Goal: Book appointment/travel/reservation

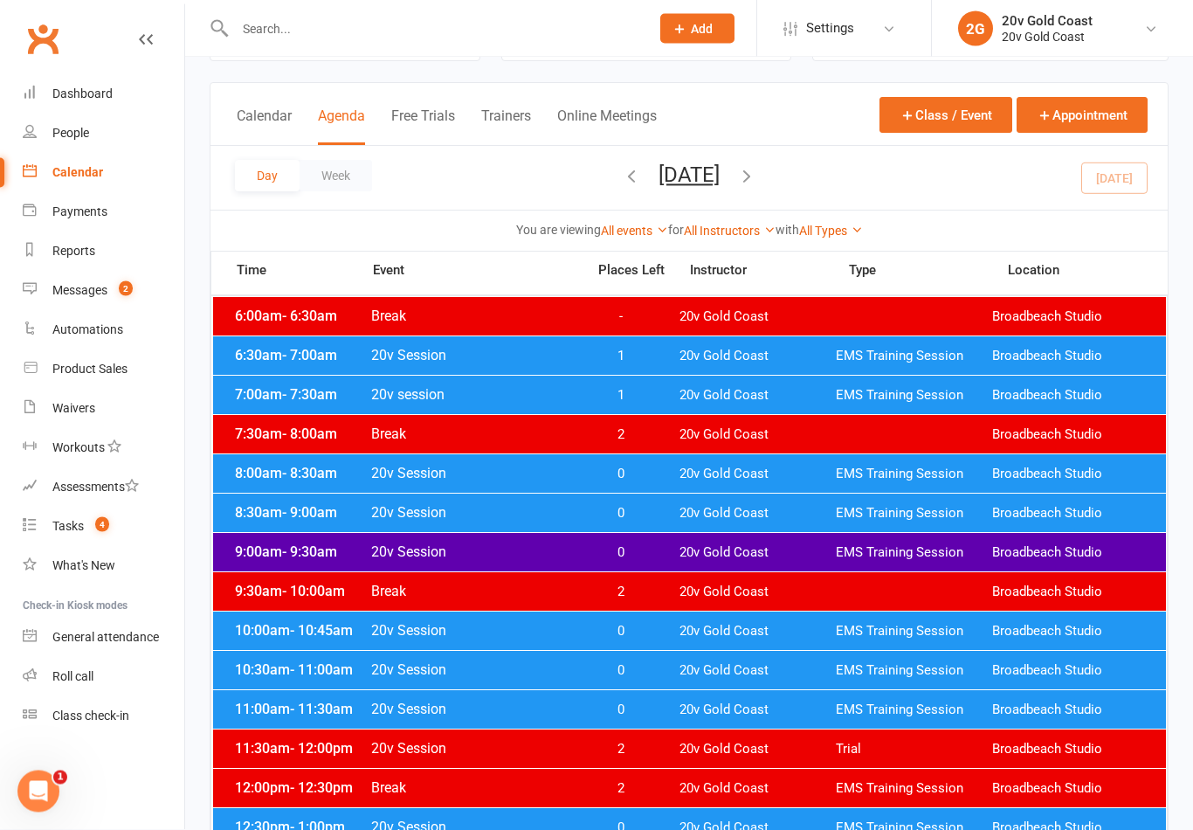
scroll to position [81, 0]
click at [625, 511] on span "0" at bounding box center [621, 513] width 92 height 17
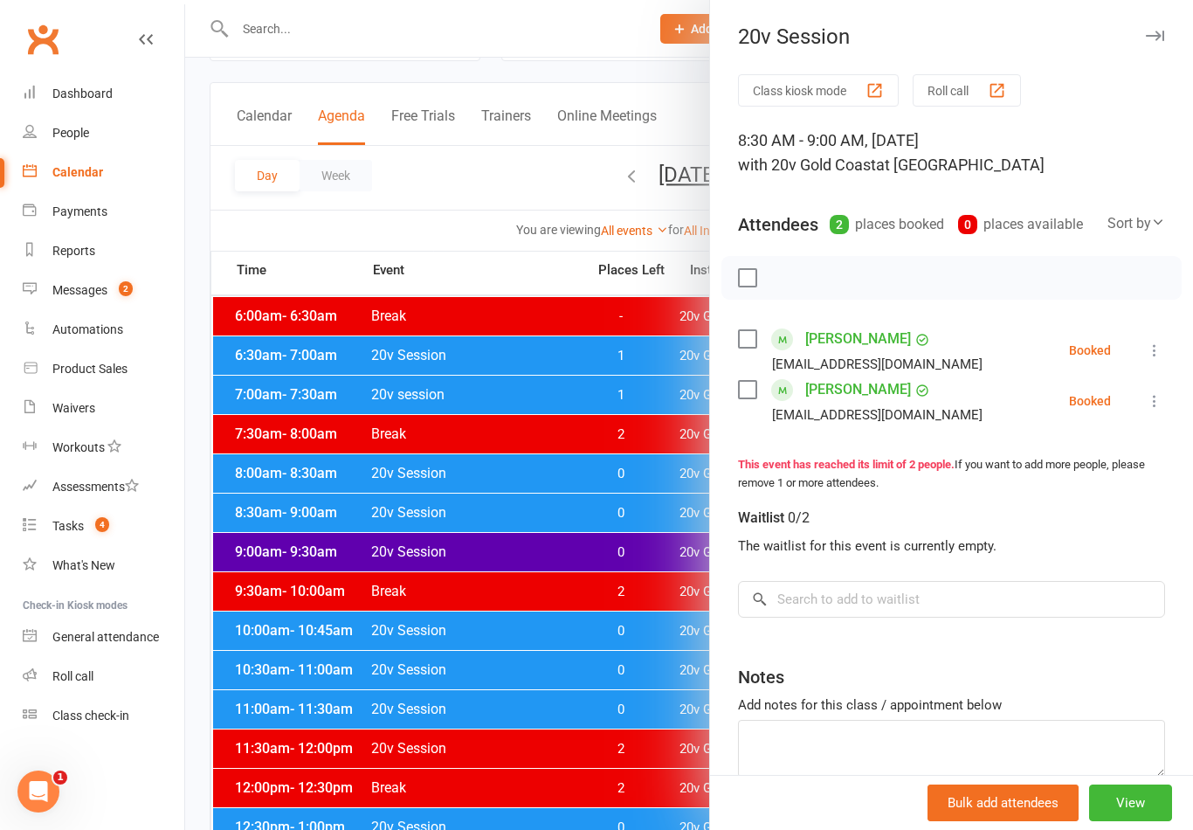
click at [645, 513] on div at bounding box center [689, 415] width 1008 height 830
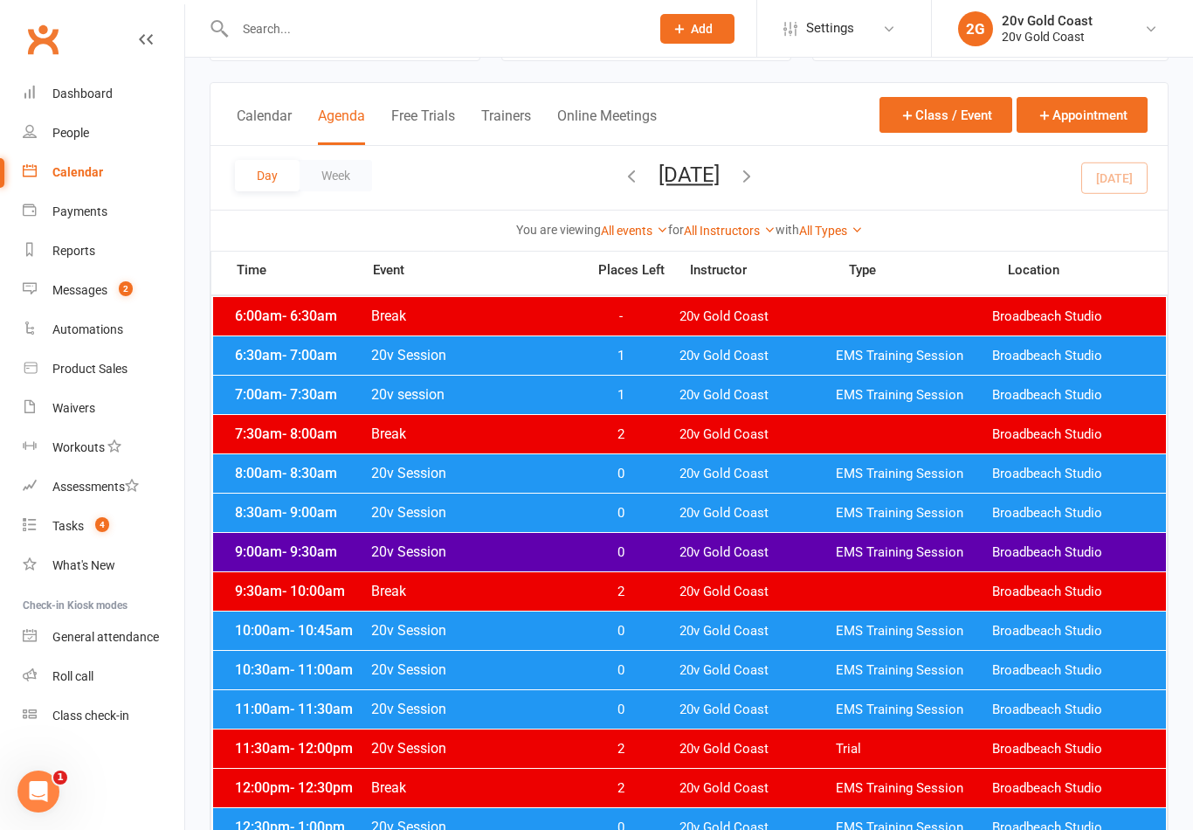
click at [671, 553] on div "9:00am - 9:30am 20v Session 0 20v Gold Coast EMS Training Session Broadbeach St…" at bounding box center [689, 552] width 953 height 38
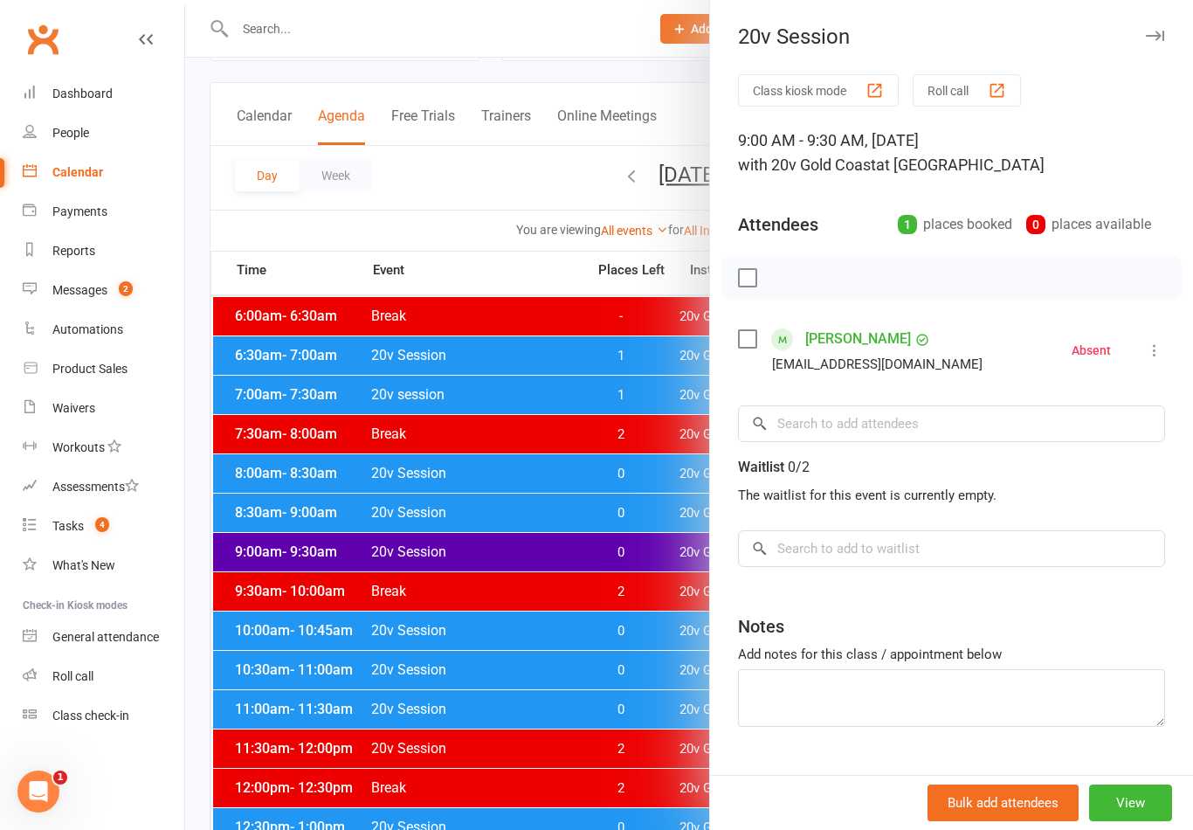
click at [682, 553] on div at bounding box center [689, 415] width 1008 height 830
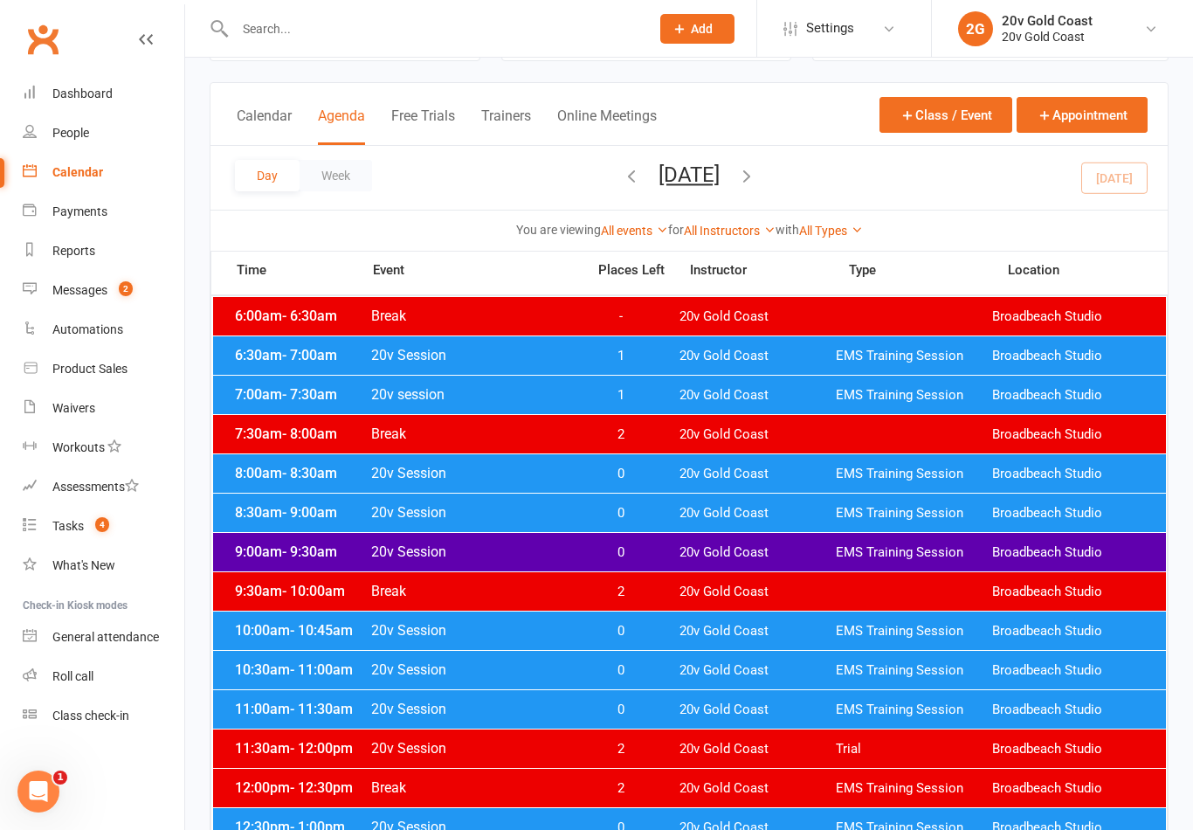
click at [274, 653] on div "10:30am - 11:00am 20v Session 0 20v Gold Coast EMS Training Session Broadbeach …" at bounding box center [689, 670] width 953 height 38
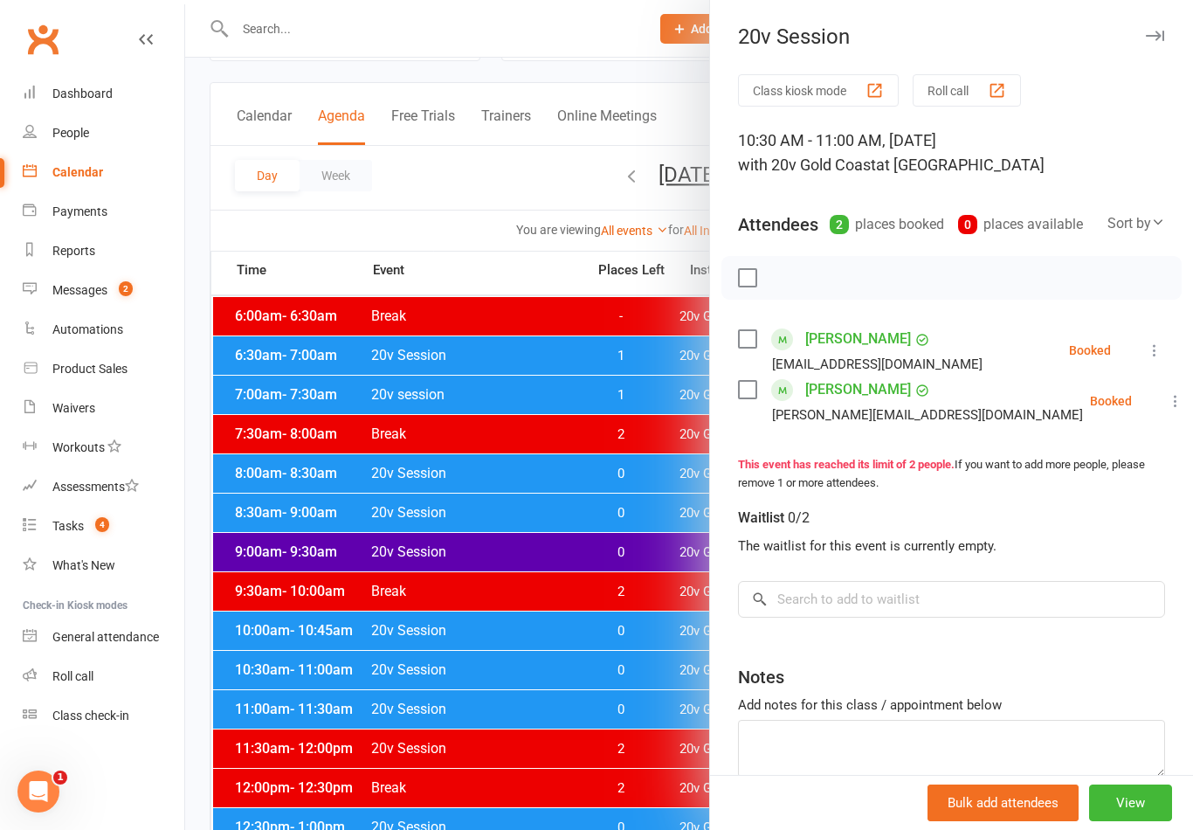
click at [219, 722] on div at bounding box center [689, 415] width 1008 height 830
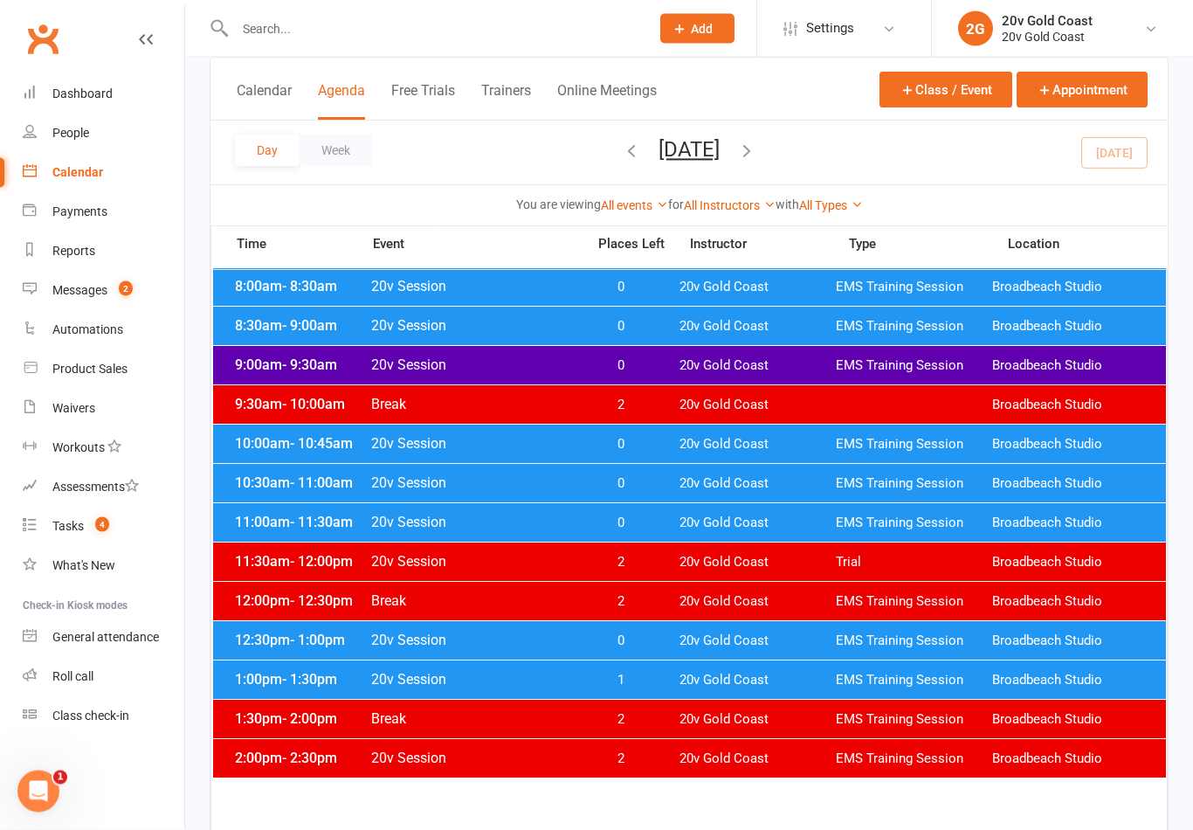
scroll to position [268, 0]
click at [101, 283] on div "Messages" at bounding box center [79, 290] width 55 height 14
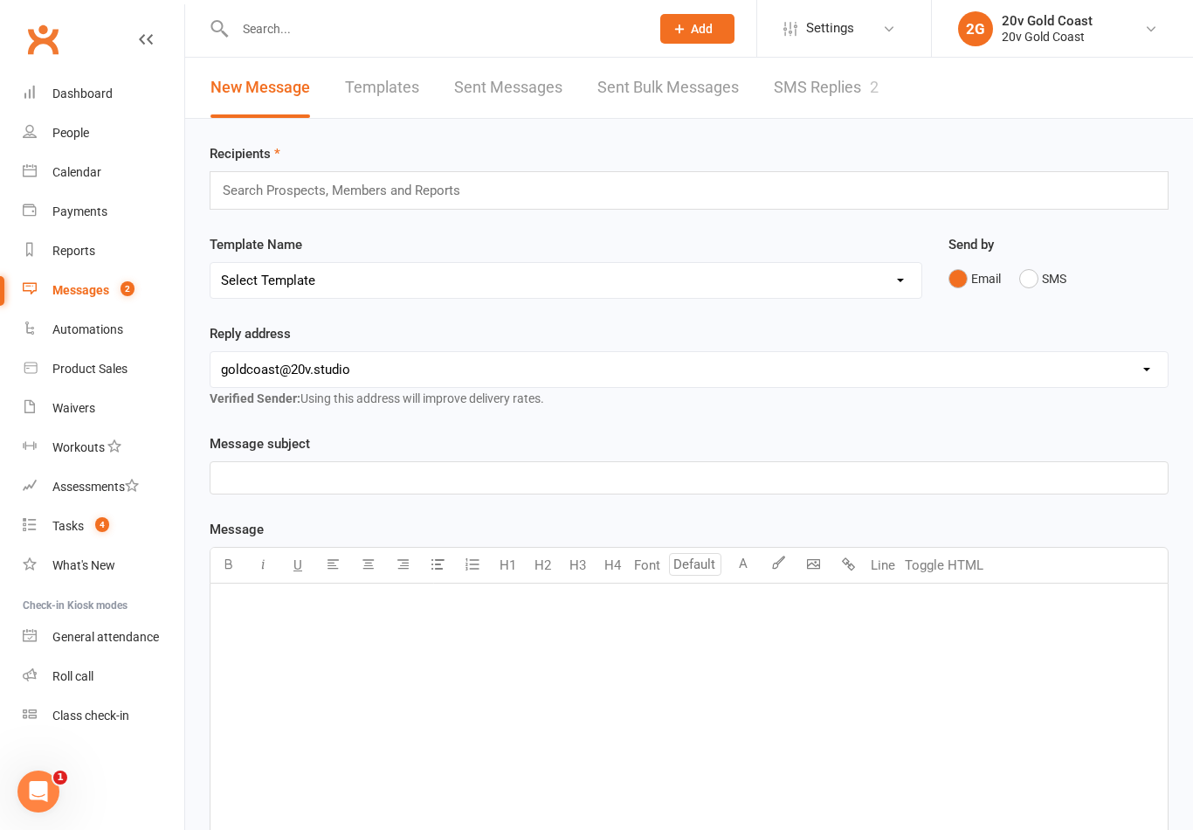
click at [869, 89] on link "SMS Replies 2" at bounding box center [826, 88] width 105 height 60
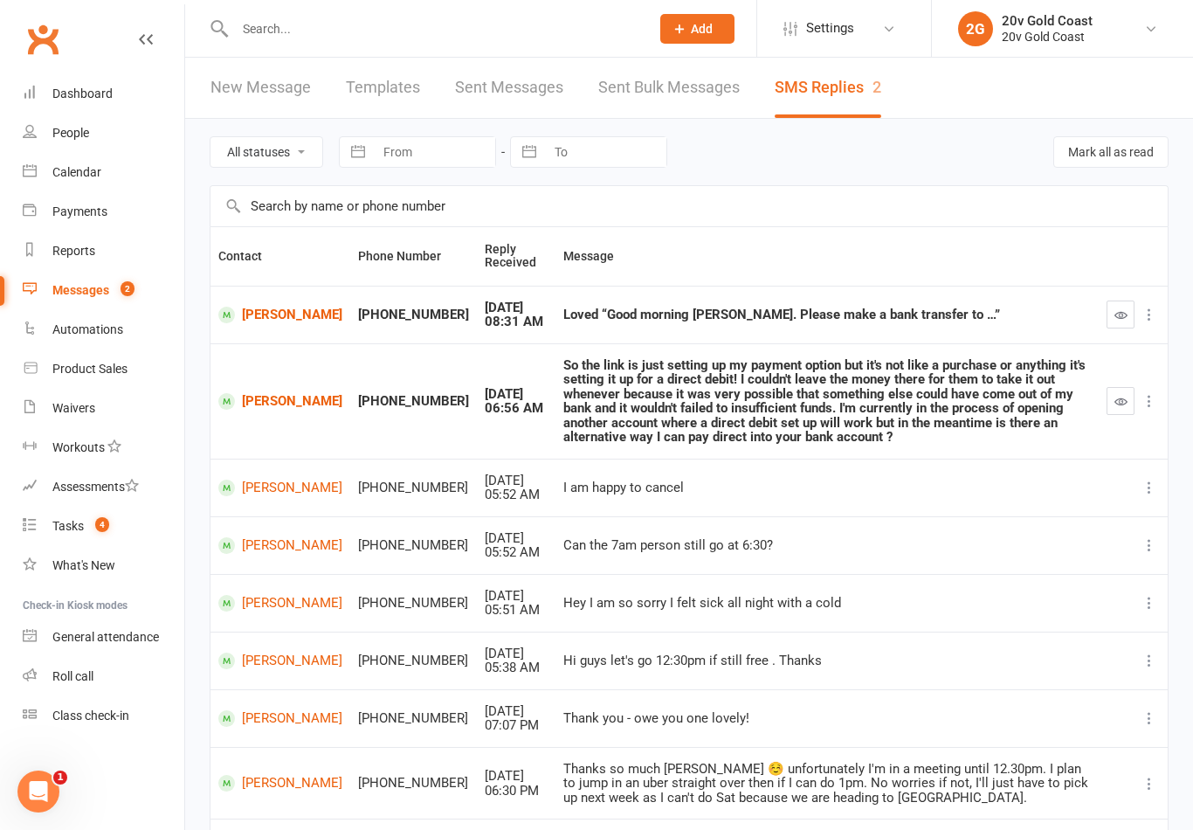
click at [1128, 392] on button "button" at bounding box center [1121, 401] width 28 height 28
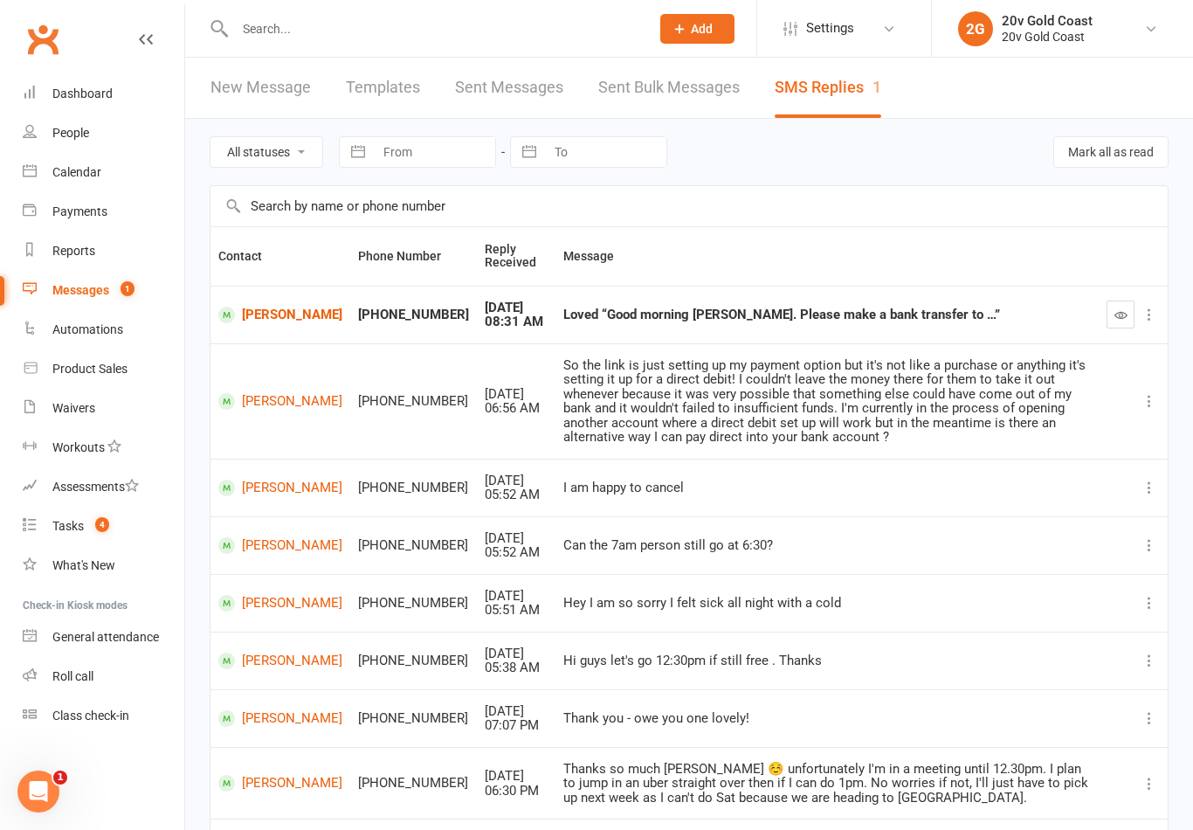
click at [260, 314] on link "[PERSON_NAME]" at bounding box center [280, 315] width 124 height 17
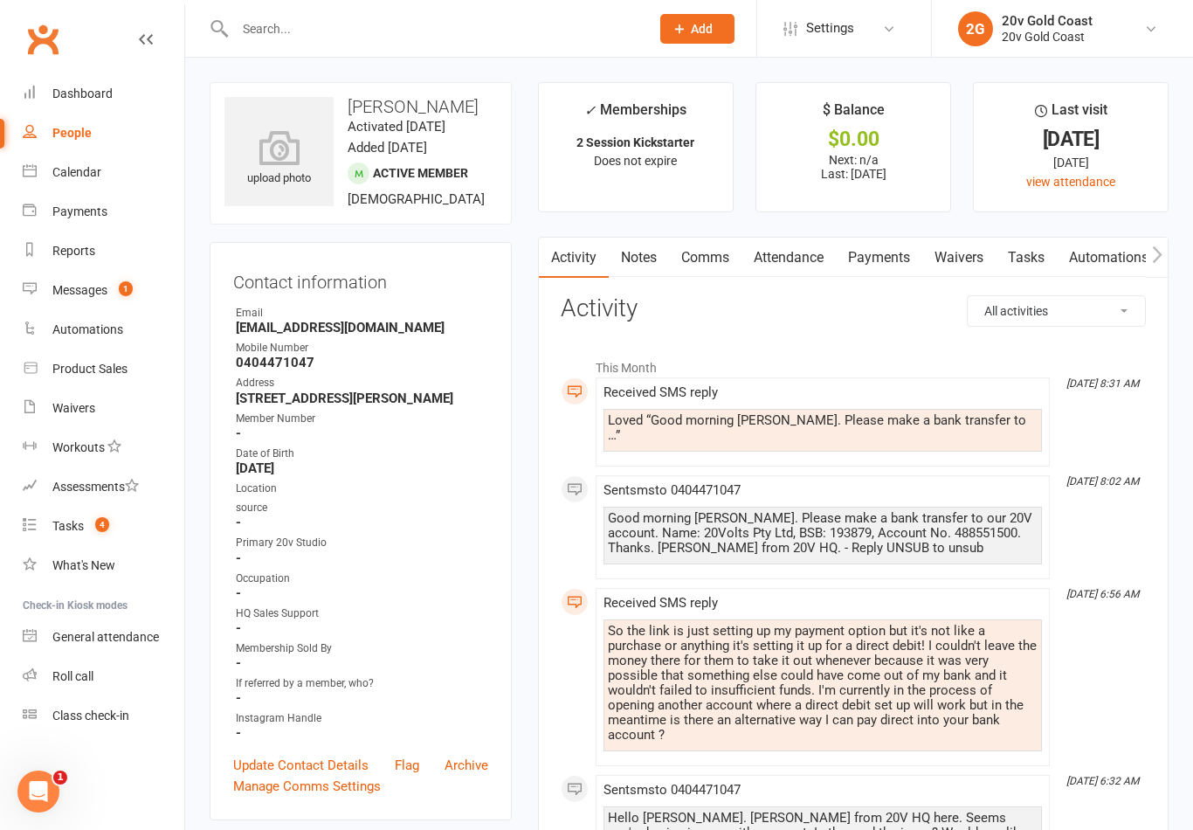
click at [114, 308] on link "Messages 1" at bounding box center [104, 290] width 162 height 39
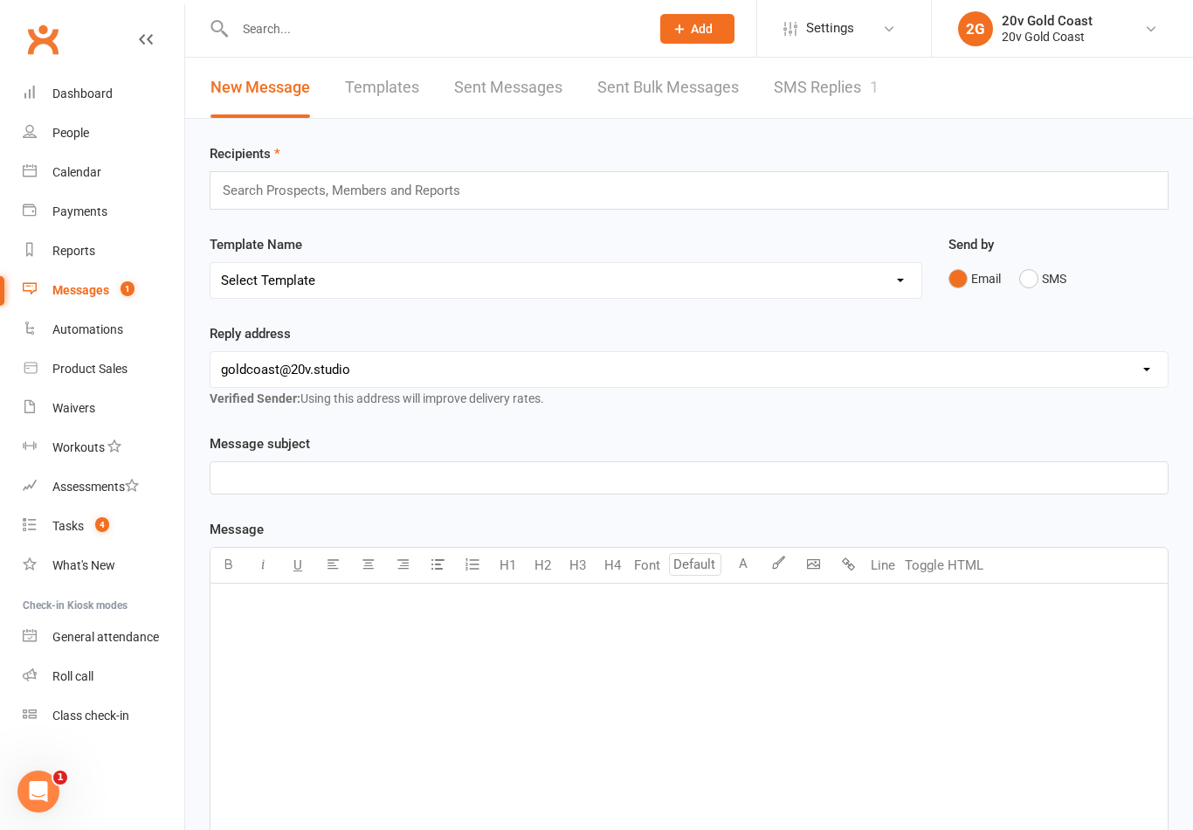
click at [856, 94] on link "SMS Replies 1" at bounding box center [826, 88] width 105 height 60
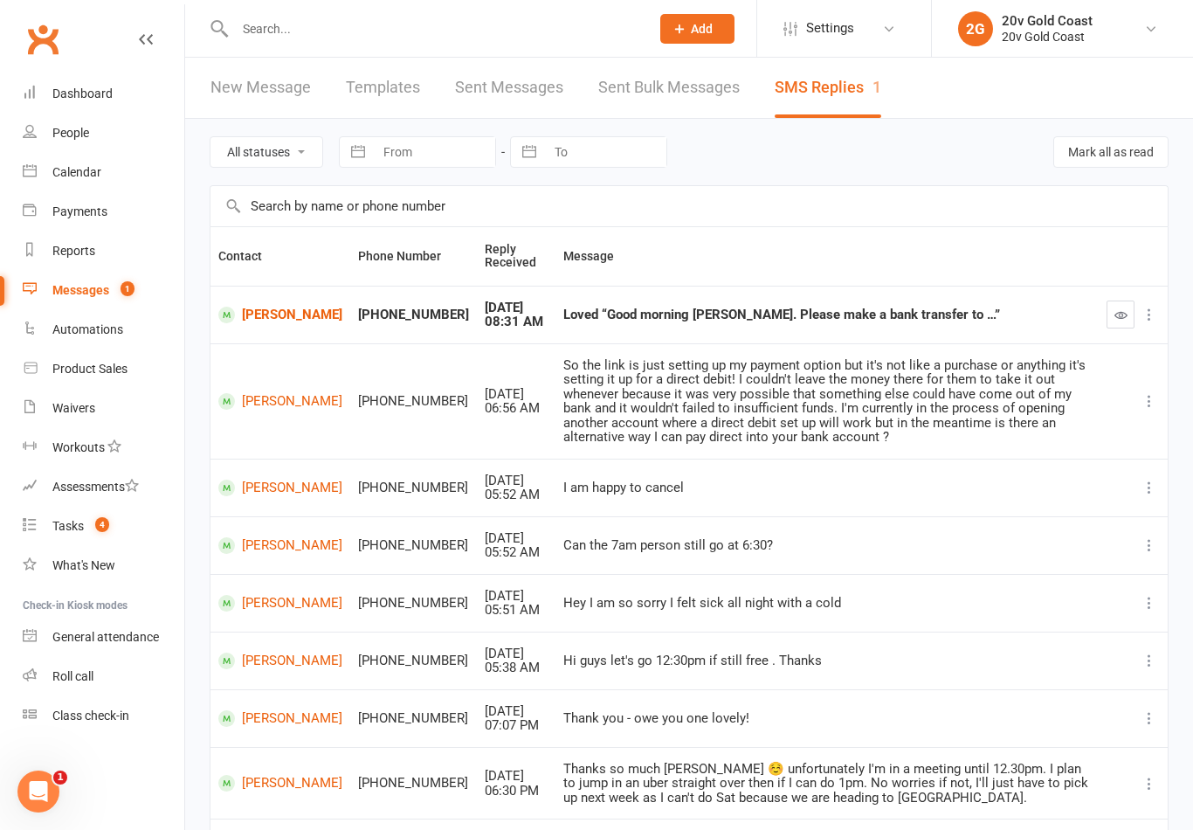
click at [1116, 312] on icon "button" at bounding box center [1121, 314] width 13 height 13
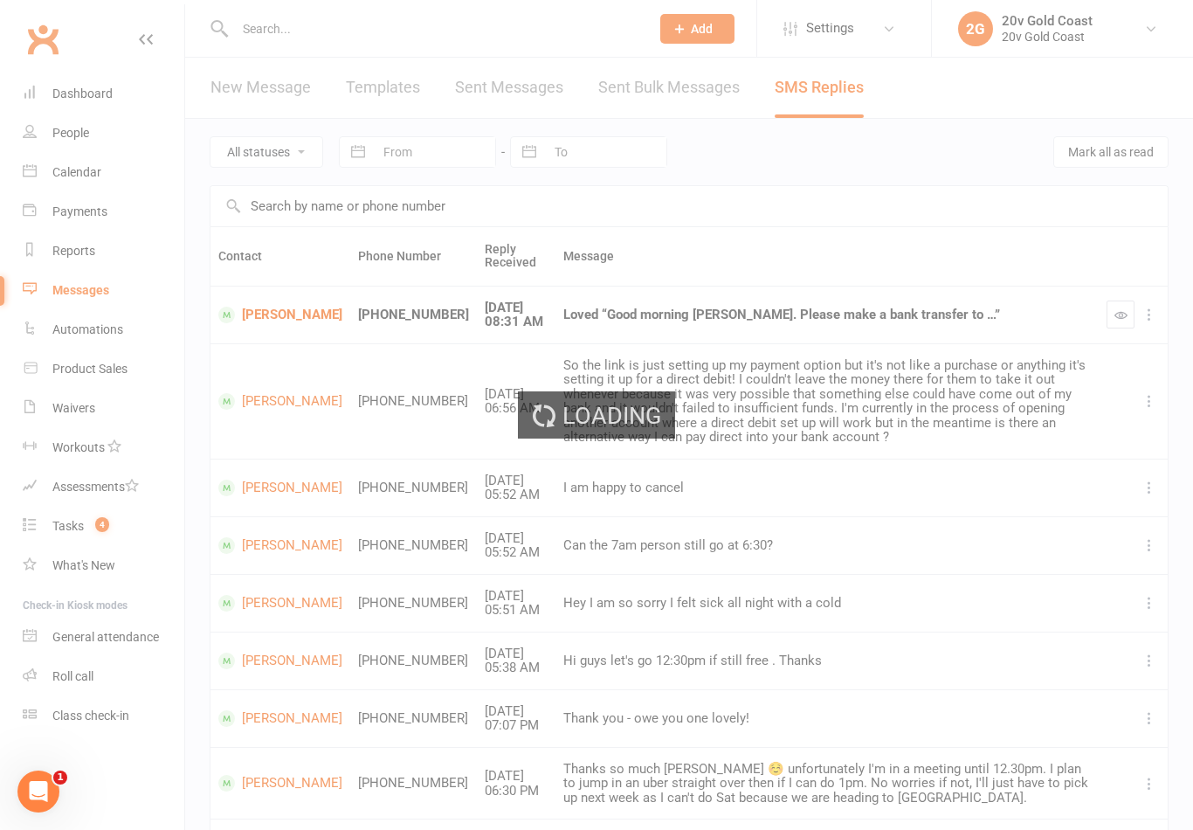
click at [106, 530] on div "Loading" at bounding box center [596, 415] width 1193 height 830
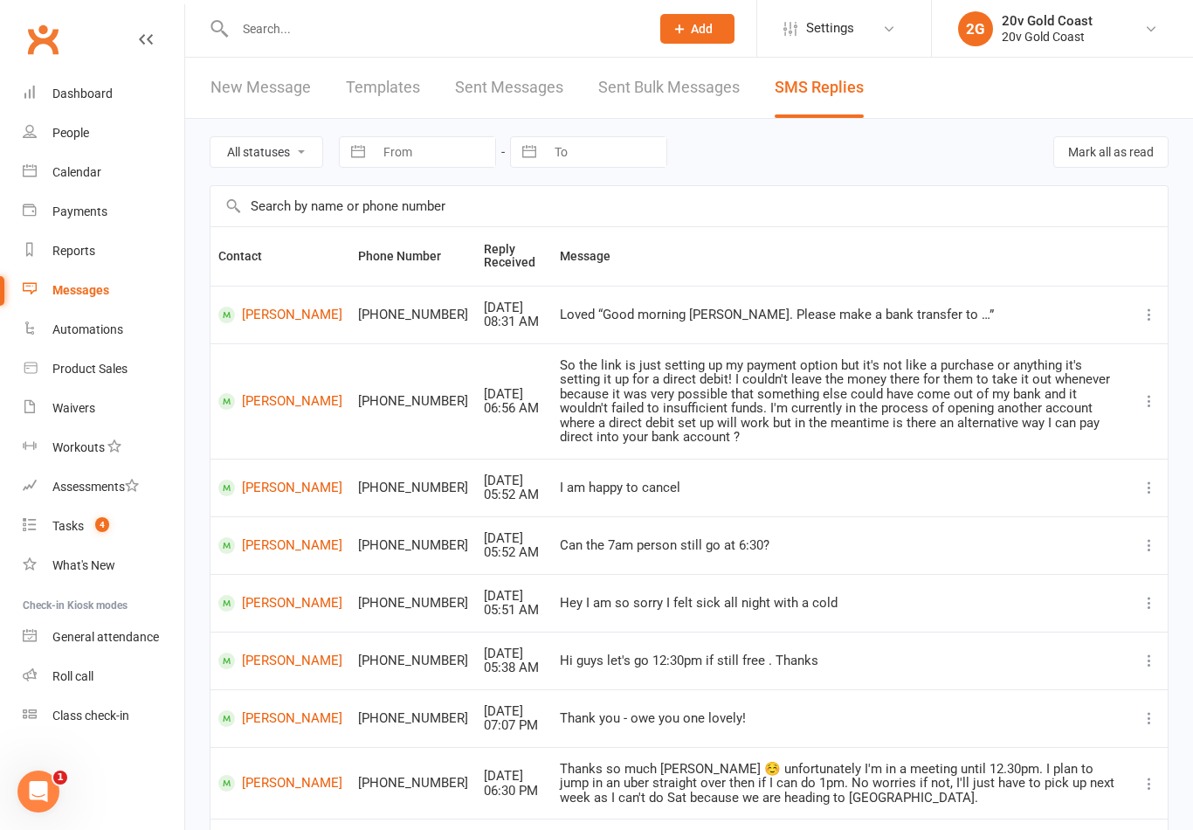
click at [79, 165] on div "Calendar" at bounding box center [76, 172] width 49 height 14
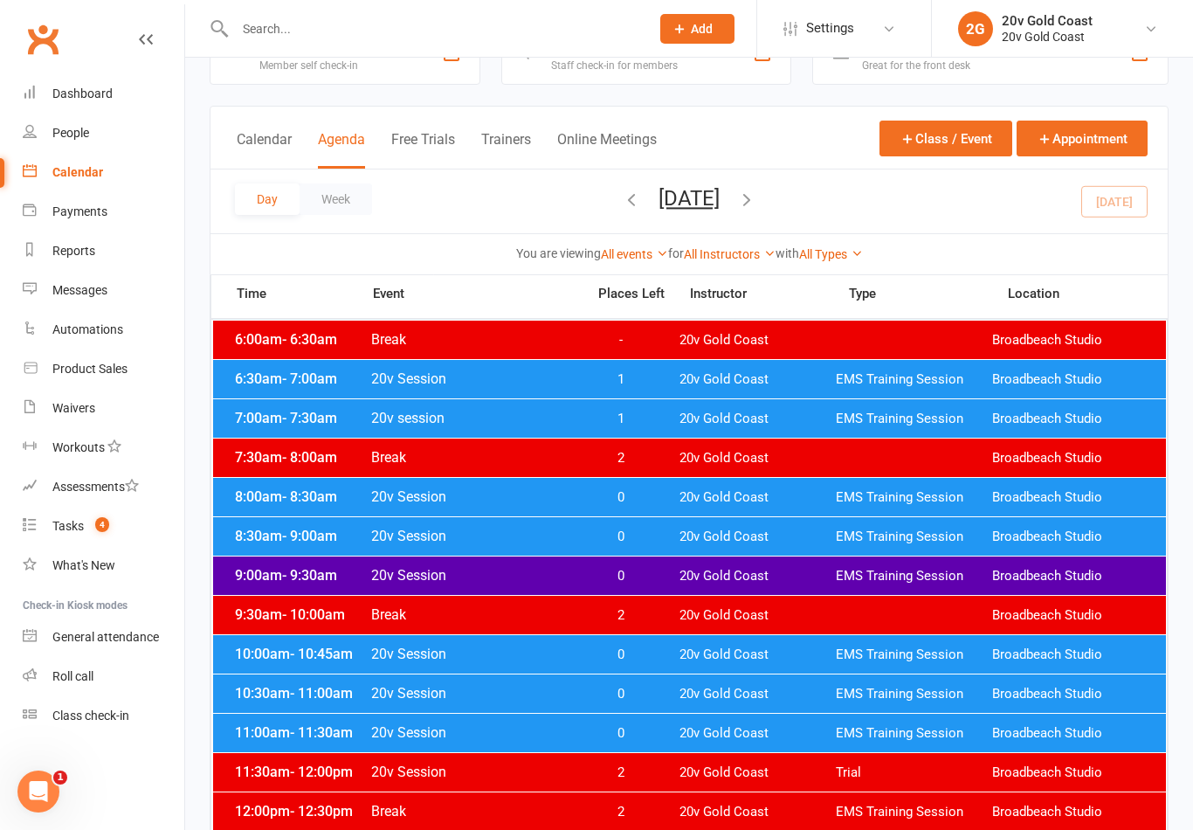
scroll to position [56, 0]
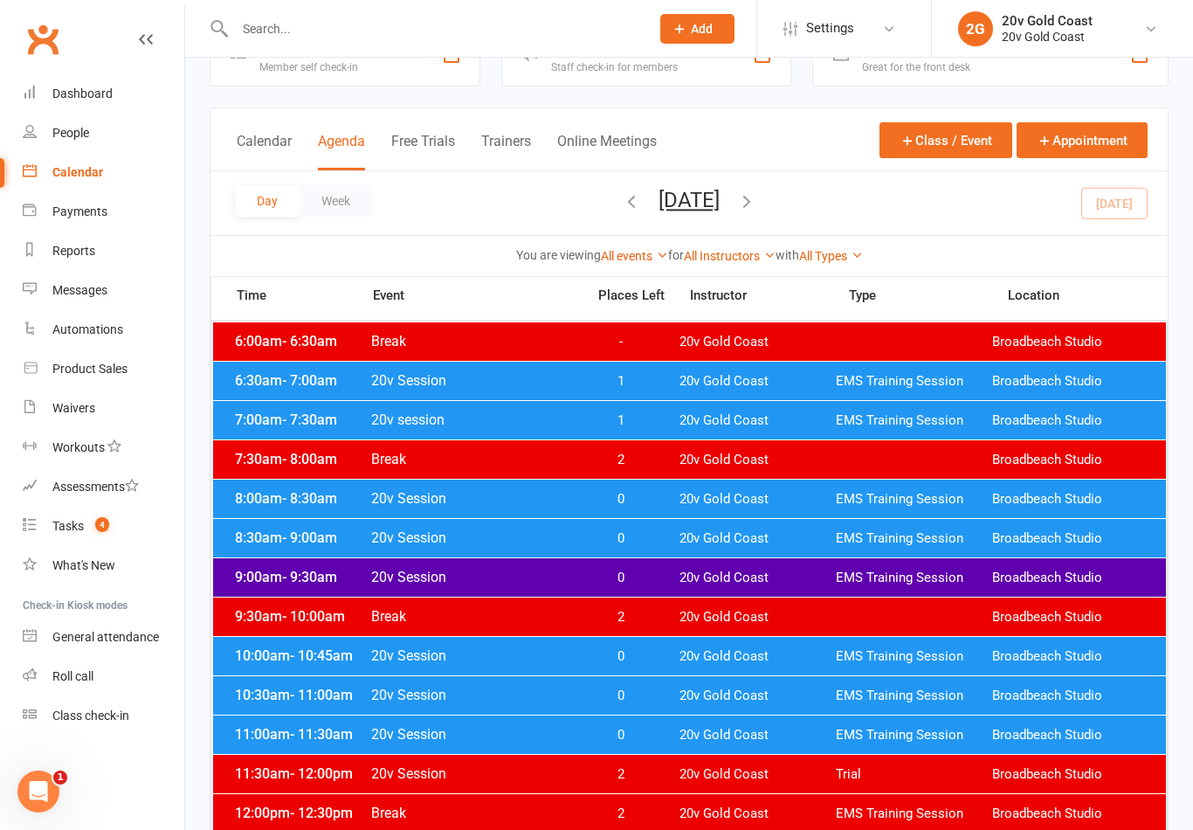
click at [951, 383] on span "EMS Training Session" at bounding box center [914, 381] width 156 height 17
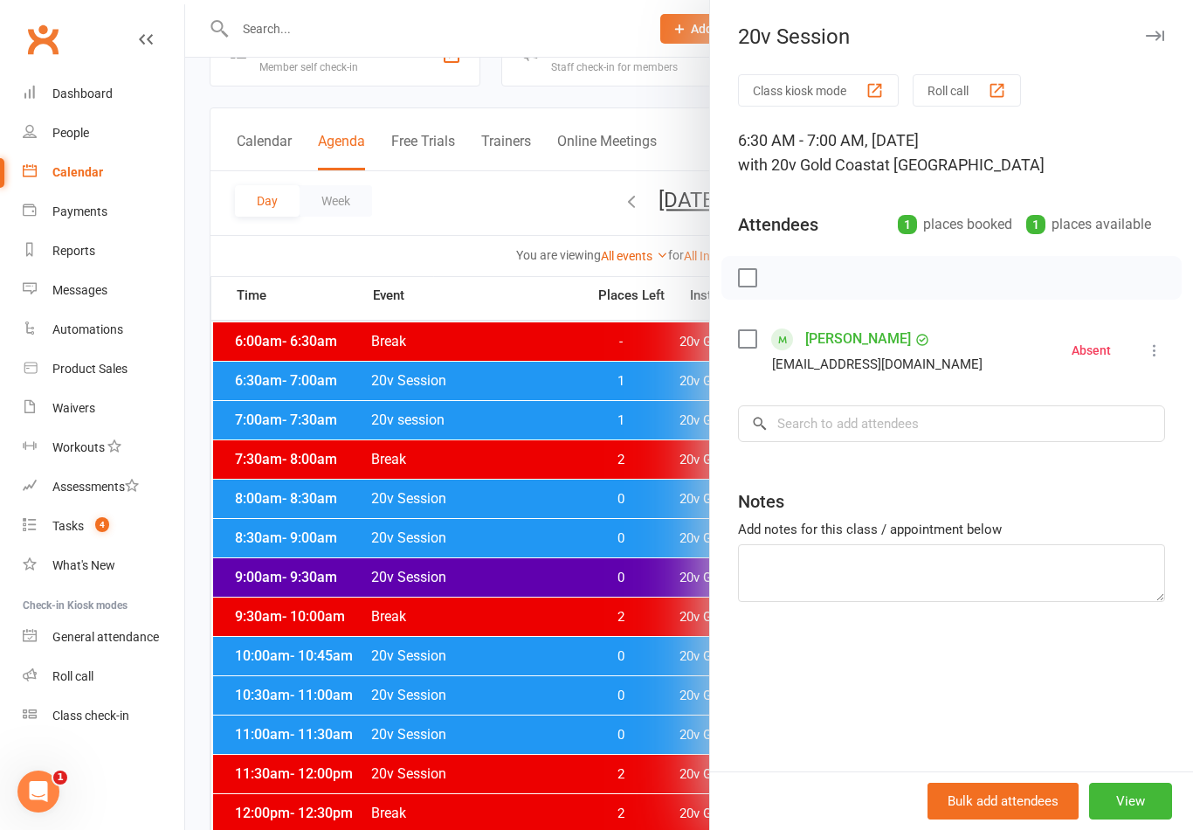
click at [382, 426] on div at bounding box center [689, 415] width 1008 height 830
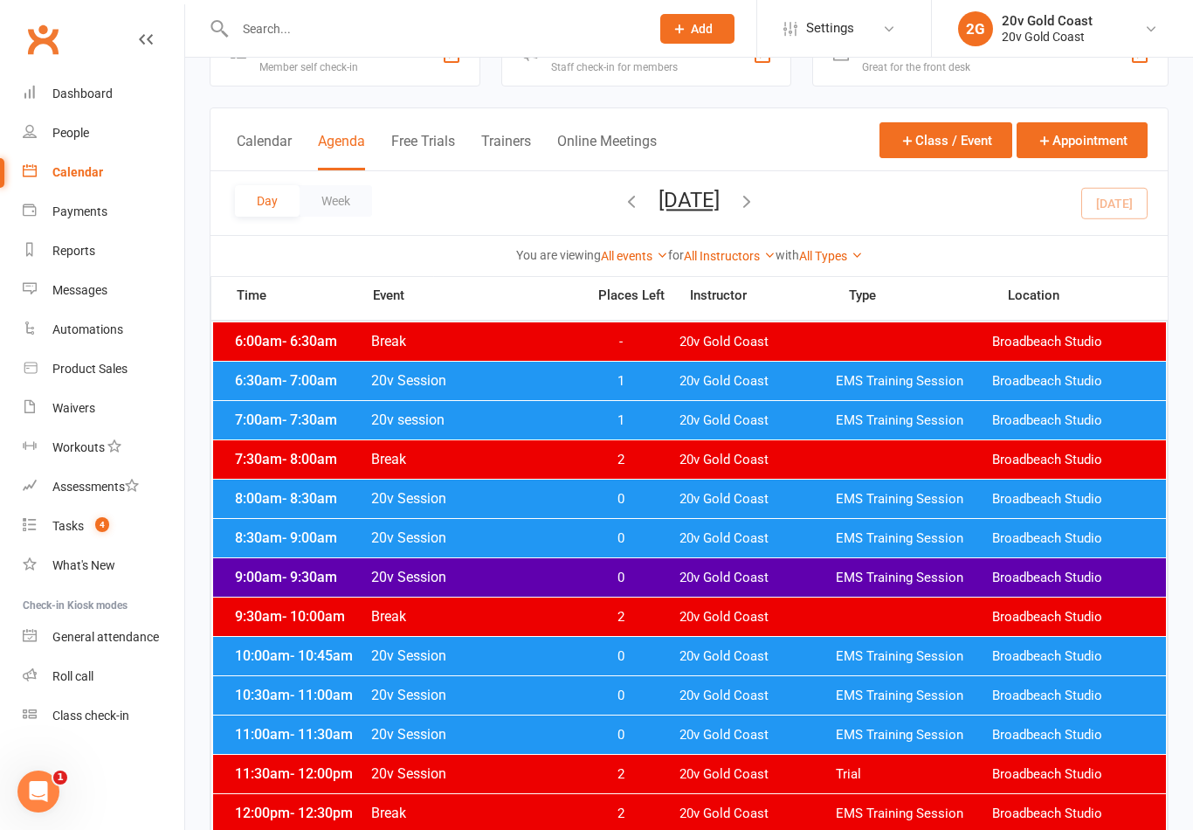
click at [370, 418] on span "20v session" at bounding box center [472, 419] width 205 height 17
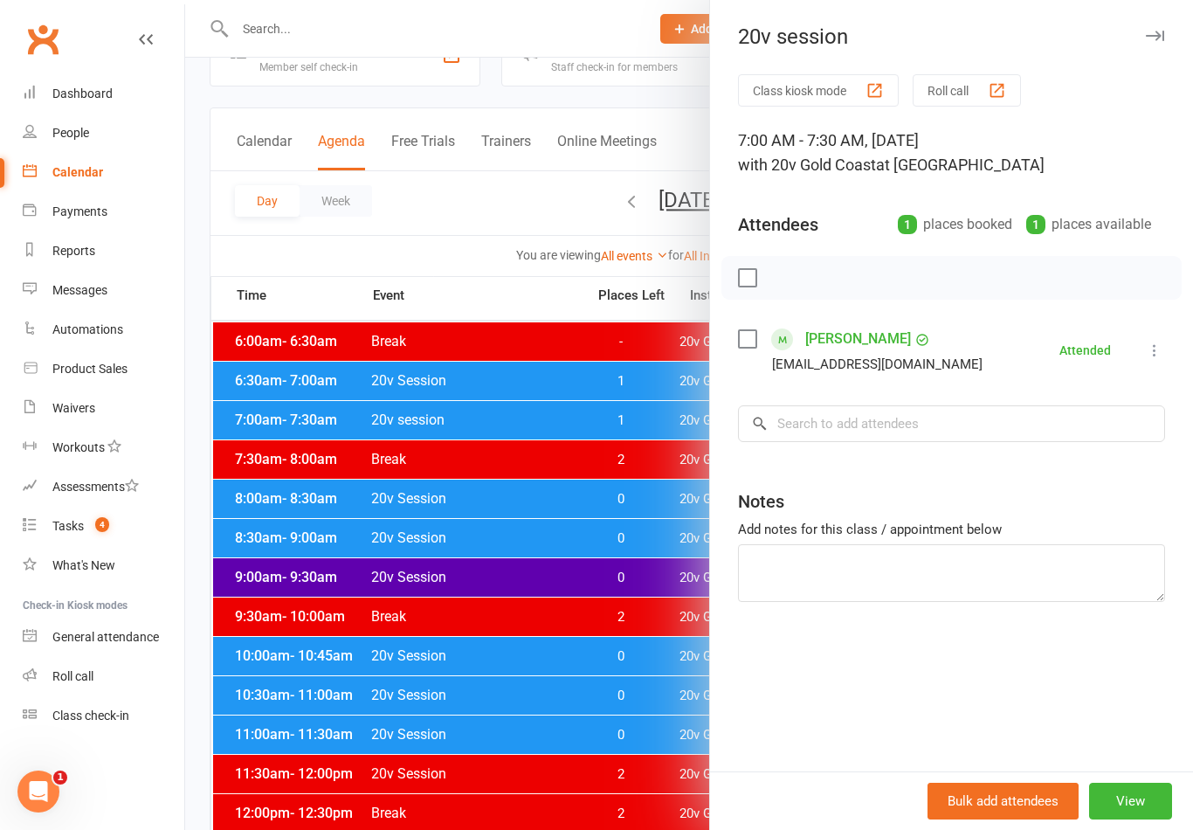
click at [333, 494] on div at bounding box center [689, 415] width 1008 height 830
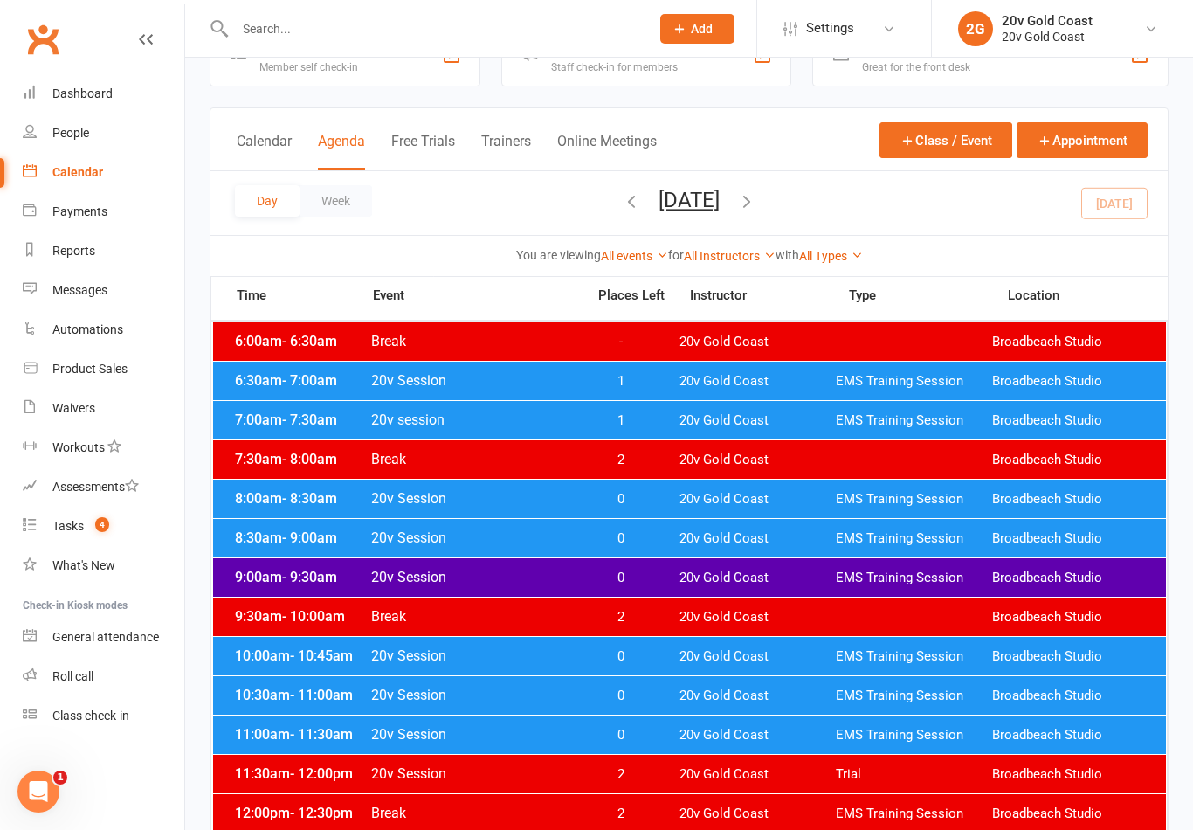
click at [313, 500] on span "- 8:30am" at bounding box center [309, 498] width 55 height 17
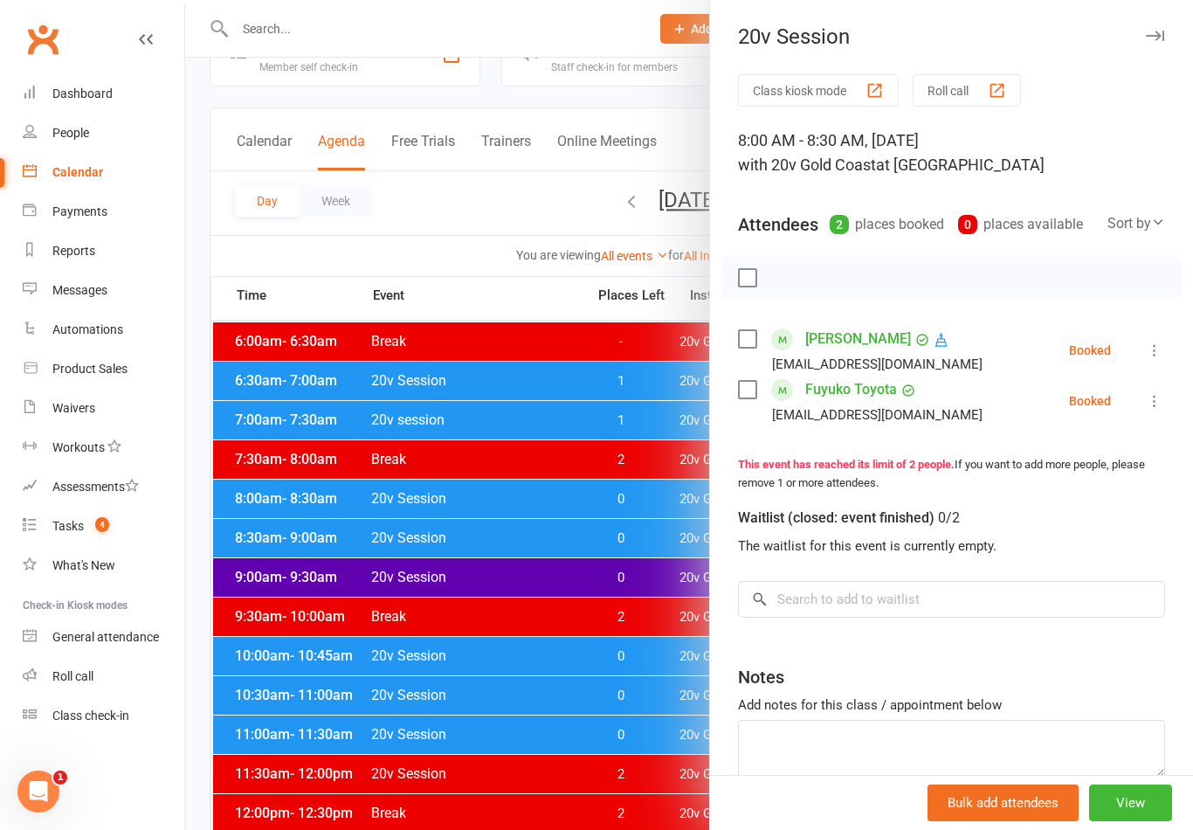
click at [1149, 352] on icon at bounding box center [1154, 350] width 17 height 17
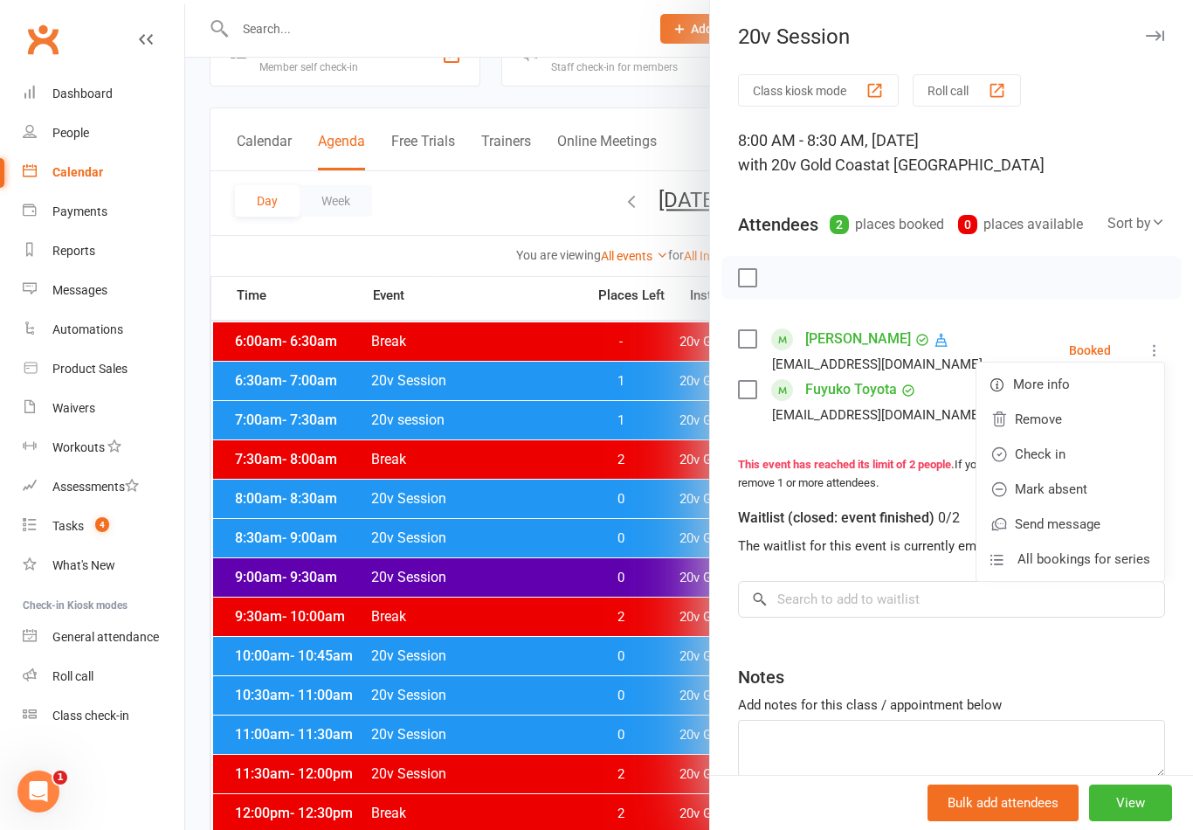
click at [1080, 458] on link "Check in" at bounding box center [1071, 454] width 188 height 35
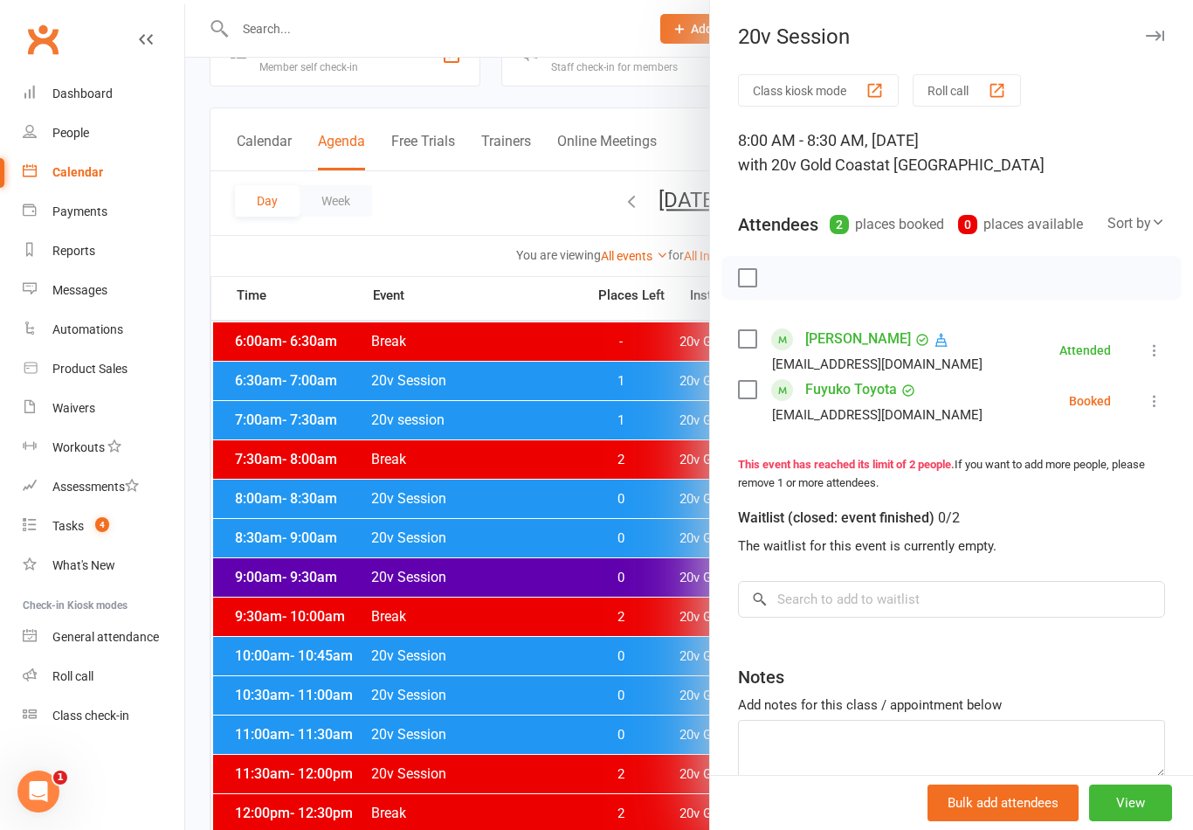
click at [1154, 410] on icon at bounding box center [1154, 400] width 17 height 17
click at [1071, 494] on link "Check in" at bounding box center [1071, 504] width 188 height 35
click at [326, 516] on div at bounding box center [689, 415] width 1008 height 830
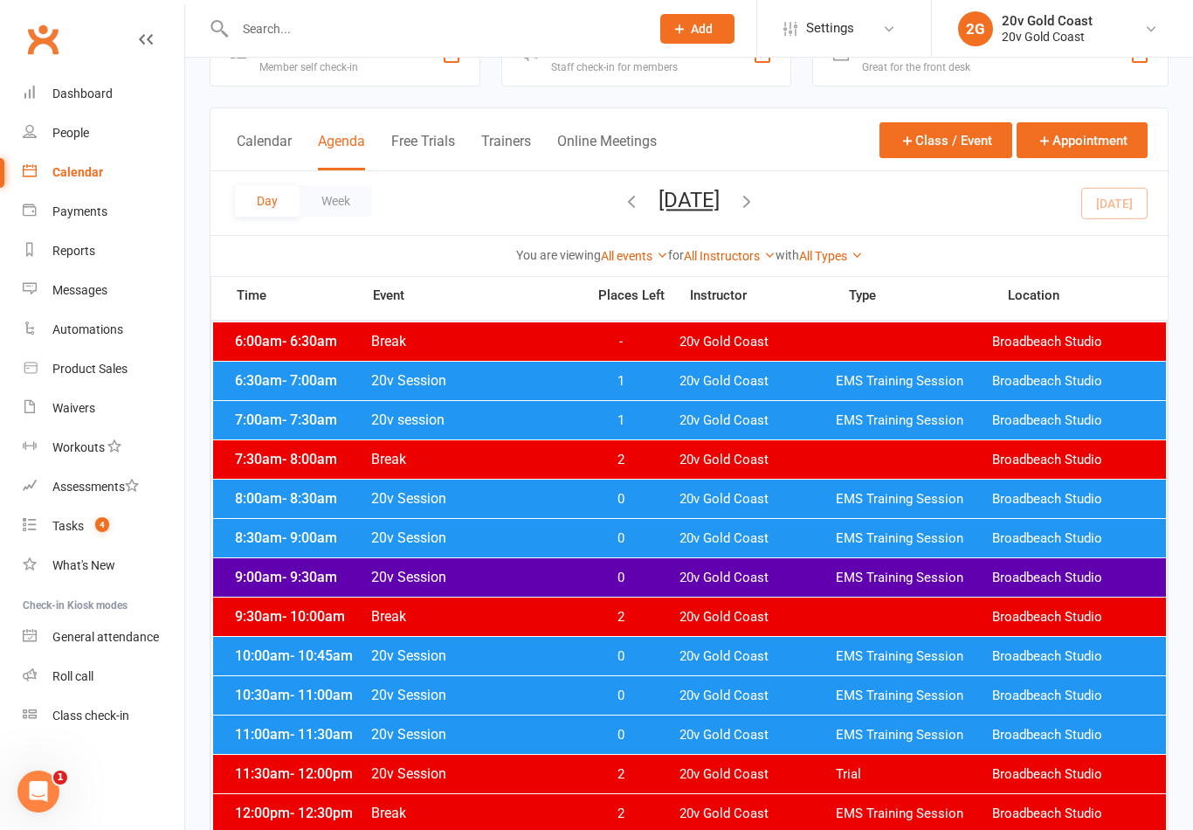
click at [335, 536] on span "- 9:00am" at bounding box center [309, 537] width 55 height 17
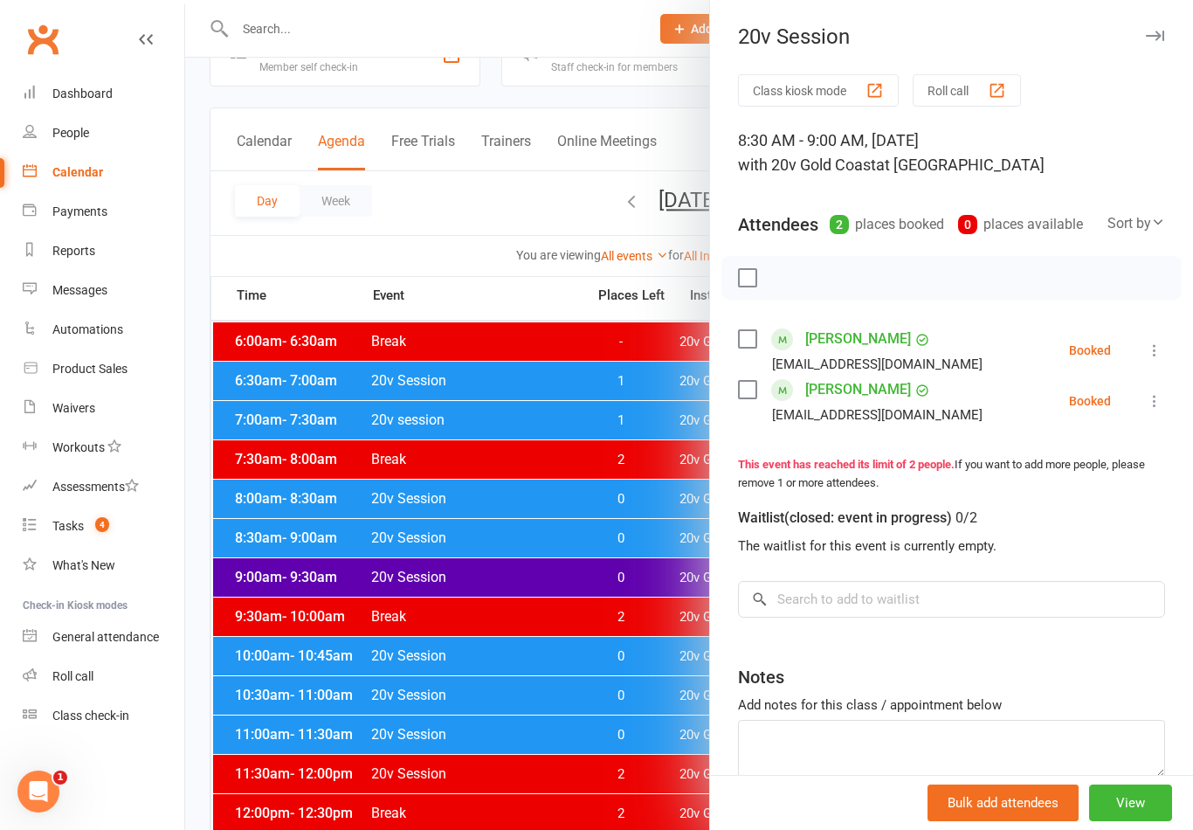
click at [1149, 356] on icon at bounding box center [1154, 350] width 17 height 17
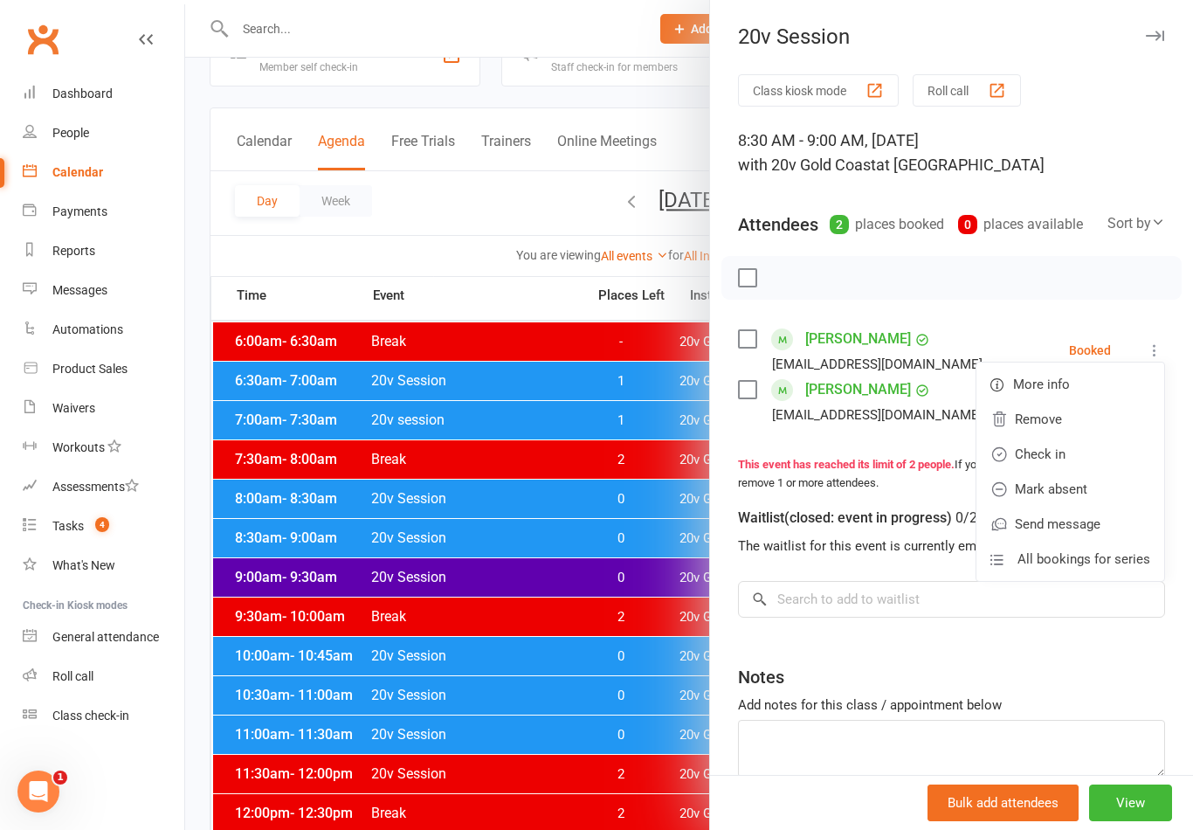
click at [1075, 461] on link "Check in" at bounding box center [1071, 454] width 188 height 35
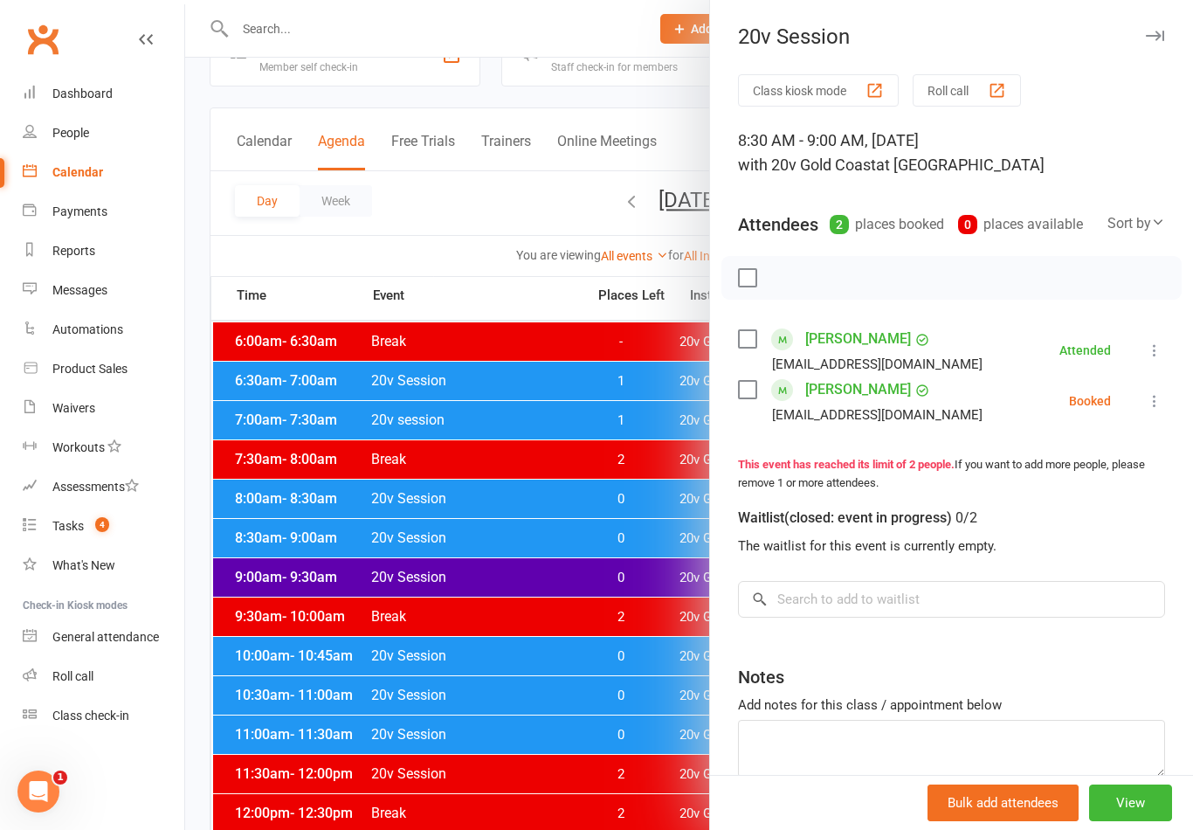
click at [1152, 410] on icon at bounding box center [1154, 400] width 17 height 17
click at [1062, 501] on link "Check in" at bounding box center [1071, 504] width 188 height 35
click at [311, 572] on div at bounding box center [689, 415] width 1008 height 830
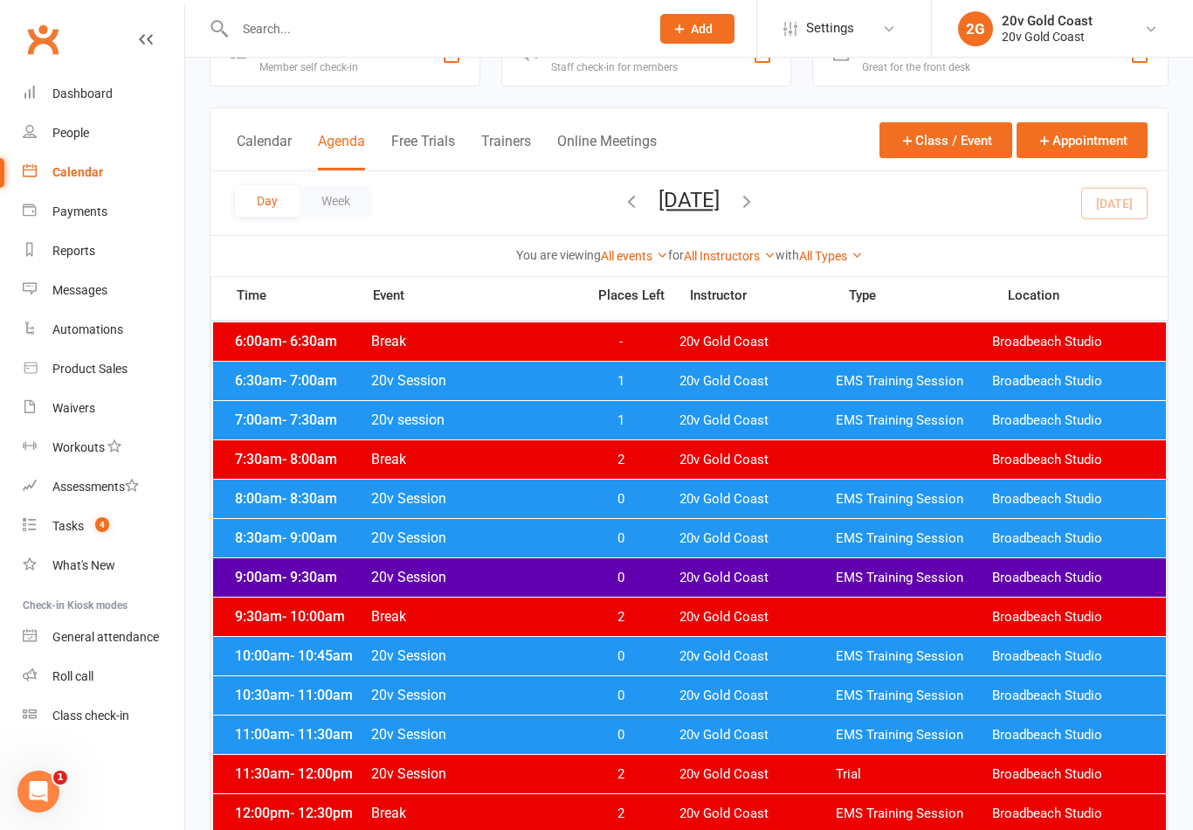
click at [324, 598] on div "9:30am - 10:00am Break 2 20v Gold Coast Broadbeach Studio" at bounding box center [689, 617] width 953 height 38
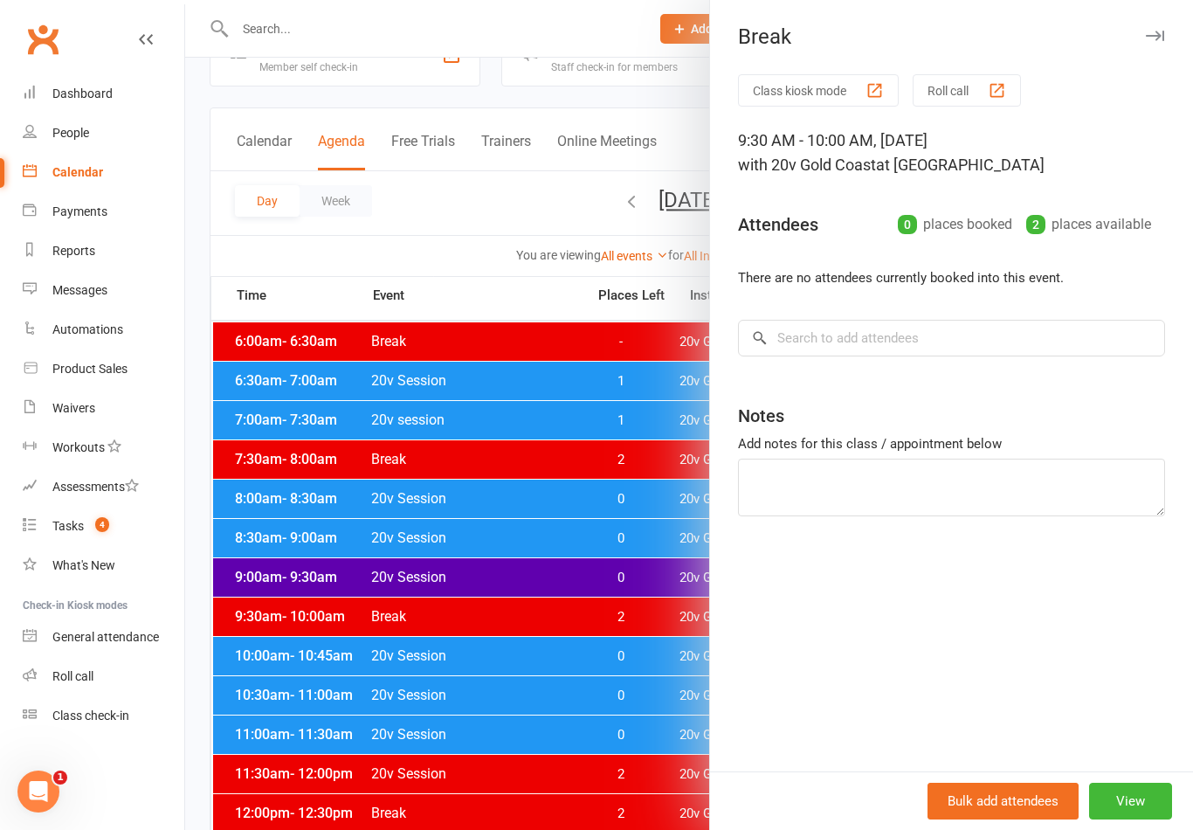
click at [321, 584] on div at bounding box center [689, 415] width 1008 height 830
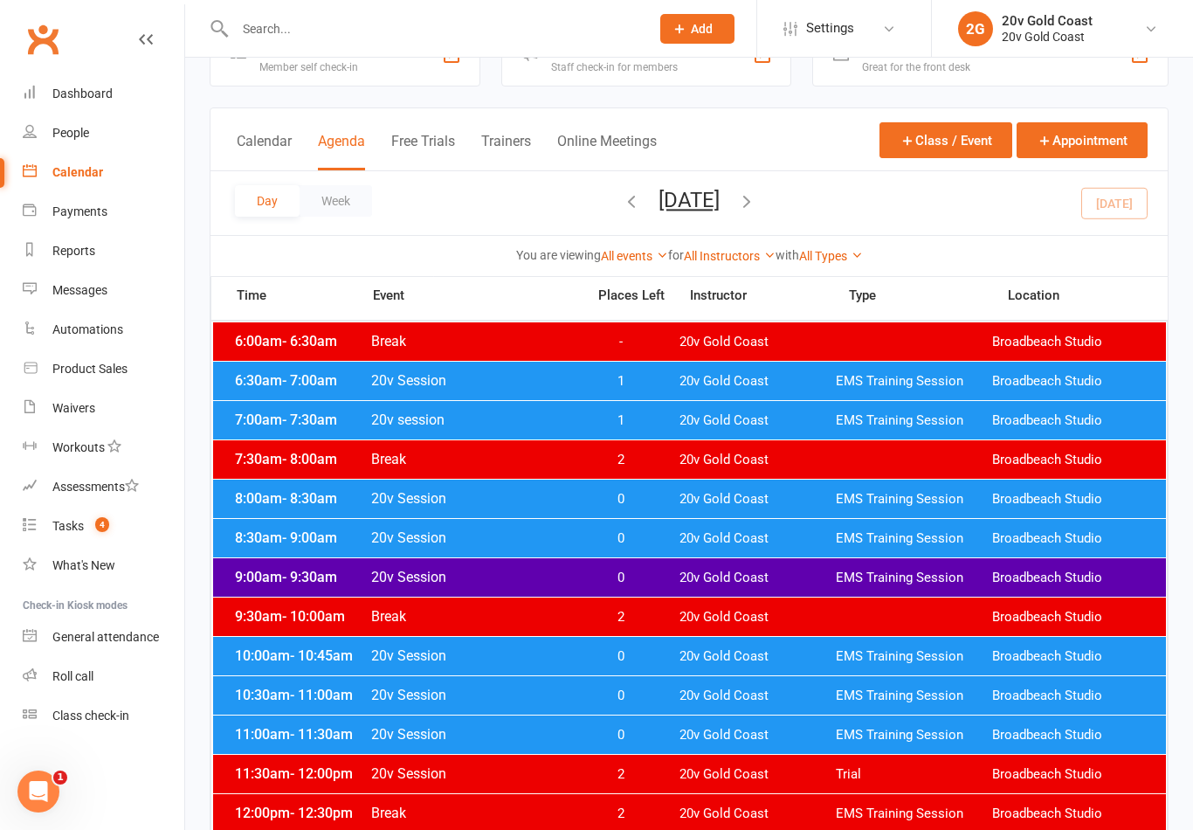
click at [320, 571] on span "- 9:30am" at bounding box center [309, 577] width 55 height 17
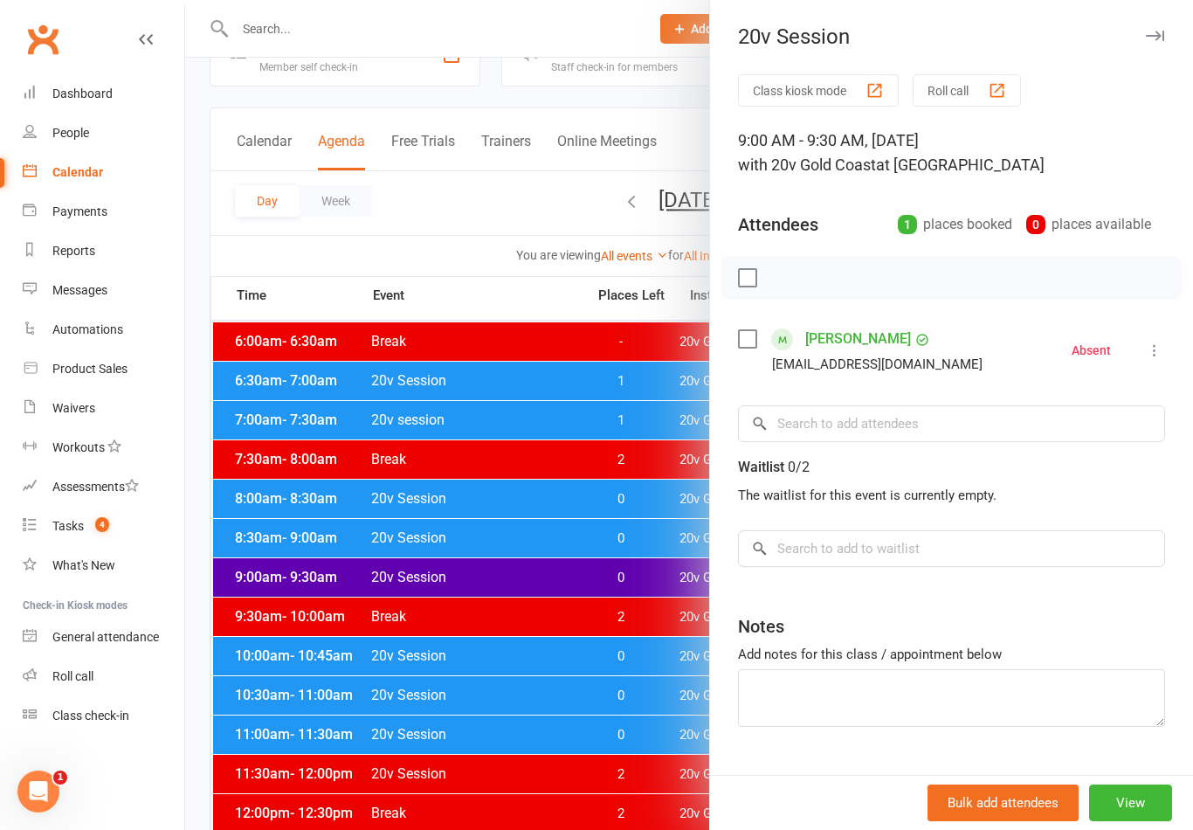
click at [328, 592] on div at bounding box center [689, 415] width 1008 height 830
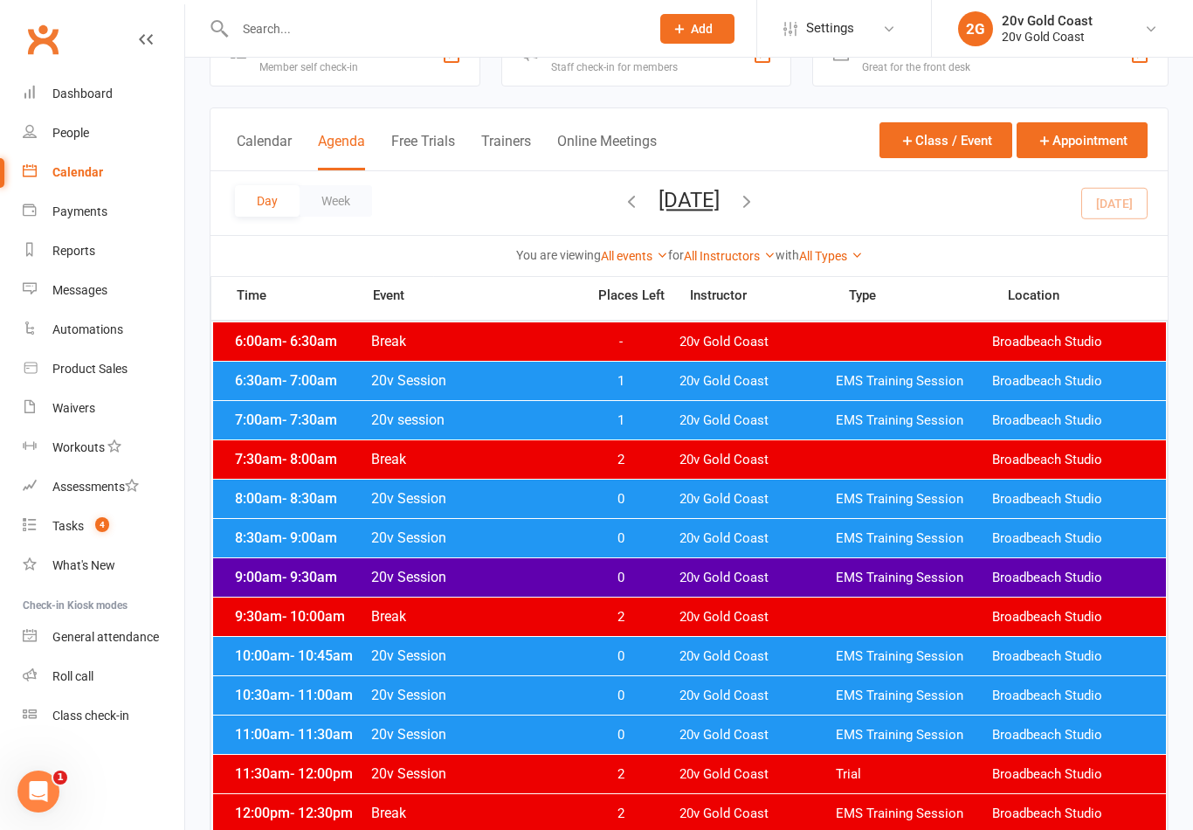
click at [338, 646] on div "10:00am - 10:45am 20v Session 0 20v Gold Coast EMS Training Session Broadbeach …" at bounding box center [689, 656] width 953 height 38
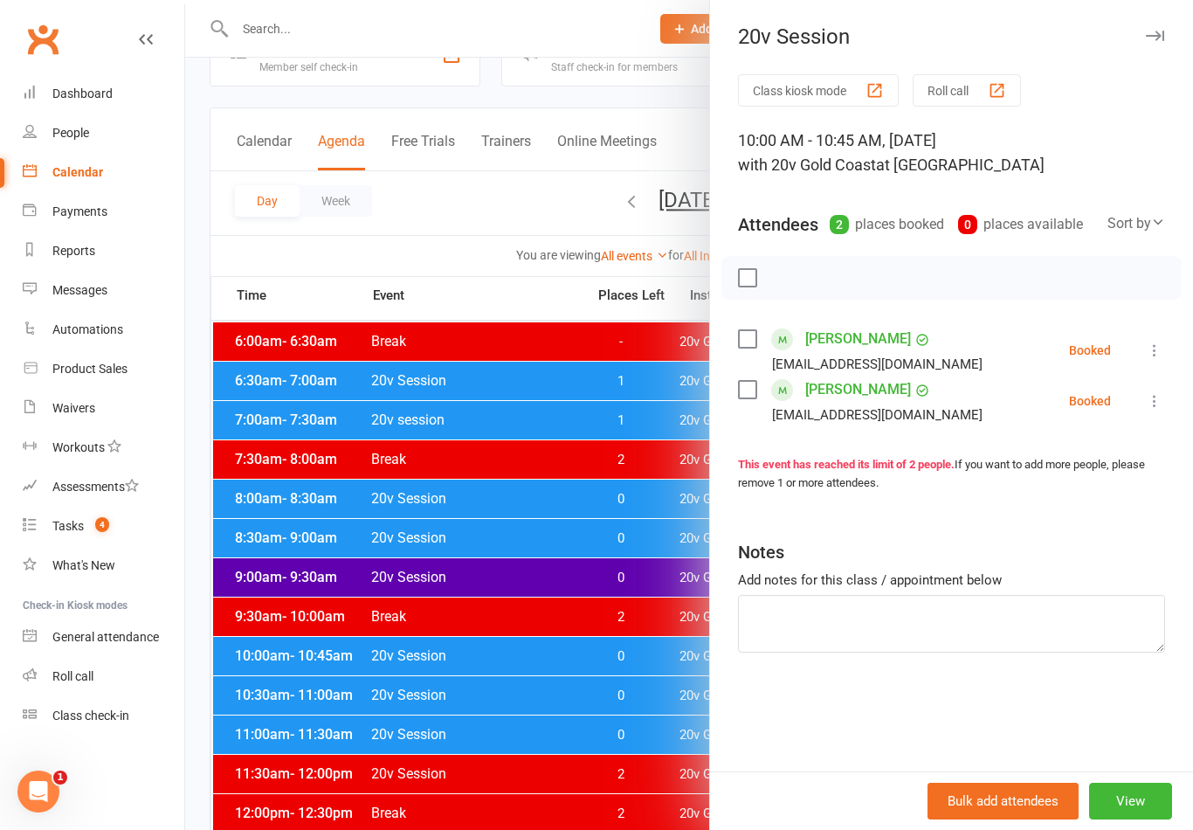
click at [635, 768] on div at bounding box center [689, 415] width 1008 height 830
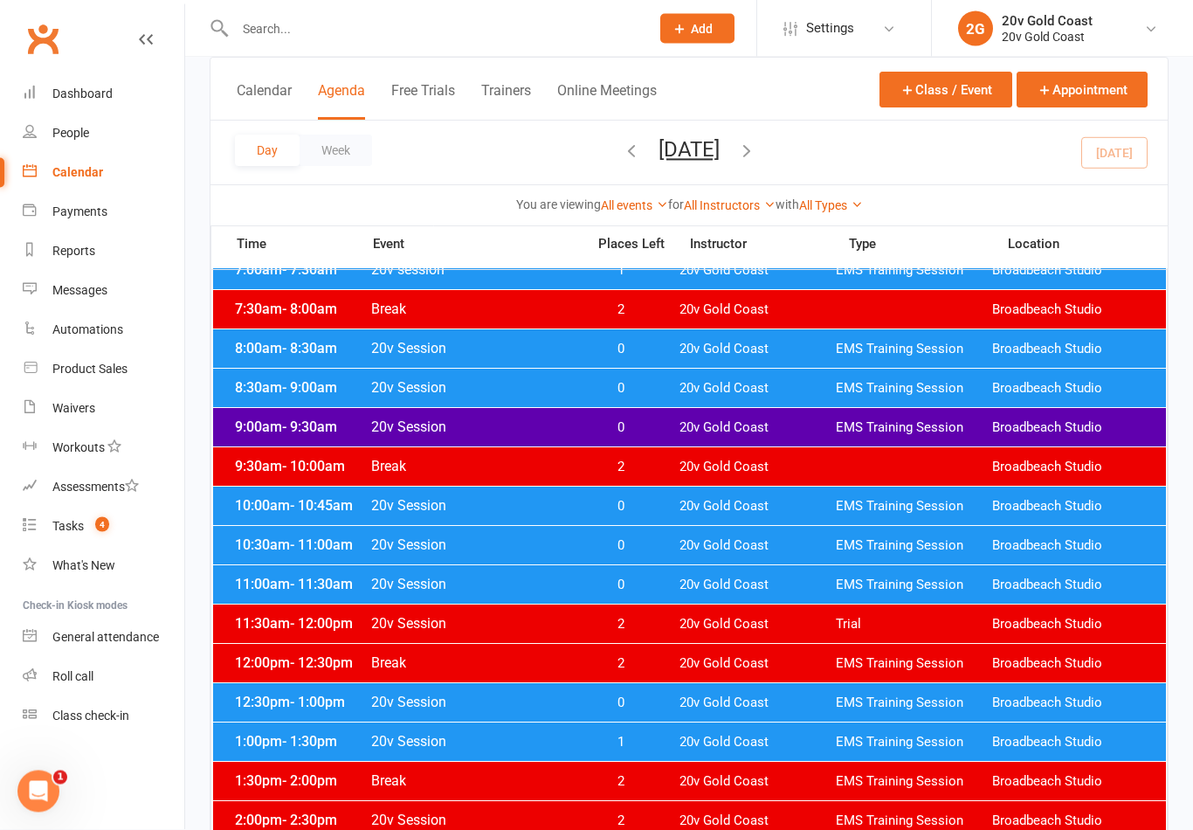
scroll to position [204, 0]
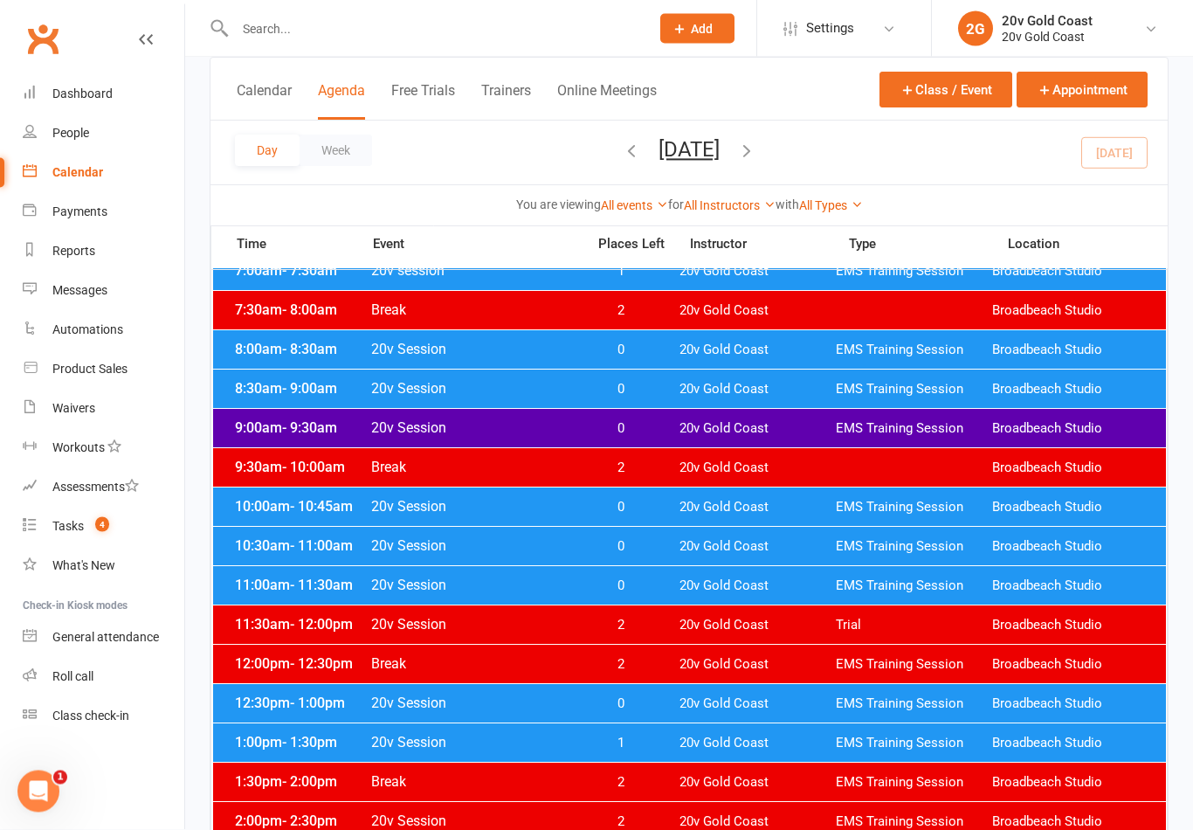
click at [10, 33] on div "Clubworx" at bounding box center [92, 49] width 184 height 65
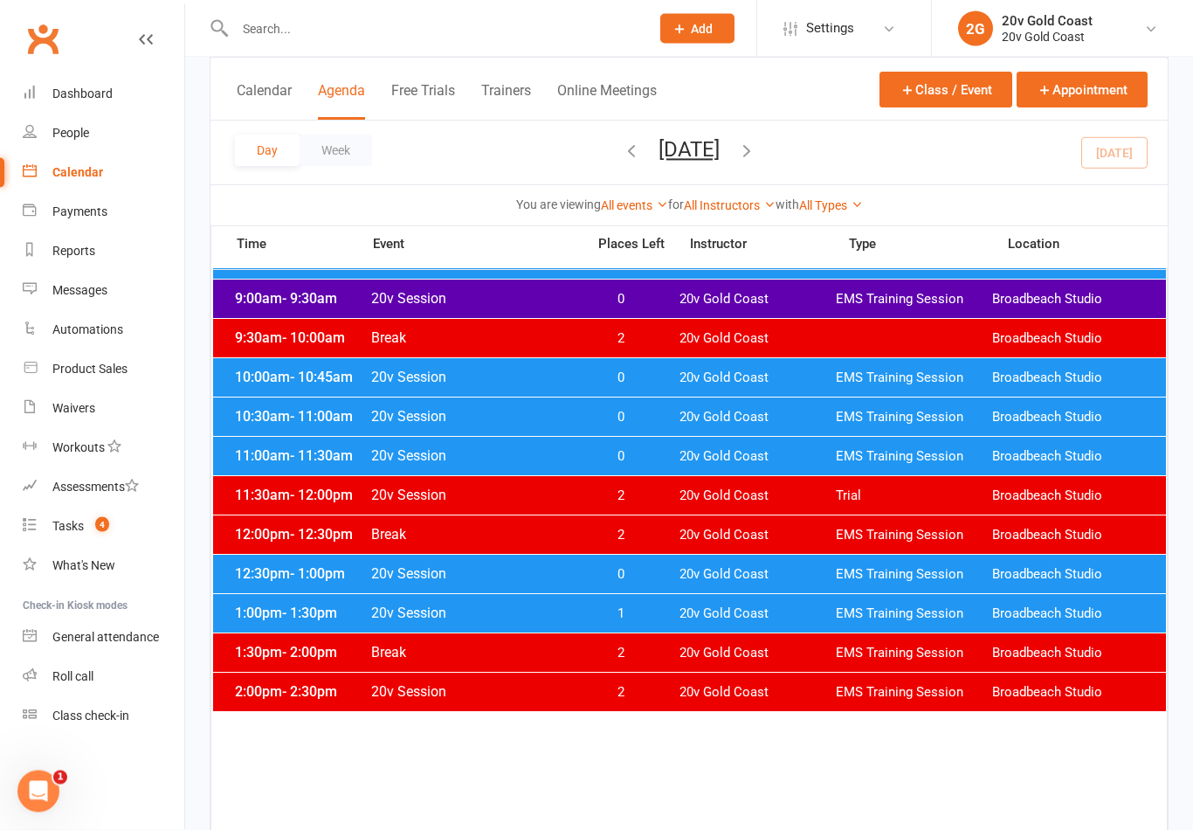
click at [720, 155] on button "[DATE]" at bounding box center [689, 149] width 61 height 24
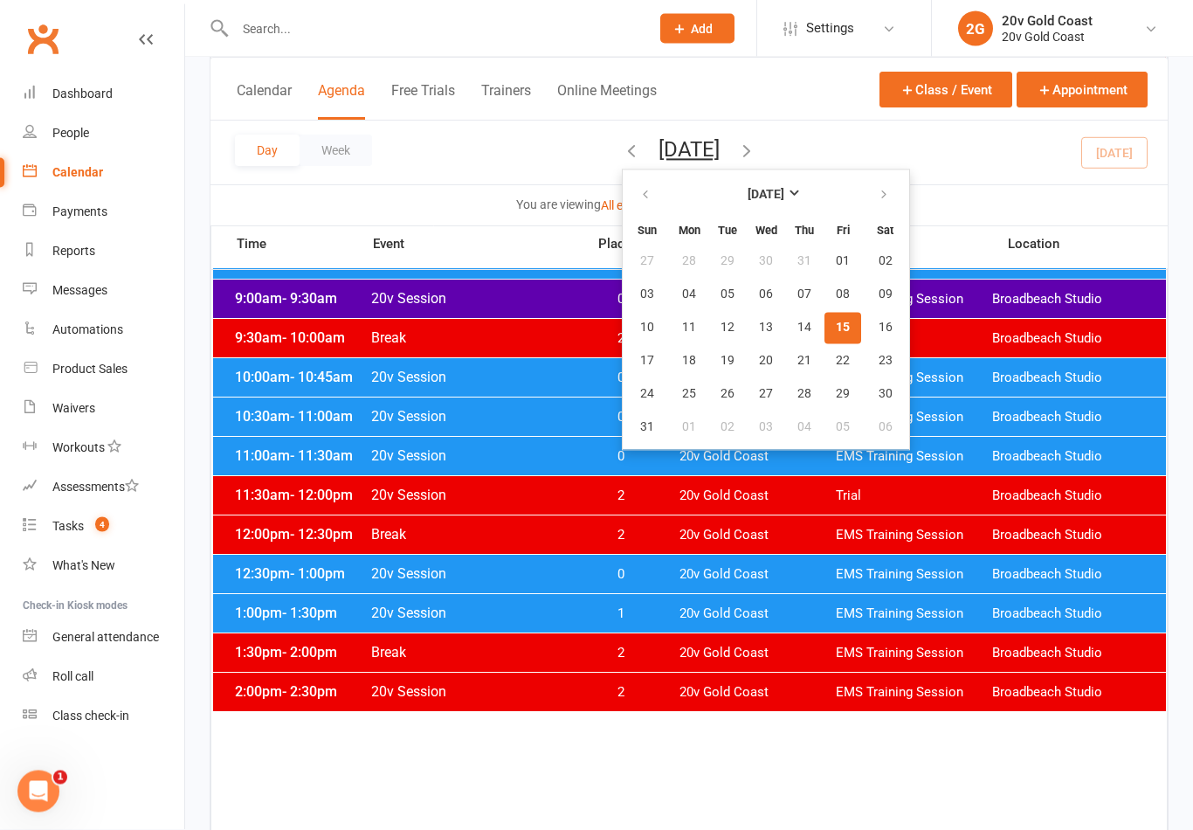
scroll to position [335, 0]
click at [879, 323] on span "16" at bounding box center [886, 328] width 14 height 14
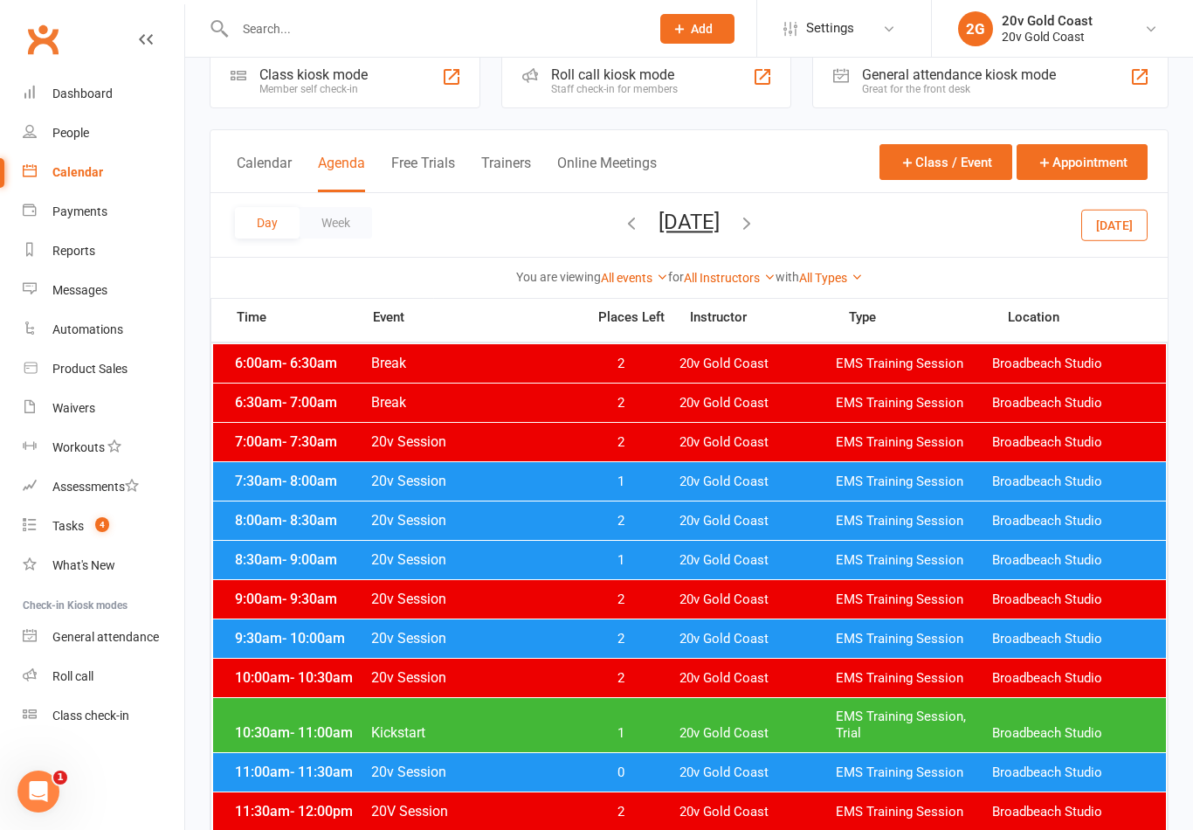
scroll to position [33, 0]
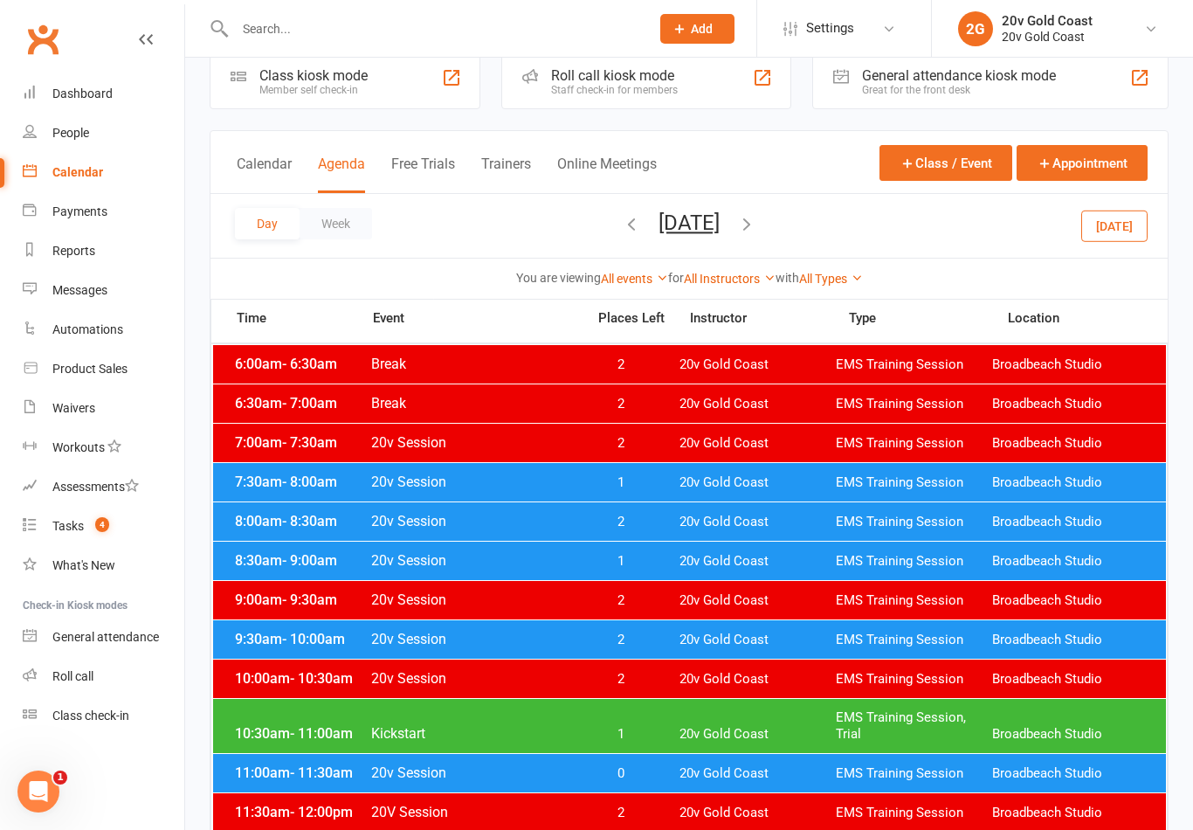
click at [816, 501] on div at bounding box center [689, 620] width 952 height 550
click at [797, 480] on span "20v Gold Coast" at bounding box center [758, 482] width 156 height 17
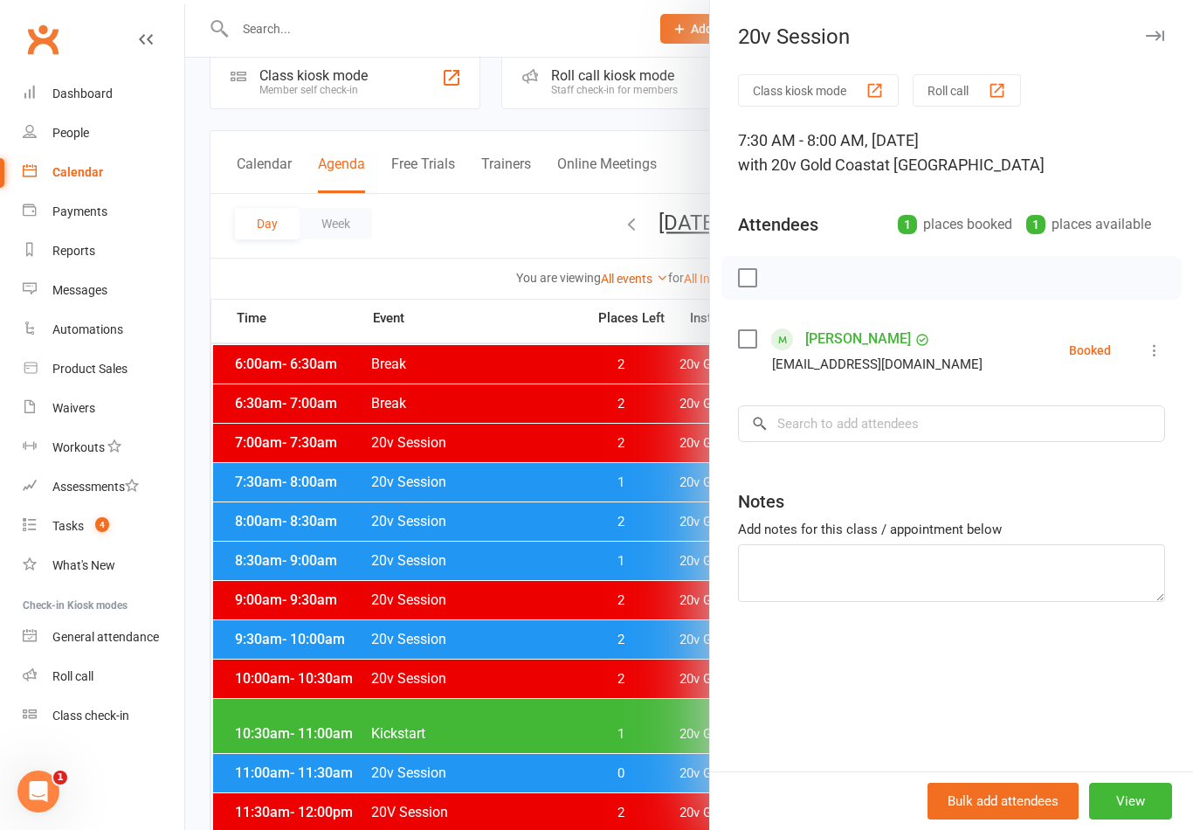
click at [628, 701] on div at bounding box center [689, 415] width 1008 height 830
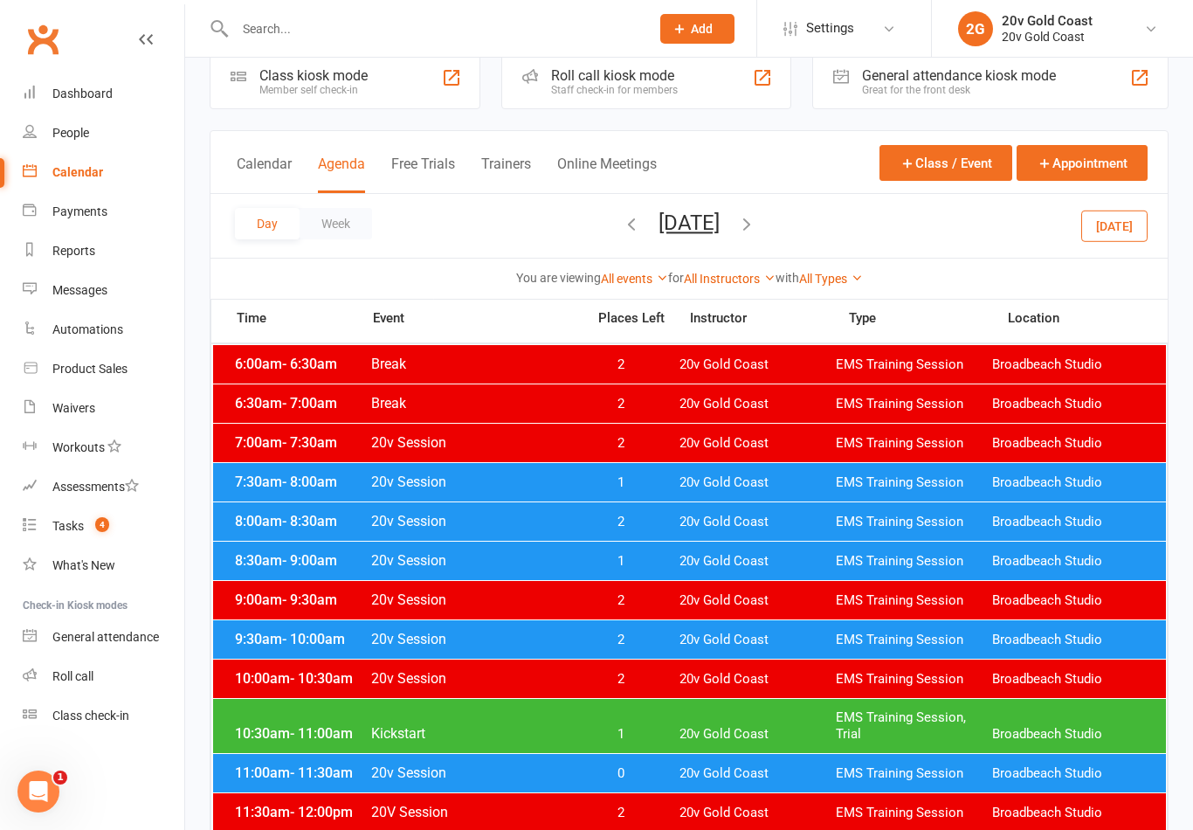
click at [767, 548] on div "8:30am - 9:00am 20v Session 1 20v Gold Coast EMS Training Session Broadbeach St…" at bounding box center [689, 561] width 953 height 38
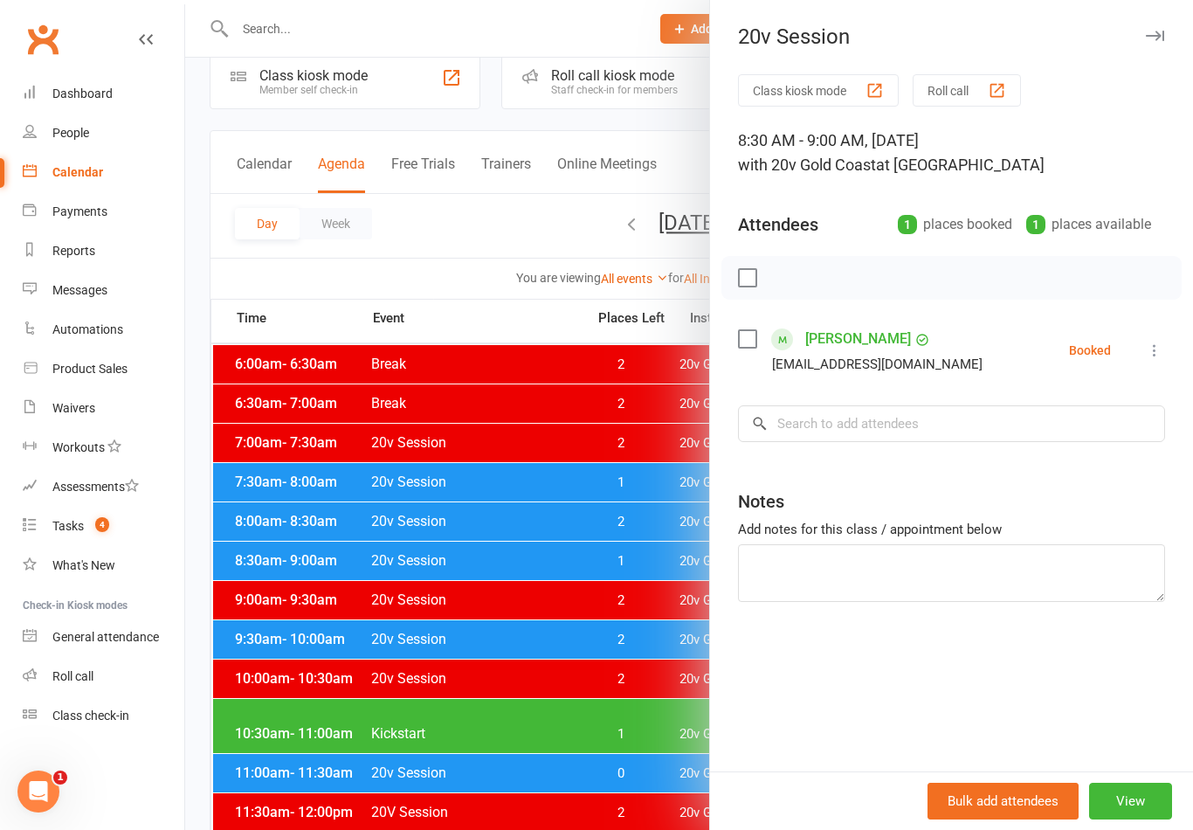
click at [532, 662] on div at bounding box center [689, 415] width 1008 height 830
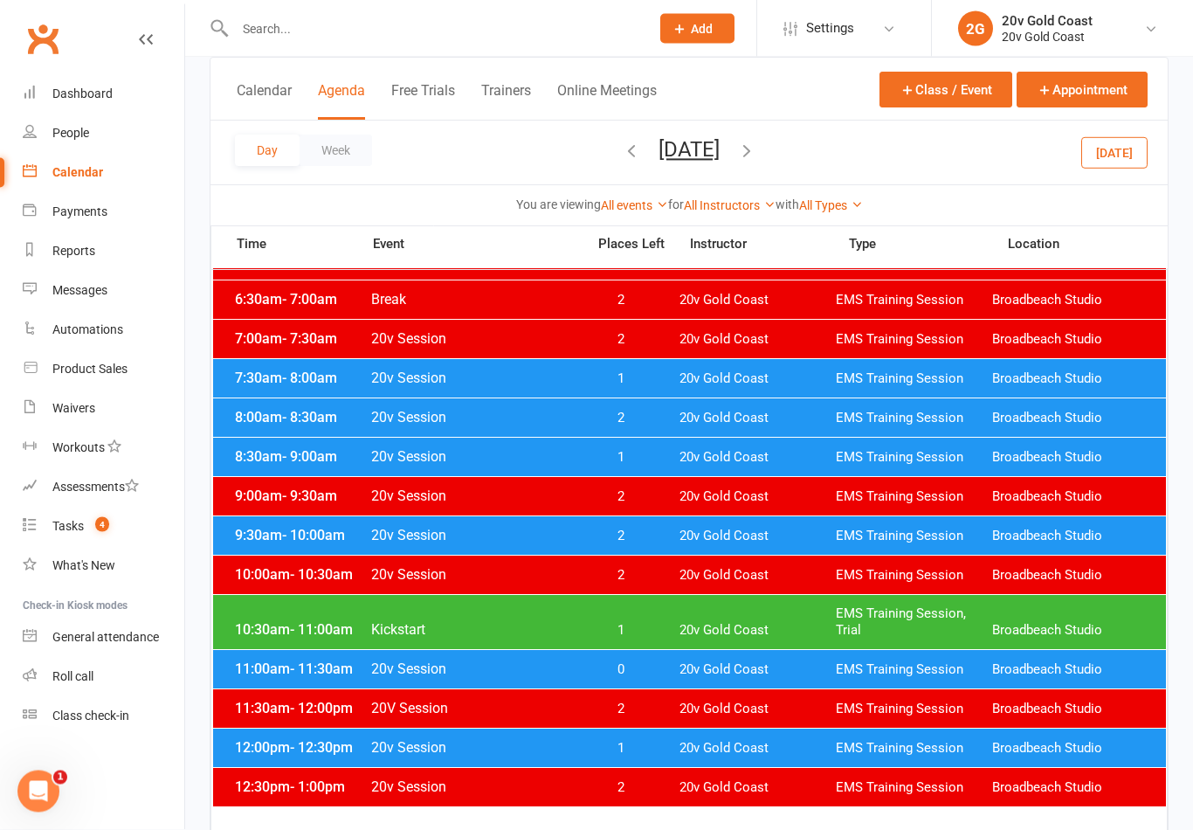
click at [668, 622] on div "10:30am - 11:00am Kickstart 1 20v Gold Coast EMS Training Session, Trial Broadb…" at bounding box center [689, 623] width 953 height 54
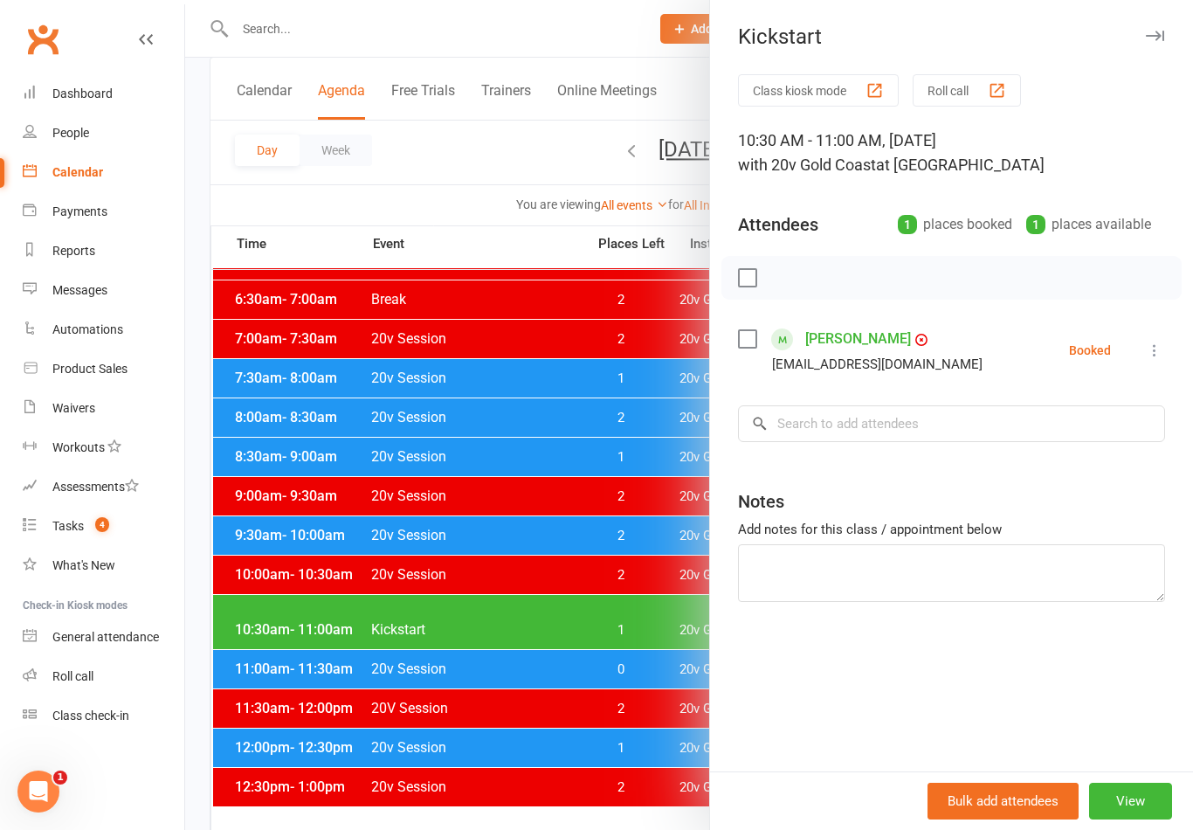
click at [609, 741] on div at bounding box center [689, 415] width 1008 height 830
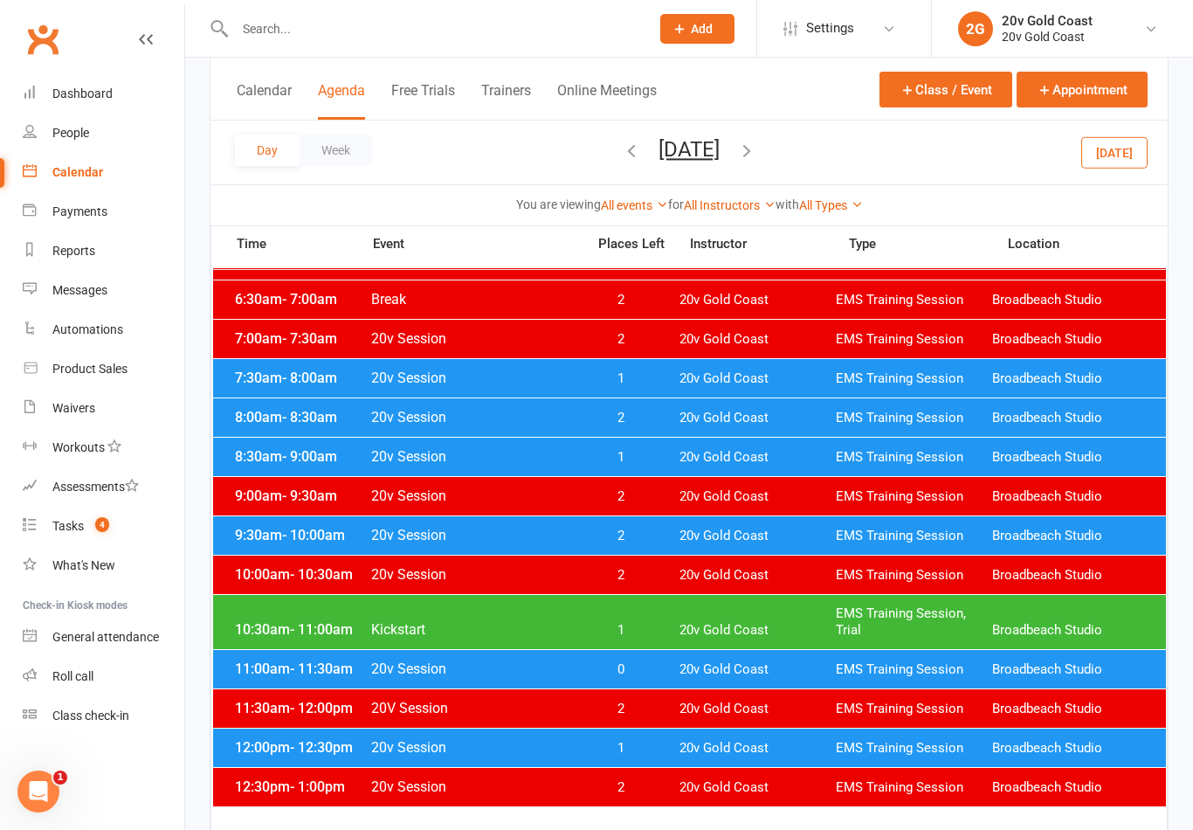
click at [652, 602] on div "10:30am - 11:00am Kickstart 1 20v Gold Coast EMS Training Session, Trial Broadb…" at bounding box center [689, 622] width 953 height 54
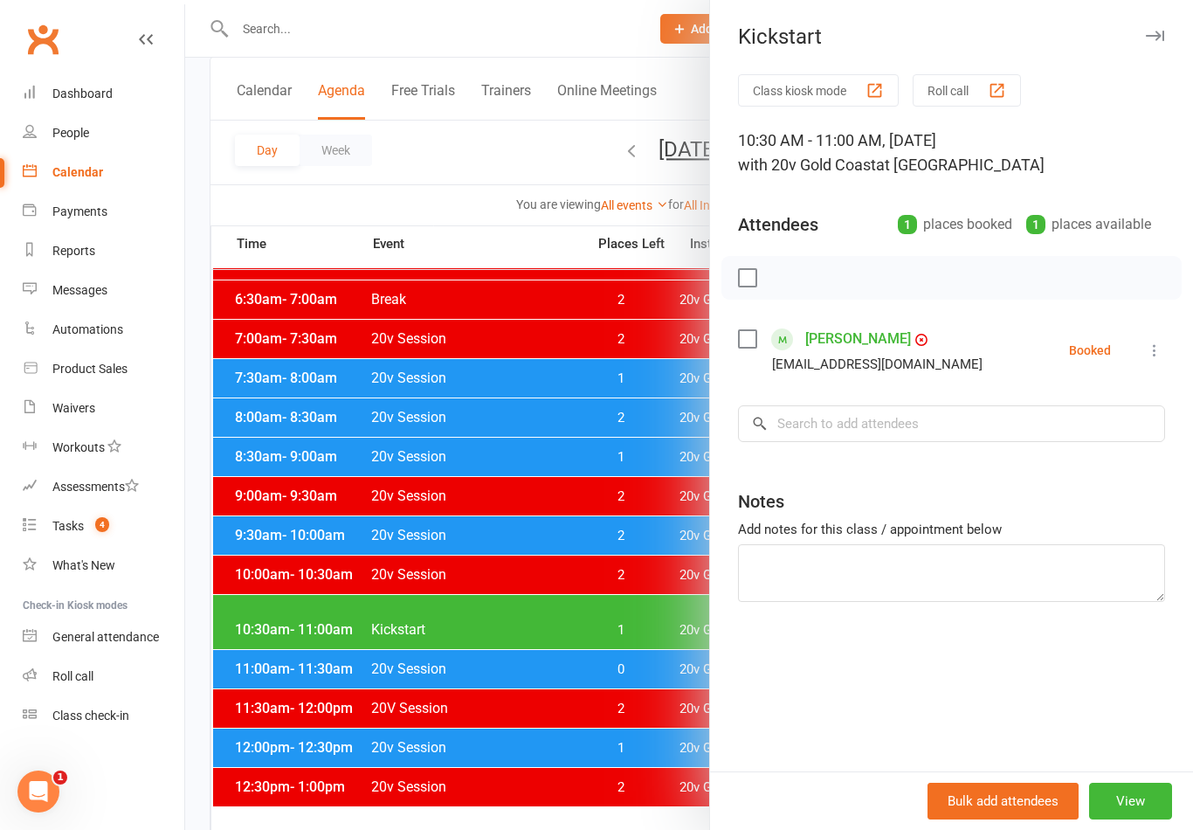
click at [636, 704] on div at bounding box center [689, 415] width 1008 height 830
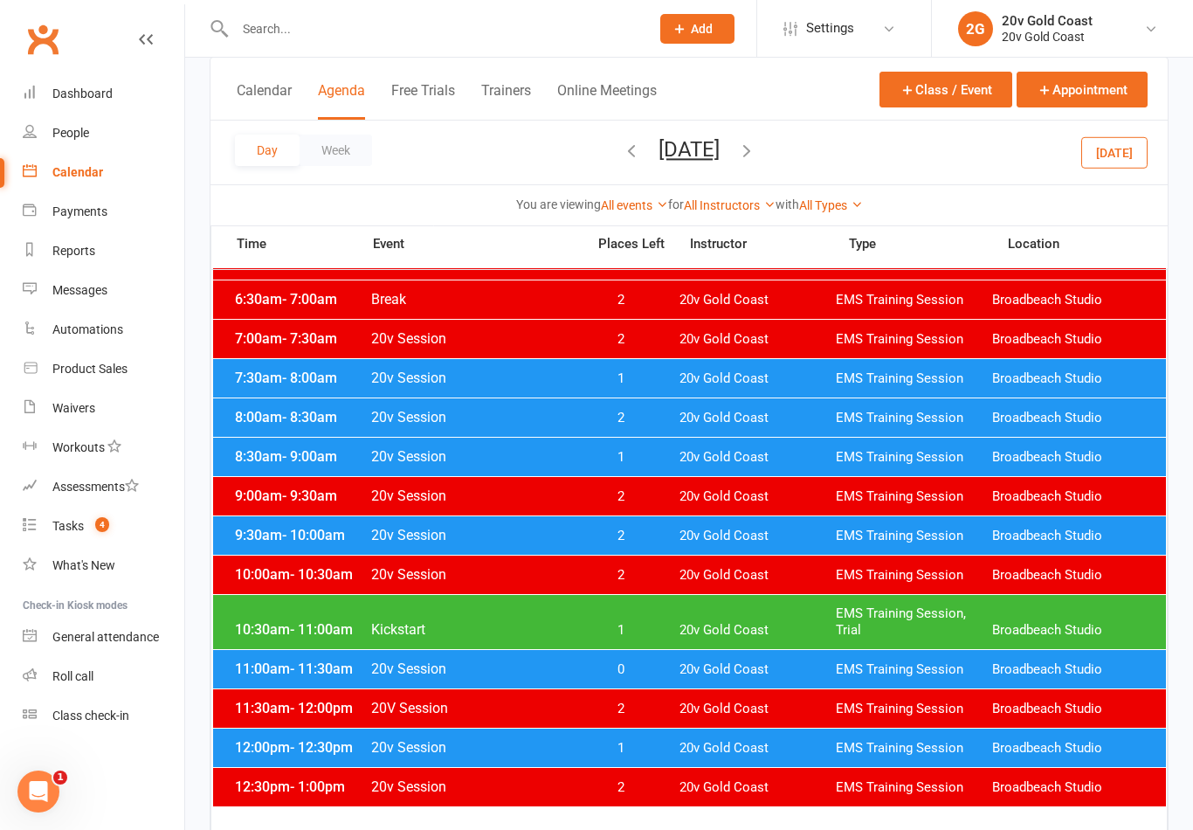
click at [667, 750] on div "12:00pm - 12:30pm 20v Session 1 20v Gold Coast EMS Training Session Broadbeach …" at bounding box center [689, 748] width 953 height 38
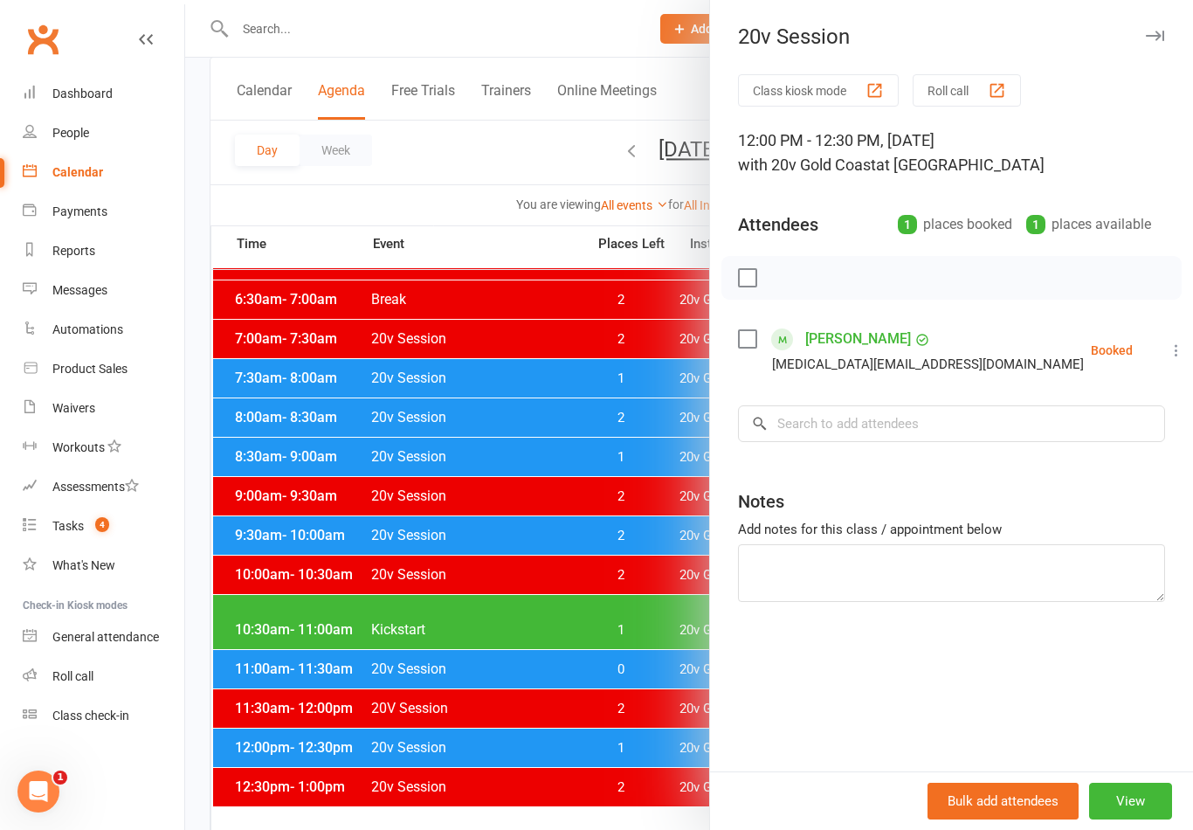
click at [570, 660] on div at bounding box center [689, 415] width 1008 height 830
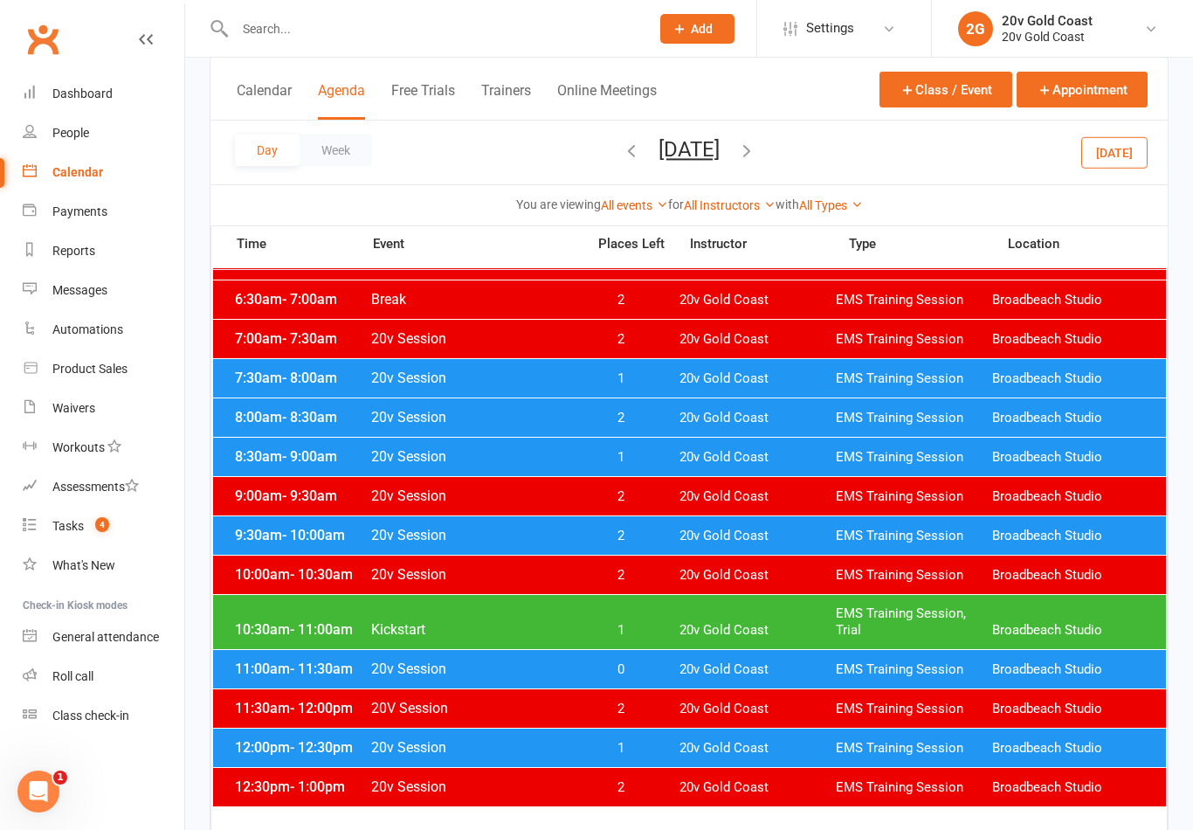
click at [668, 381] on div "7:30am - 8:00am 20v Session 1 20v Gold Coast EMS Training Session Broadbeach St…" at bounding box center [689, 378] width 953 height 38
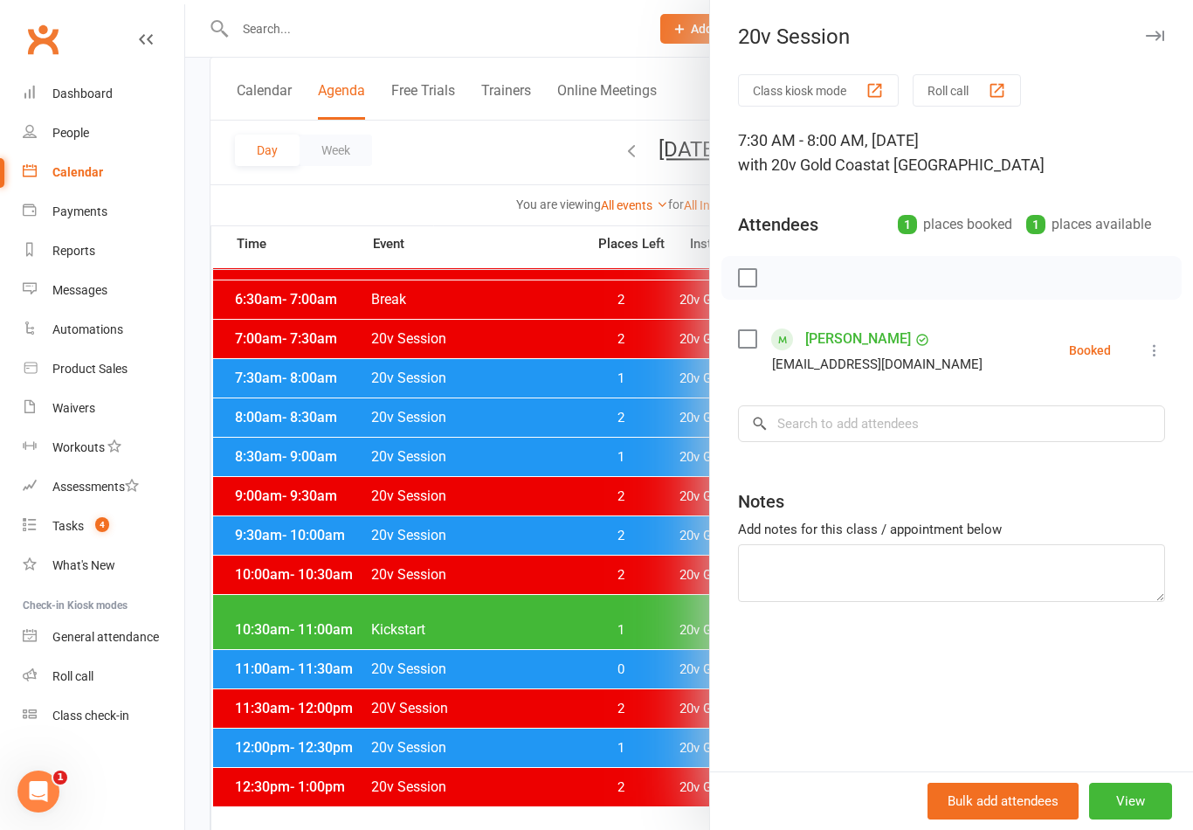
click at [570, 600] on div at bounding box center [689, 415] width 1008 height 830
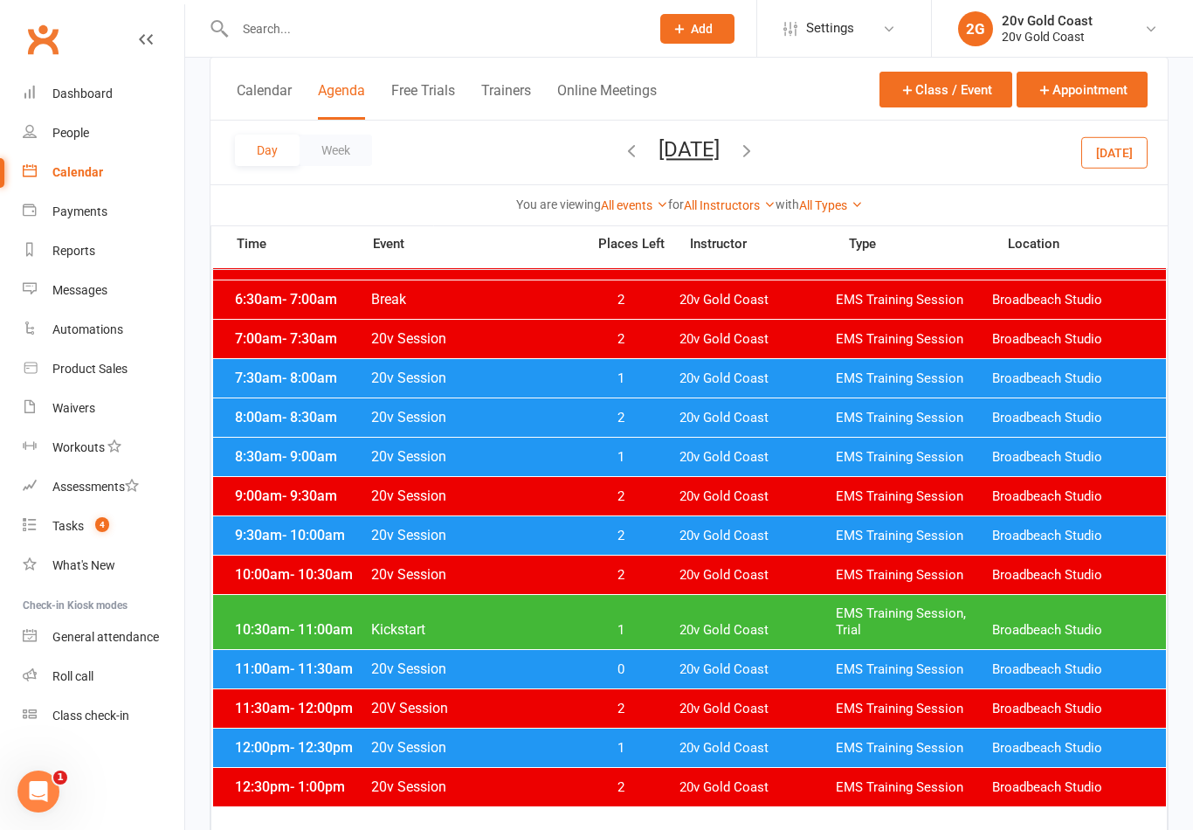
click at [646, 458] on span "1" at bounding box center [621, 457] width 92 height 17
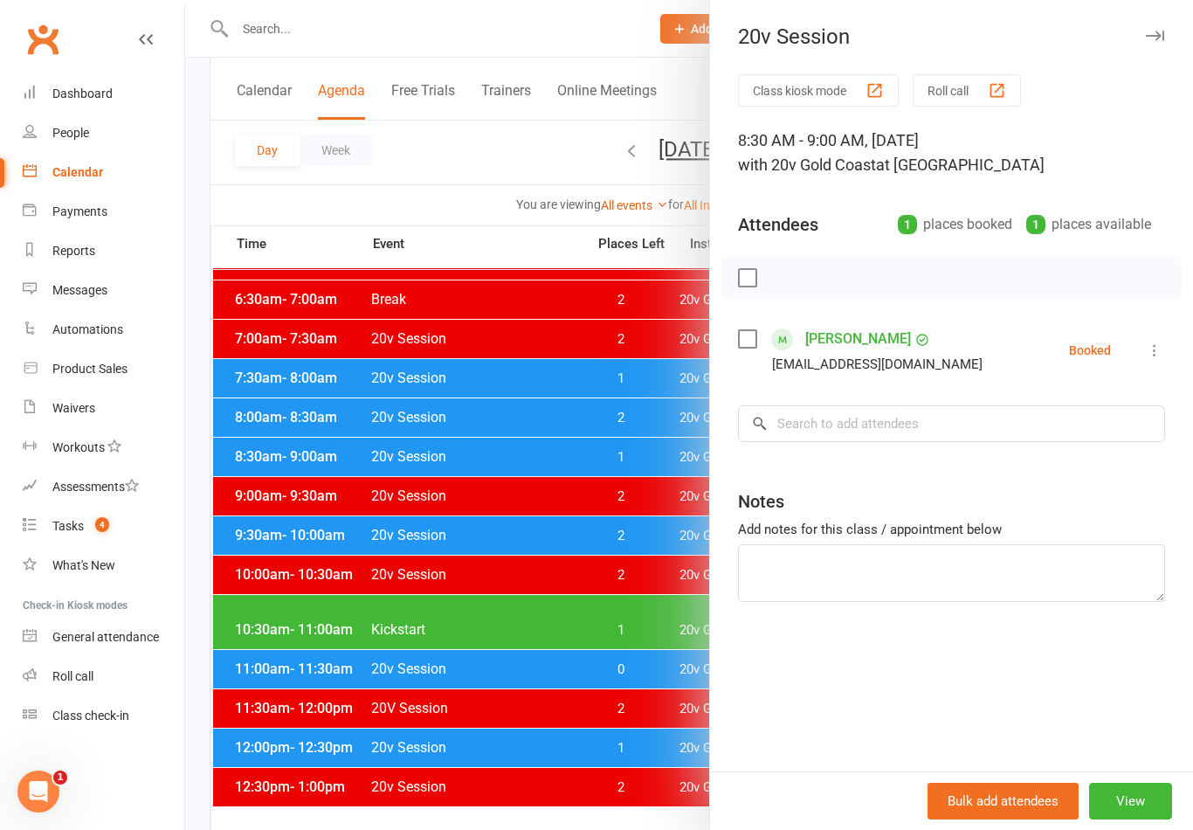
click at [610, 678] on div at bounding box center [689, 415] width 1008 height 830
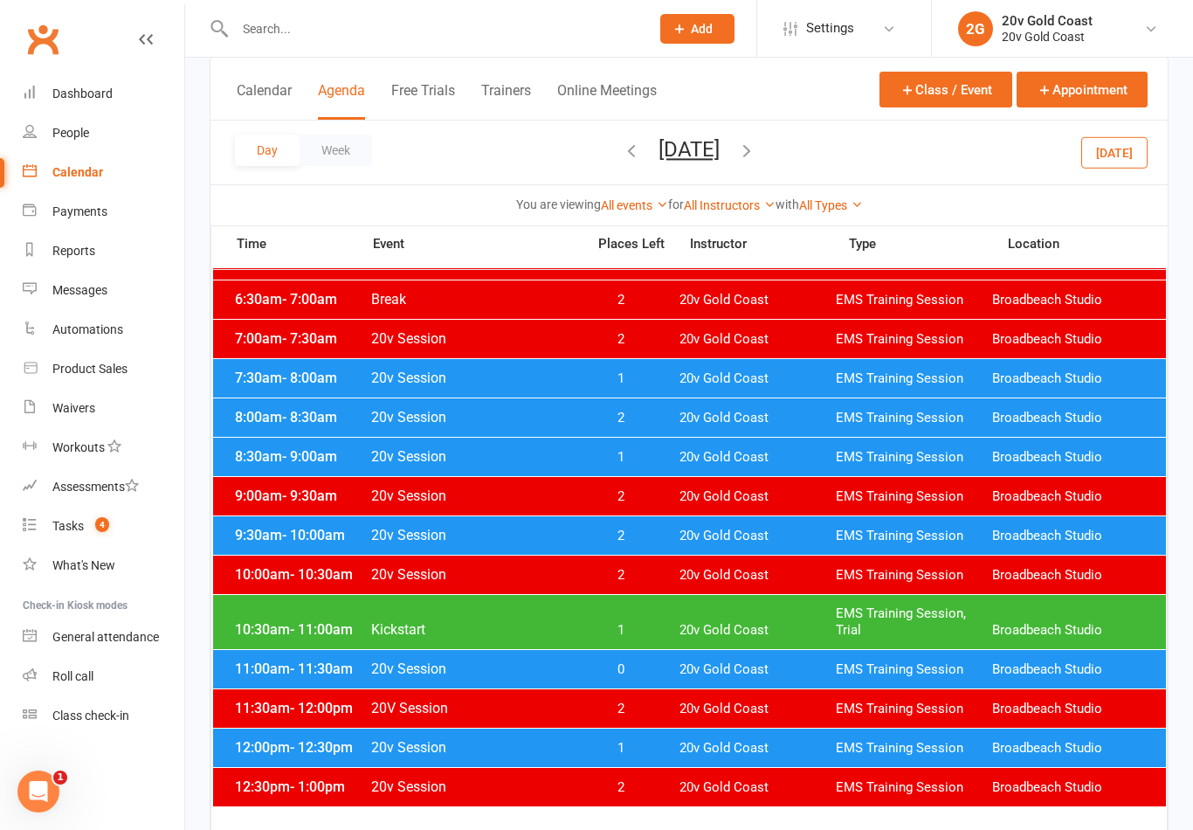
click at [649, 628] on span "1" at bounding box center [621, 630] width 92 height 17
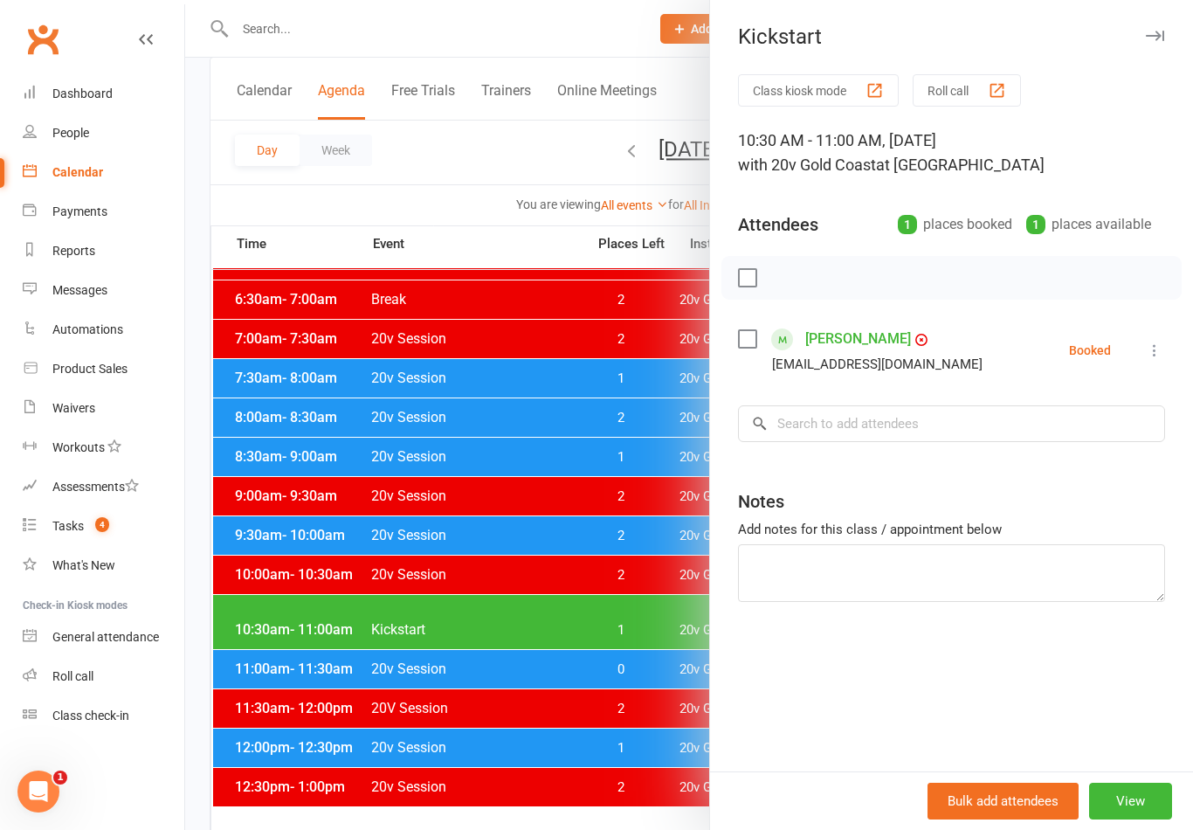
click at [656, 744] on div at bounding box center [689, 415] width 1008 height 830
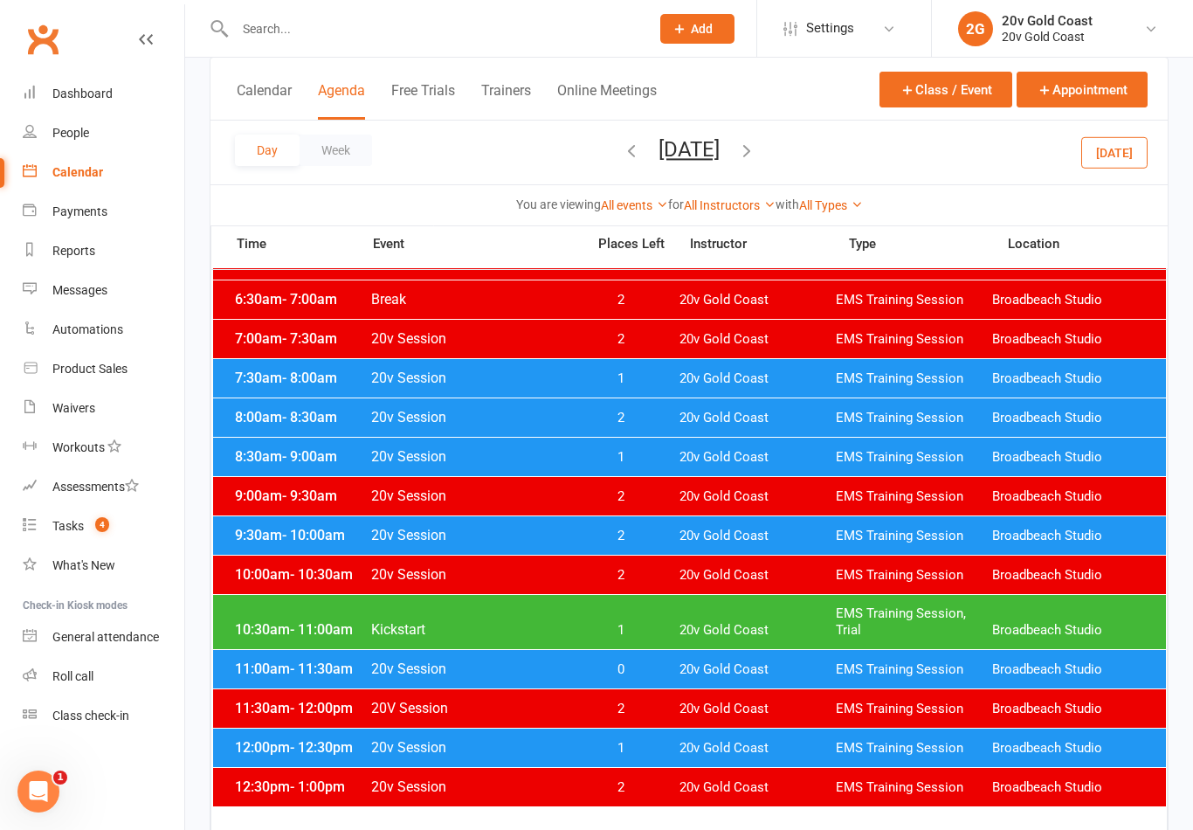
click at [653, 678] on div "11:00am - 11:30am 20v Session 0 20v Gold Coast EMS Training Session Broadbeach …" at bounding box center [689, 669] width 953 height 38
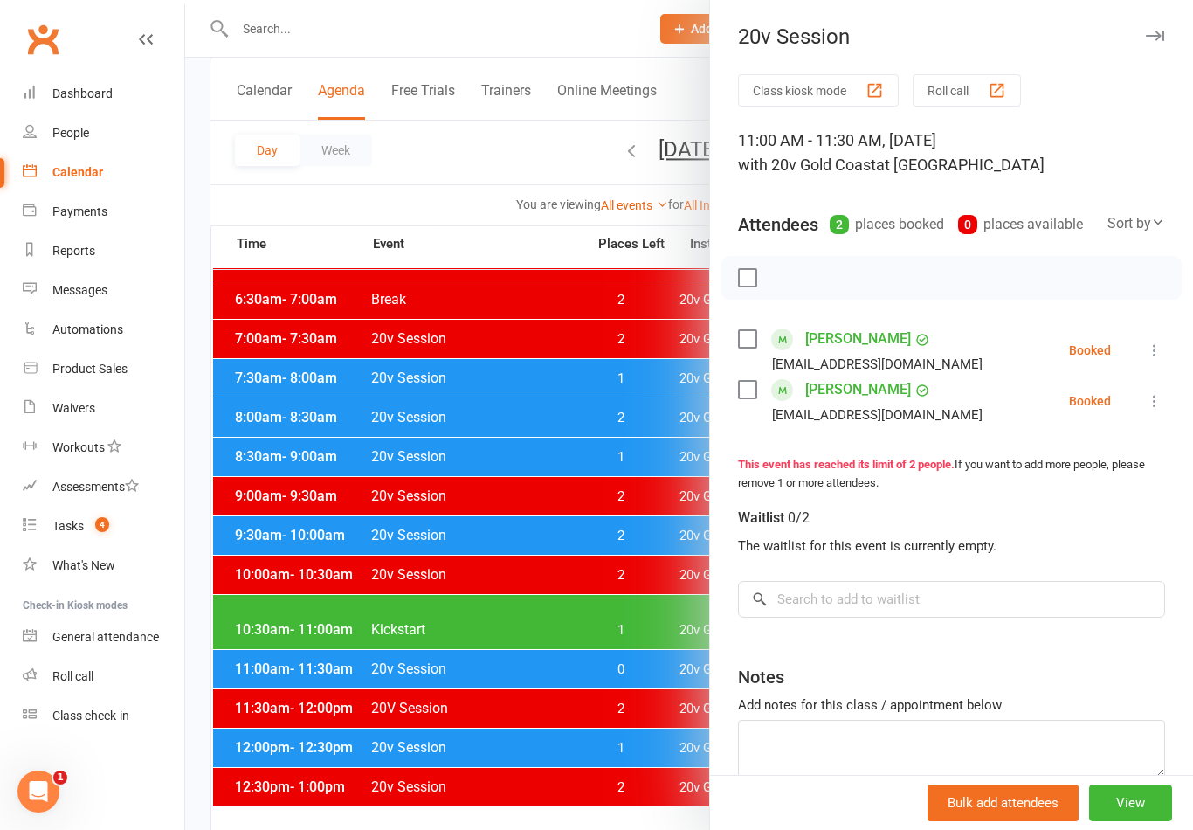
click at [651, 776] on div at bounding box center [689, 415] width 1008 height 830
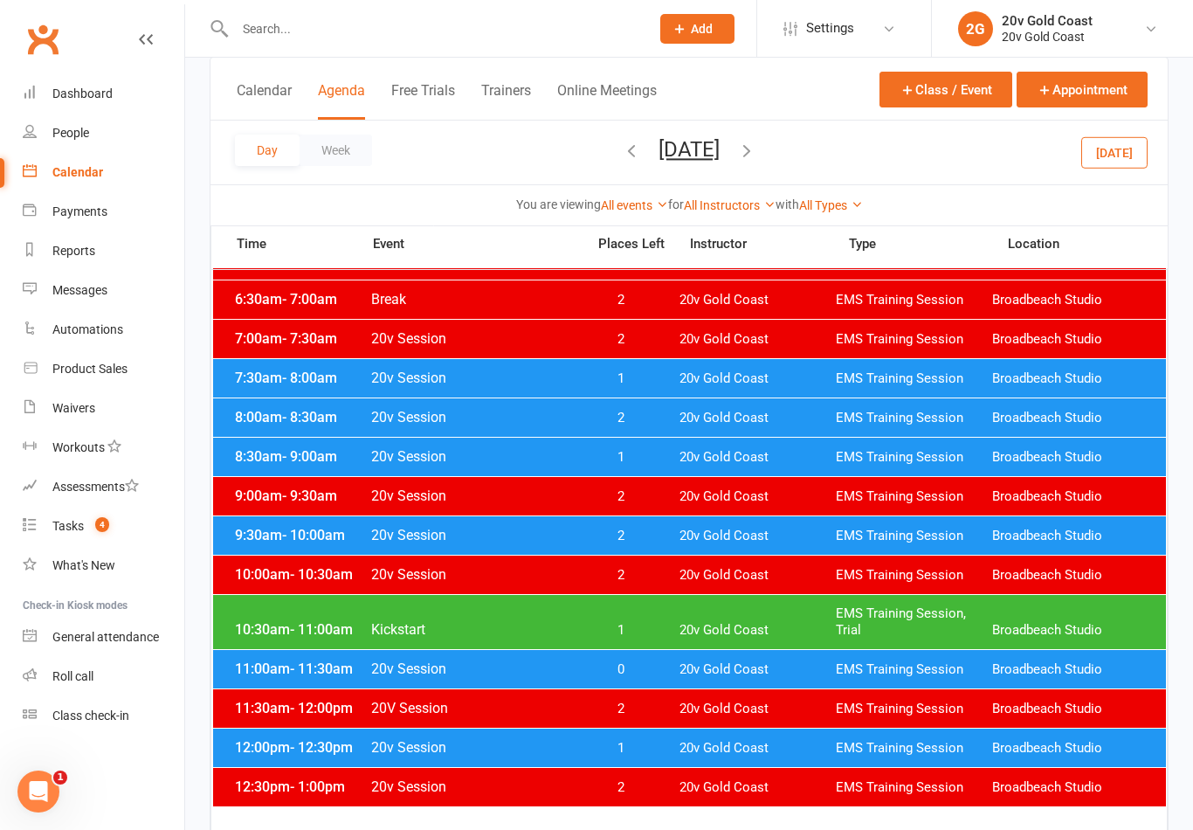
click at [651, 750] on span "1" at bounding box center [621, 748] width 92 height 17
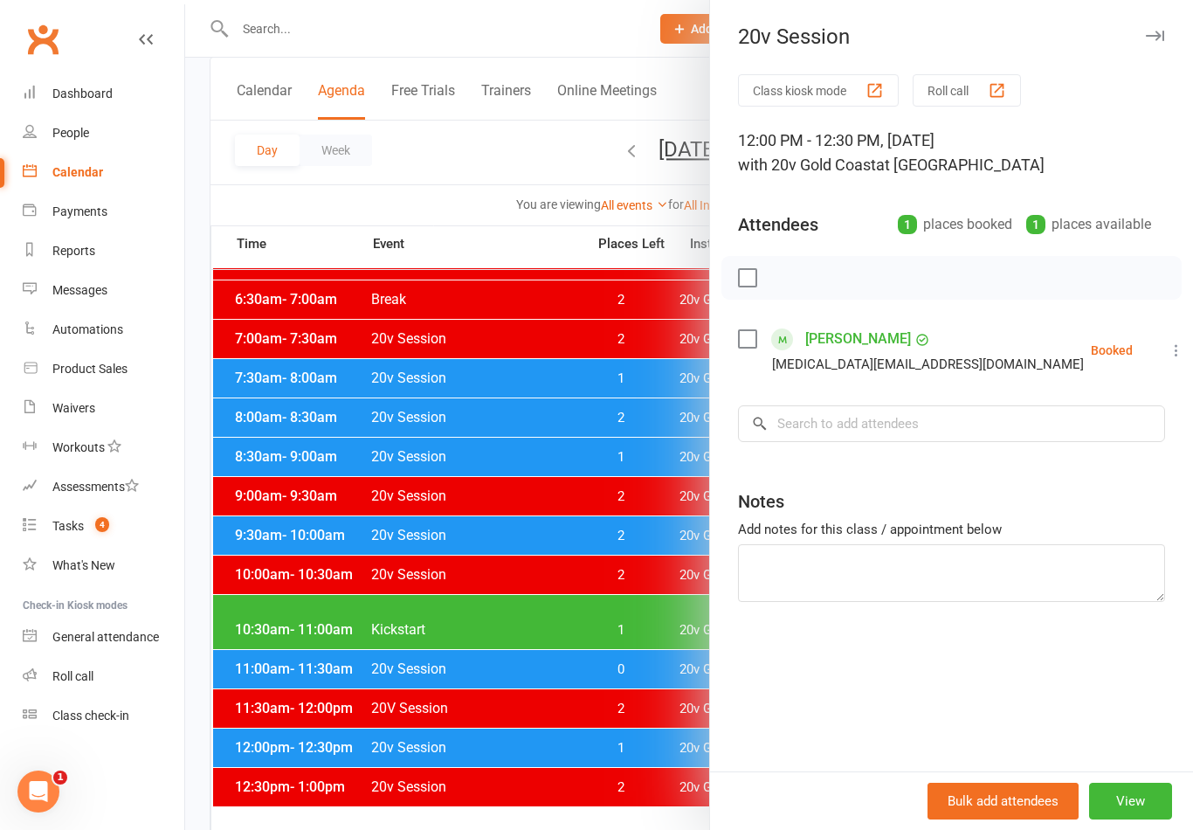
click at [643, 759] on div at bounding box center [689, 415] width 1008 height 830
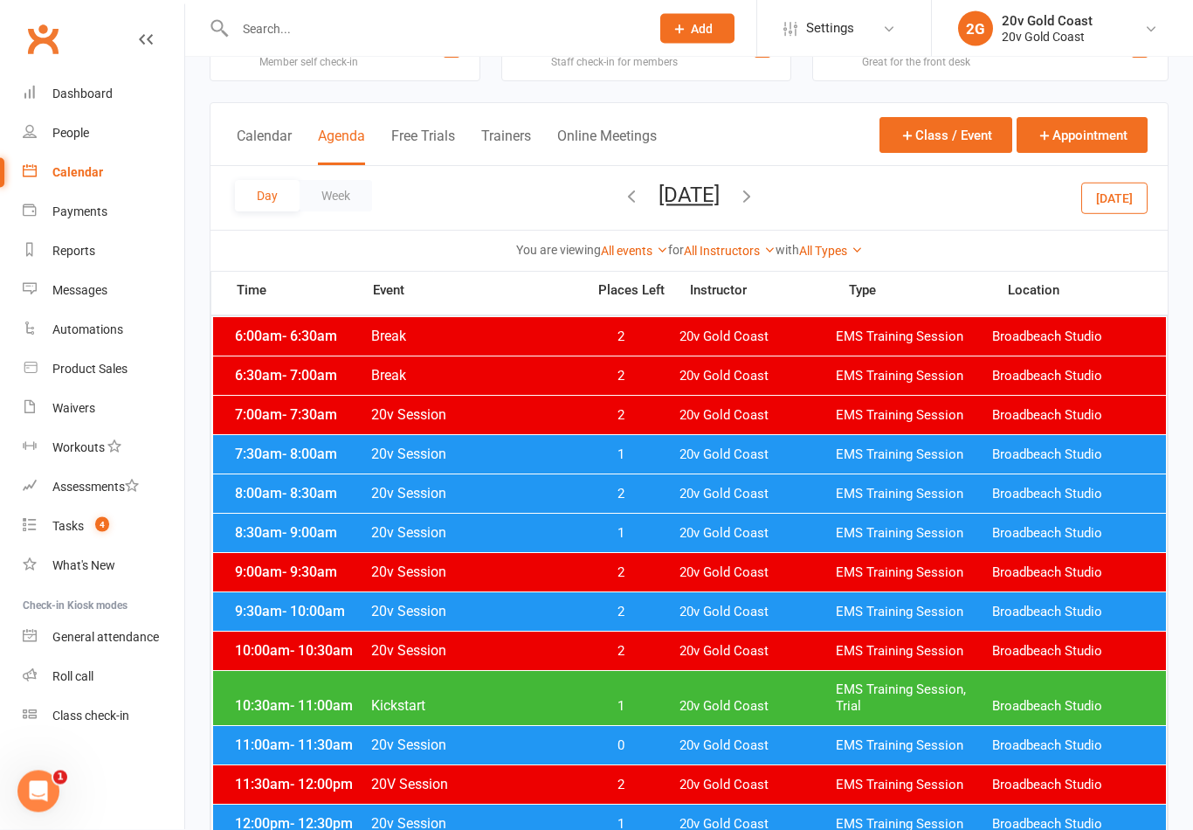
scroll to position [0, 0]
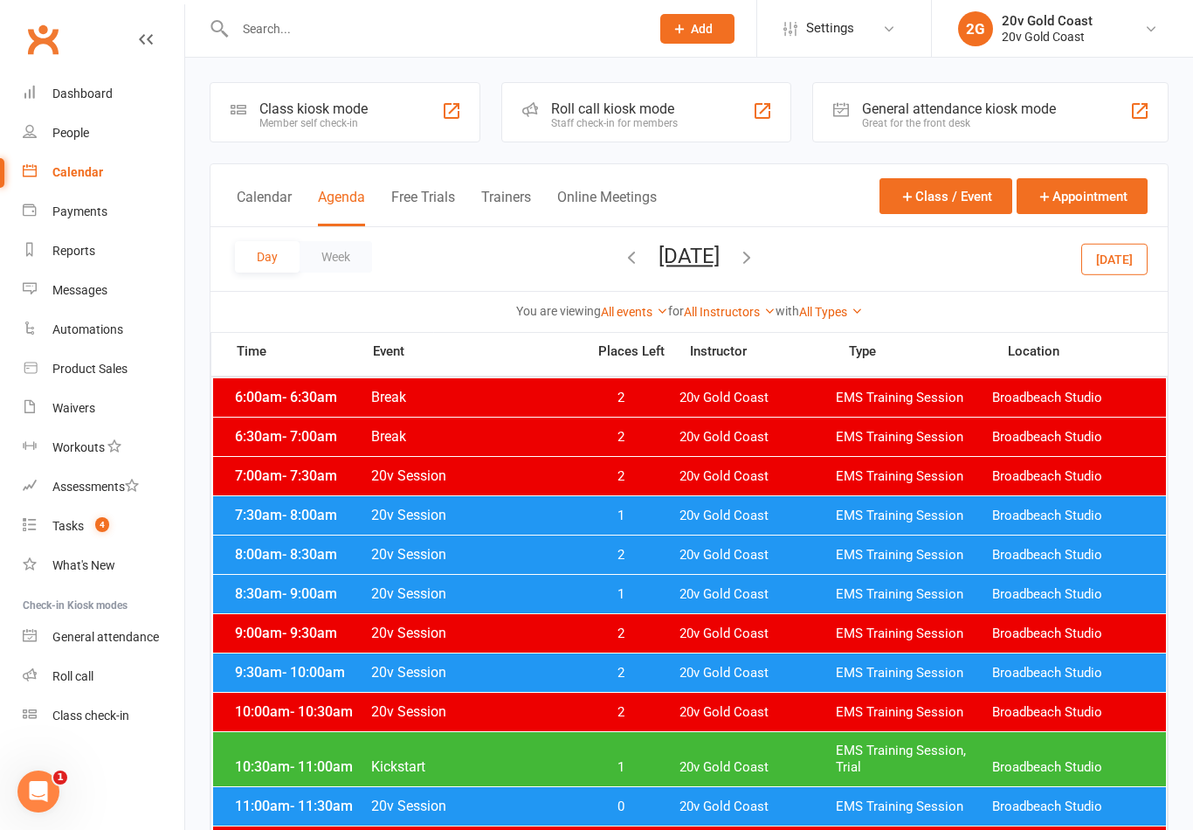
click at [1115, 252] on button "[DATE]" at bounding box center [1114, 258] width 66 height 31
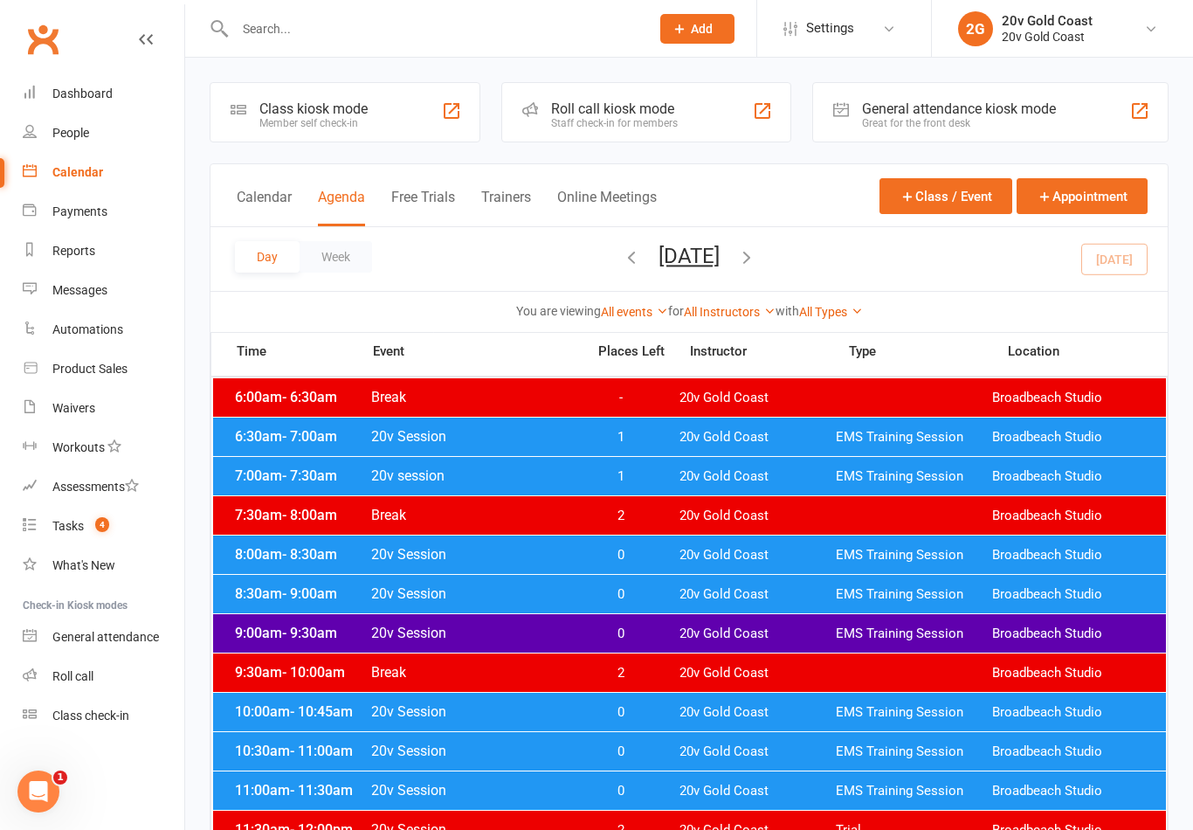
click at [102, 526] on span "4" at bounding box center [102, 524] width 14 height 15
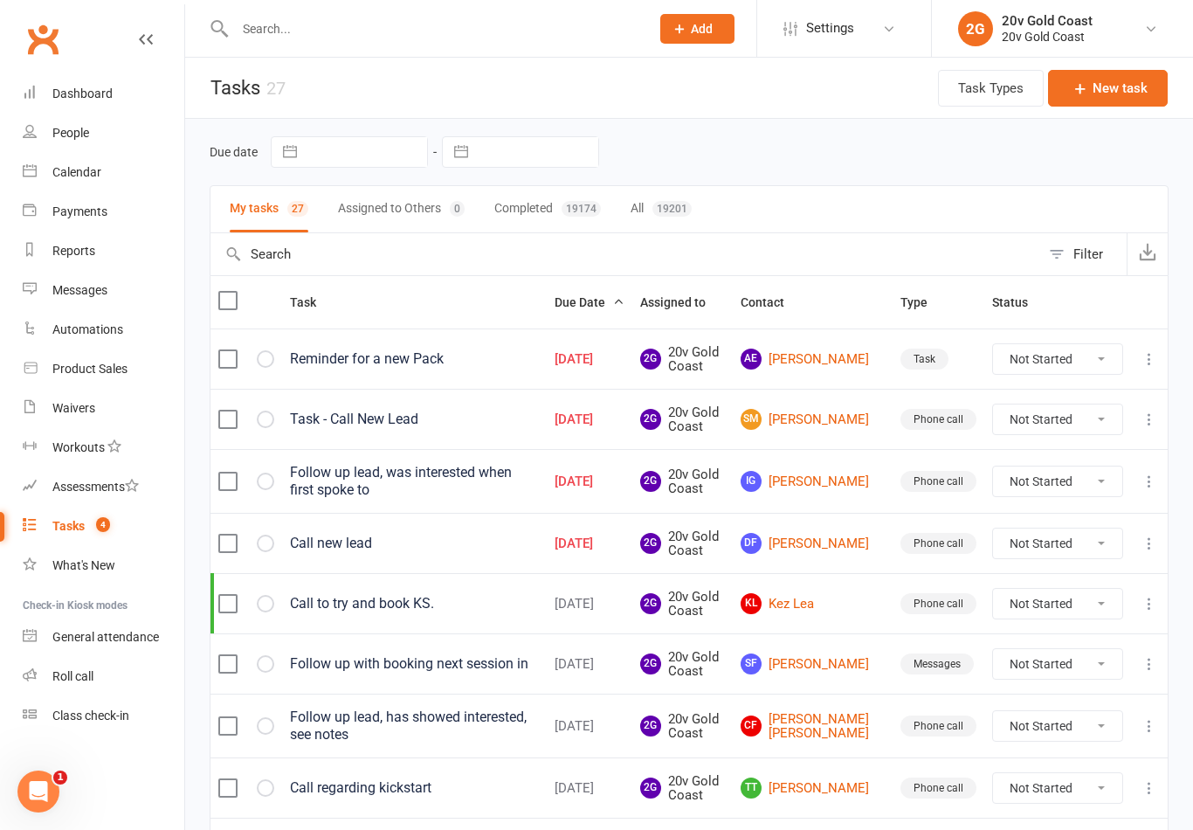
click at [832, 359] on link "AE Ashleigh Eljed" at bounding box center [813, 359] width 144 height 21
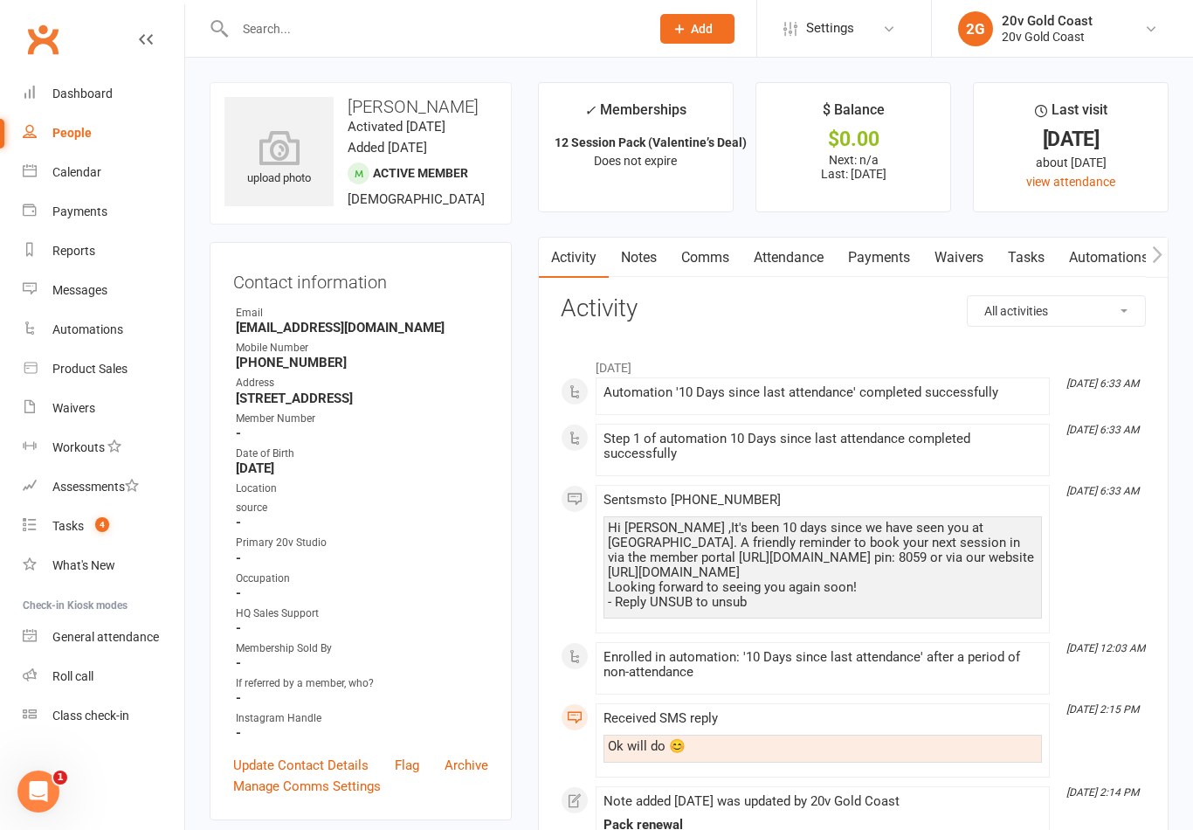
click at [643, 272] on link "Notes" at bounding box center [639, 258] width 60 height 40
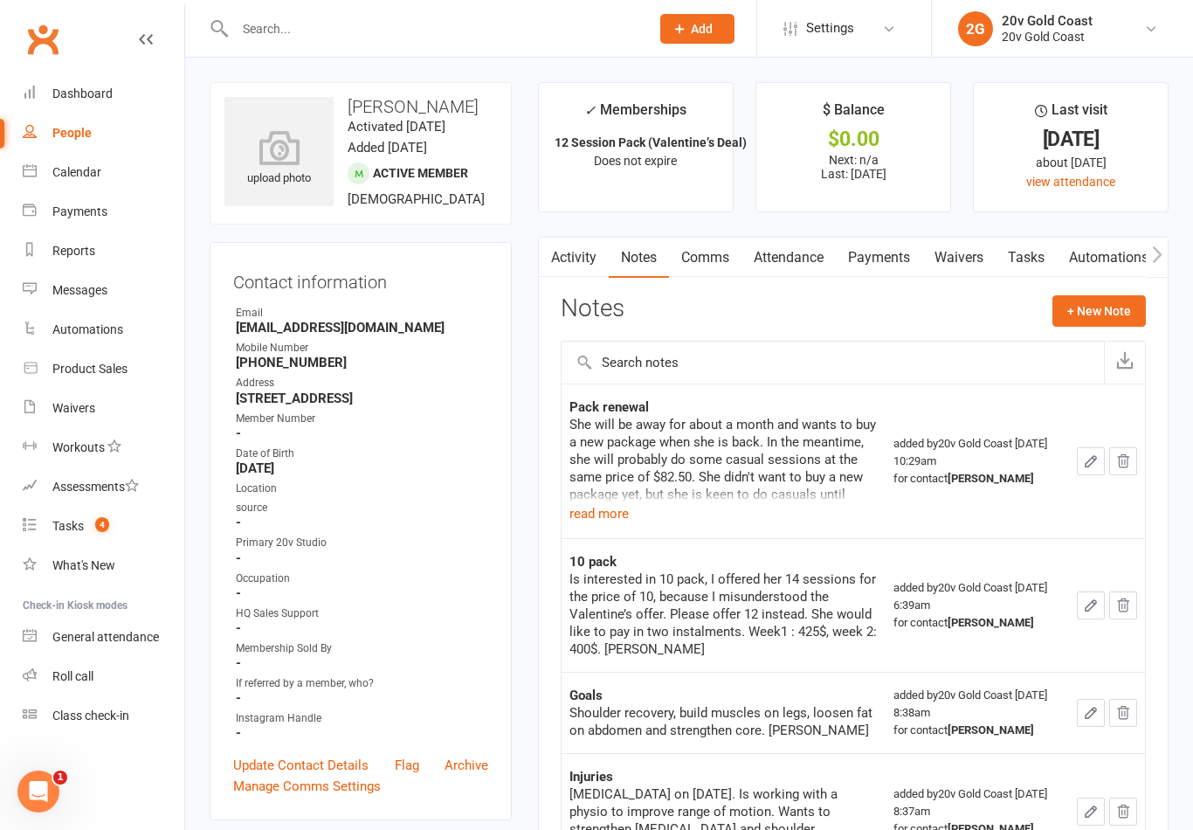
click at [578, 255] on link "Activity" at bounding box center [574, 258] width 70 height 40
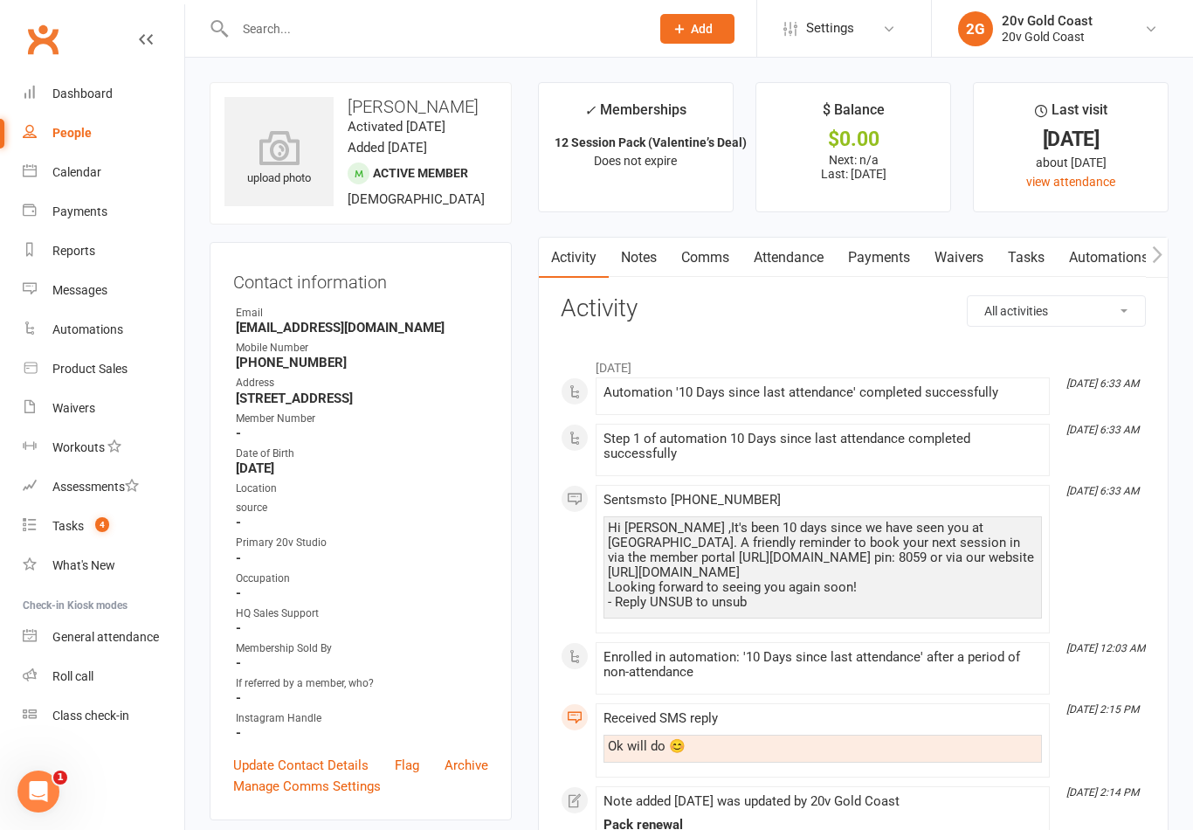
click at [1047, 255] on link "Tasks" at bounding box center [1026, 258] width 61 height 40
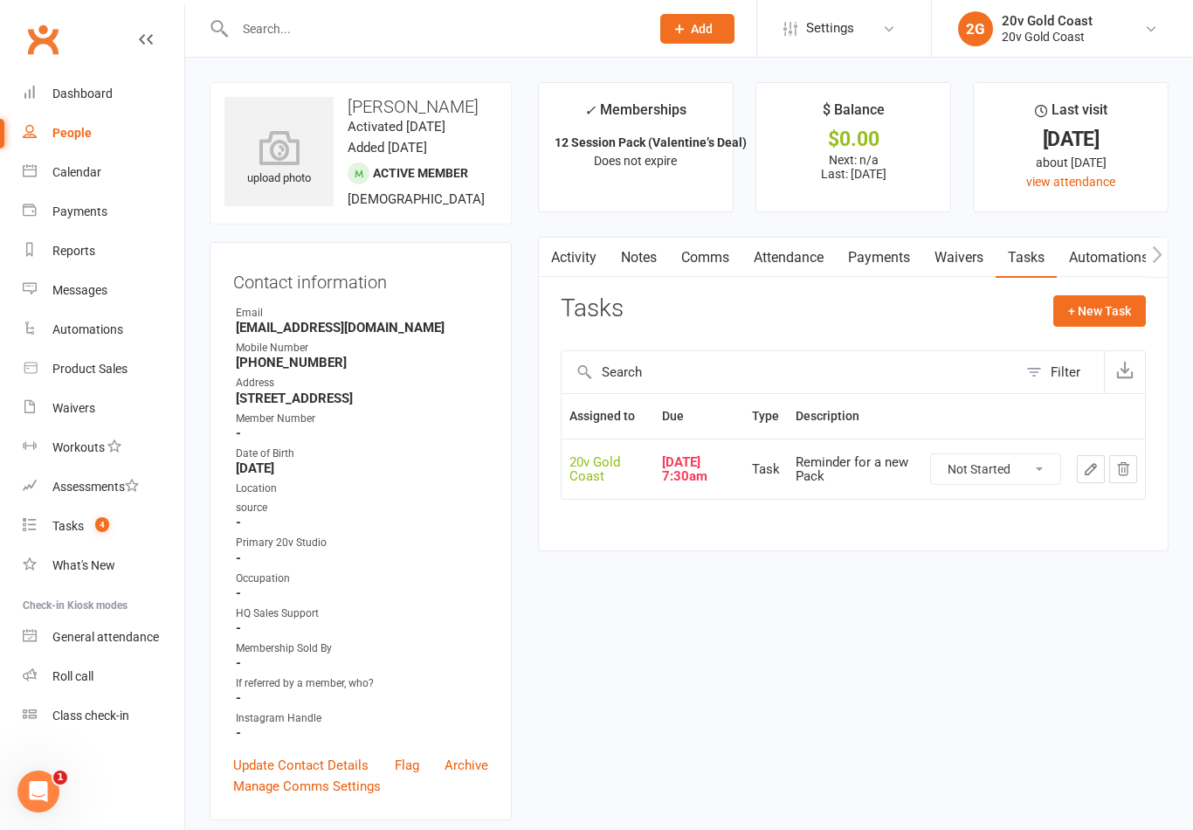
click at [152, 515] on link "Tasks 4" at bounding box center [104, 526] width 162 height 39
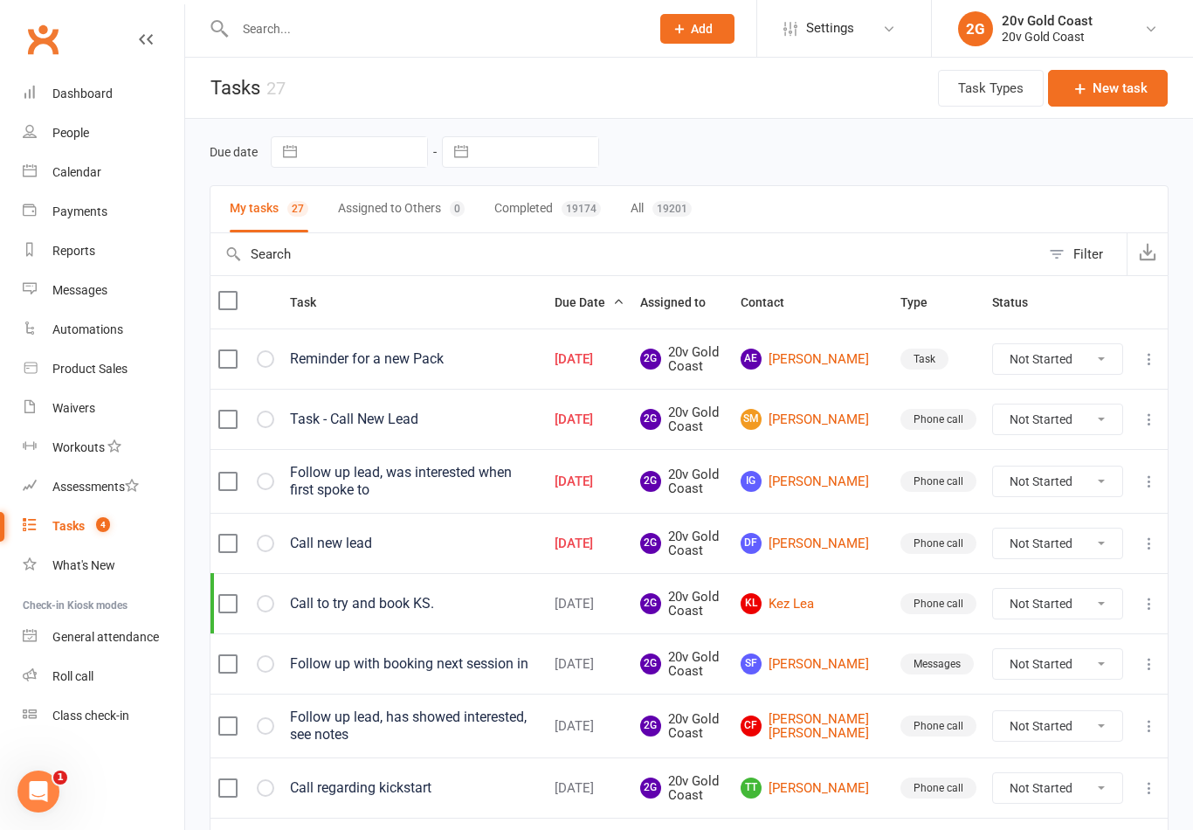
click at [824, 427] on link "SM Steve Muller" at bounding box center [813, 419] width 144 height 21
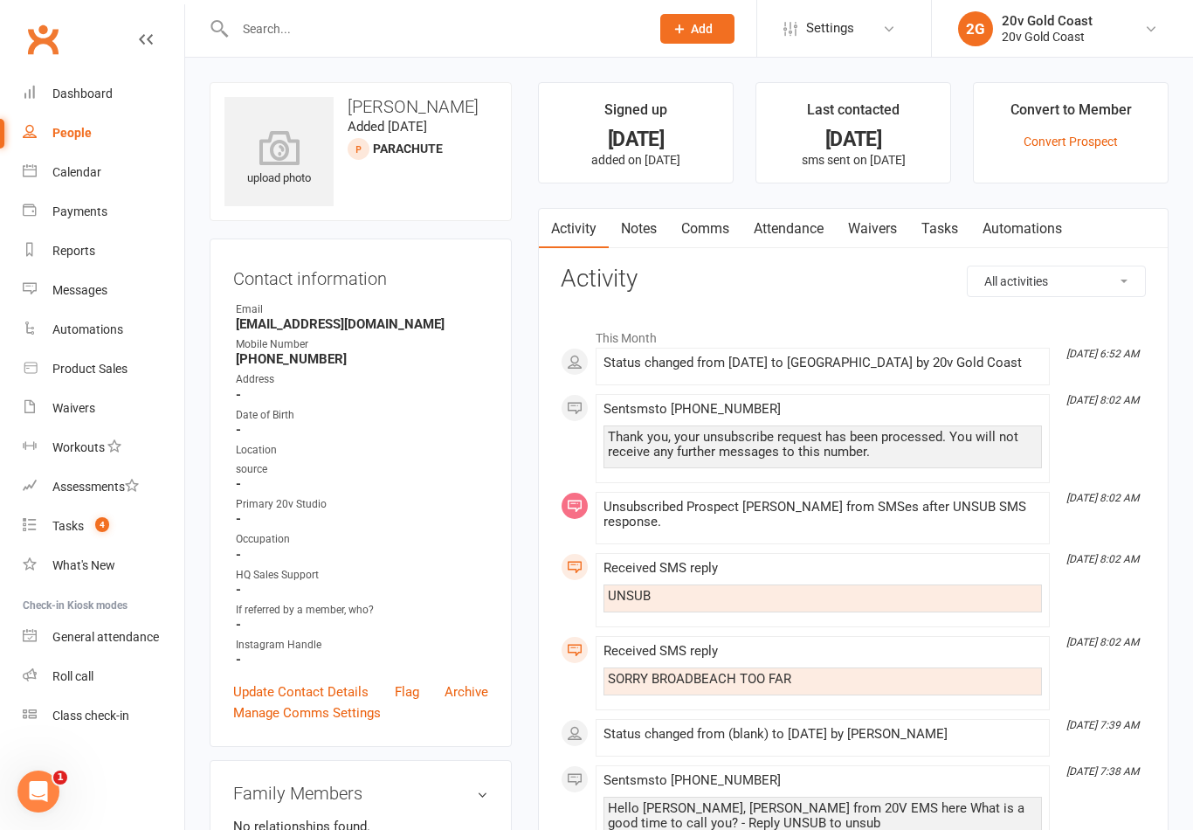
click at [959, 242] on link "Tasks" at bounding box center [939, 229] width 61 height 40
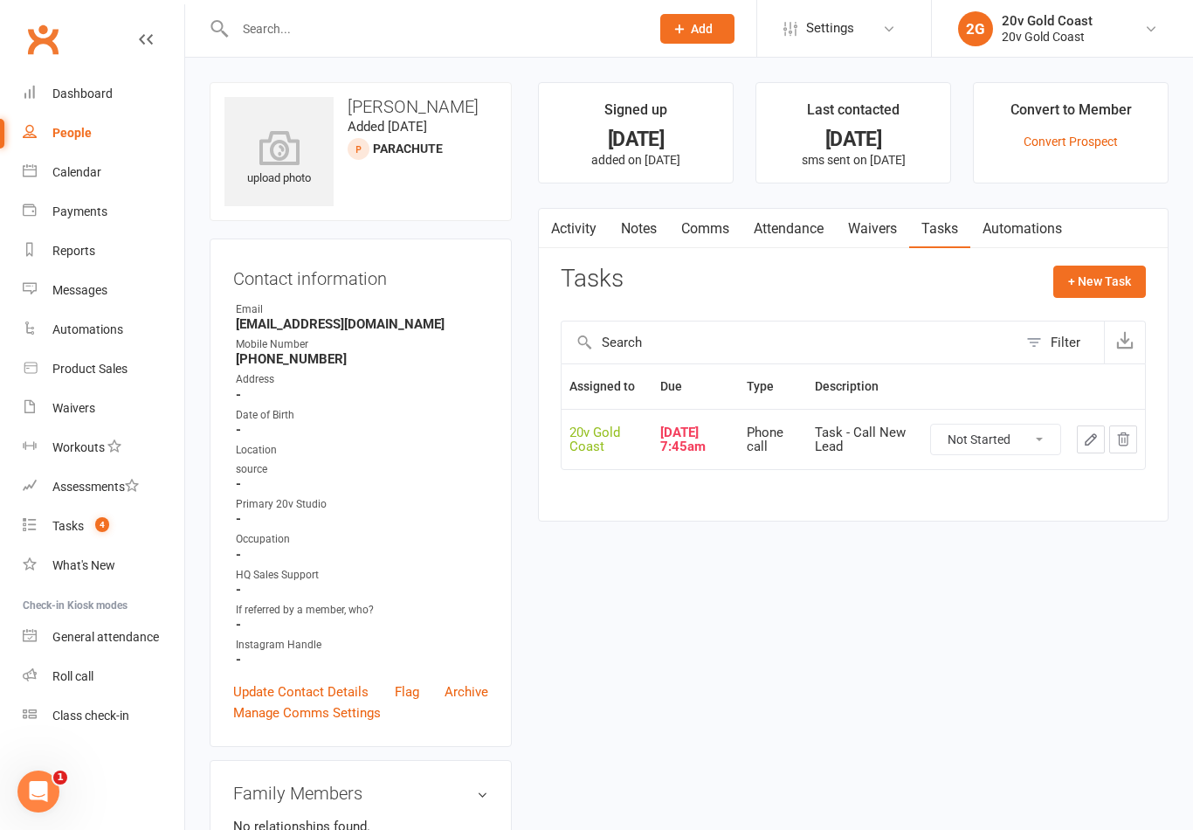
click at [1013, 439] on select "Not Started In Progress Waiting Complete" at bounding box center [995, 440] width 129 height 30
select select "unstarted"
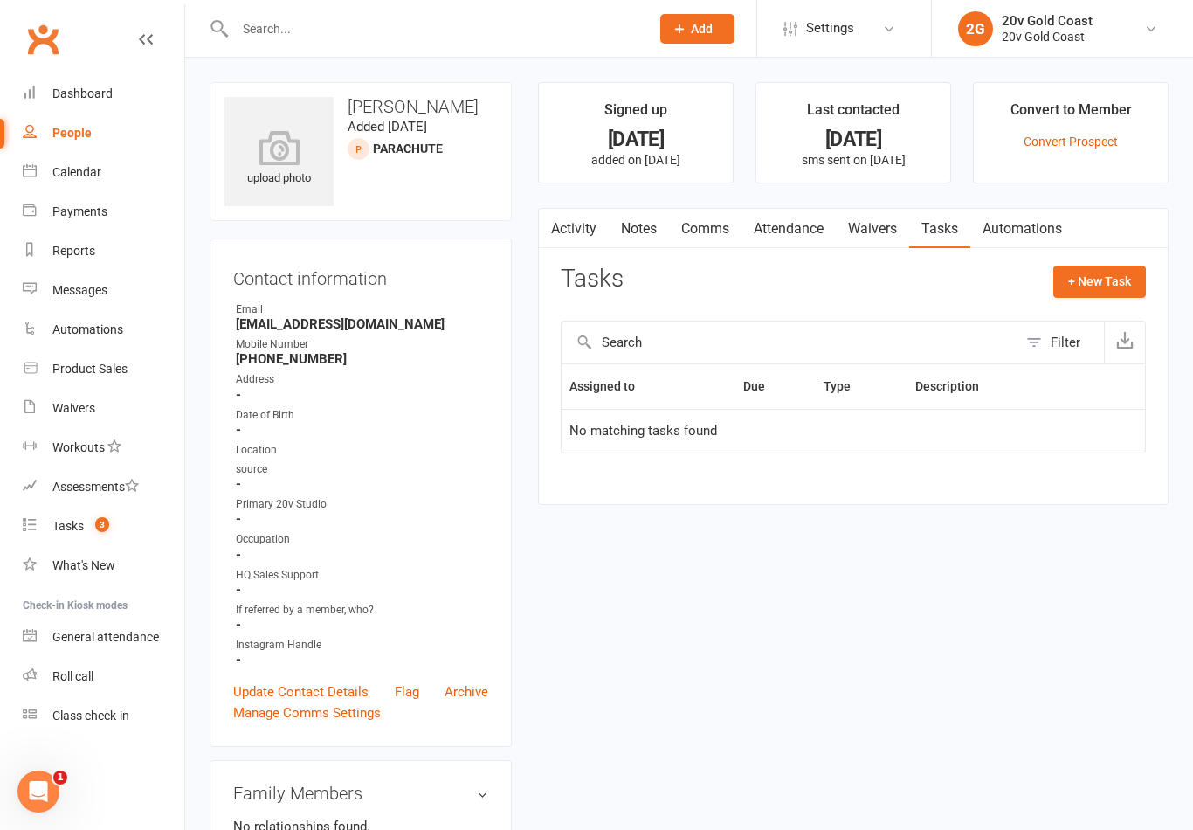
click at [93, 532] on count-badge "3" at bounding box center [97, 526] width 23 height 14
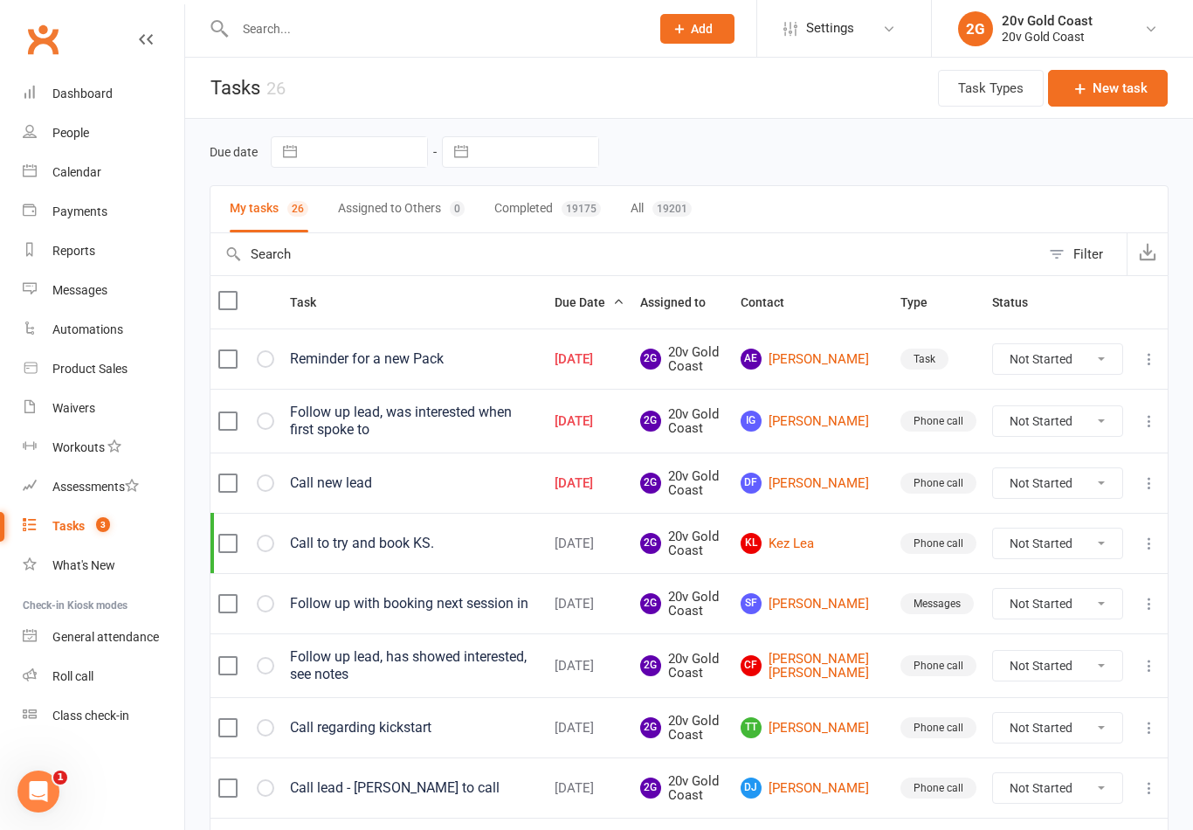
click at [824, 418] on link "IG Ian Grace" at bounding box center [813, 421] width 144 height 21
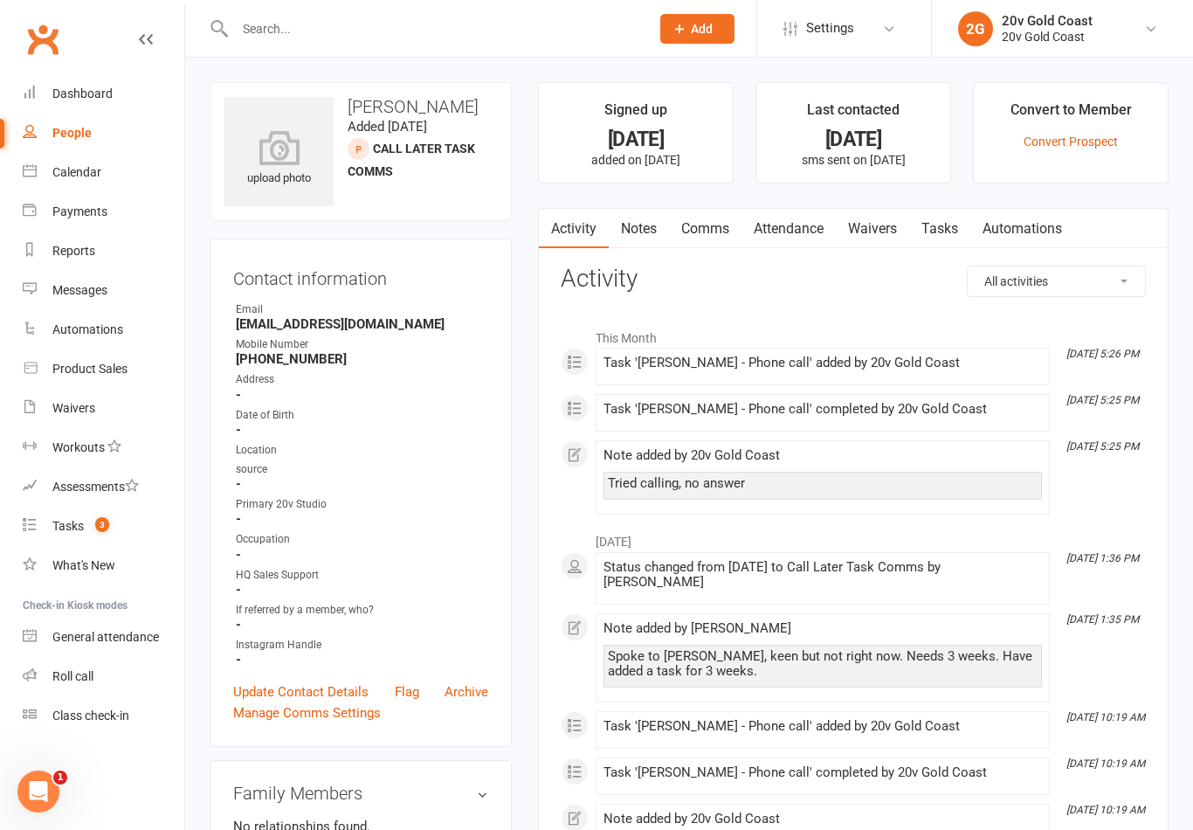
click at [637, 229] on link "Notes" at bounding box center [639, 229] width 60 height 40
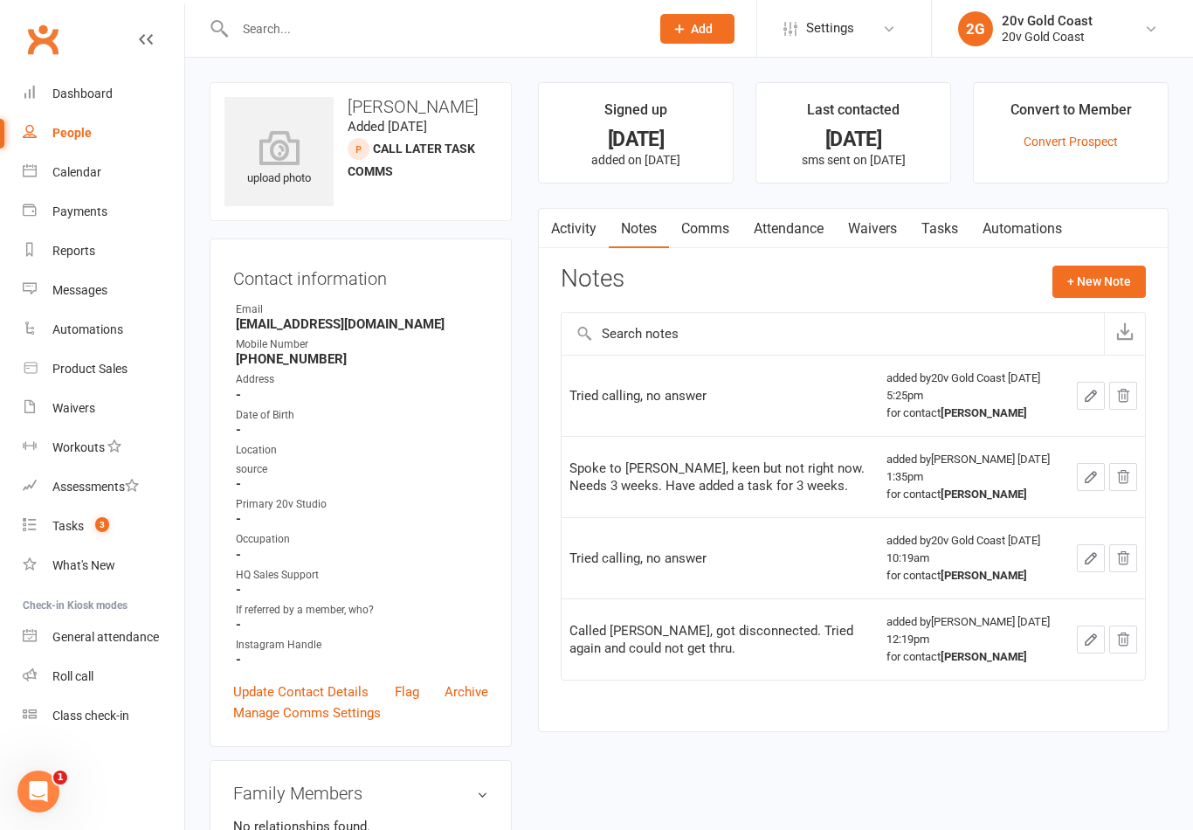
click at [1114, 291] on button "+ New Note" at bounding box center [1099, 281] width 93 height 31
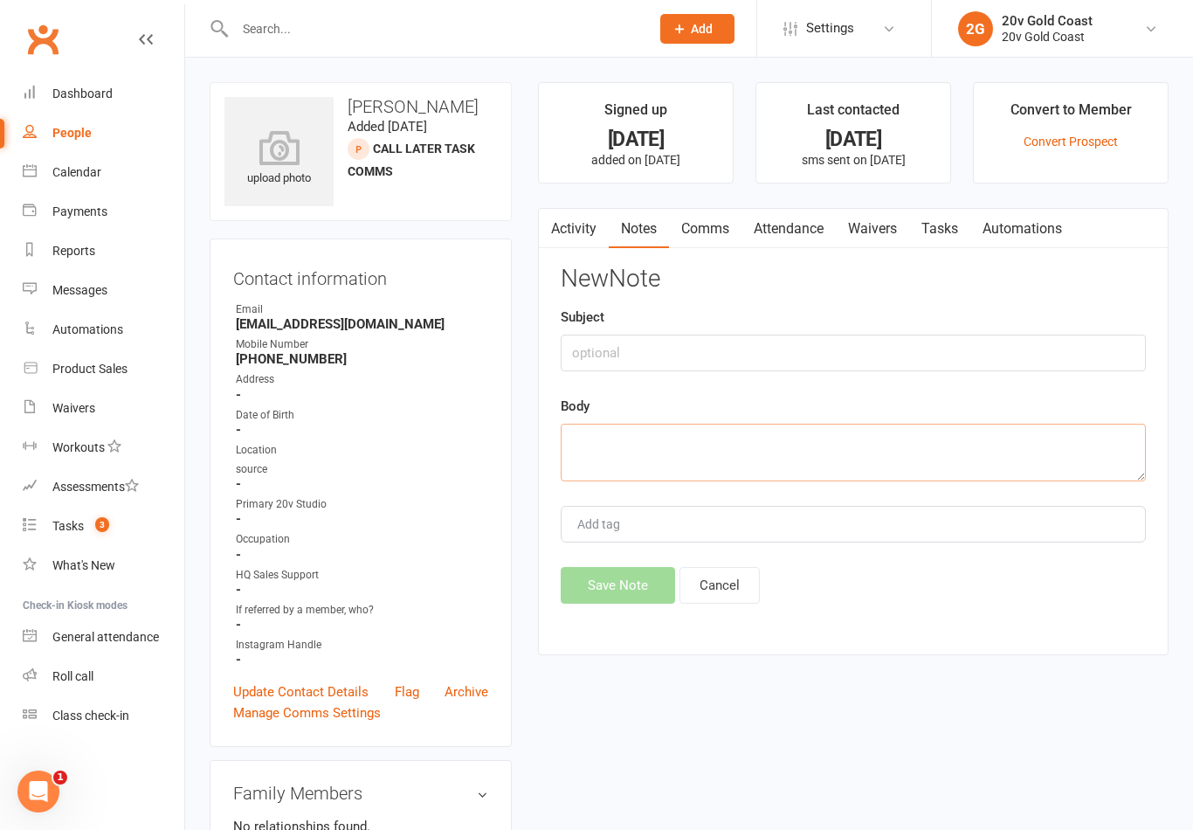
click at [902, 477] on textarea at bounding box center [853, 453] width 585 height 58
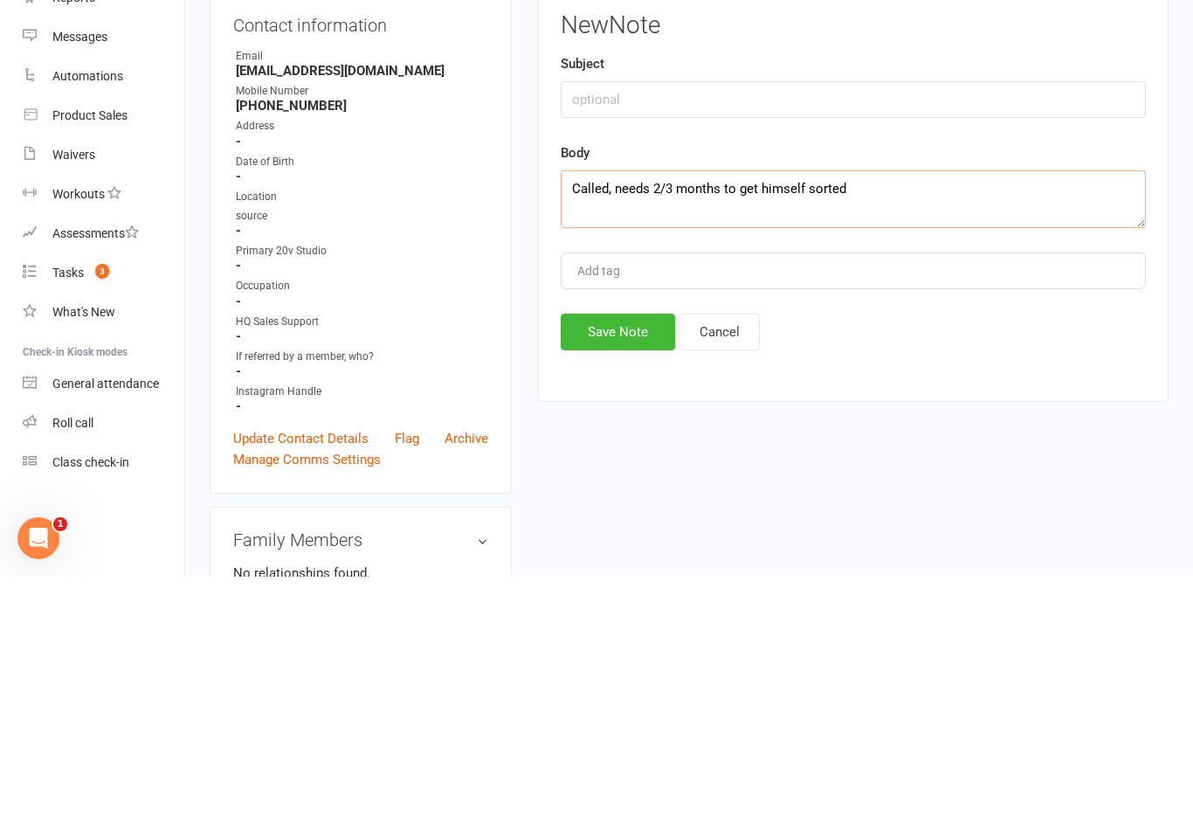
type textarea "Called, needs 2/3 months to get himself sorted"
click at [618, 567] on button "Save Note" at bounding box center [618, 585] width 114 height 37
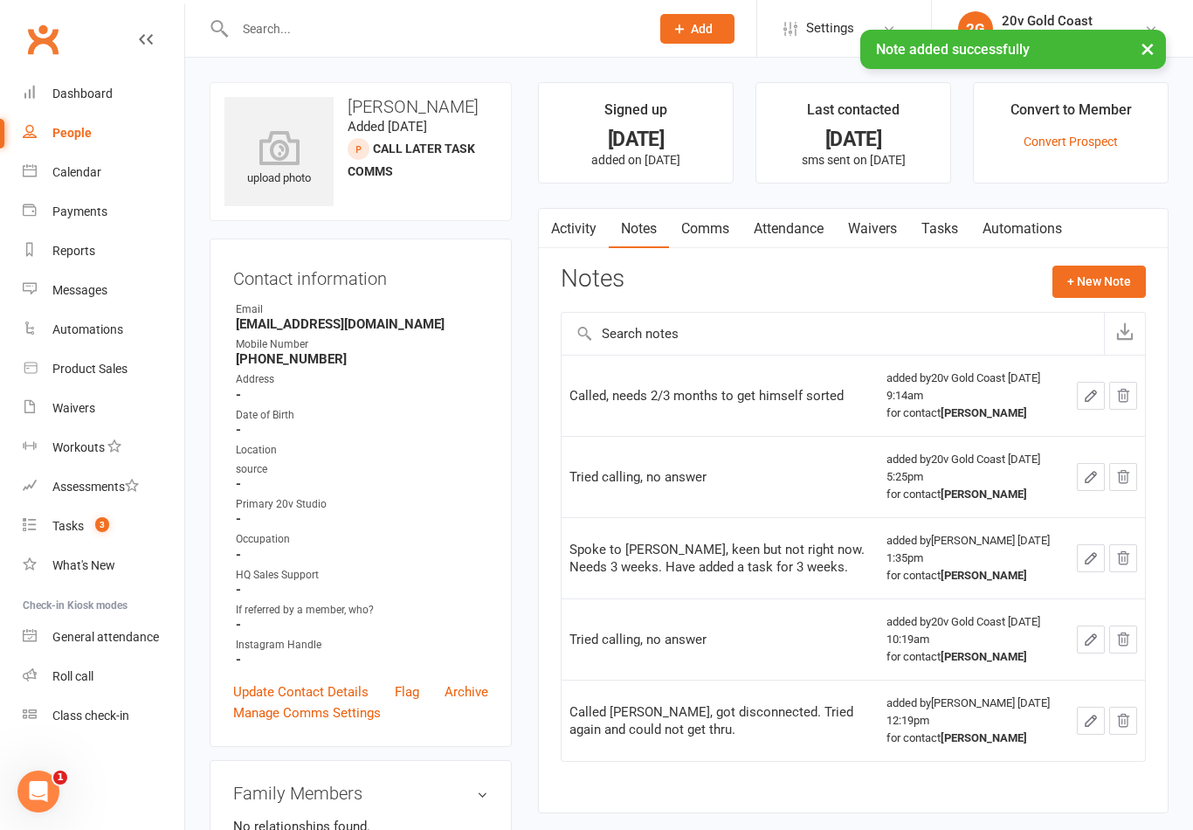
click at [944, 224] on link "Tasks" at bounding box center [939, 229] width 61 height 40
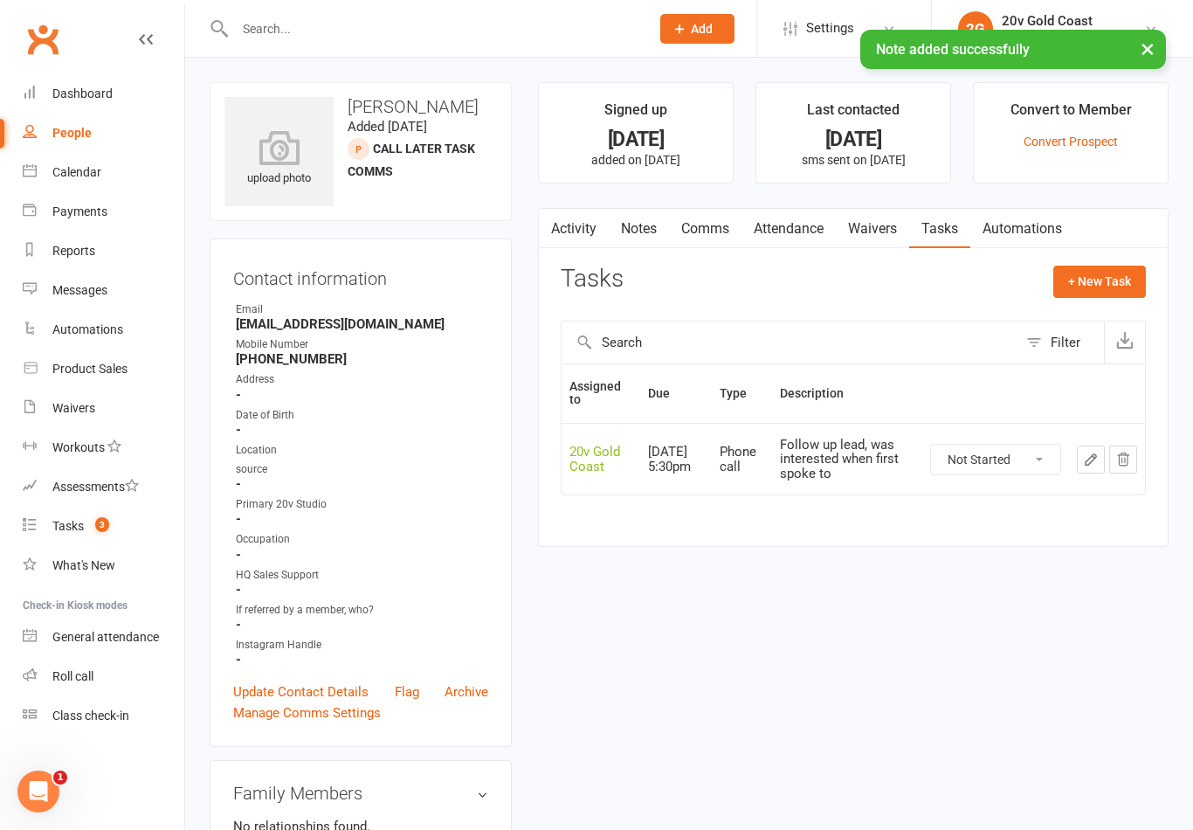
click at [1016, 469] on select "Not Started In Progress Waiting Complete" at bounding box center [995, 460] width 129 height 30
select select "unstarted"
click at [1111, 283] on button "+ New Task" at bounding box center [1099, 281] width 93 height 31
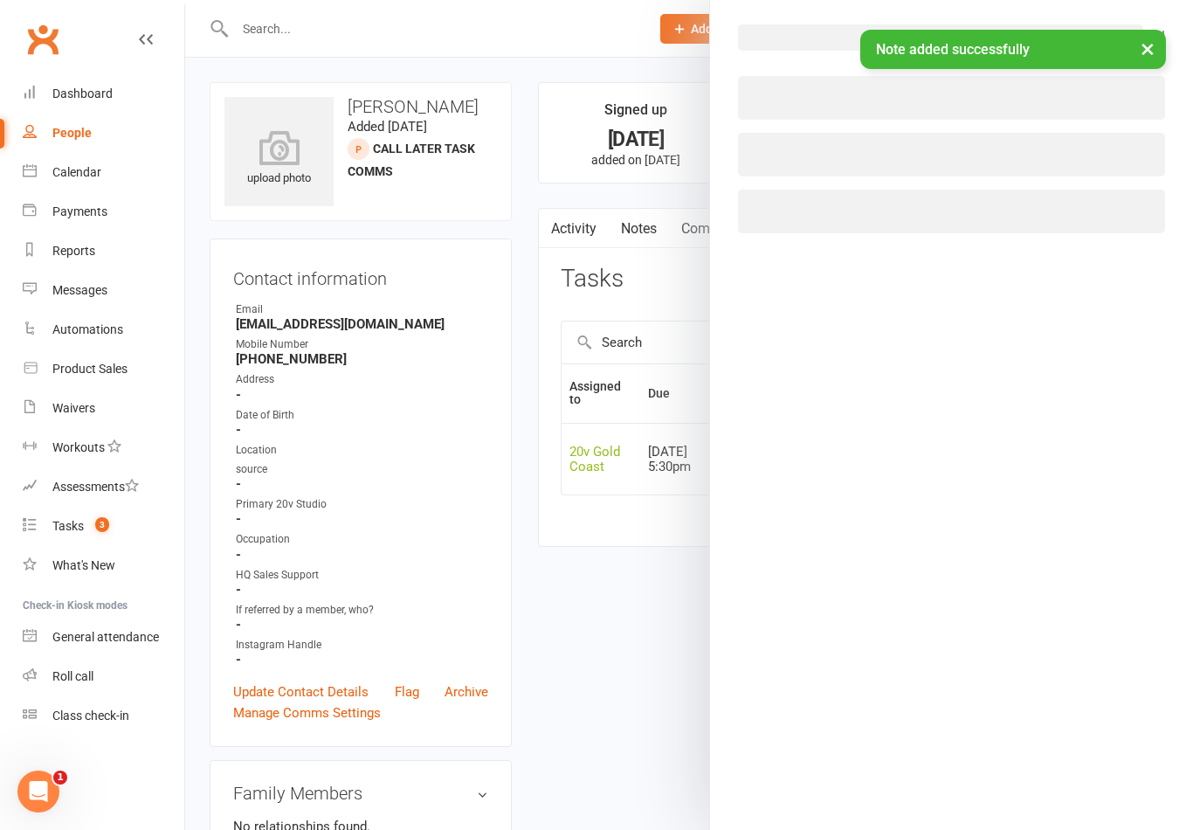
select select "45734"
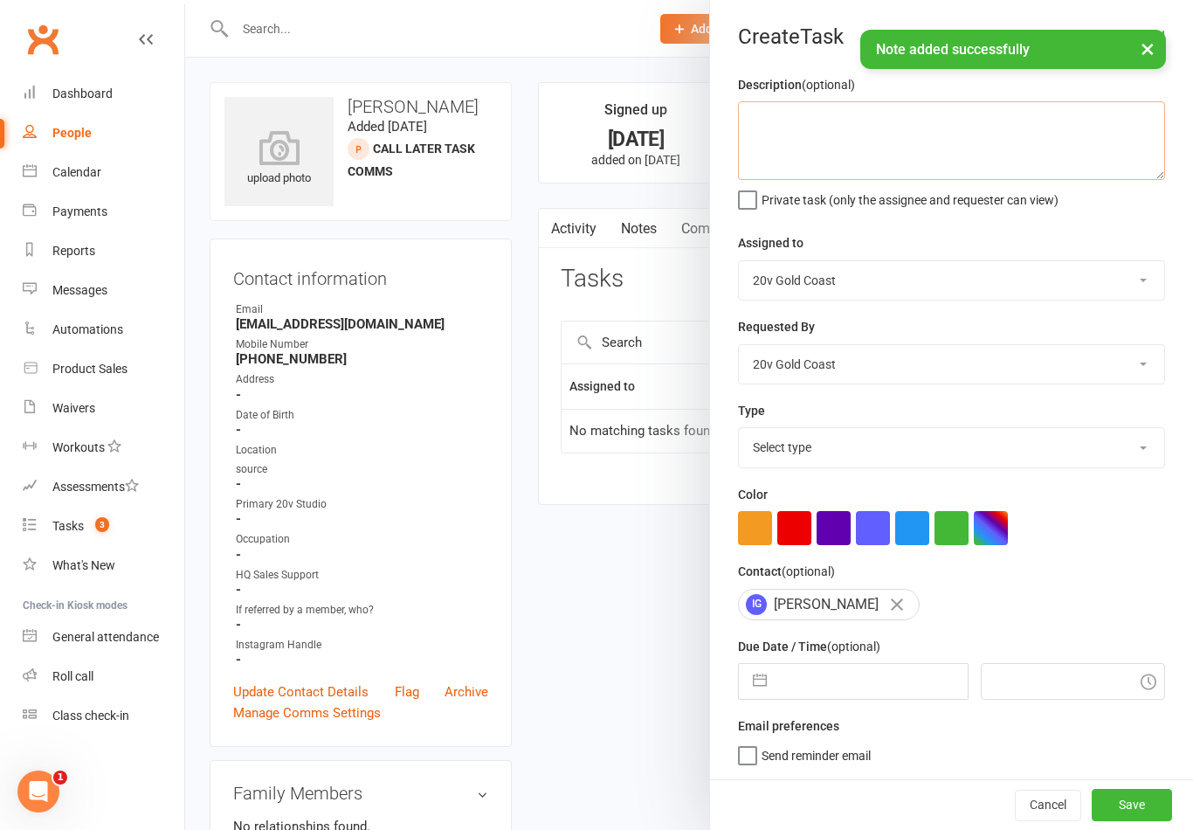
click at [964, 156] on textarea at bounding box center [951, 140] width 427 height 79
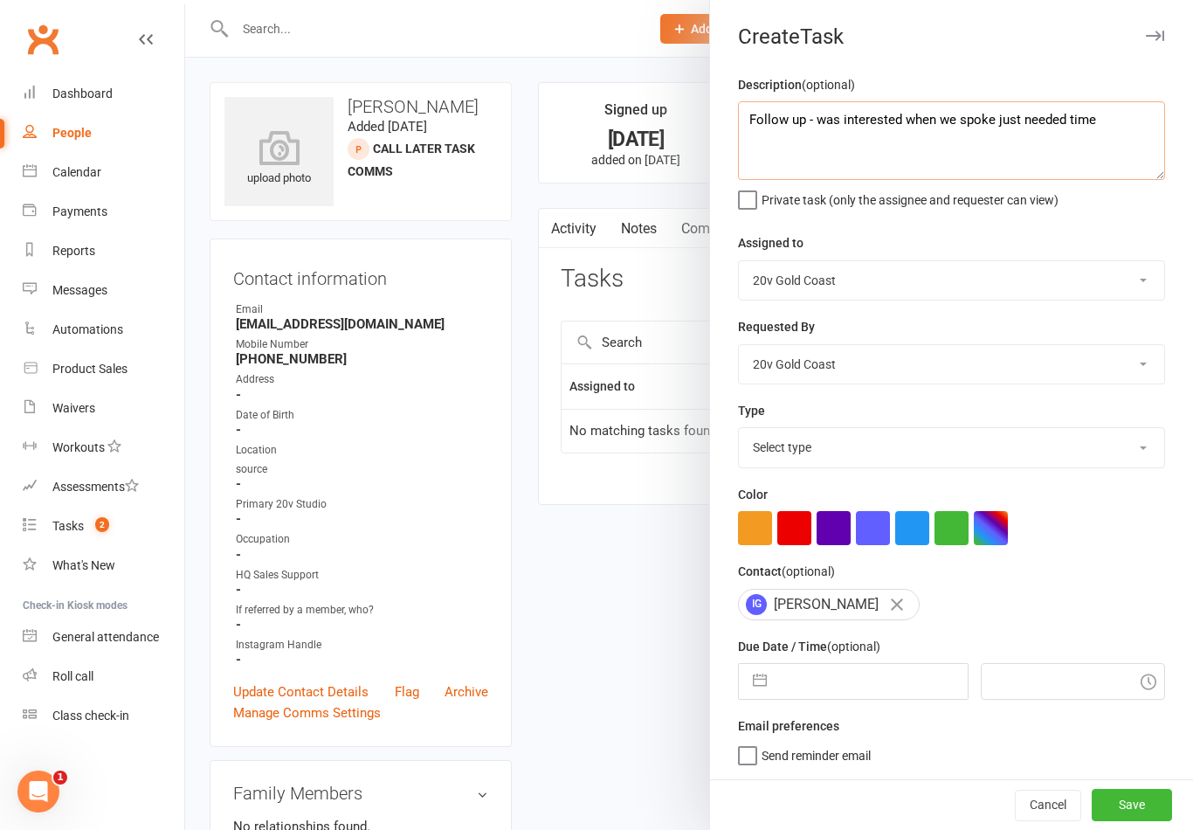
type textarea "Follow up - was interested when we spoke just needed time"
click at [1097, 231] on div "Description (optional) Follow up - was interested when we spoke just needed tim…" at bounding box center [951, 426] width 483 height 705
click at [915, 454] on select "Select type Call to confirm trial Cancel down Cancel down natasha and brent jam…" at bounding box center [951, 447] width 425 height 38
select select "22375"
click at [779, 680] on input "text" at bounding box center [871, 681] width 191 height 35
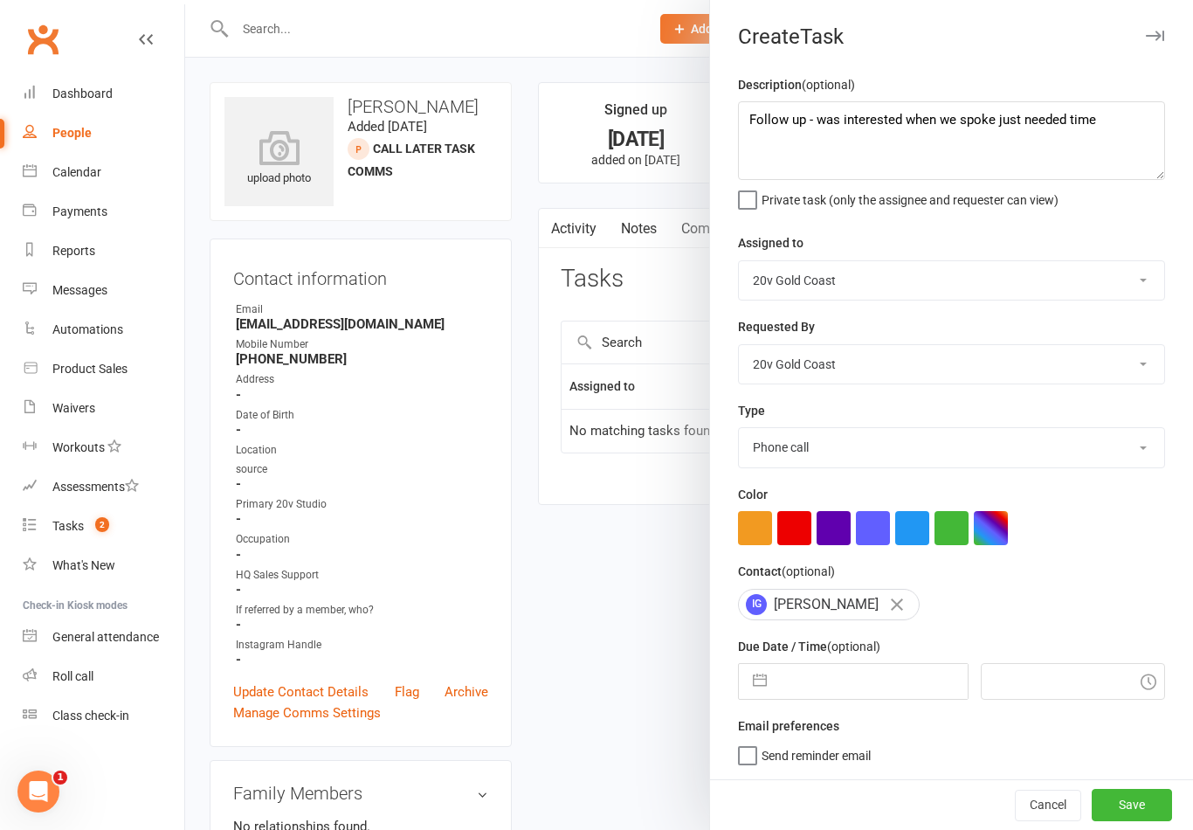
select select "6"
select select "2025"
select select "7"
select select "2025"
select select "8"
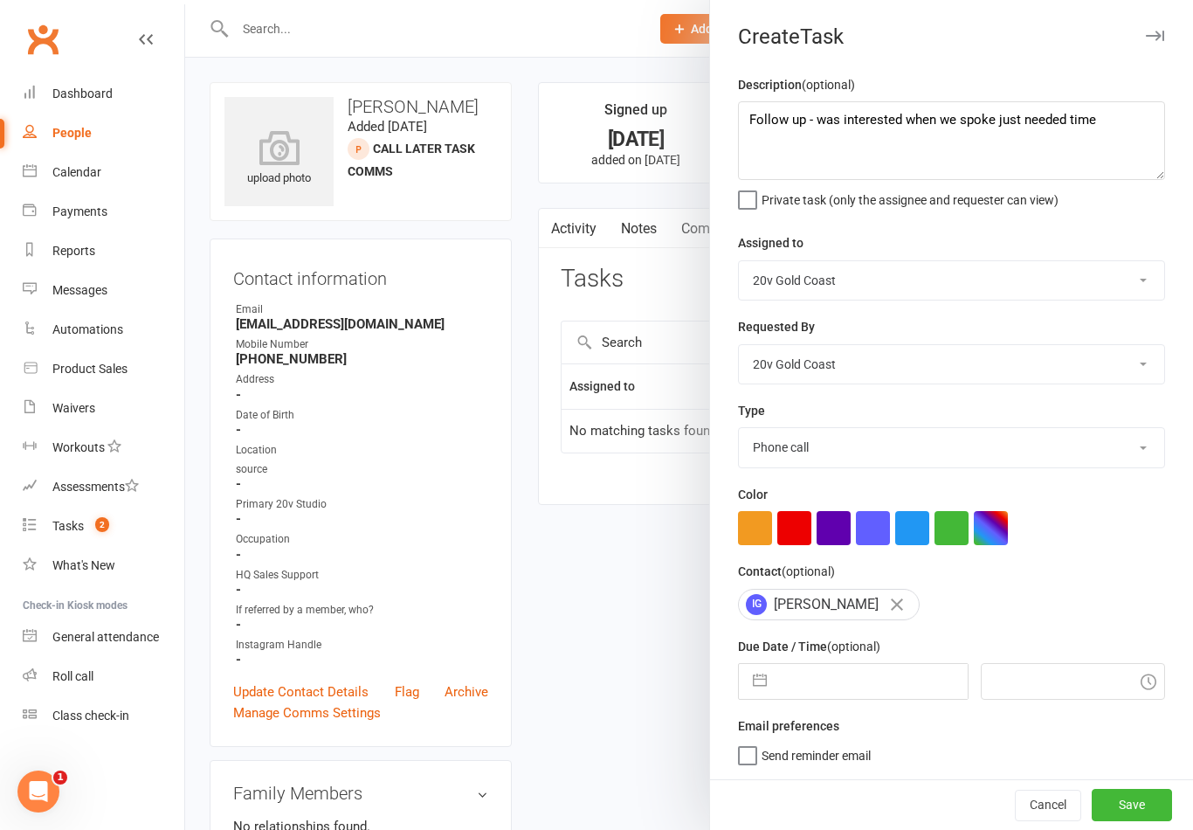
select select "2025"
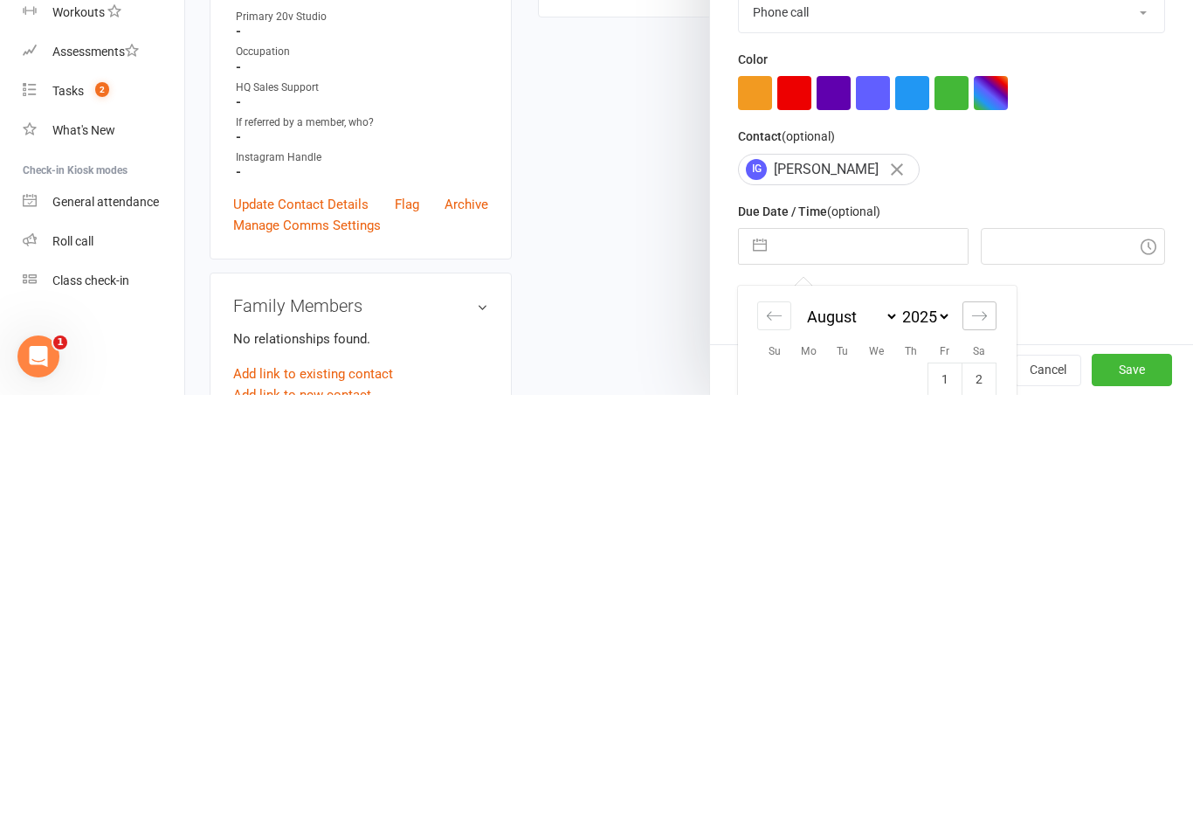
click at [983, 743] on icon "Move forward to switch to the next month." at bounding box center [979, 751] width 17 height 17
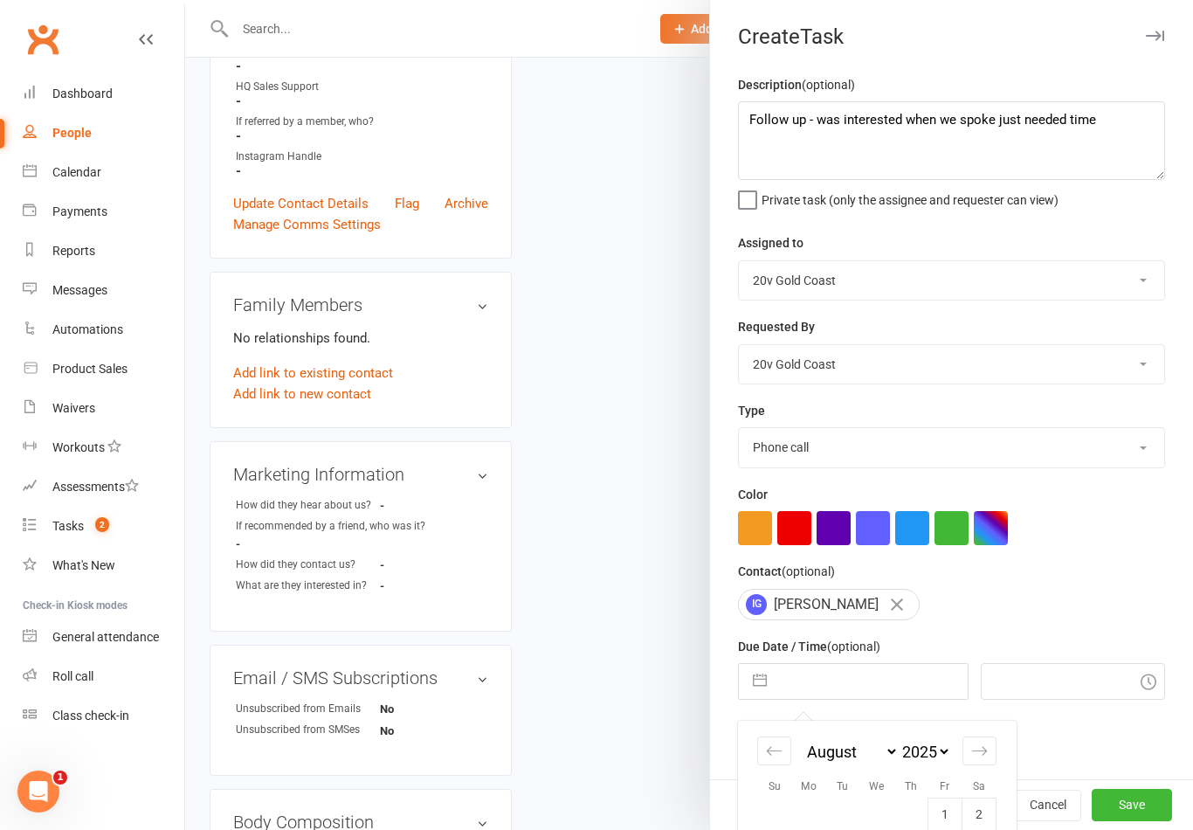
select select "9"
select select "2025"
click at [989, 319] on div "Requested By Daniel Pearson Eds Rabelleza 20v Gold Coast Graham Pearson 20v HQ …" at bounding box center [951, 350] width 427 height 68
click at [786, 684] on input "text" at bounding box center [871, 681] width 191 height 35
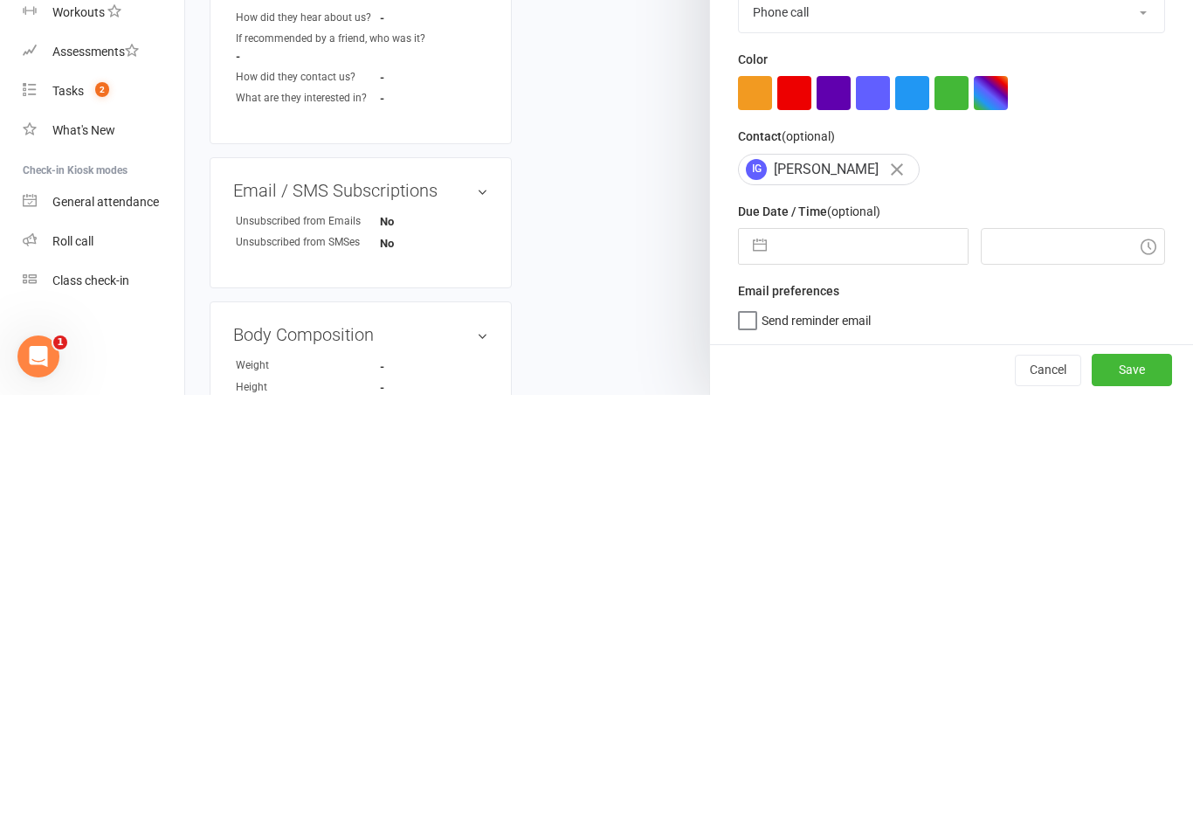
select select "6"
select select "2025"
select select "7"
select select "2025"
select select "8"
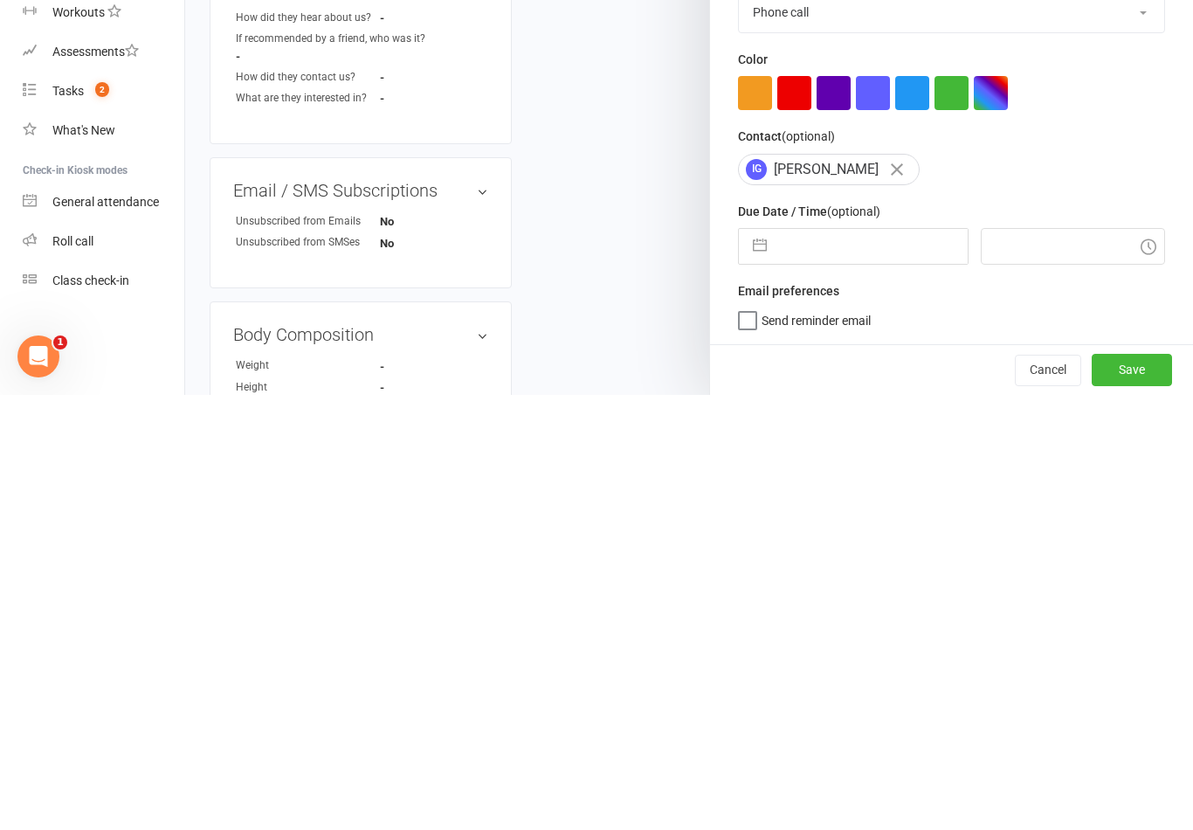
select select "2025"
click at [979, 736] on div "Move forward to switch to the next month." at bounding box center [980, 750] width 34 height 29
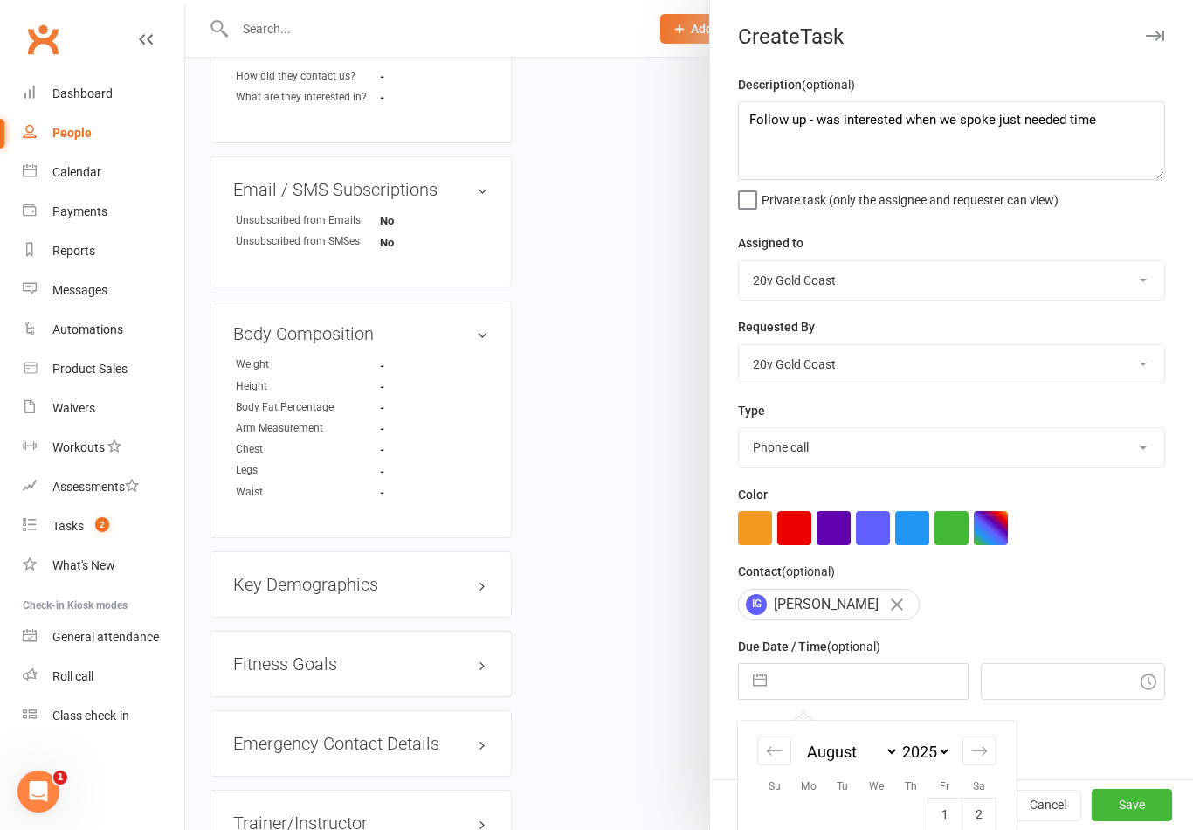
select select "9"
select select "2025"
click at [763, 684] on button "button" at bounding box center [759, 681] width 31 height 35
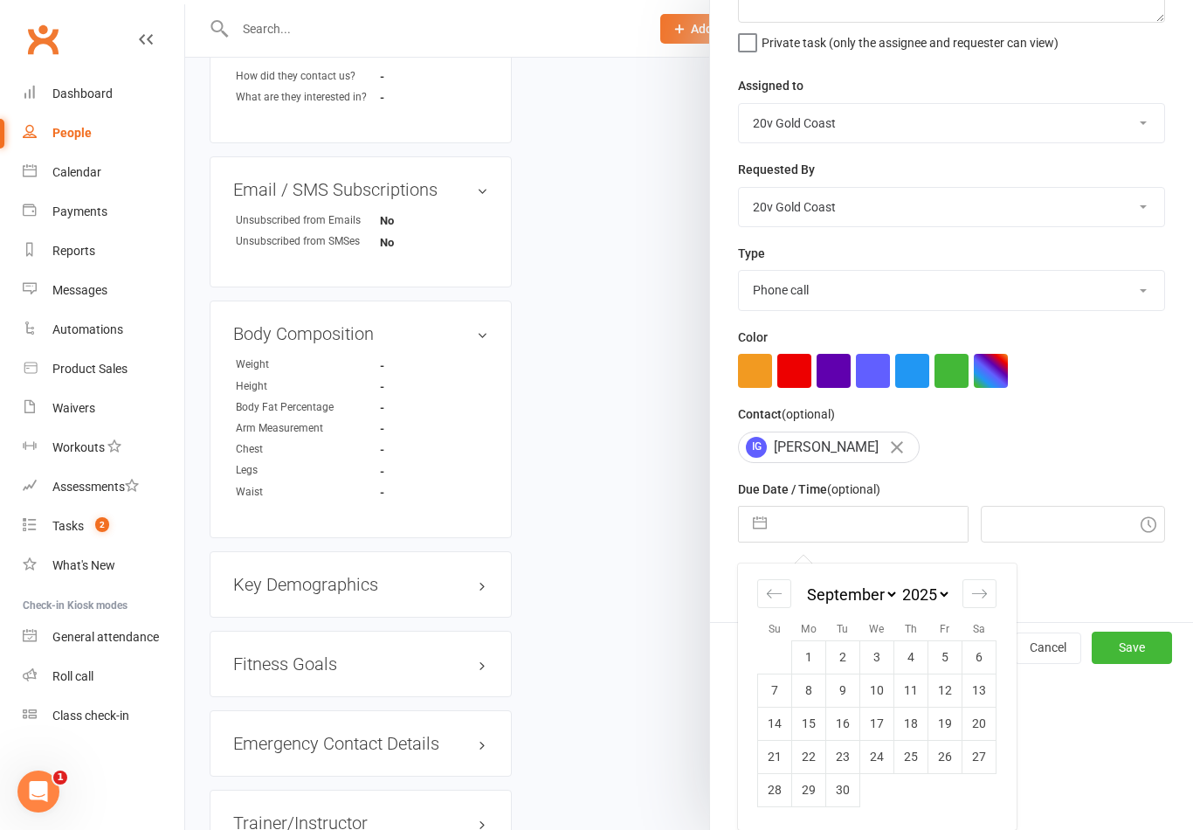
scroll to position [161, 0]
click at [979, 596] on icon "Move forward to switch to the next month." at bounding box center [979, 593] width 17 height 17
select select "10"
select select "2025"
click at [815, 693] on td "6" at bounding box center [809, 690] width 34 height 33
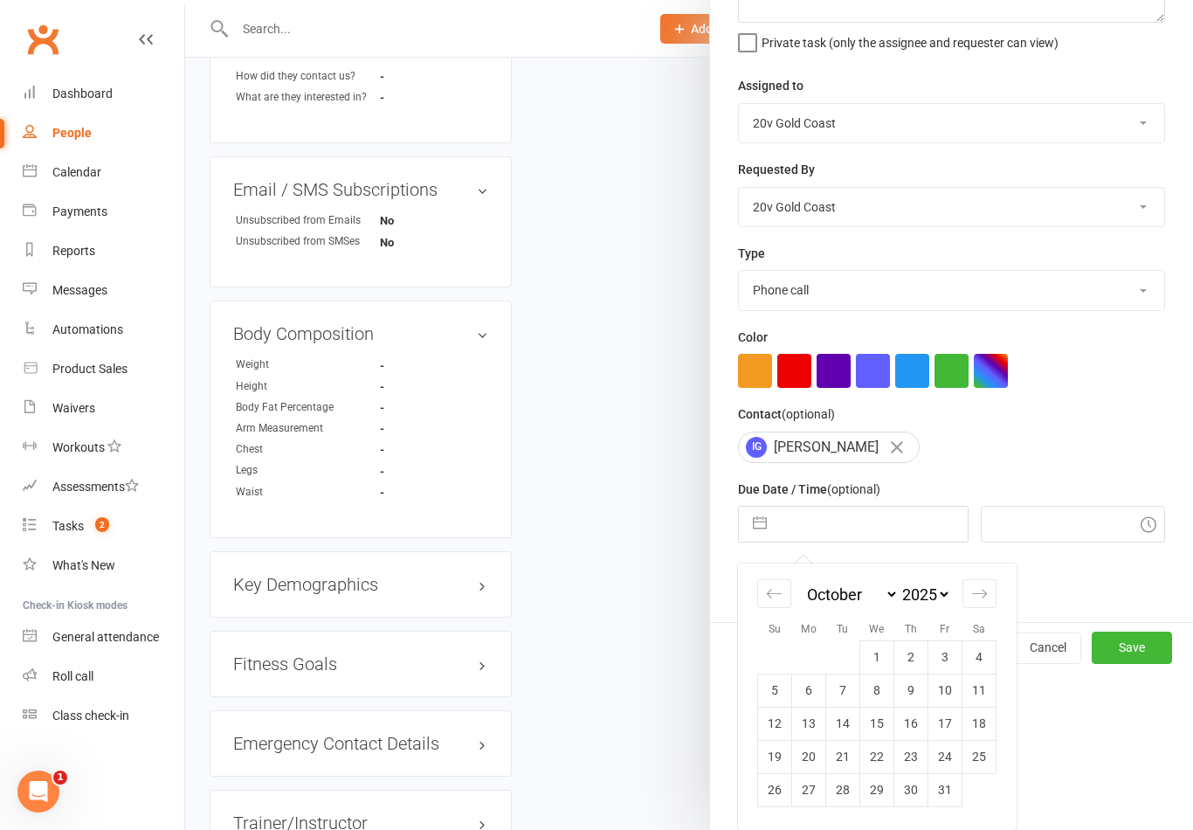
type input "06 Oct 2025"
type input "9:15am"
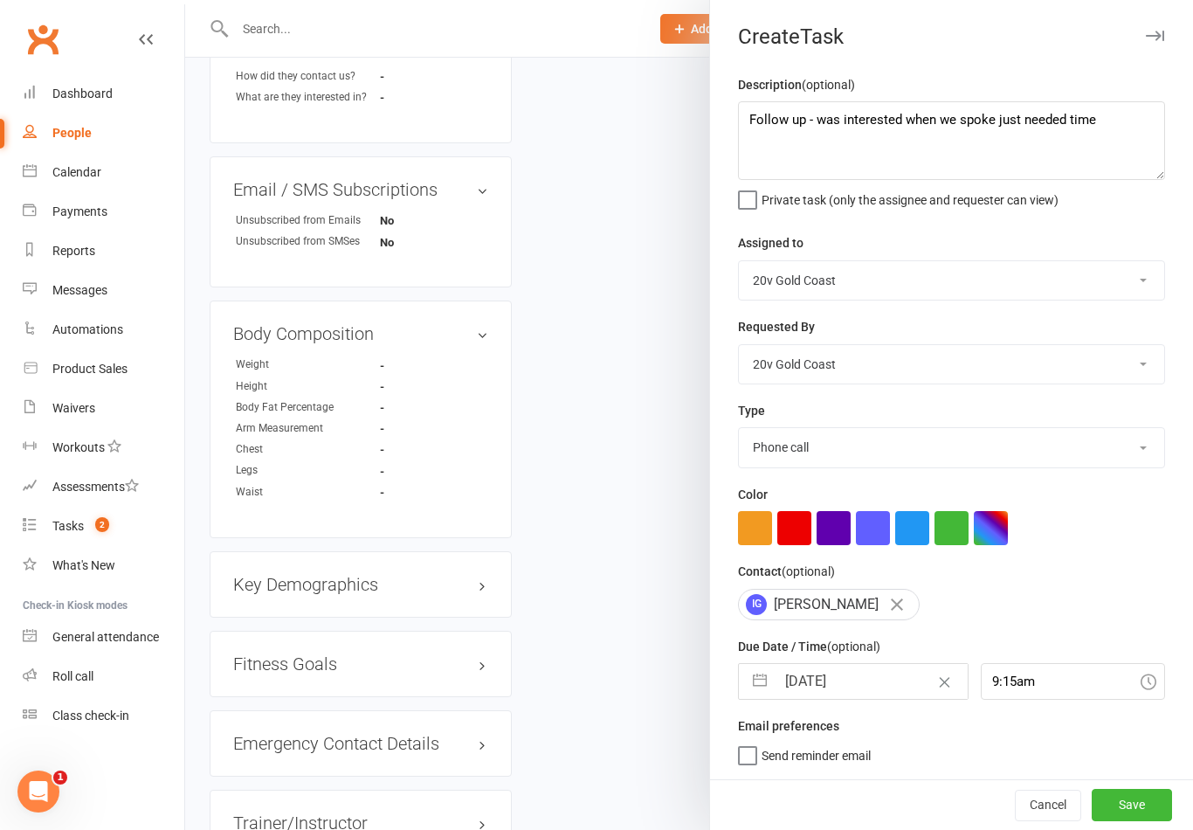
click at [1137, 795] on button "Save" at bounding box center [1132, 804] width 80 height 31
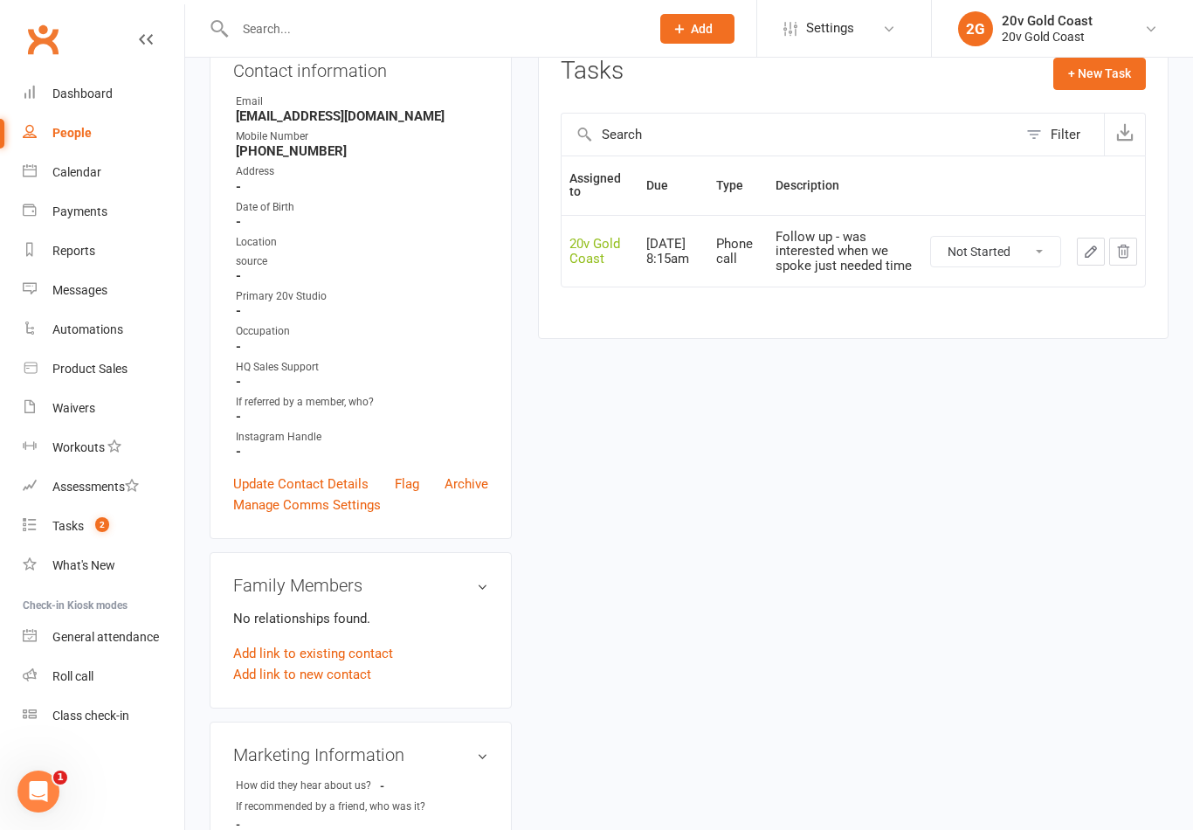
scroll to position [0, 0]
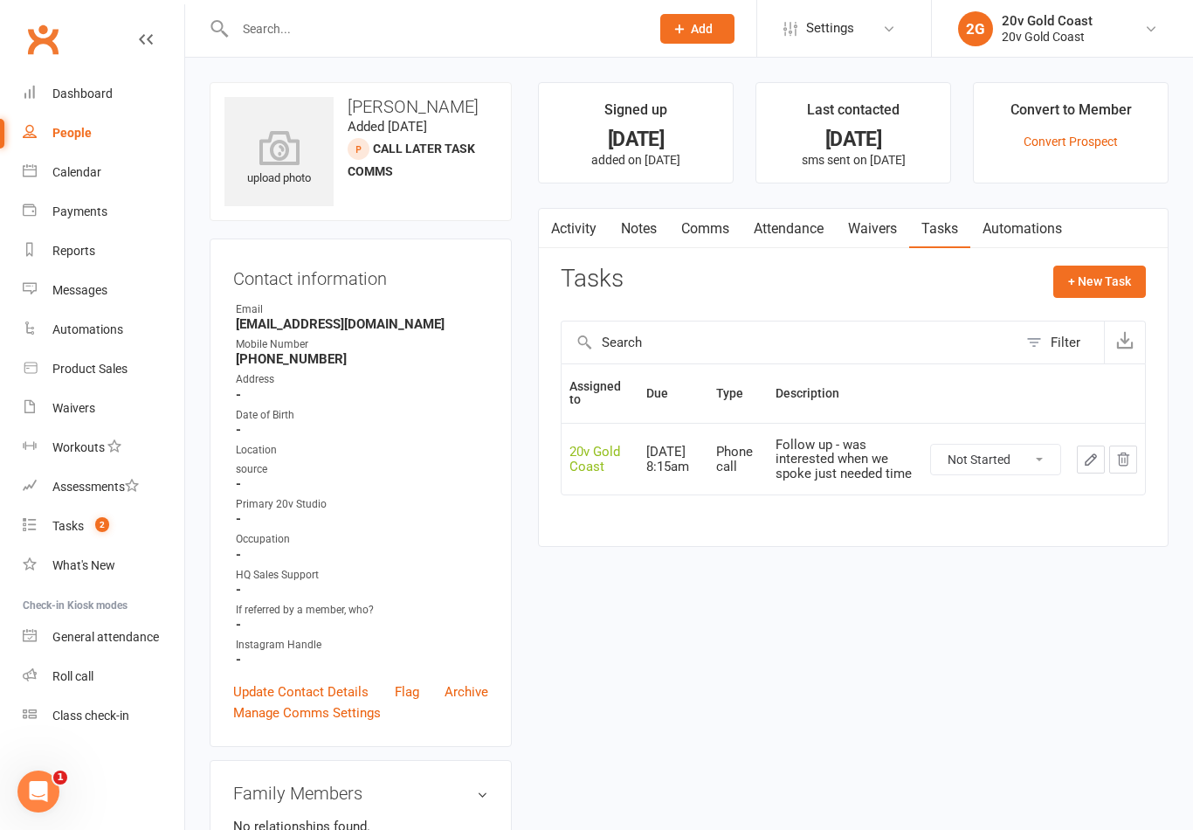
click at [104, 518] on span "2" at bounding box center [102, 524] width 14 height 15
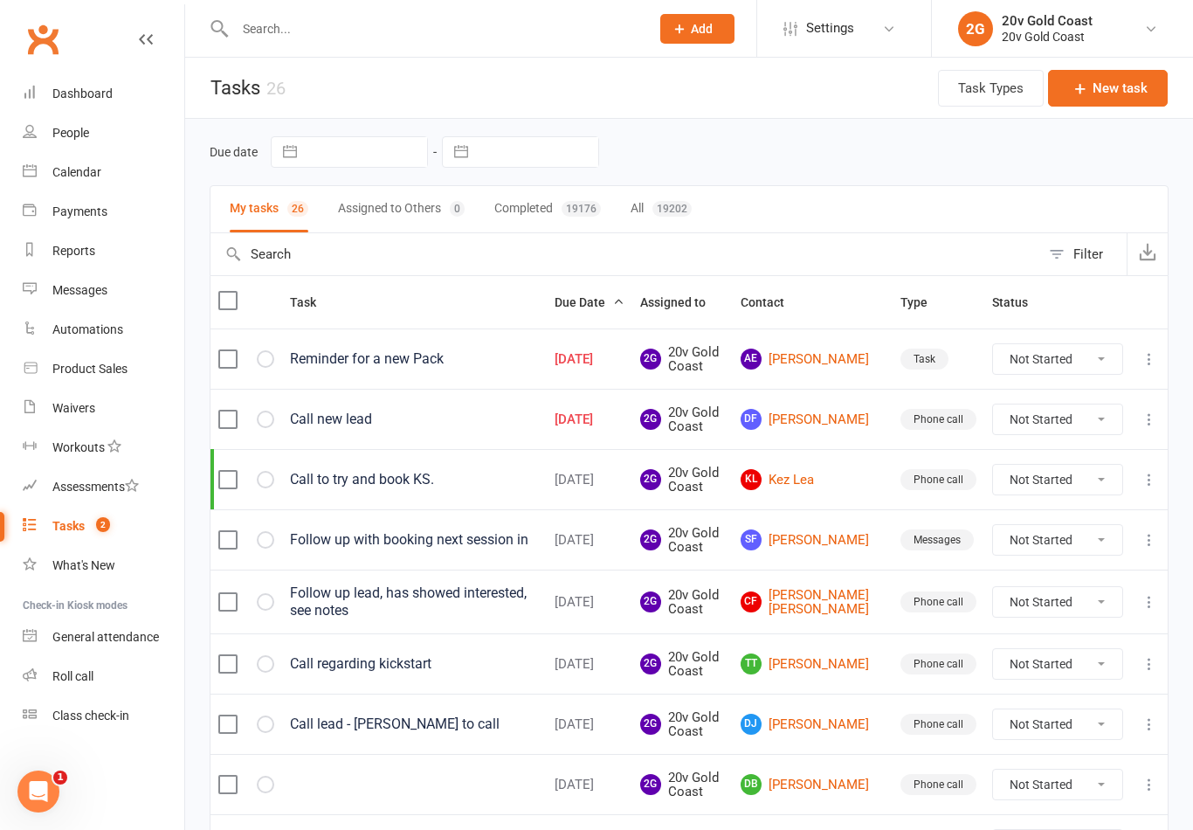
click at [104, 175] on link "Calendar" at bounding box center [104, 172] width 162 height 39
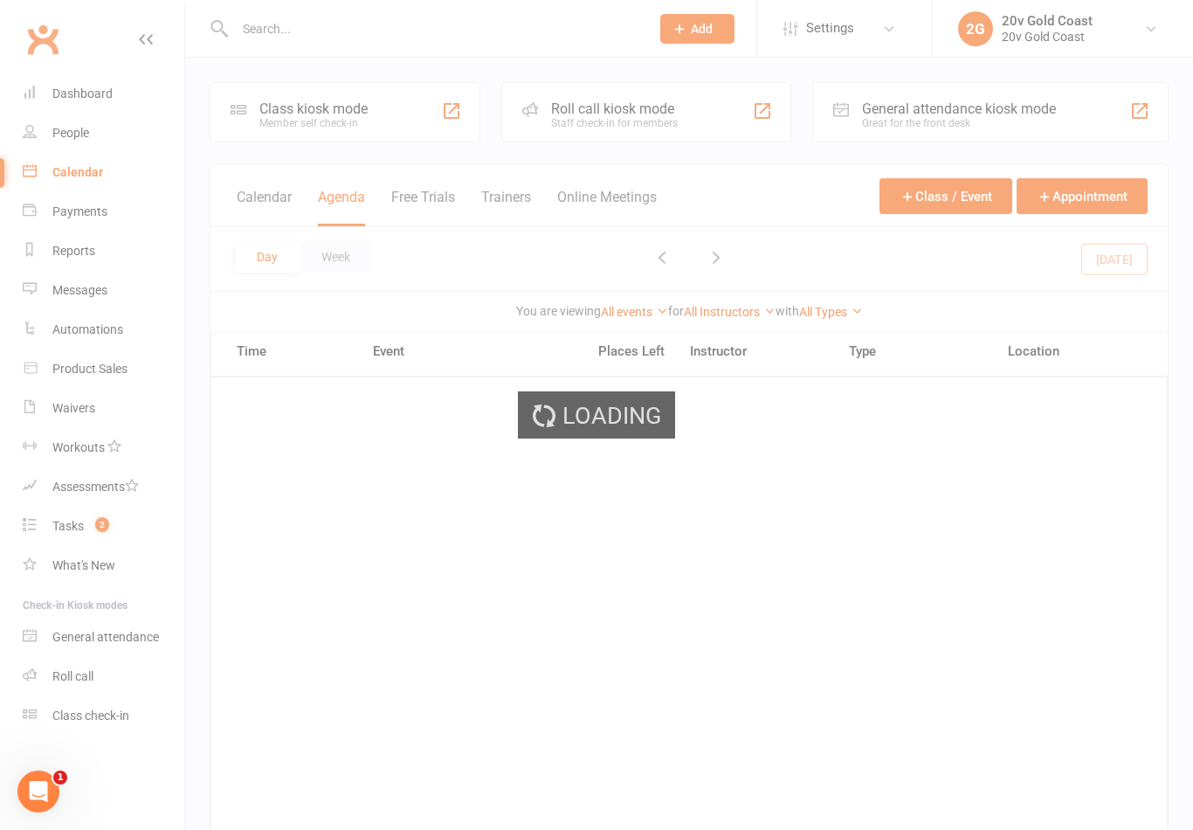
click at [86, 252] on div "Loading" at bounding box center [596, 415] width 1193 height 830
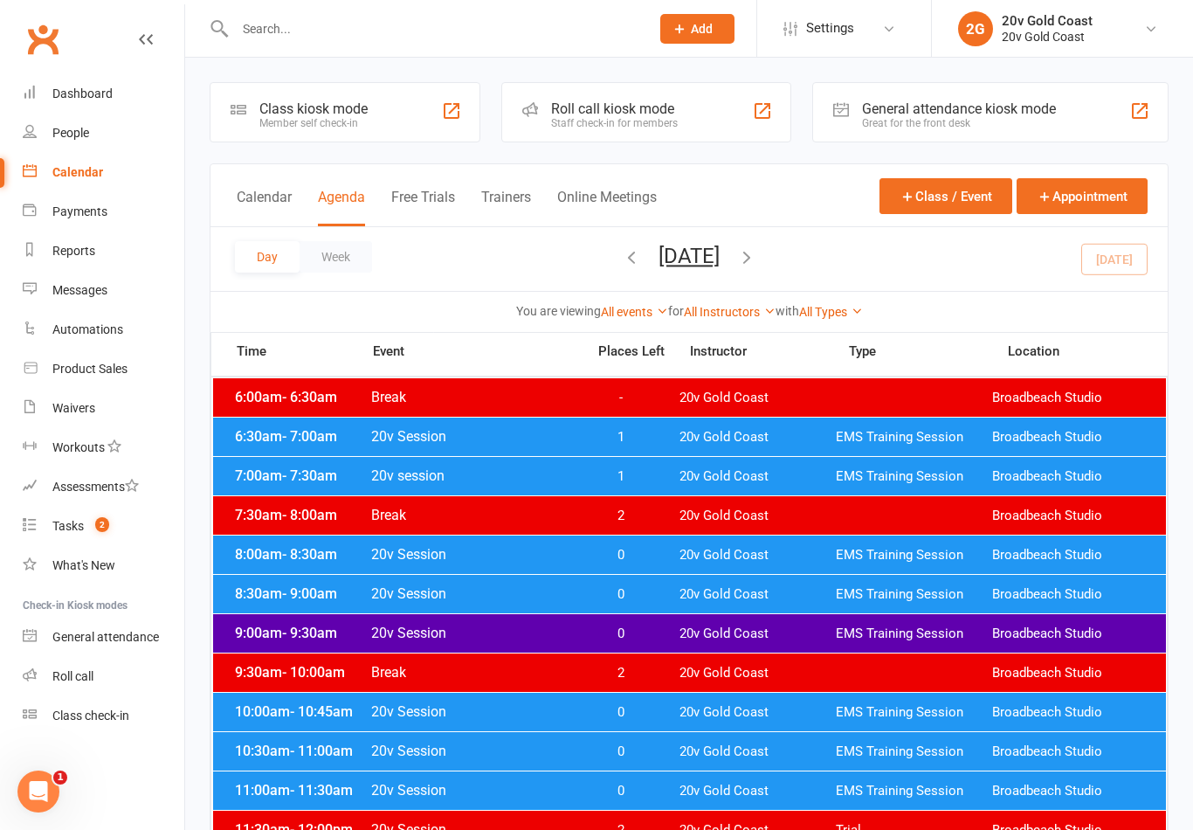
click at [111, 297] on link "Messages" at bounding box center [104, 290] width 162 height 39
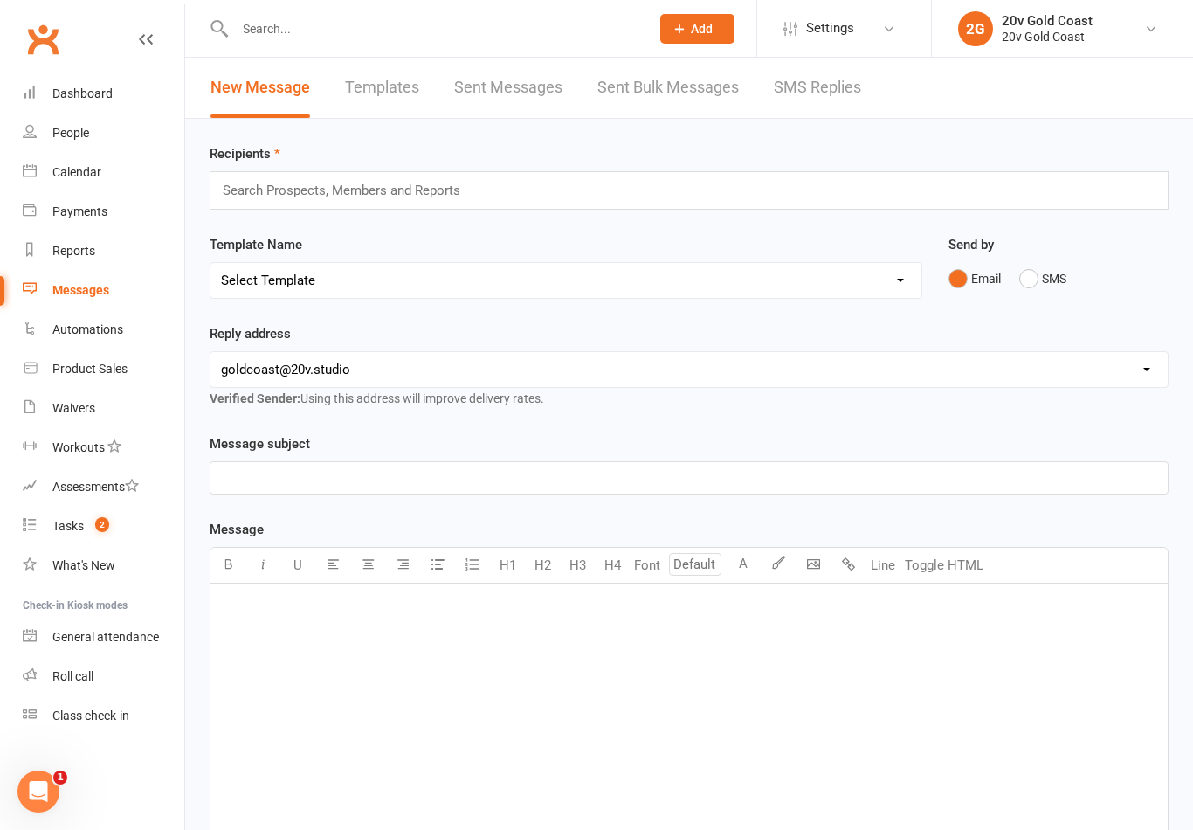
click at [823, 89] on link "SMS Replies" at bounding box center [817, 88] width 87 height 60
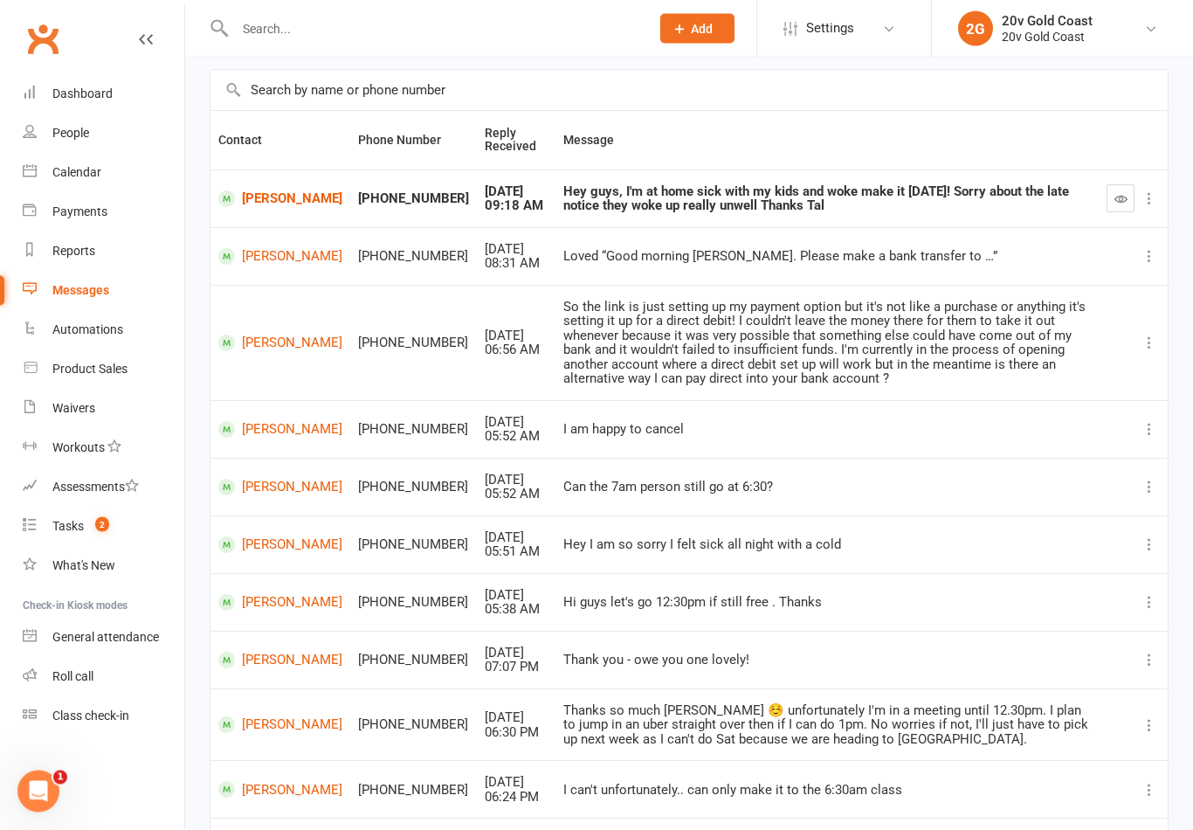
scroll to position [116, 0]
click at [267, 594] on link "[PERSON_NAME]" at bounding box center [280, 602] width 124 height 17
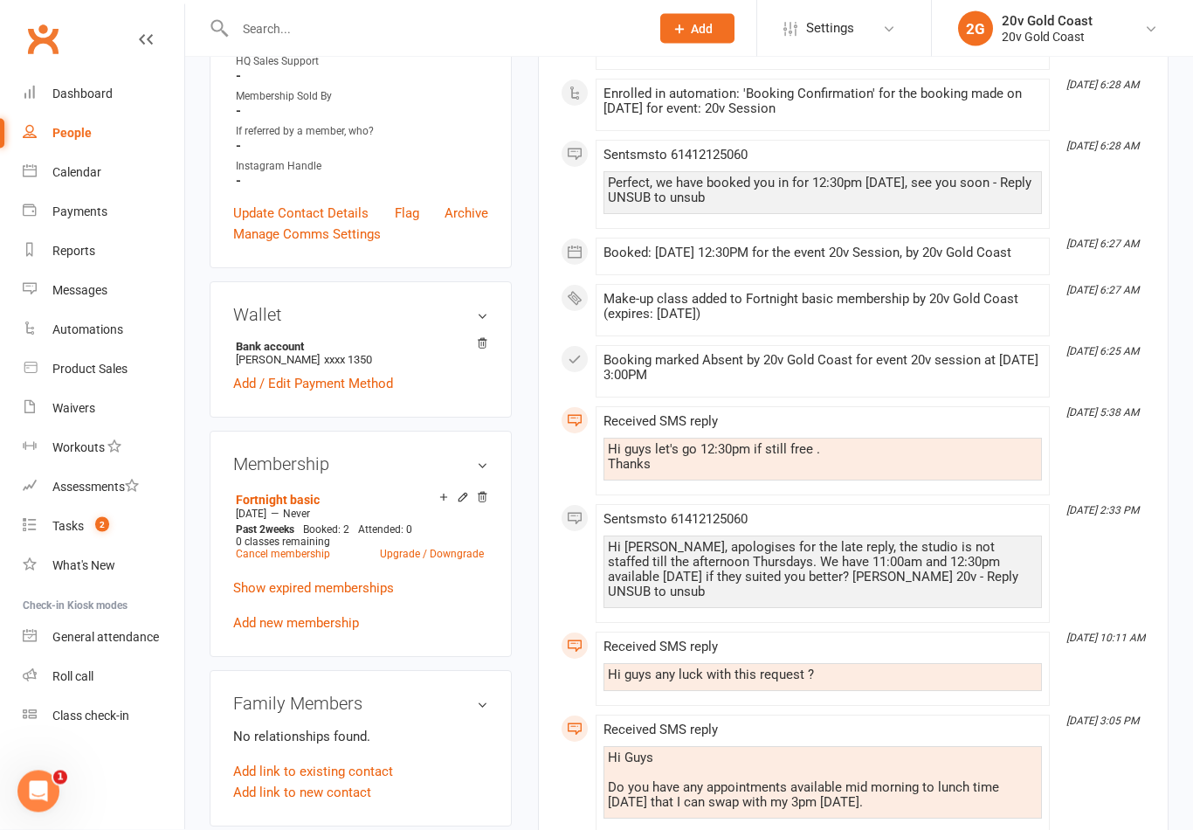
scroll to position [550, 0]
click at [86, 177] on div "Calendar" at bounding box center [76, 172] width 49 height 14
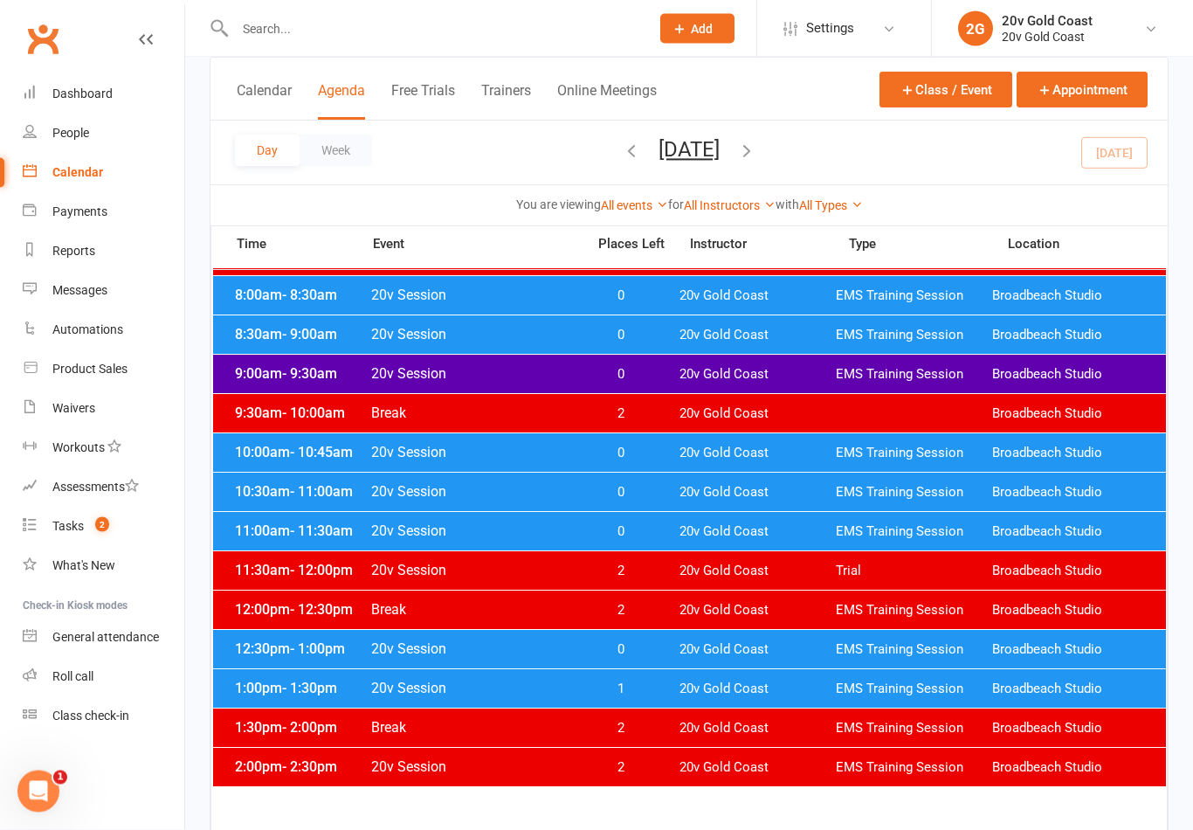
scroll to position [264, 0]
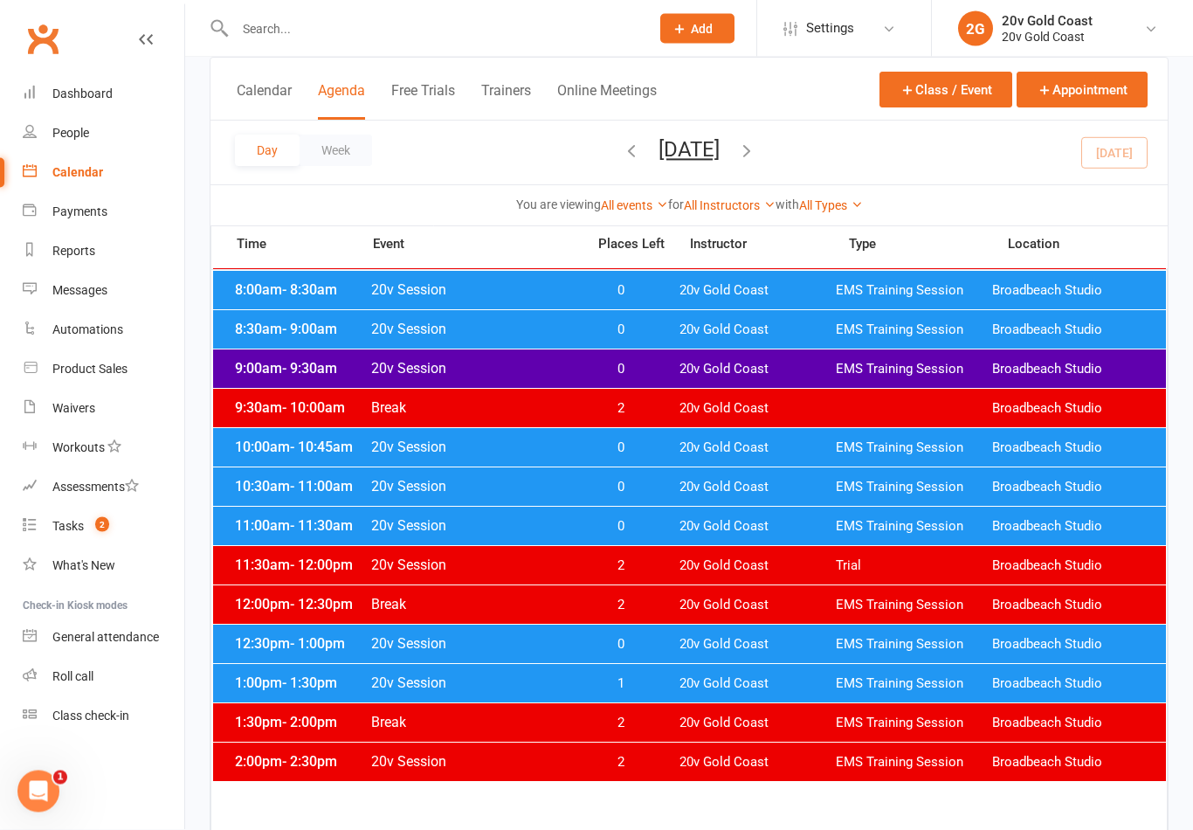
click at [832, 676] on span "20v Gold Coast" at bounding box center [758, 684] width 156 height 17
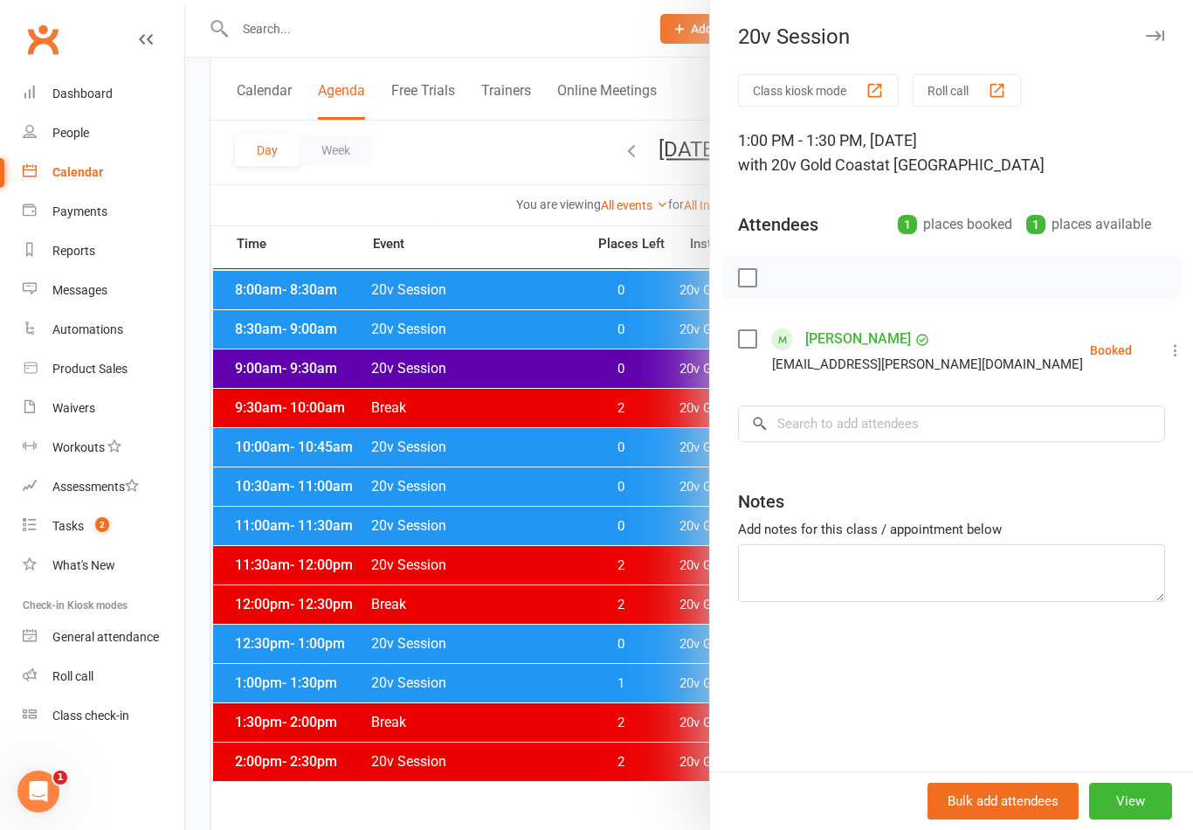
click at [661, 639] on div at bounding box center [689, 415] width 1008 height 830
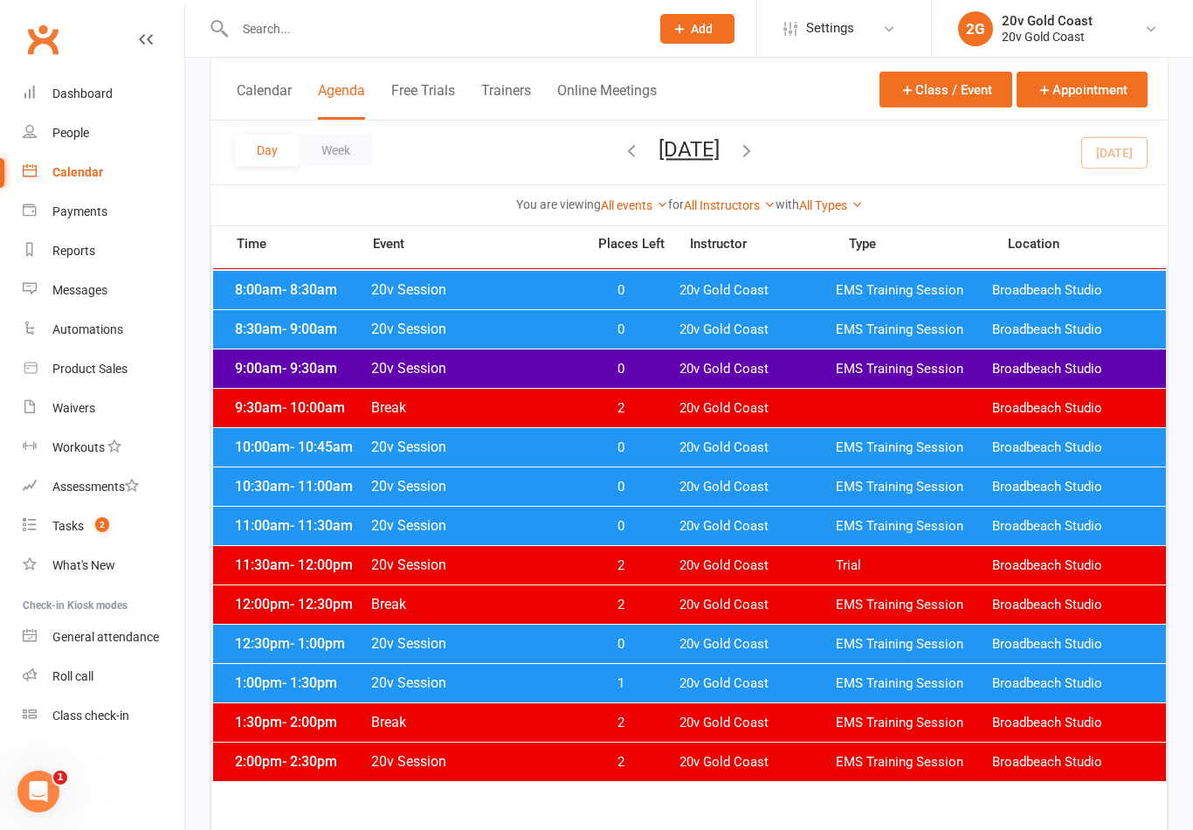
click at [693, 653] on div "12:30pm - 1:00pm 20v Session 0 20v Gold Coast EMS Training Session Broadbeach S…" at bounding box center [689, 644] width 953 height 38
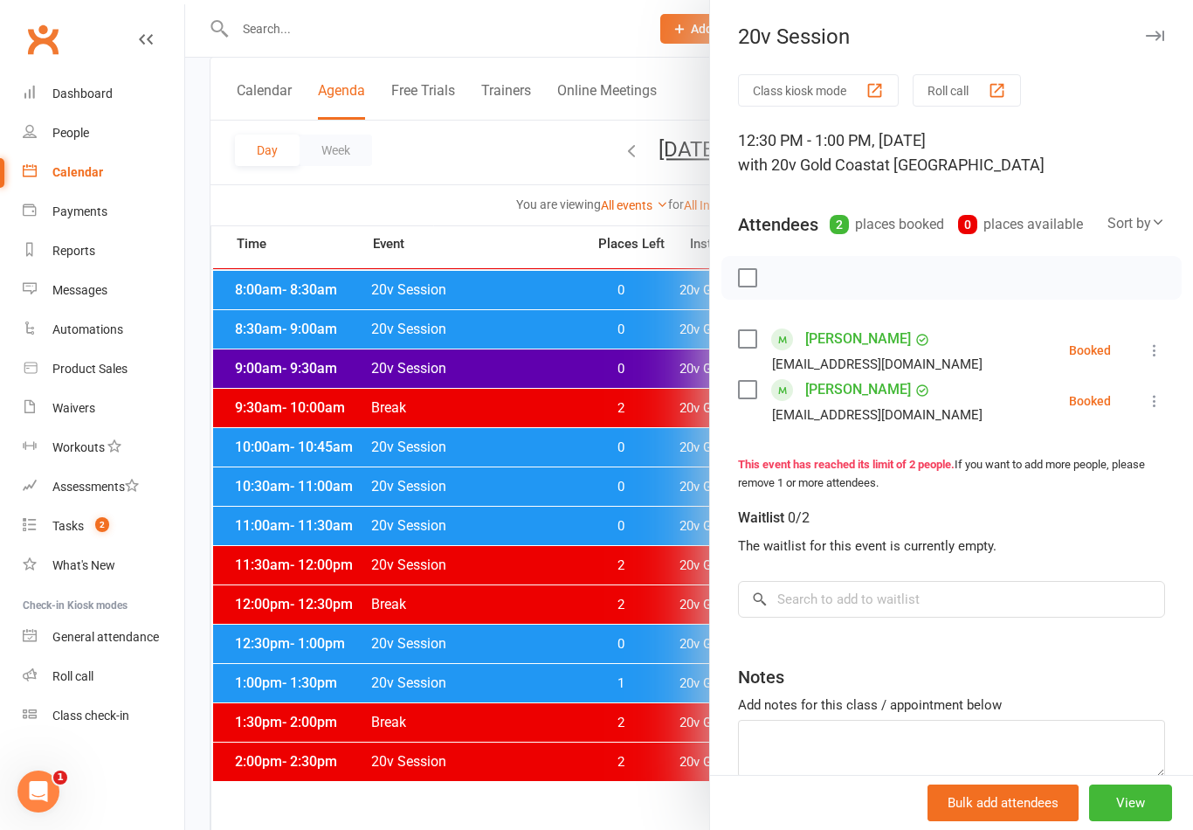
click at [604, 648] on div at bounding box center [689, 415] width 1008 height 830
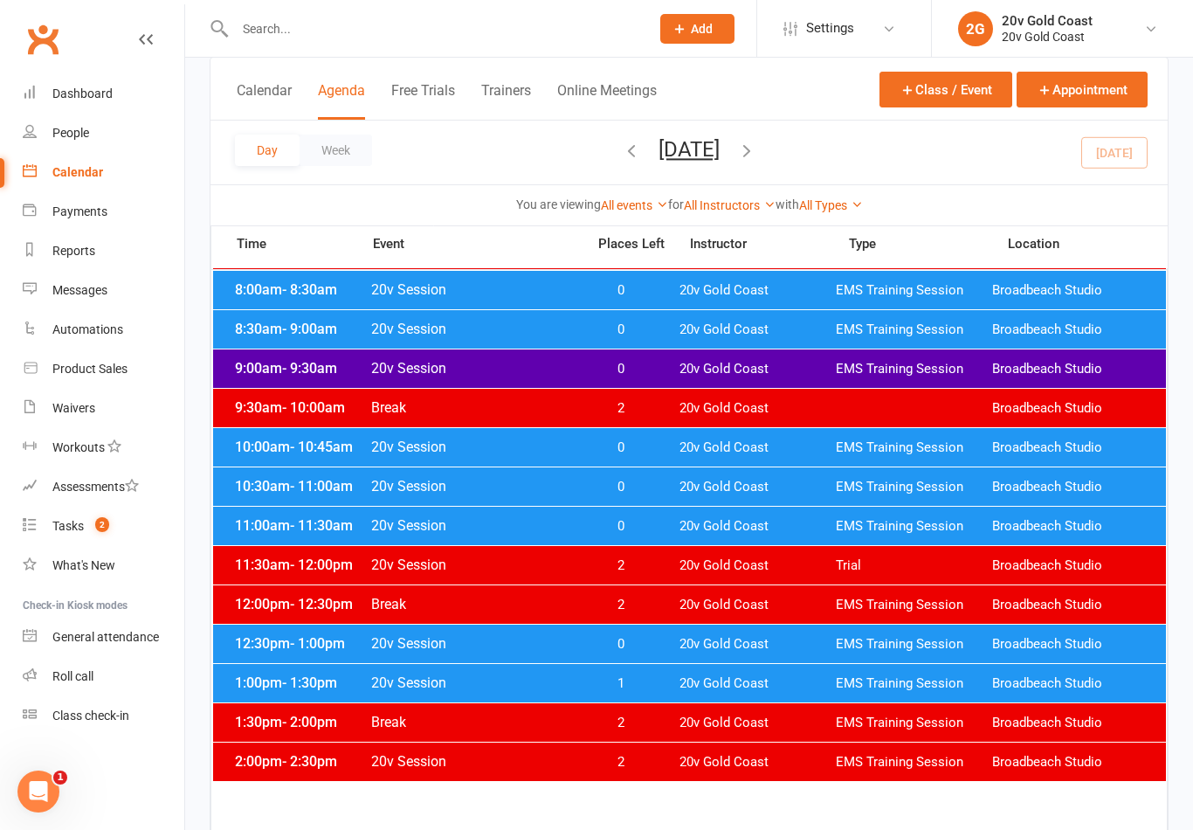
click at [722, 647] on span "20v Gold Coast" at bounding box center [758, 644] width 156 height 17
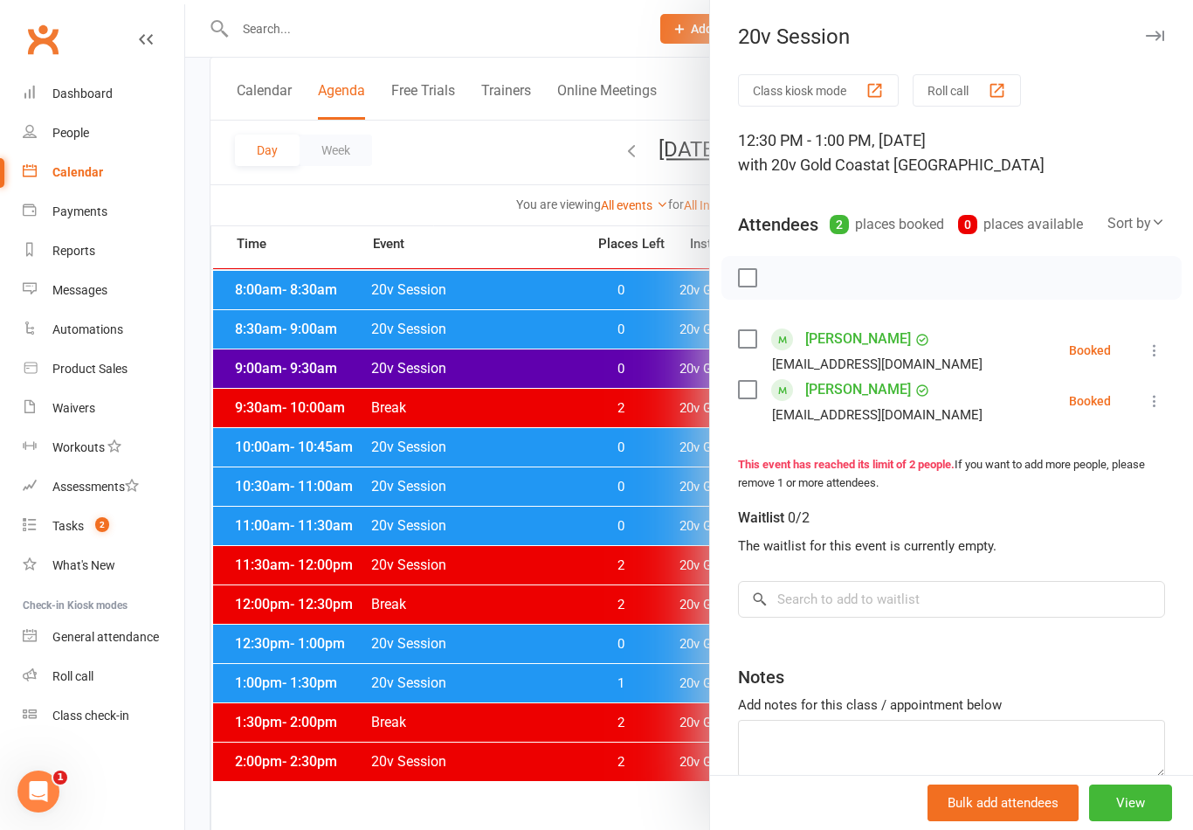
click at [636, 707] on div at bounding box center [689, 415] width 1008 height 830
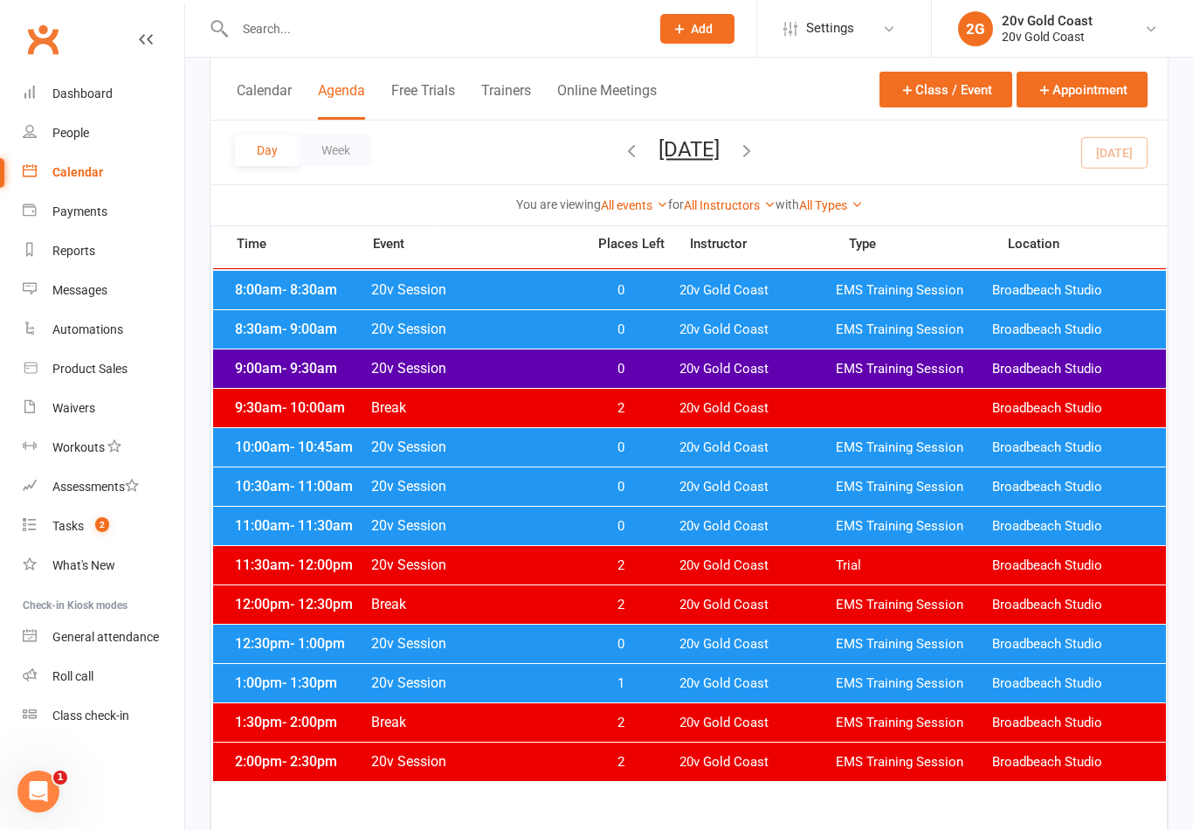
click at [659, 678] on span "1" at bounding box center [621, 683] width 92 height 17
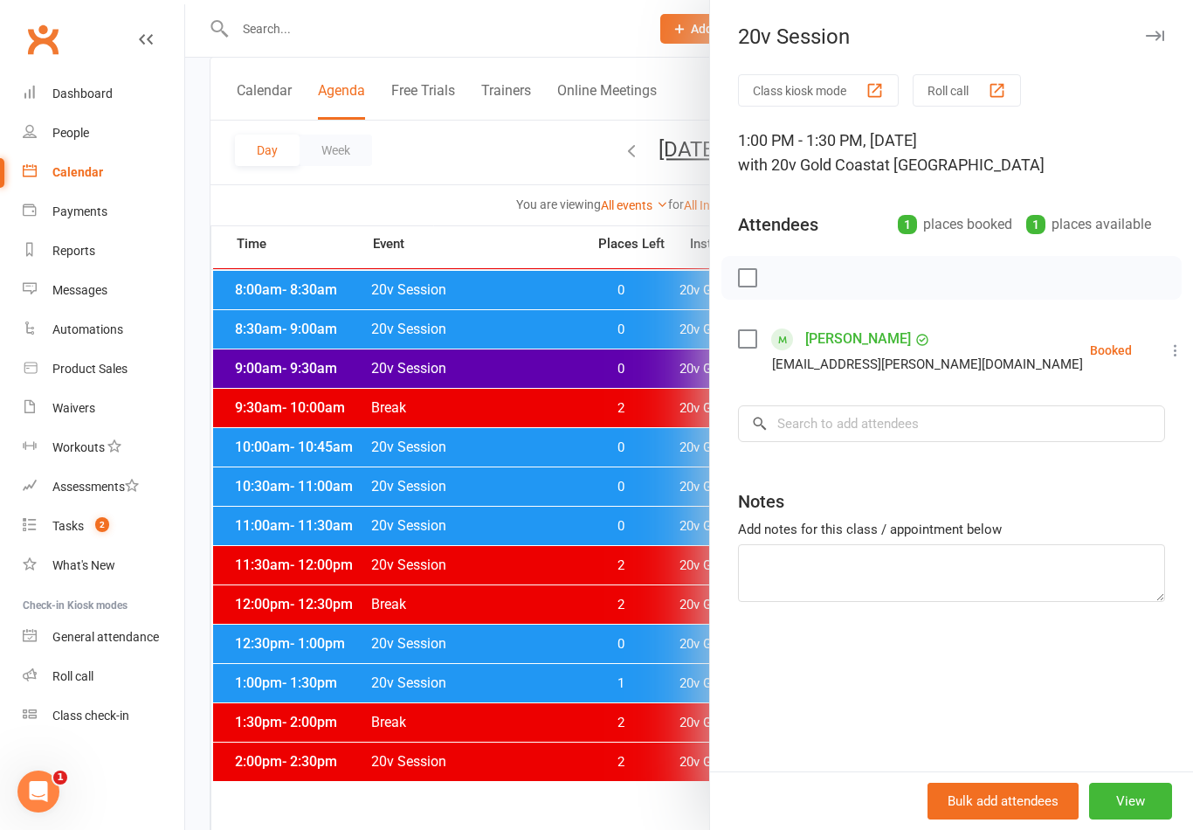
click at [663, 687] on div at bounding box center [689, 415] width 1008 height 830
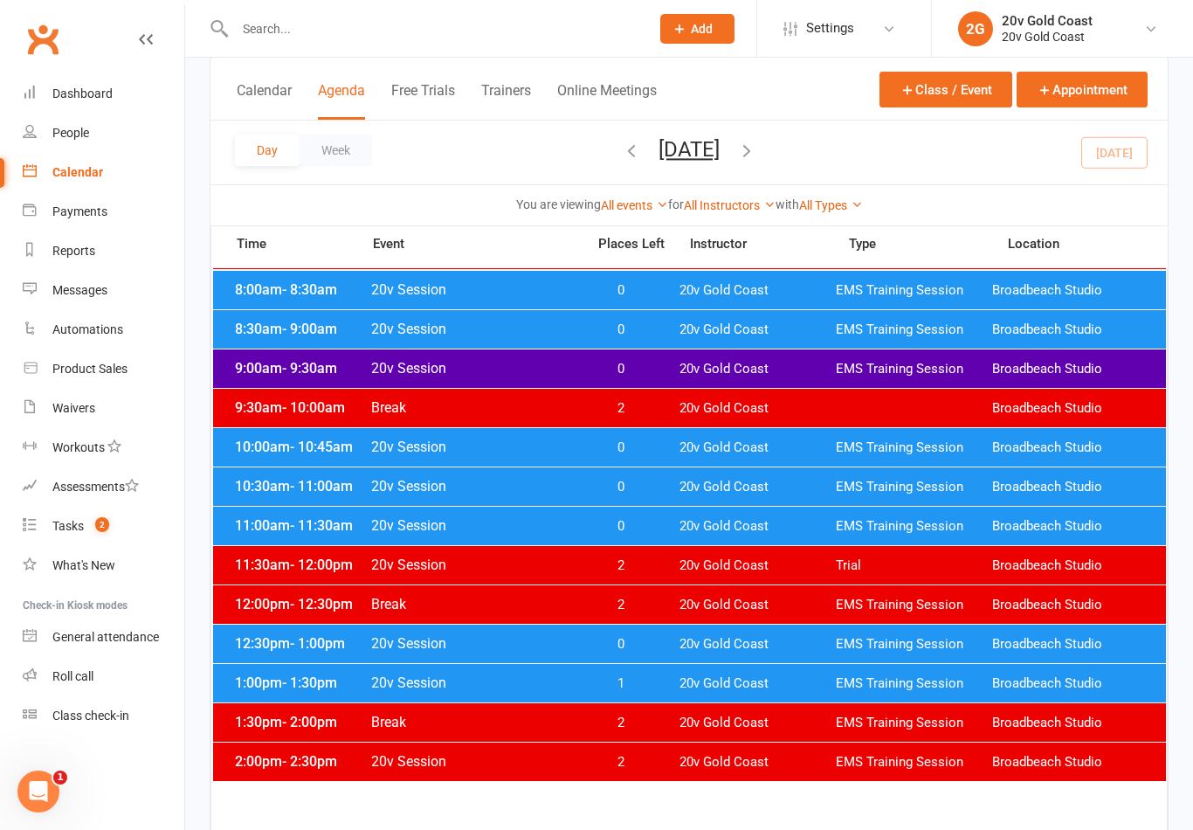
click at [690, 636] on span "20v Gold Coast" at bounding box center [758, 644] width 156 height 17
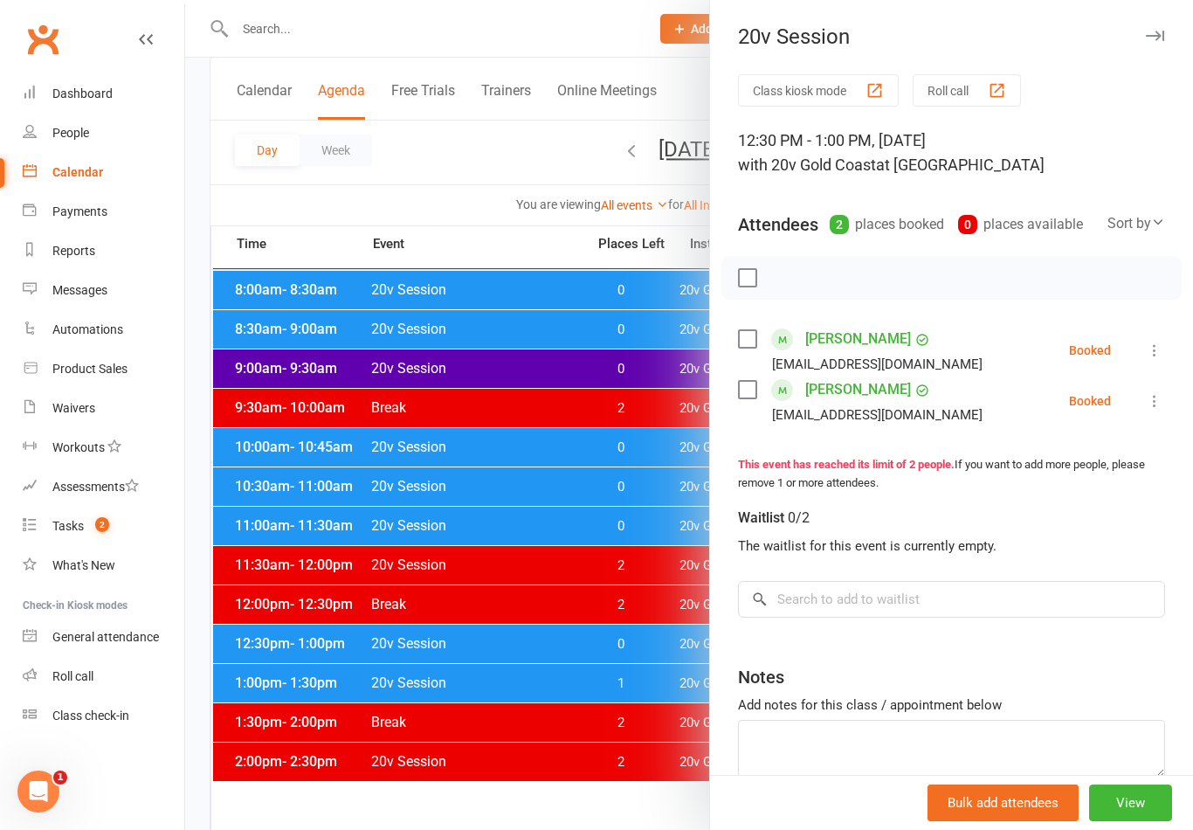
click at [116, 298] on link "Messages" at bounding box center [104, 290] width 162 height 39
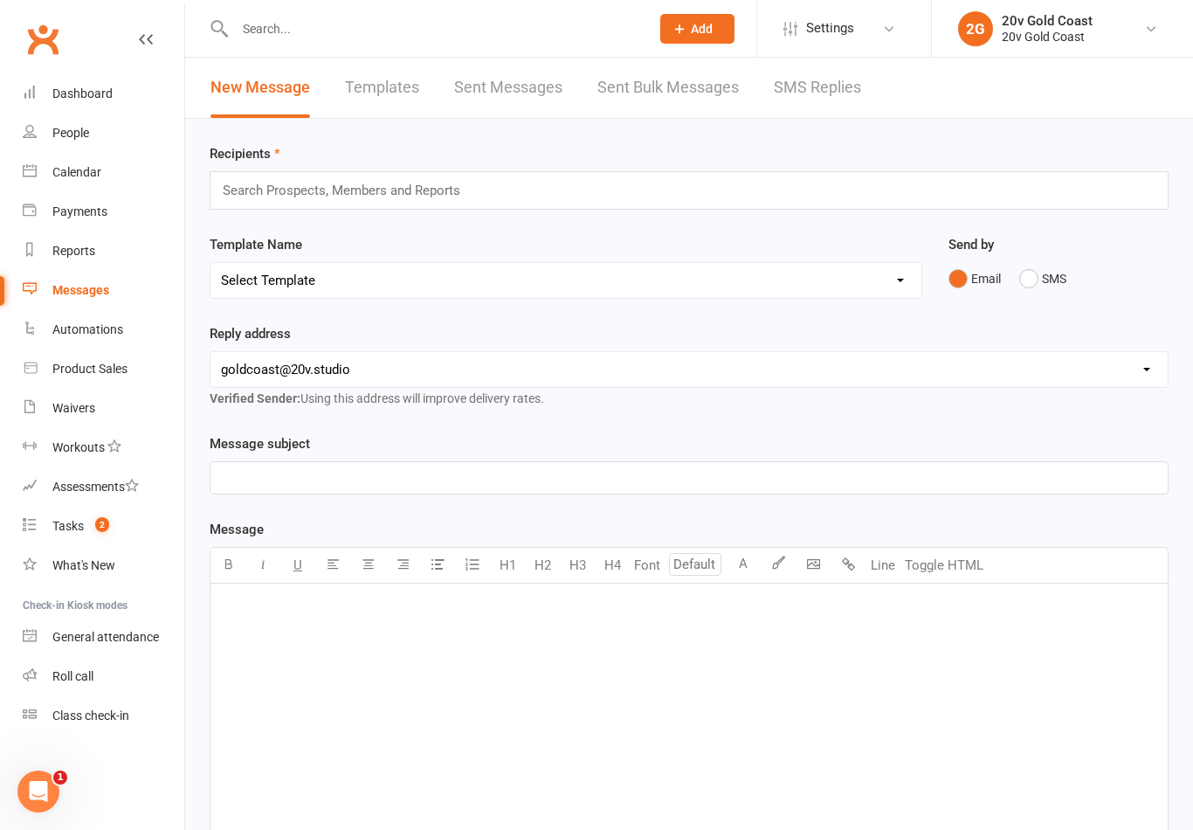
click at [846, 88] on link "SMS Replies" at bounding box center [817, 88] width 87 height 60
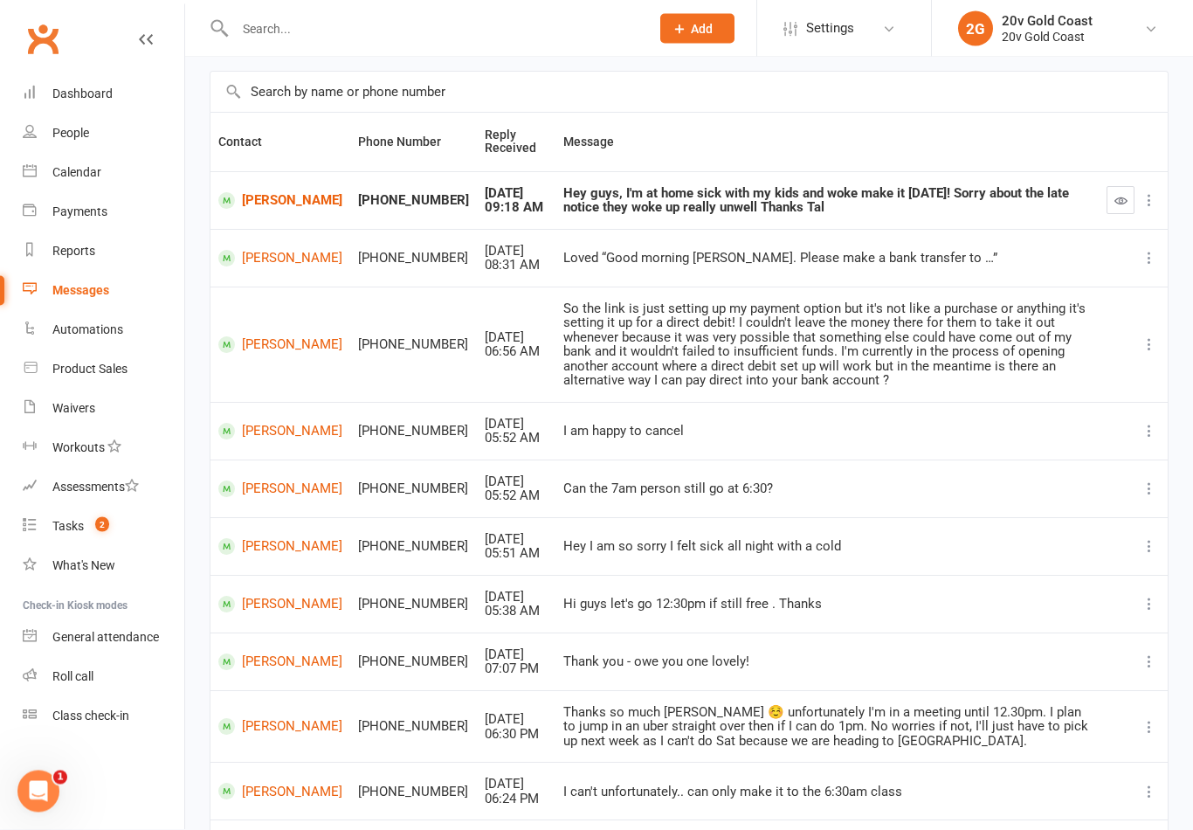
scroll to position [114, 0]
click at [284, 608] on link "[PERSON_NAME]" at bounding box center [280, 604] width 124 height 17
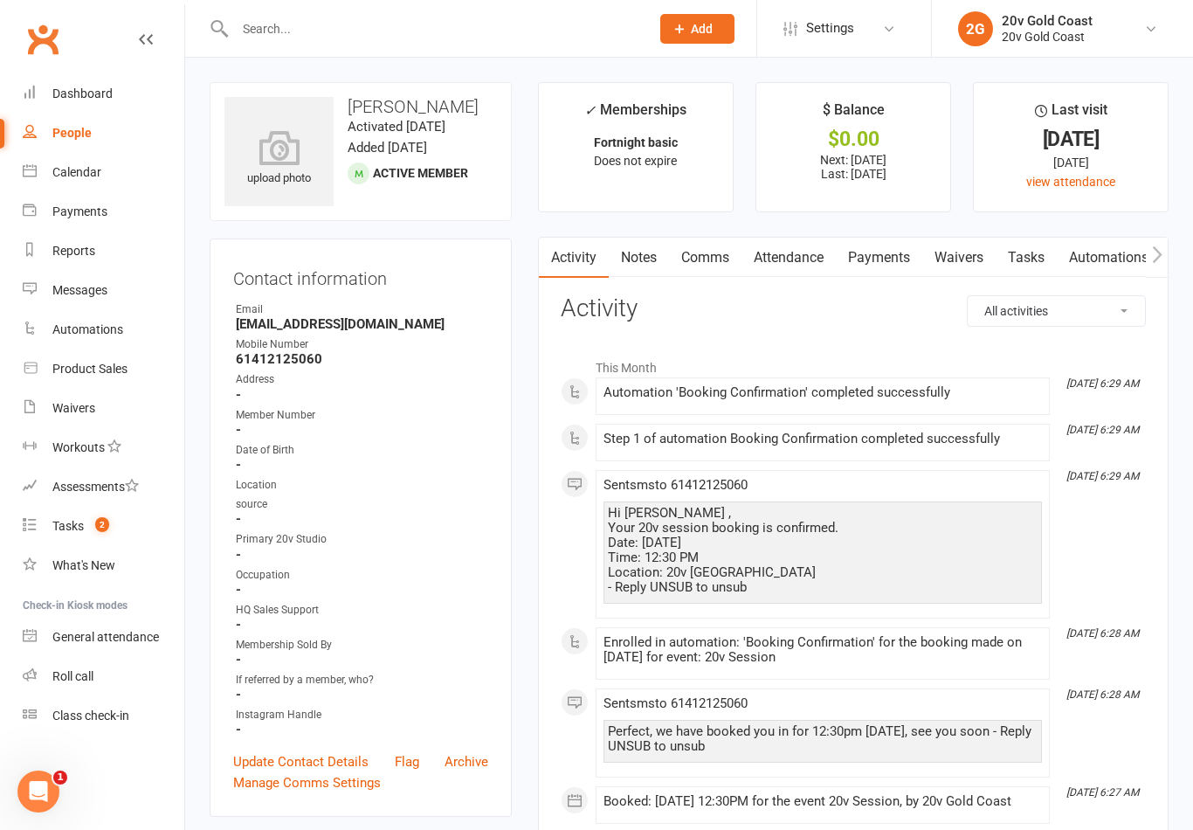
click at [715, 267] on link "Comms" at bounding box center [705, 258] width 73 height 40
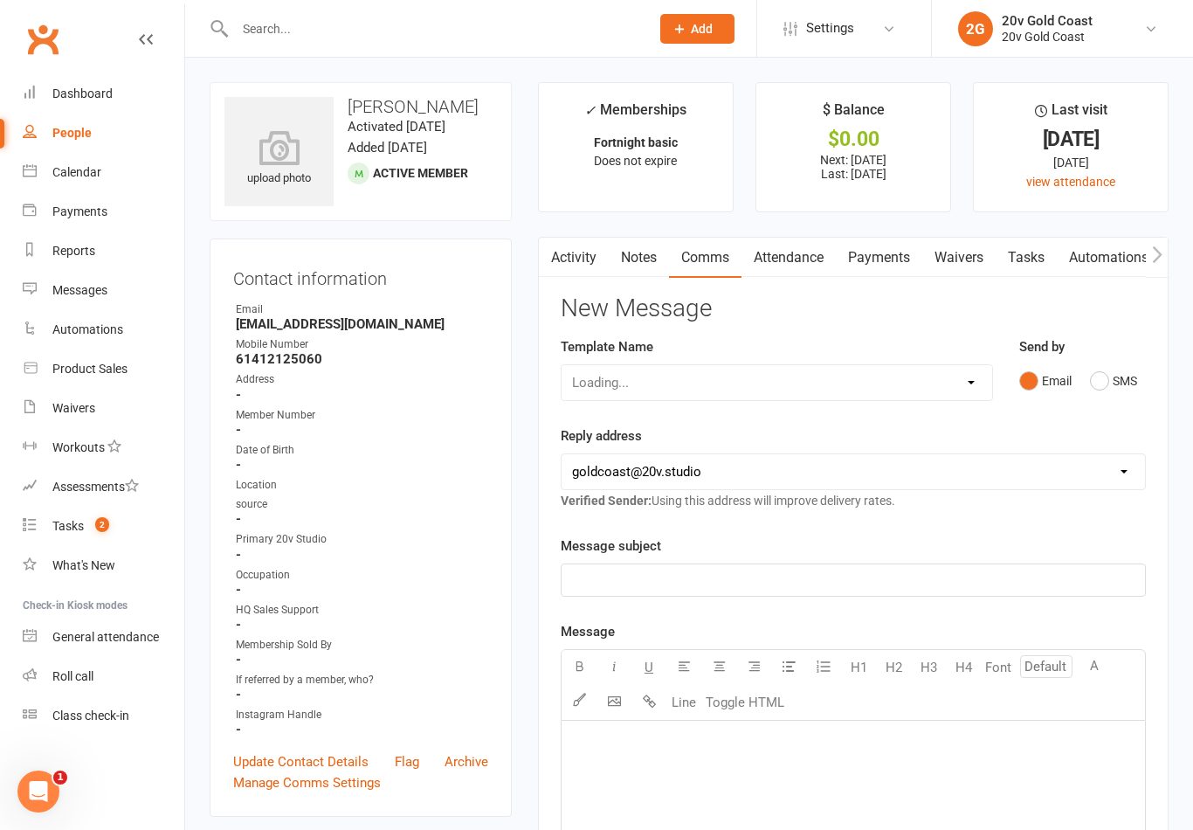
scroll to position [27, 0]
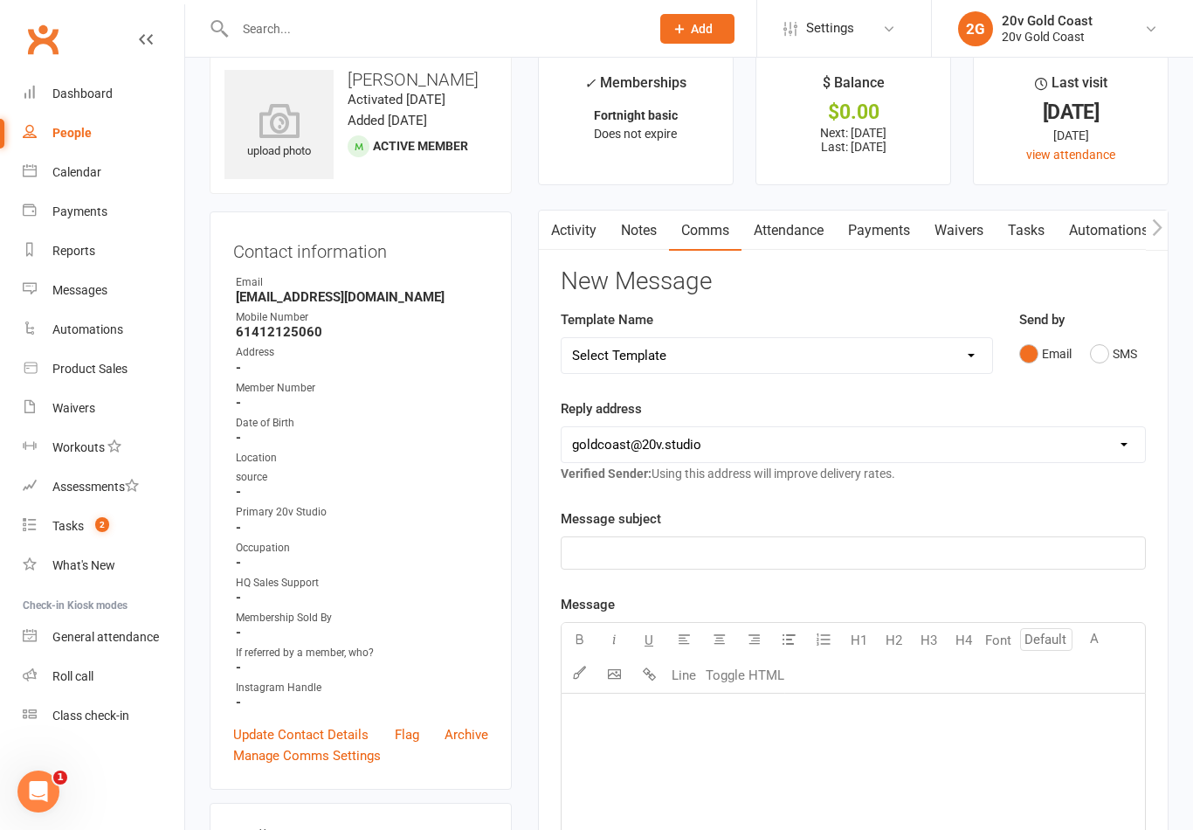
click at [1110, 365] on button "SMS" at bounding box center [1113, 353] width 47 height 33
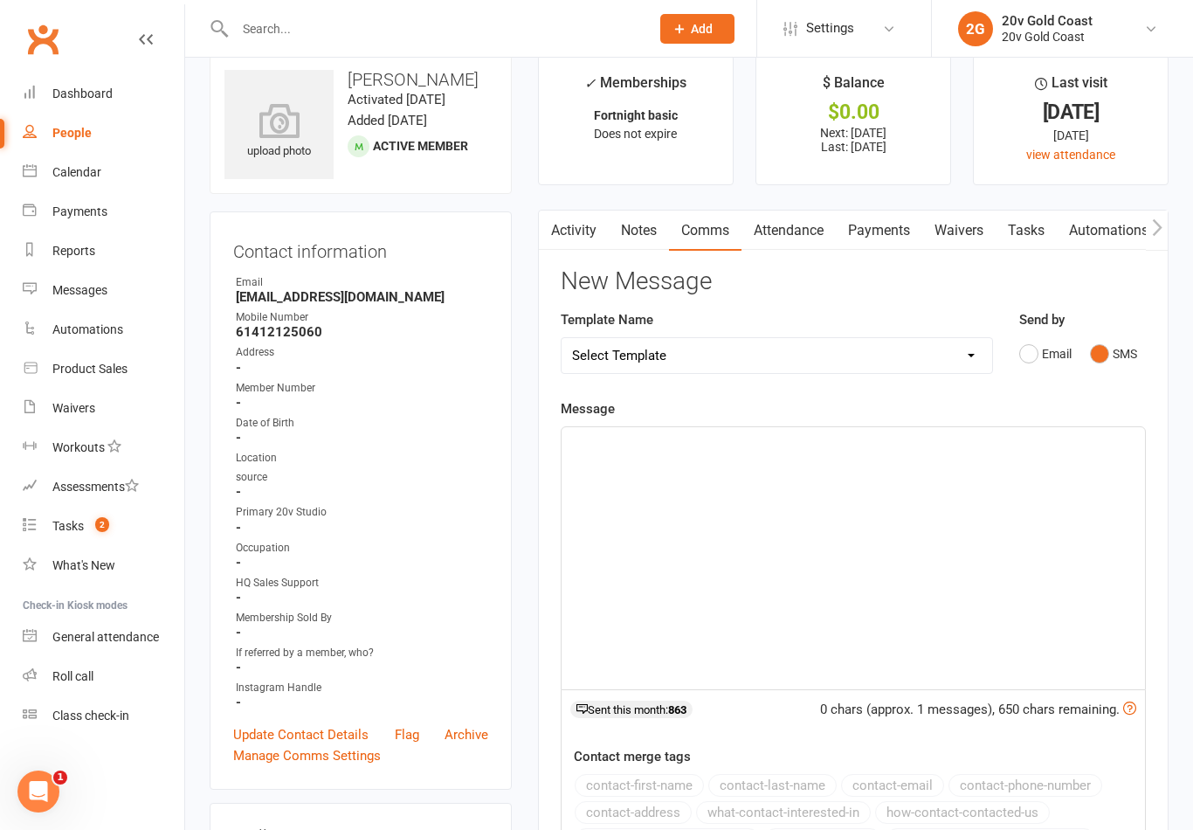
click at [1001, 540] on div "﻿" at bounding box center [854, 558] width 584 height 262
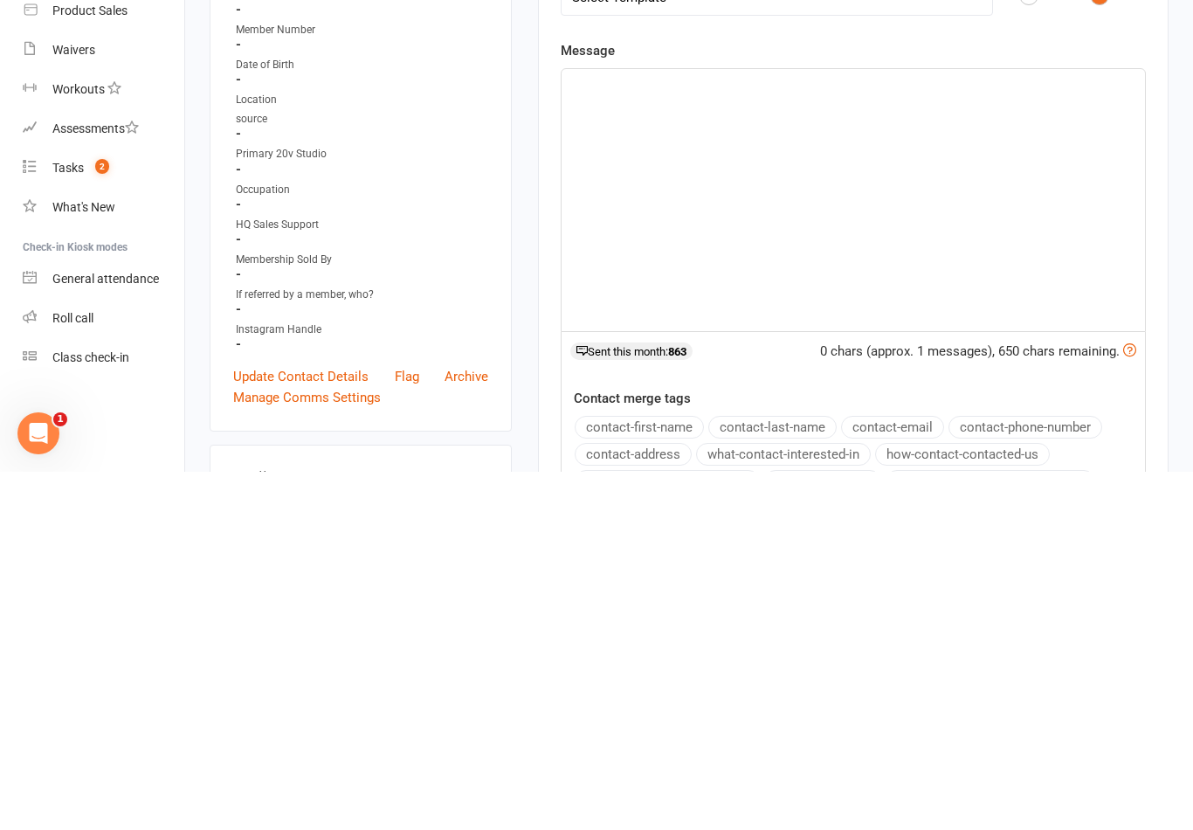
click at [841, 427] on div "﻿" at bounding box center [854, 558] width 584 height 262
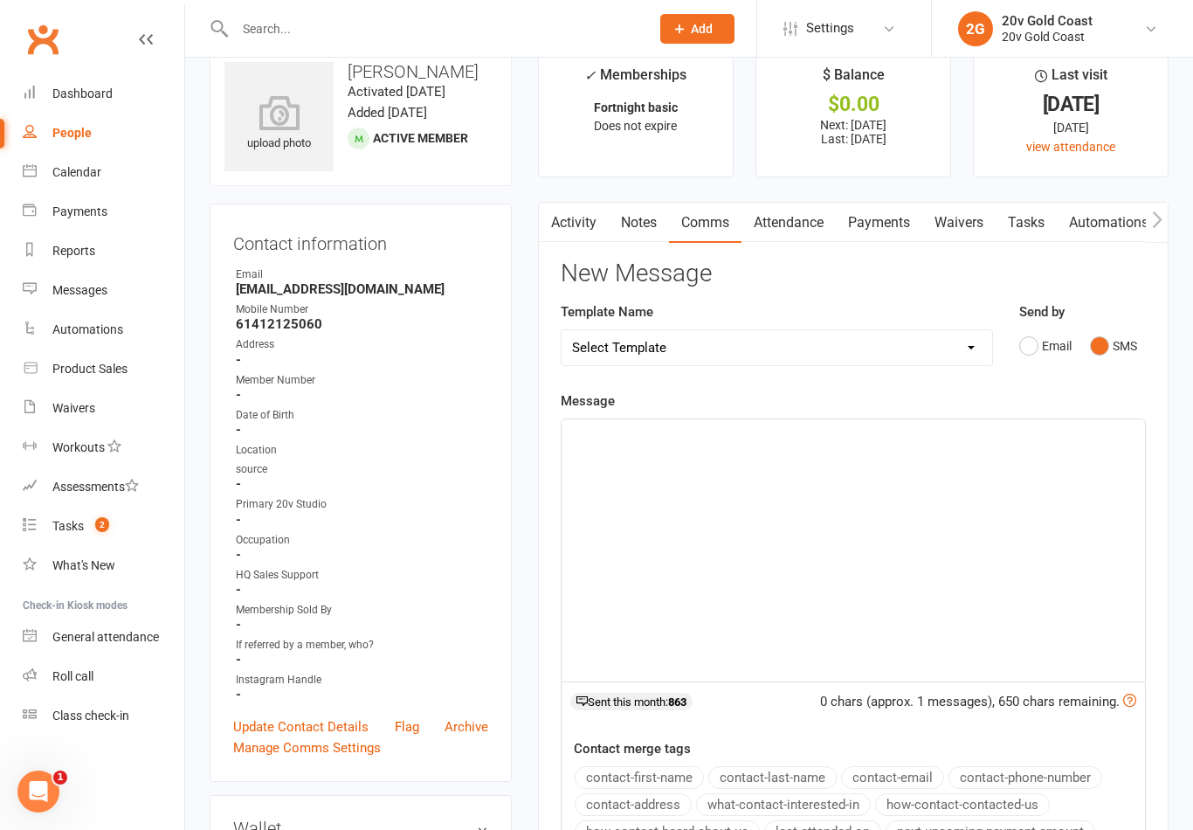
scroll to position [34, 0]
click at [699, 469] on div "﻿" at bounding box center [854, 551] width 584 height 262
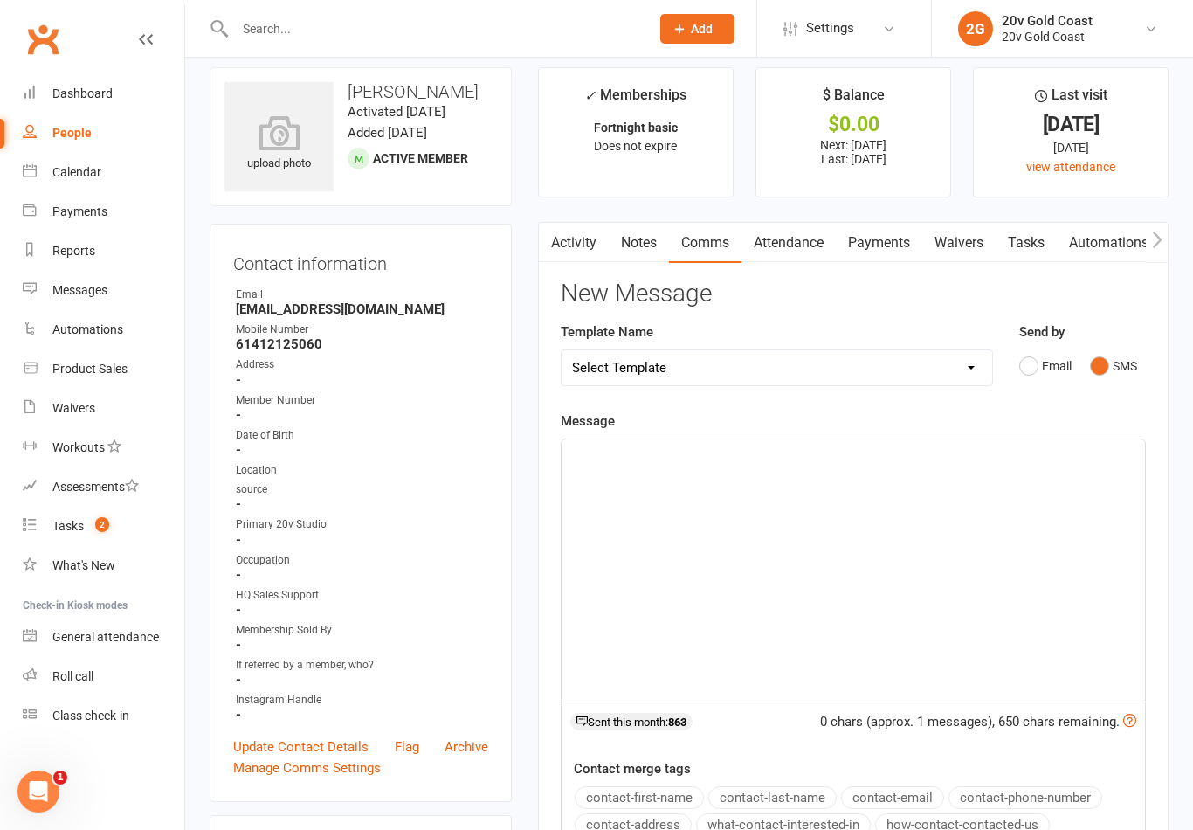
scroll to position [16, 0]
click at [686, 470] on div "﻿" at bounding box center [854, 570] width 584 height 262
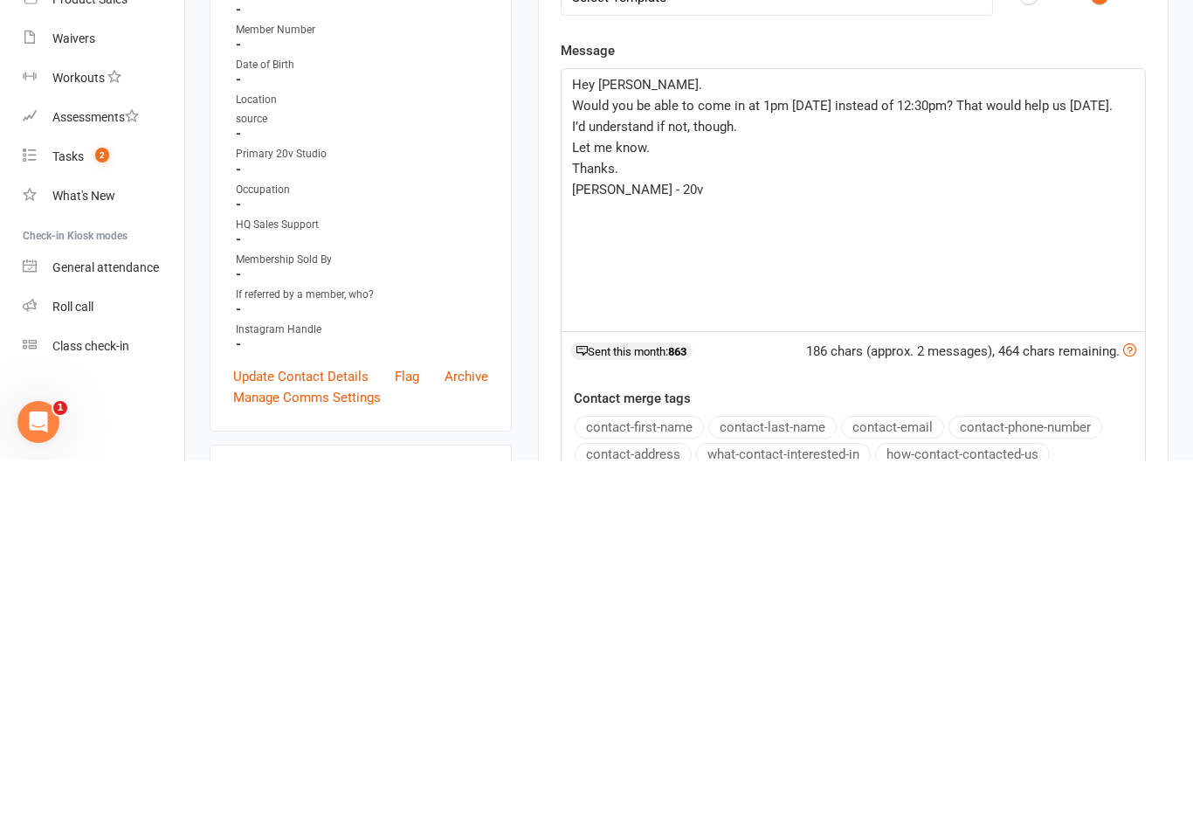
scroll to position [385, 0]
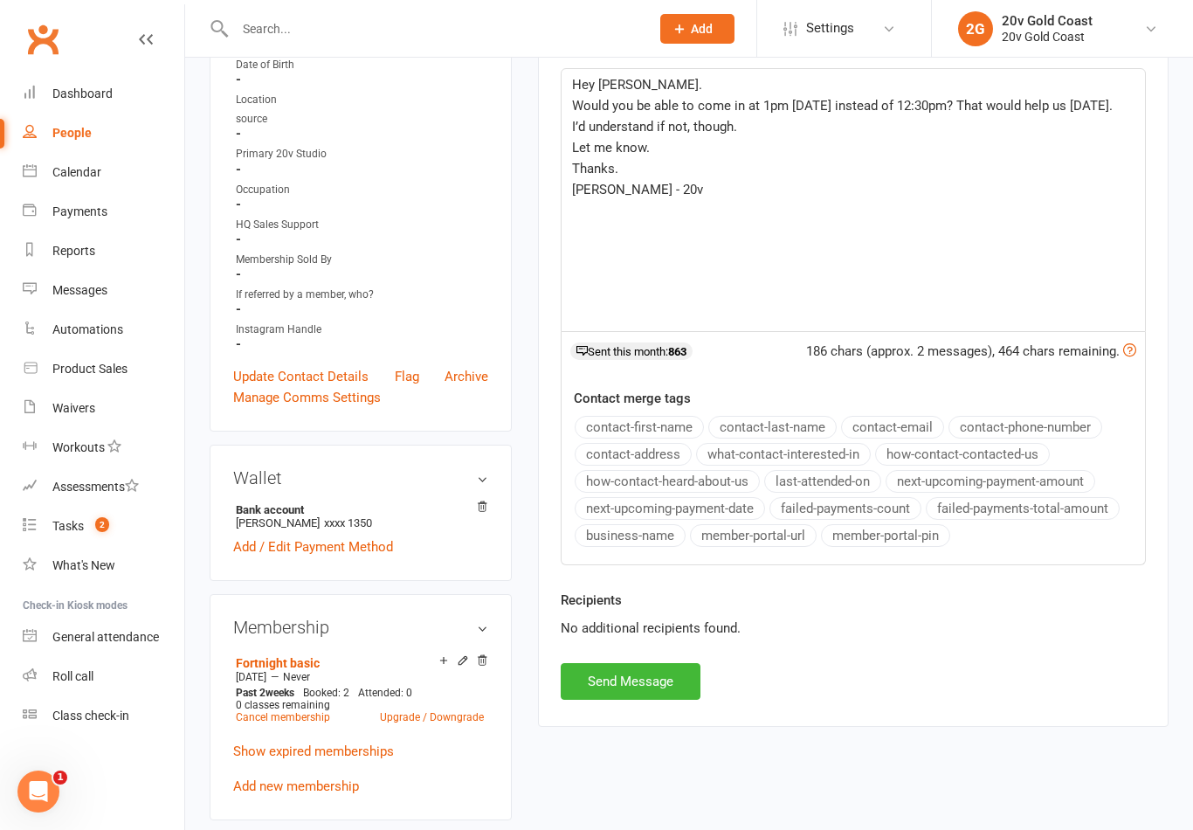
click at [663, 688] on button "Send Message" at bounding box center [631, 681] width 140 height 37
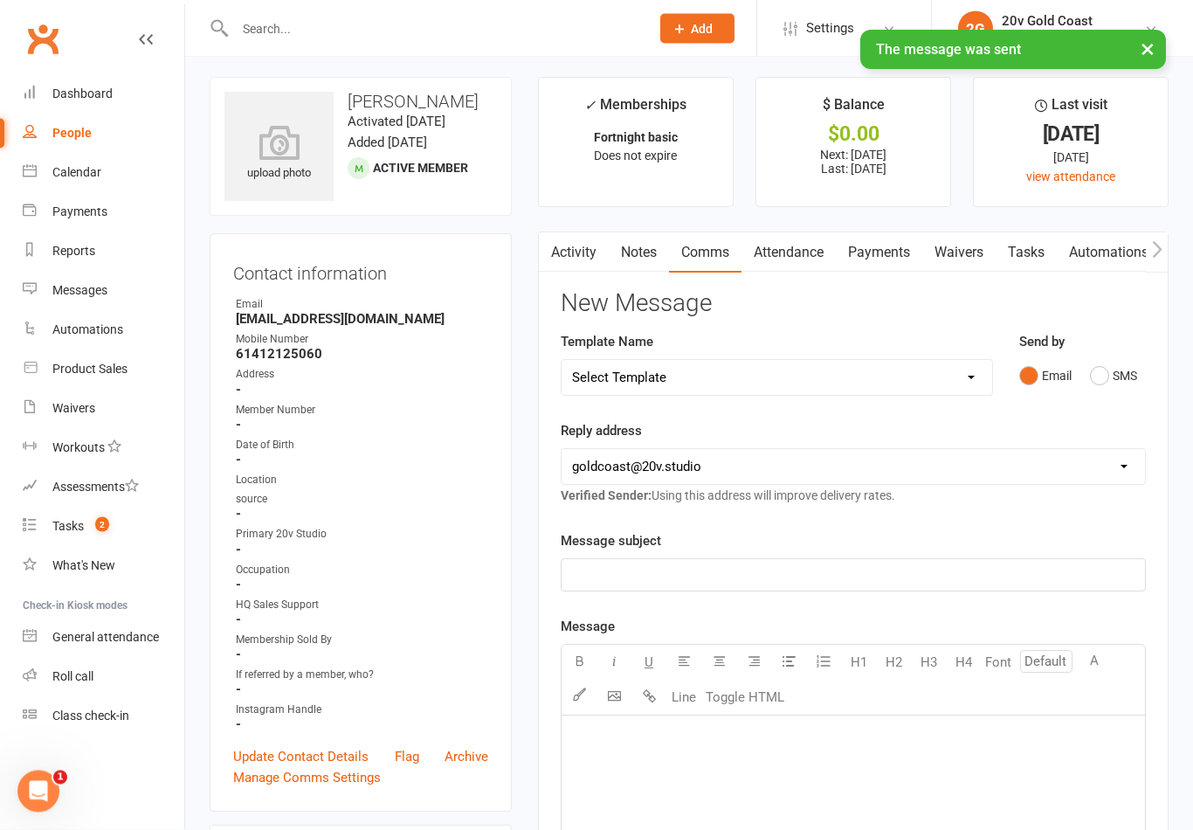
scroll to position [0, 0]
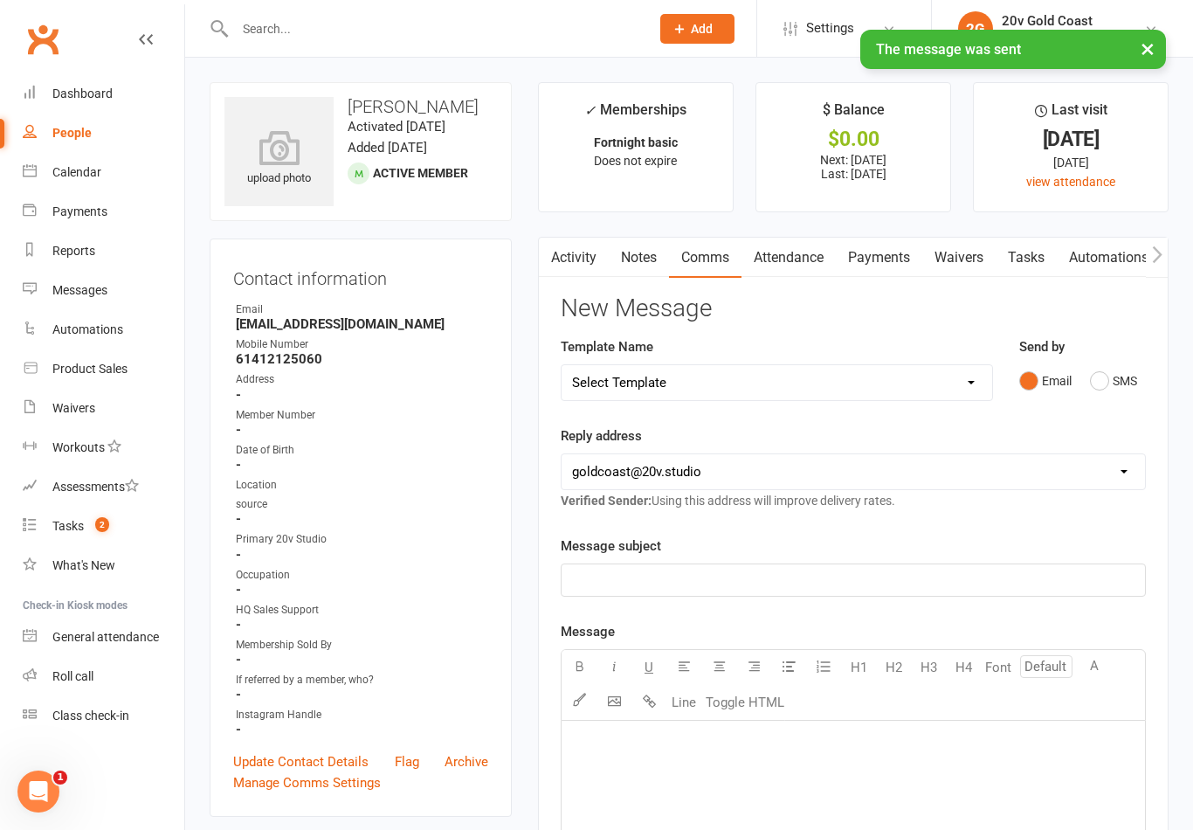
click at [563, 259] on link "Activity" at bounding box center [574, 258] width 70 height 40
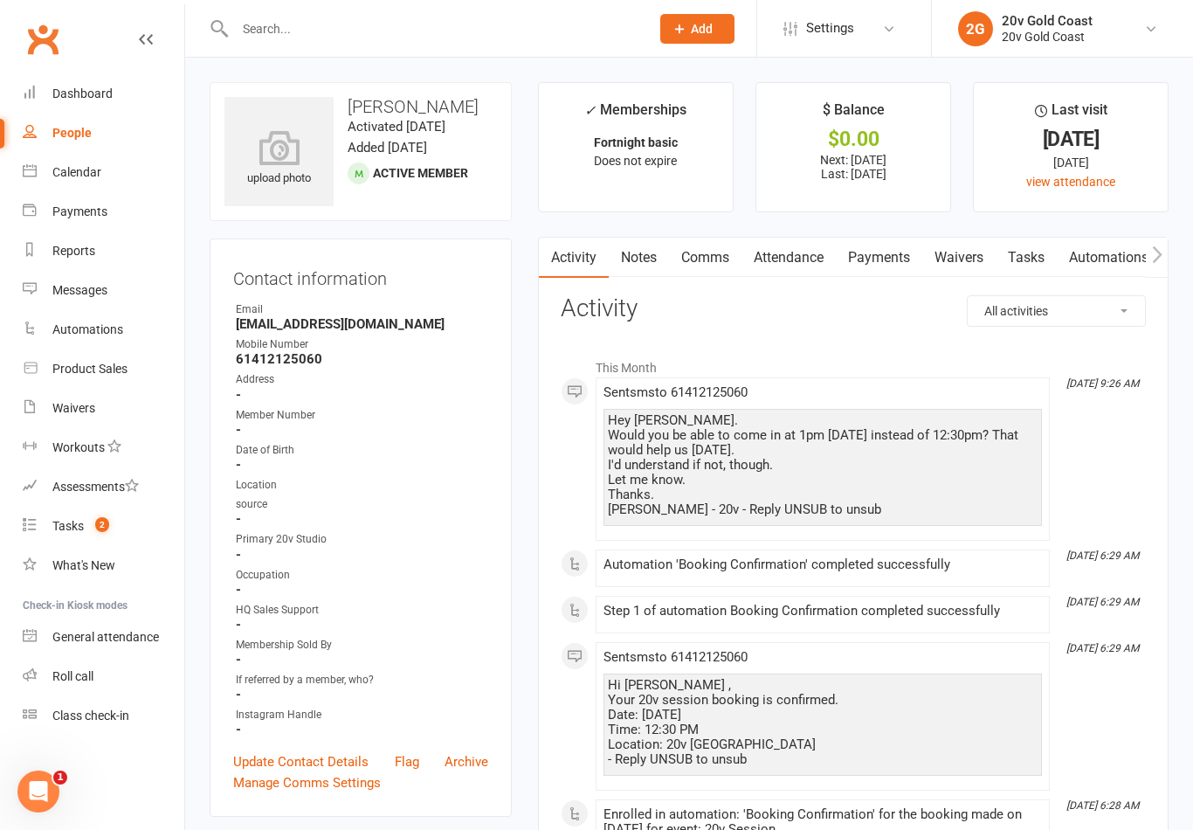
click at [93, 187] on link "Calendar" at bounding box center [104, 172] width 162 height 39
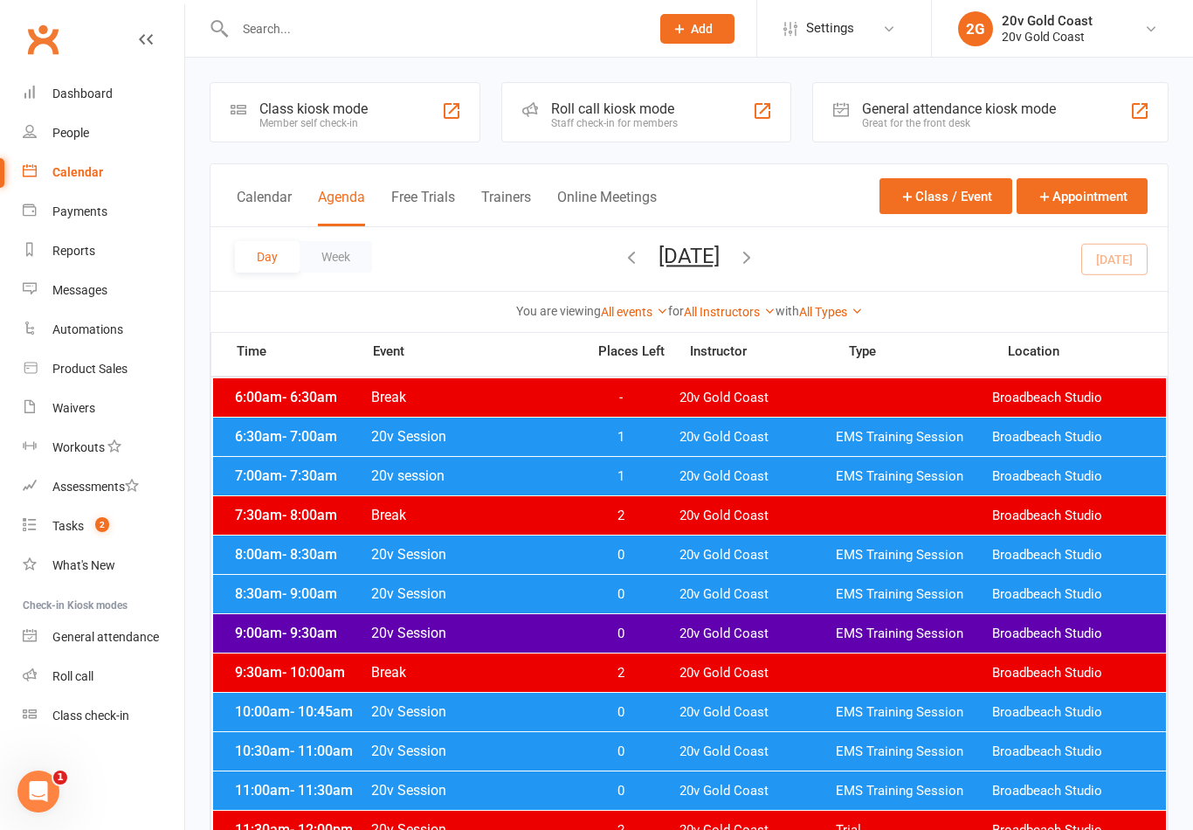
click at [106, 135] on link "People" at bounding box center [104, 133] width 162 height 39
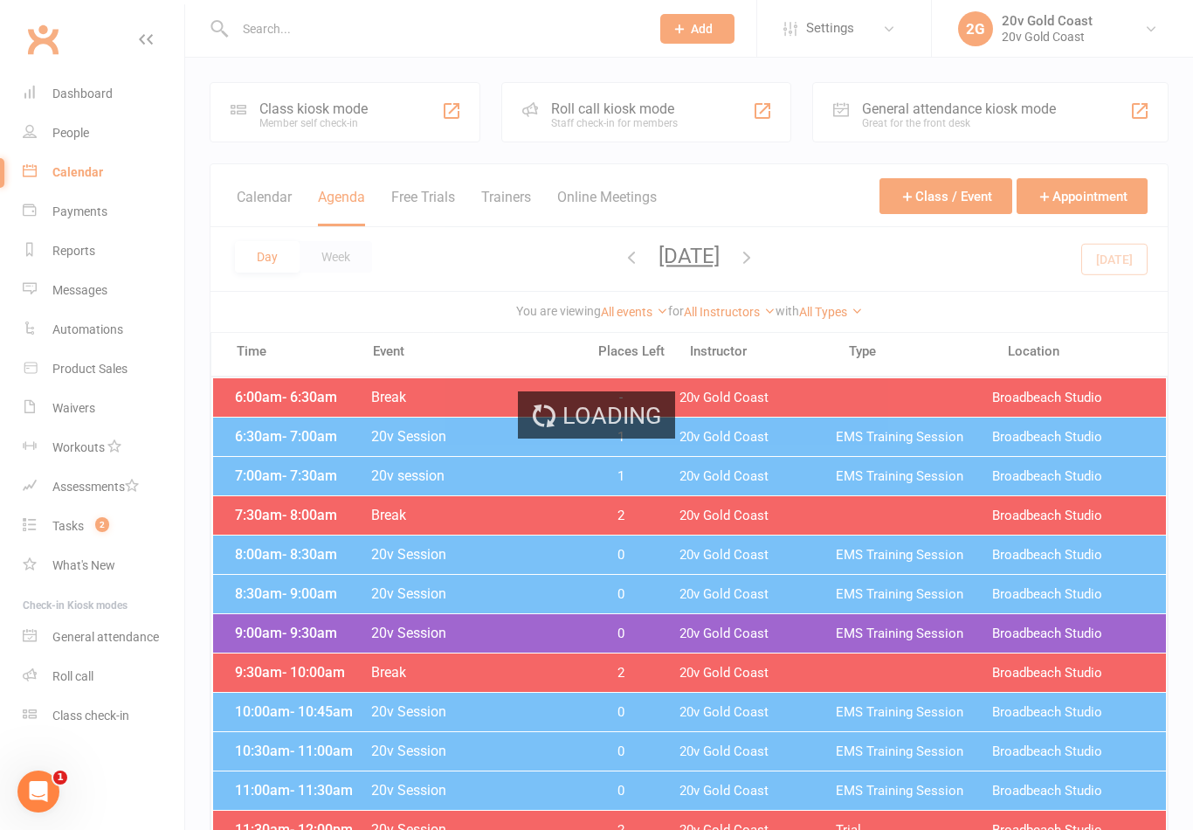
select select "100"
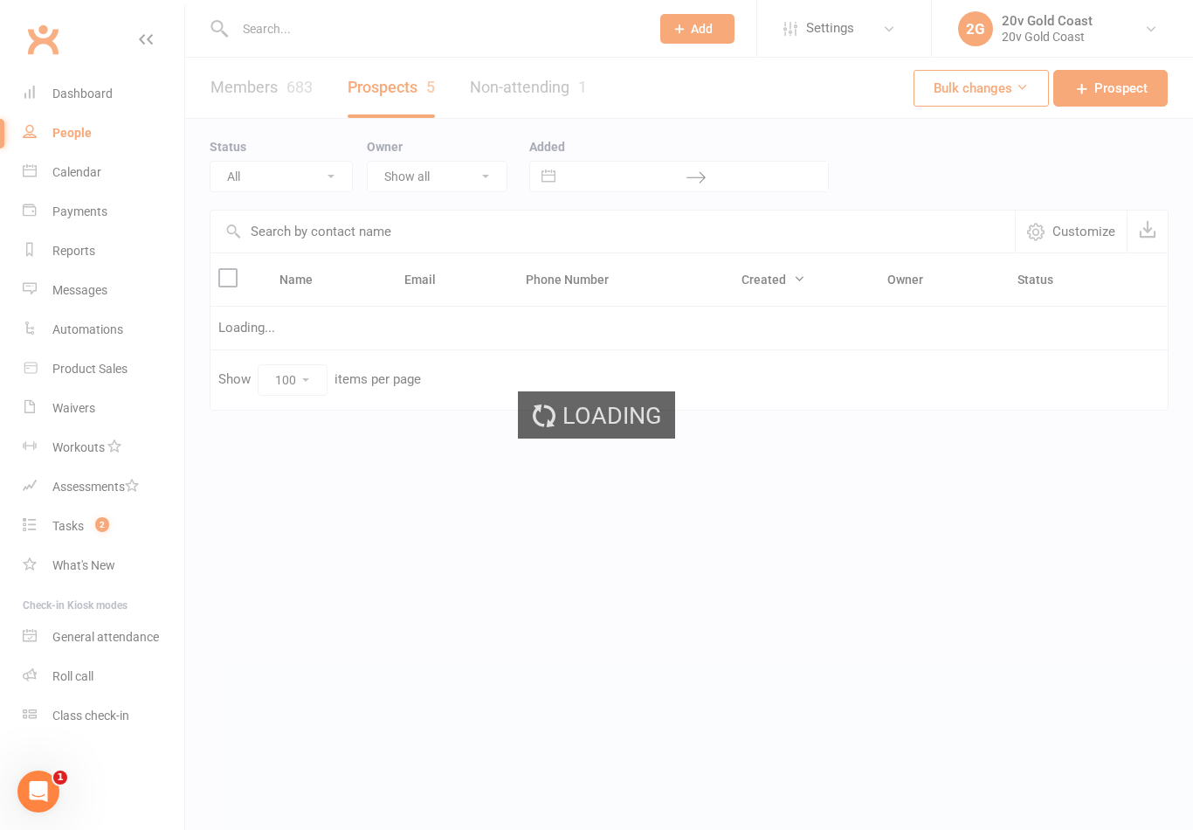
select select "In Communication"
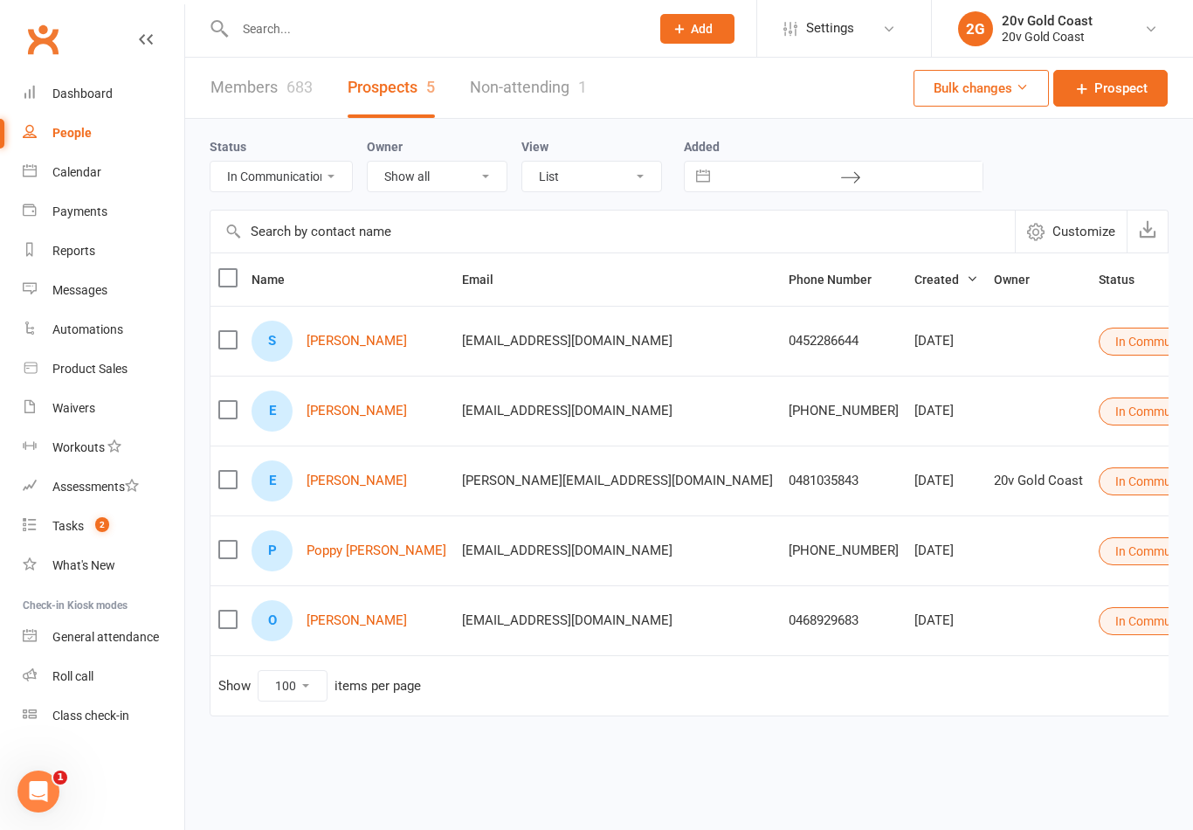
click at [111, 293] on link "Messages" at bounding box center [104, 290] width 162 height 39
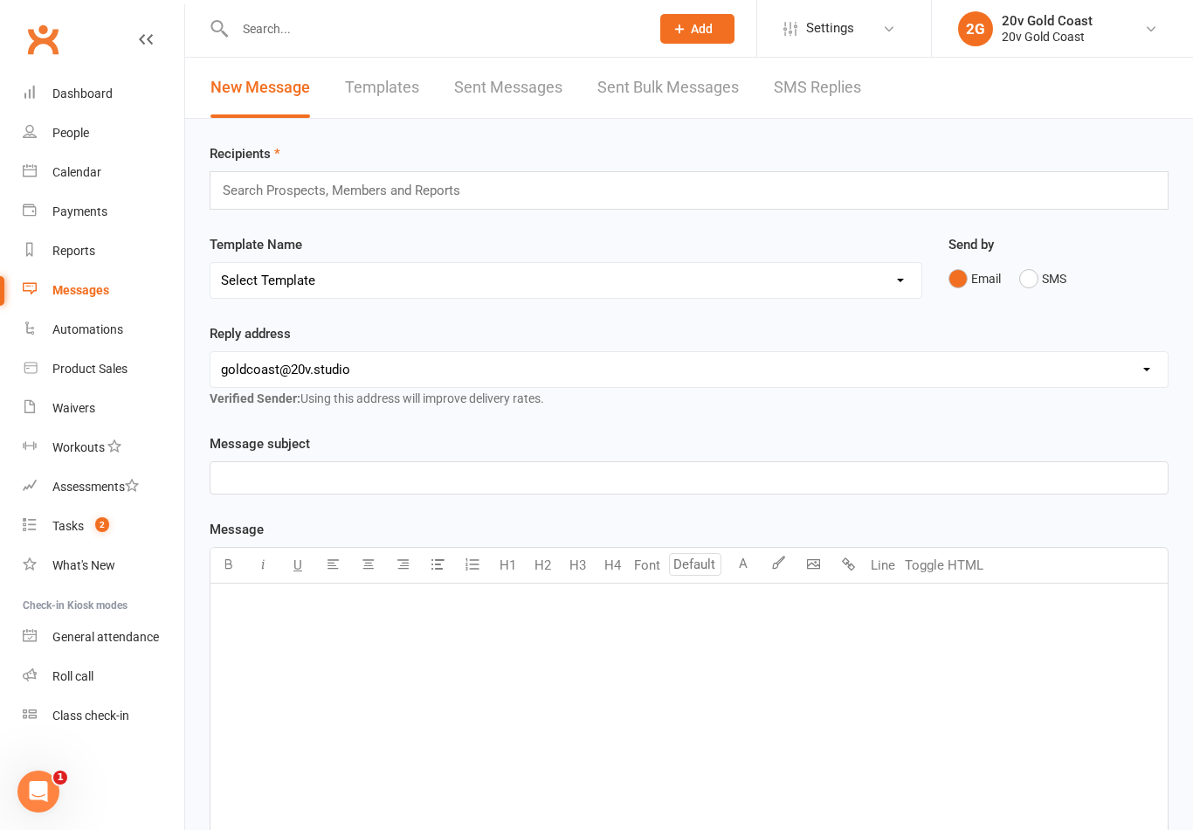
click at [821, 95] on link "SMS Replies" at bounding box center [817, 88] width 87 height 60
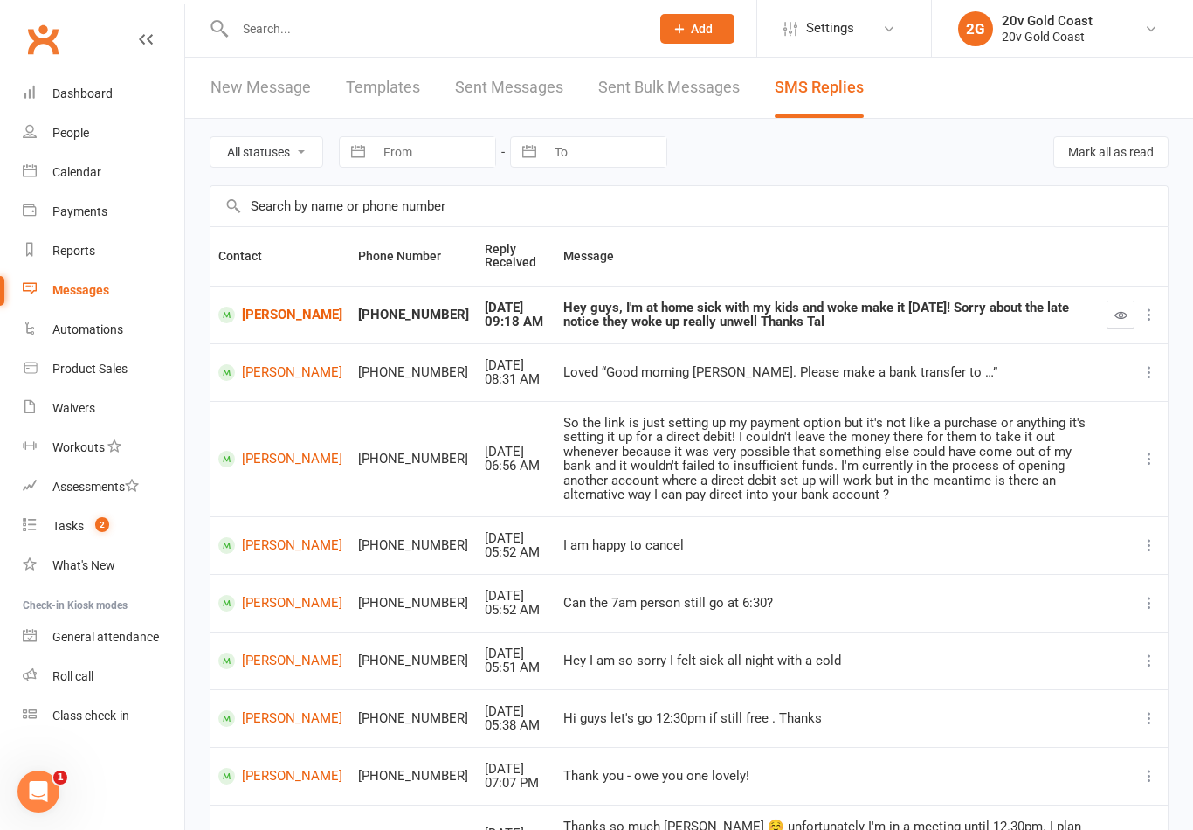
click at [121, 179] on link "Calendar" at bounding box center [104, 172] width 162 height 39
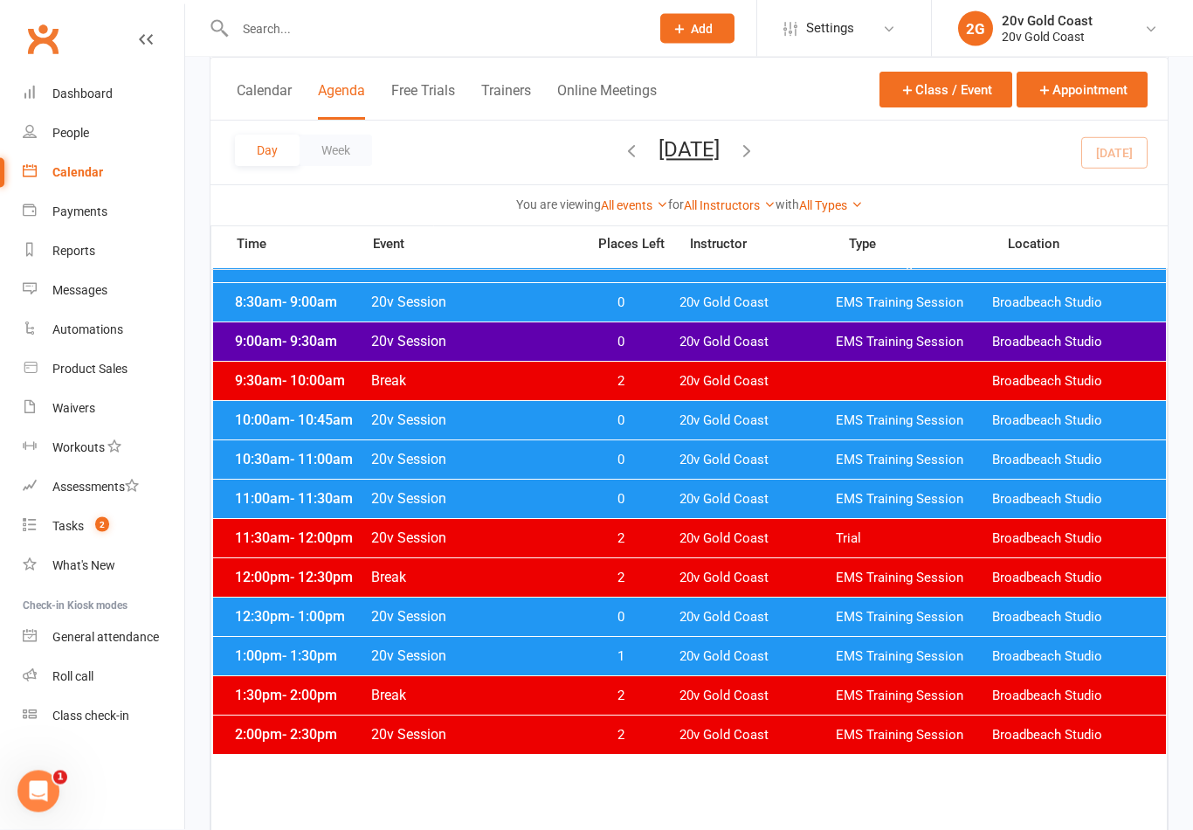
click at [719, 608] on div "12:30pm - 1:00pm 20v Session 0 20v Gold Coast EMS Training Session Broadbeach S…" at bounding box center [689, 617] width 953 height 38
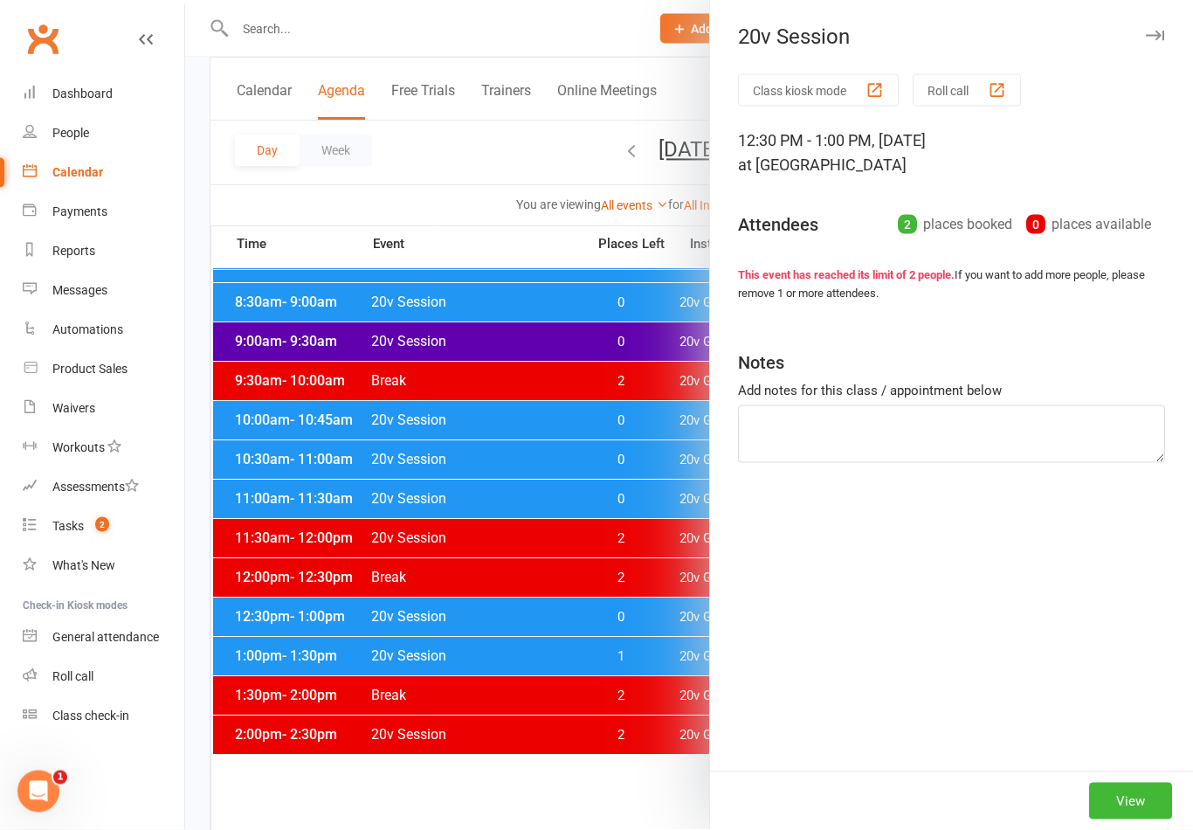
scroll to position [292, 0]
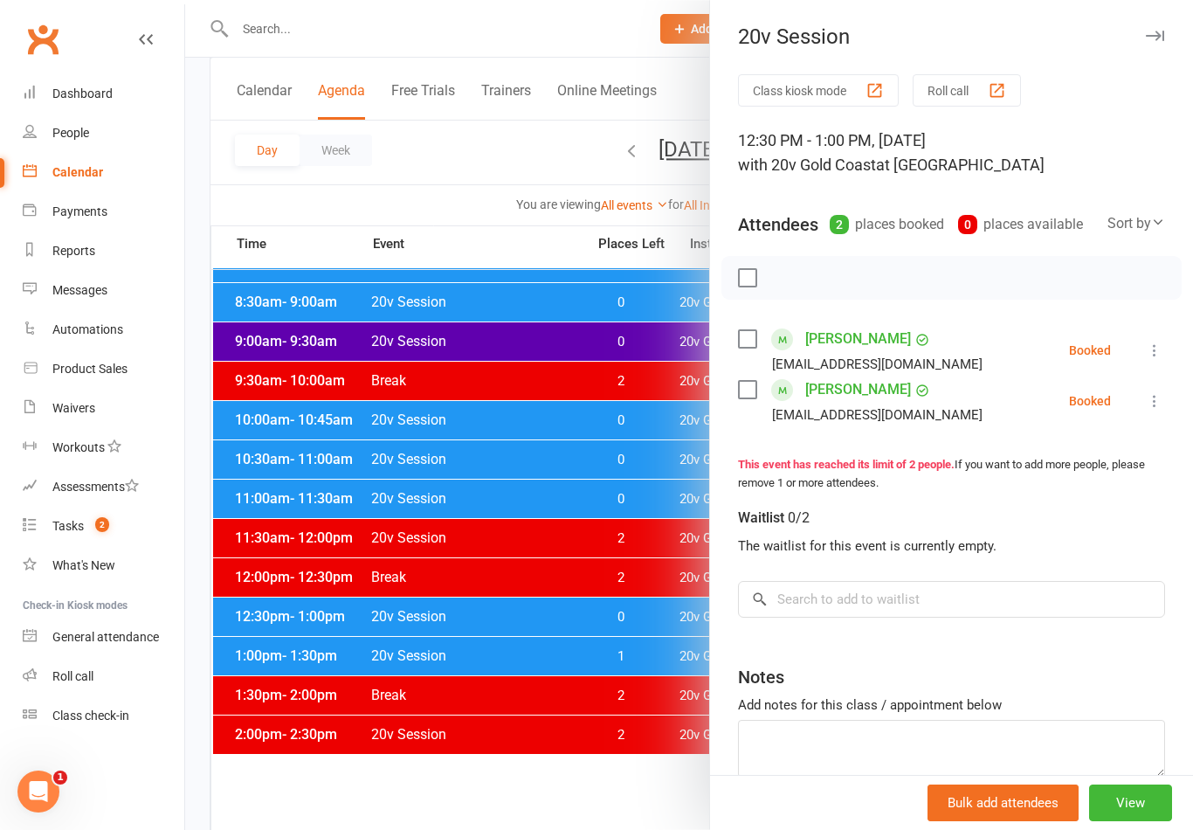
click at [1156, 404] on icon at bounding box center [1154, 400] width 17 height 17
click at [1072, 530] on link "Mark absent" at bounding box center [1071, 539] width 188 height 35
click at [834, 394] on link "[PERSON_NAME]" at bounding box center [858, 390] width 106 height 28
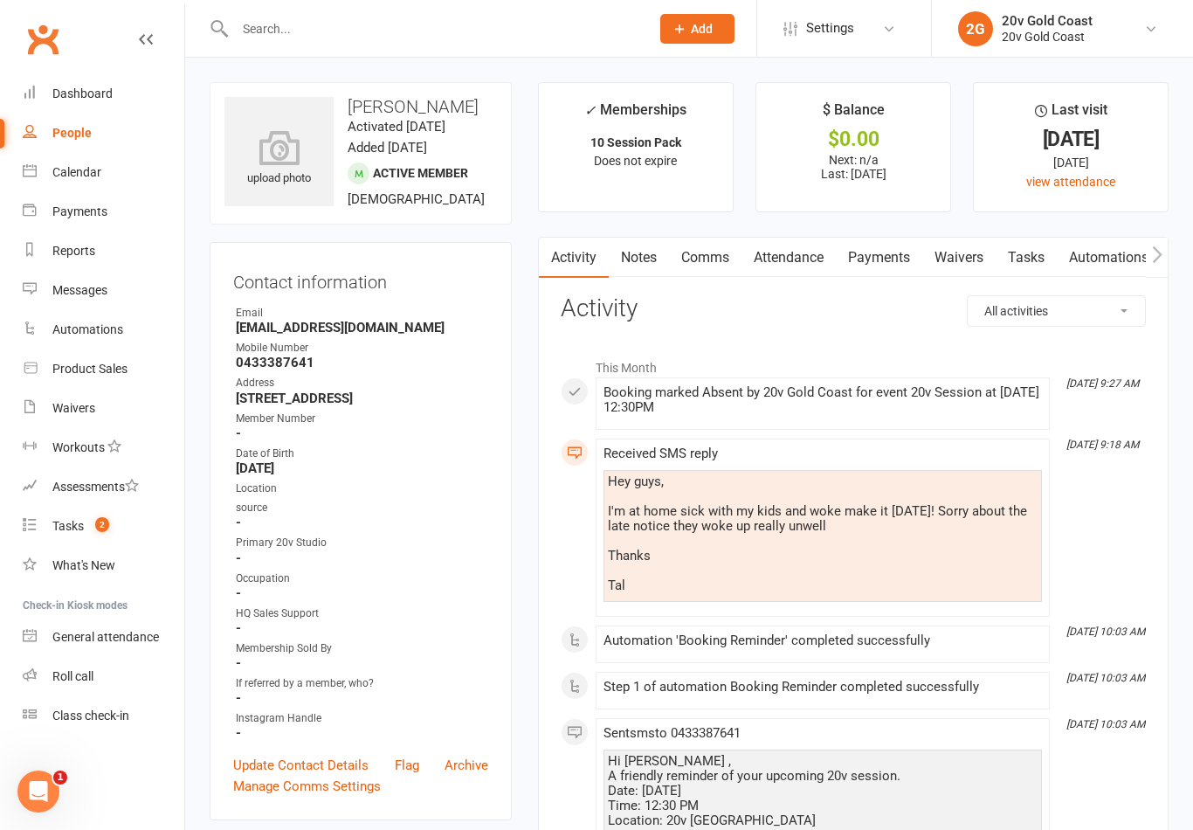
click at [712, 260] on link "Comms" at bounding box center [705, 258] width 73 height 40
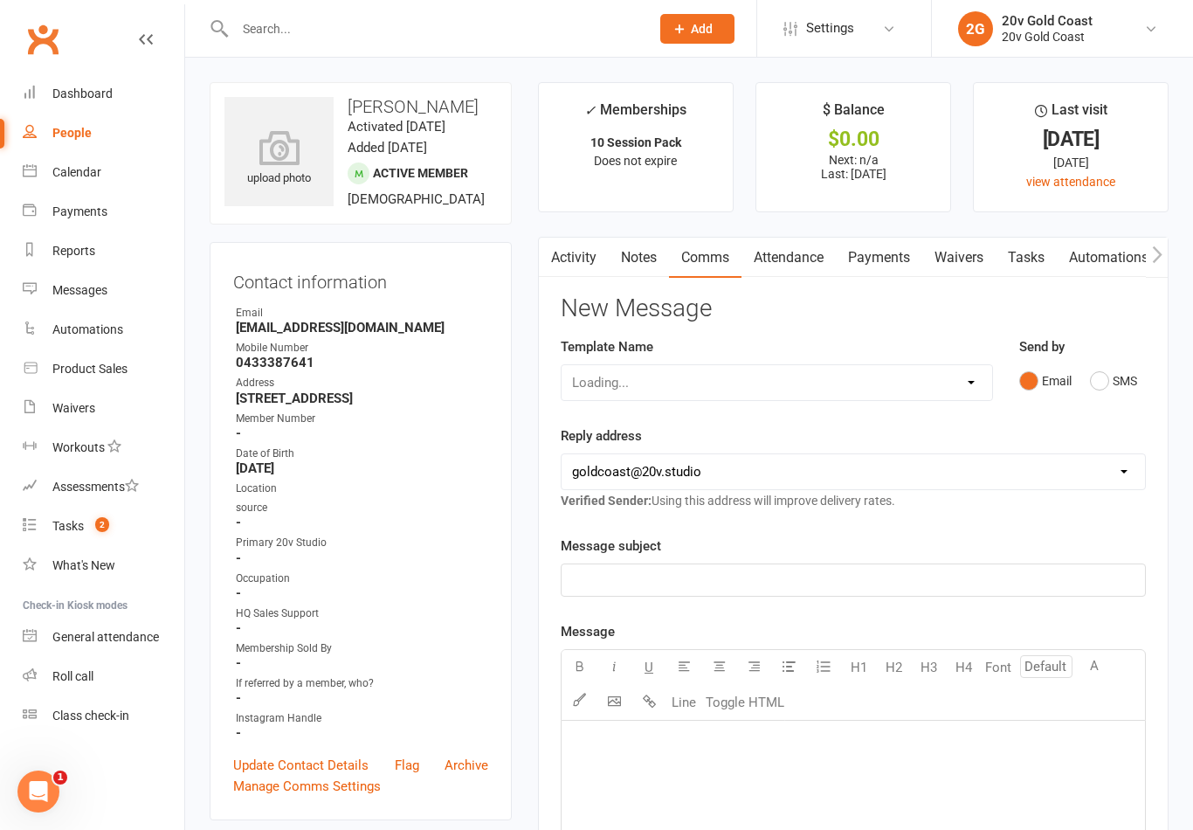
scroll to position [27, 0]
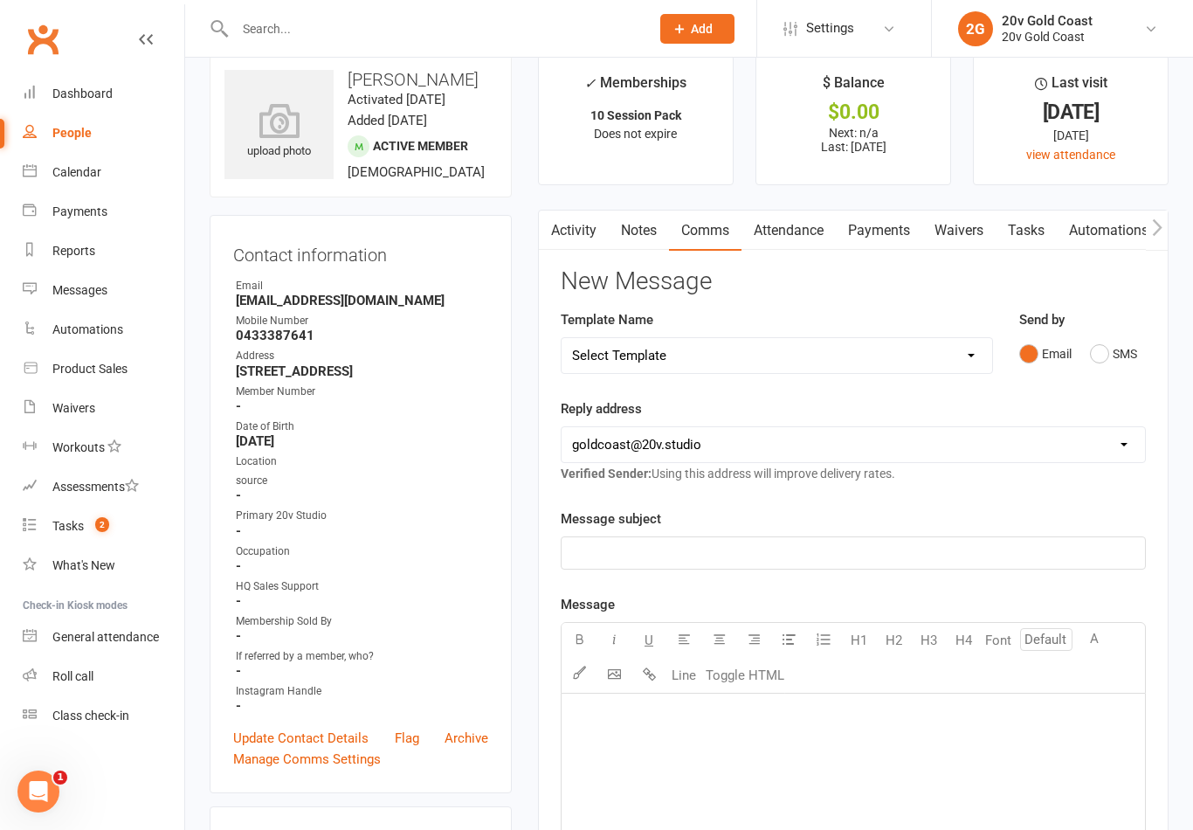
click at [1109, 337] on button "SMS" at bounding box center [1113, 353] width 47 height 33
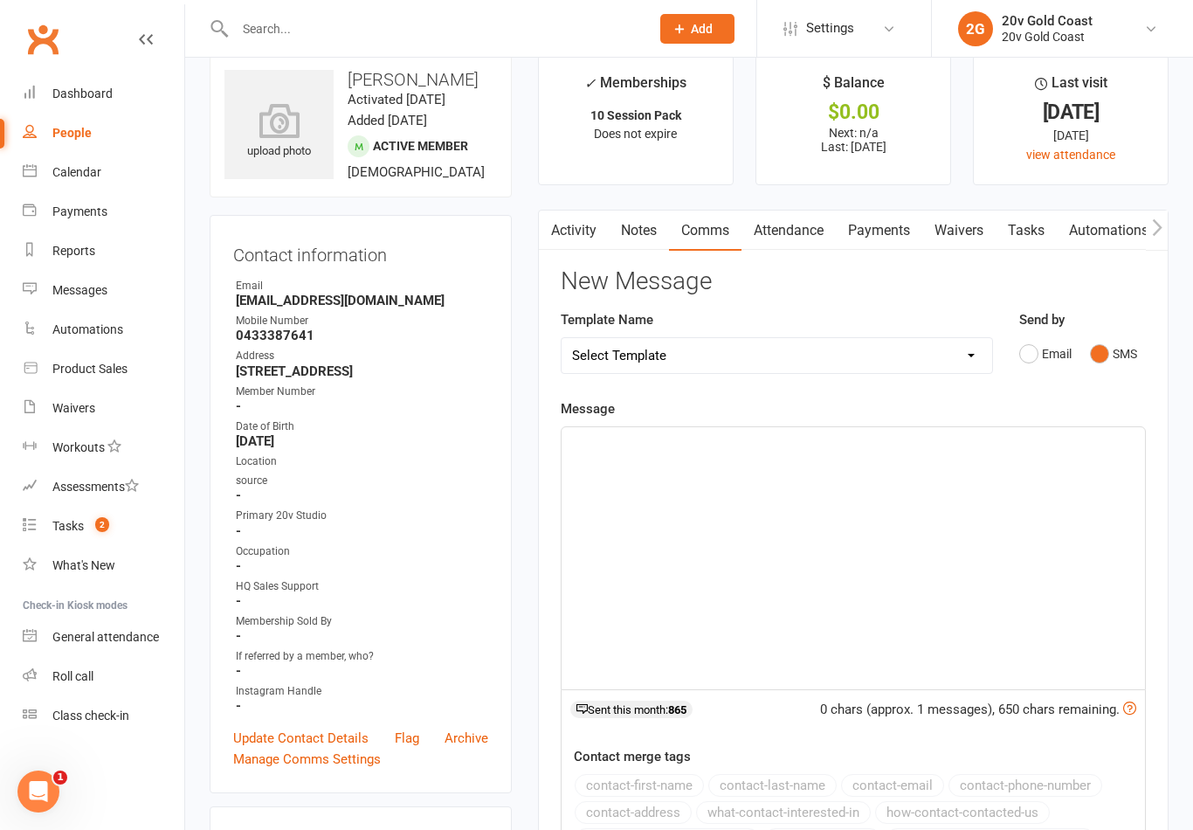
click at [927, 562] on div "﻿" at bounding box center [854, 558] width 584 height 262
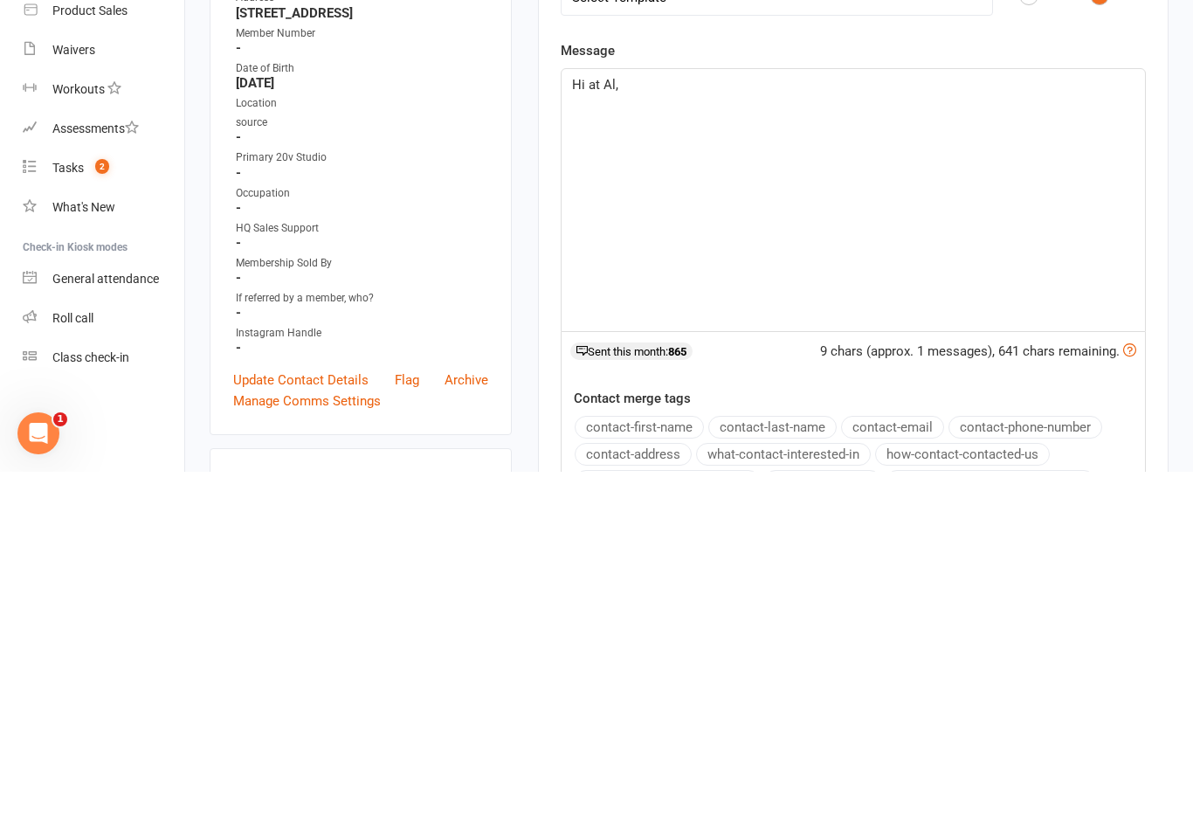
scroll to position [183, 0]
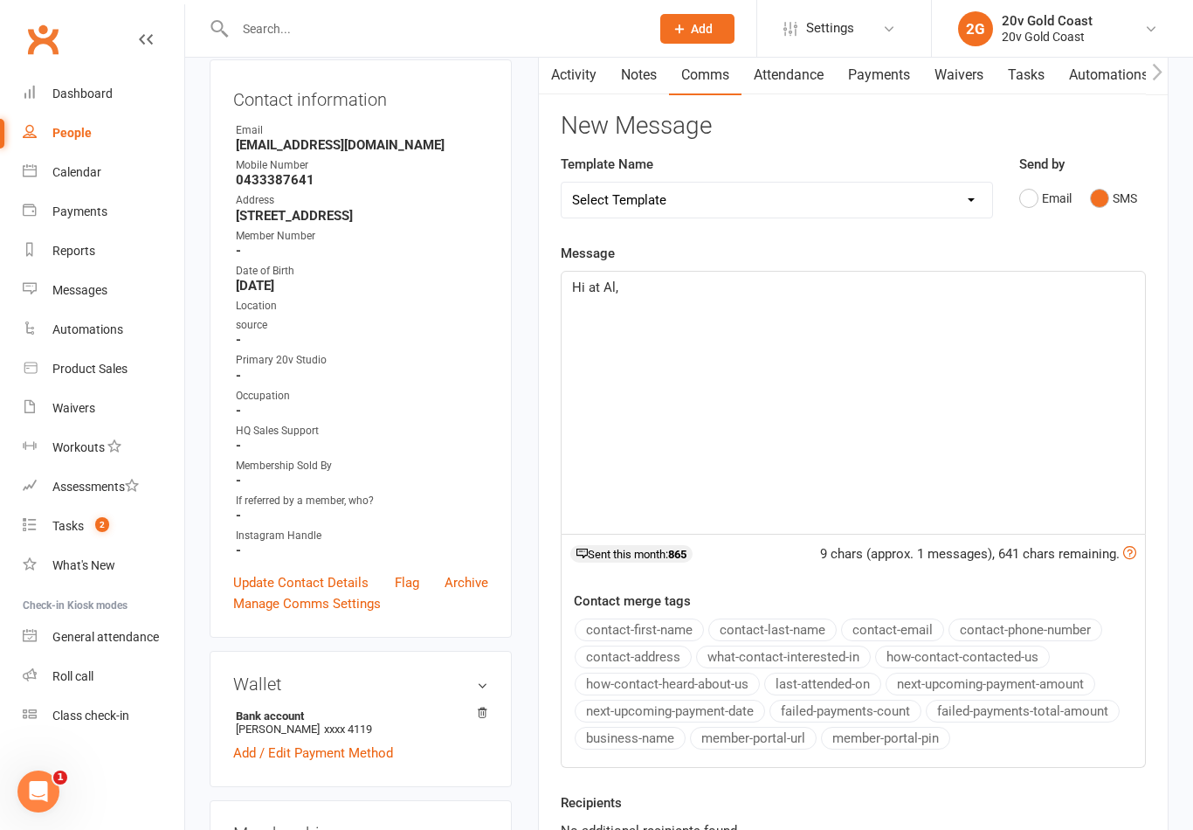
click at [1043, 419] on div "Hi at Al," at bounding box center [854, 403] width 584 height 262
click at [1047, 385] on div "Hi Tal, we are sorry to hear you are wi" at bounding box center [854, 403] width 584 height 262
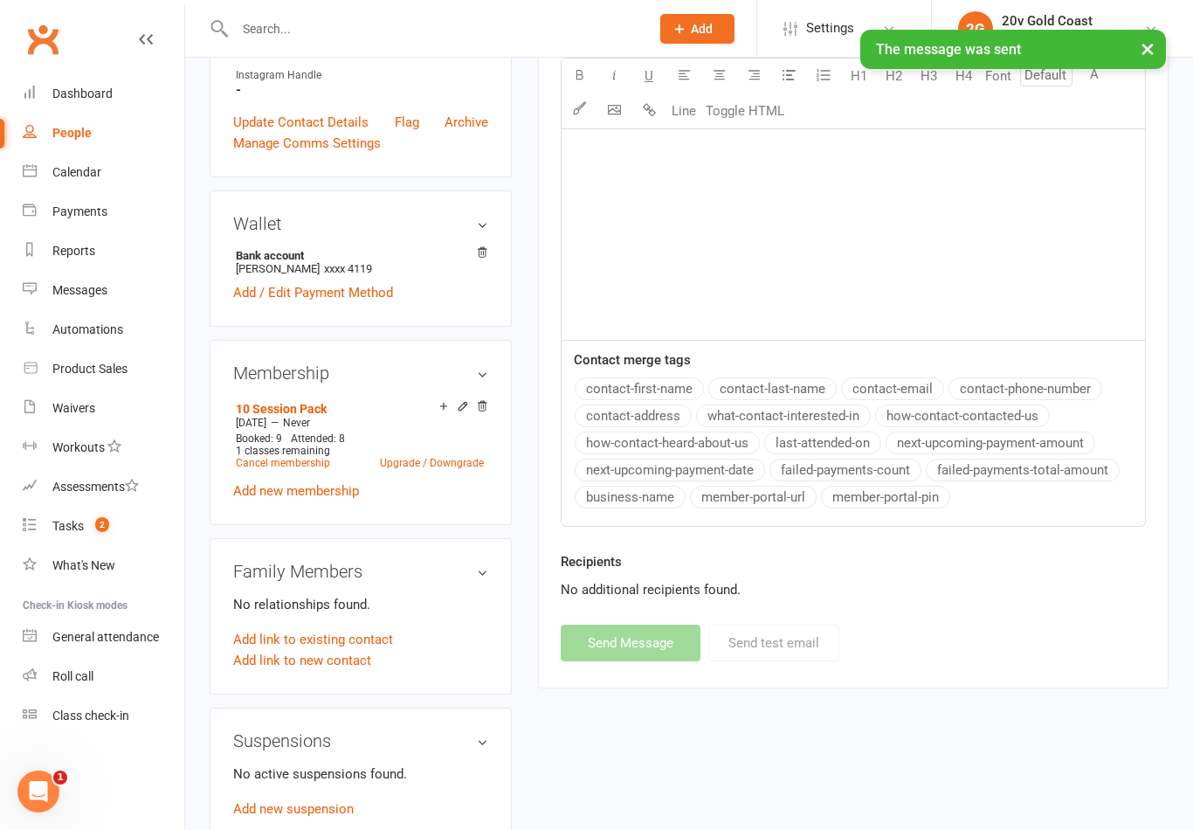
click at [109, 173] on link "Calendar" at bounding box center [104, 172] width 162 height 39
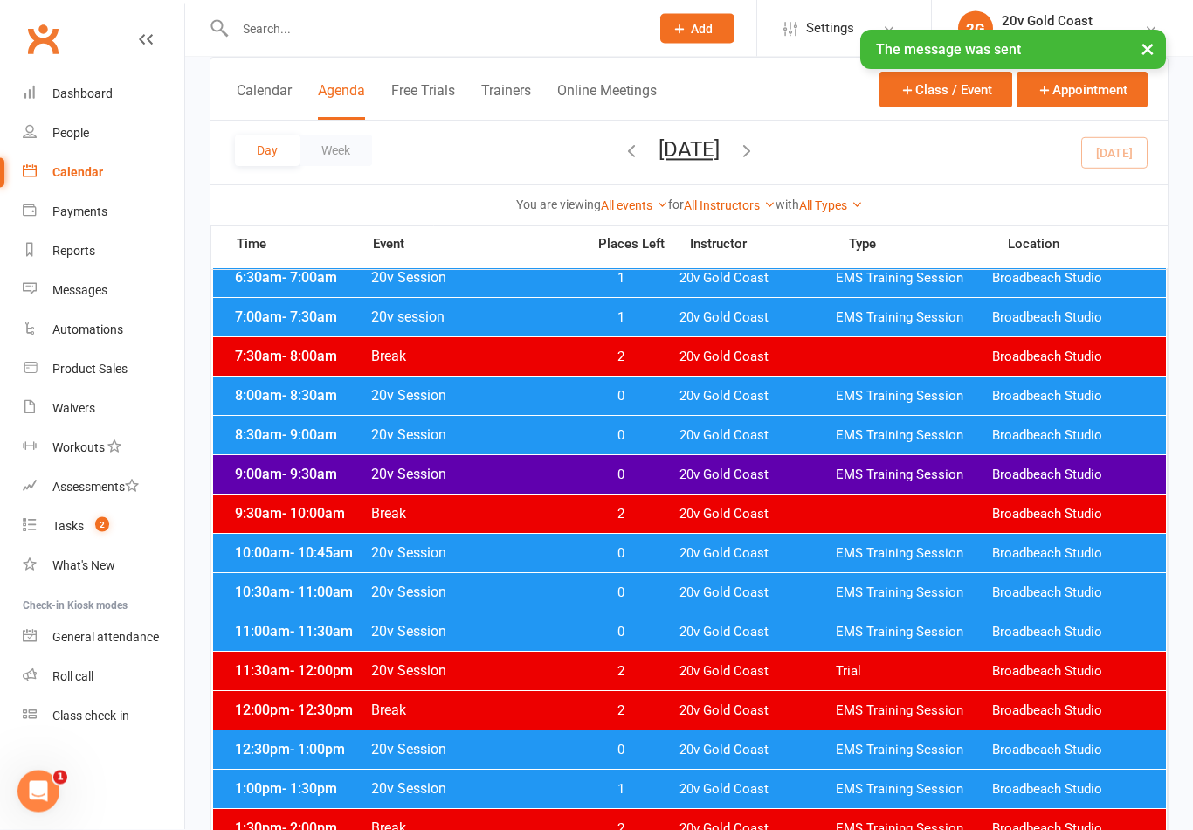
scroll to position [161, 0]
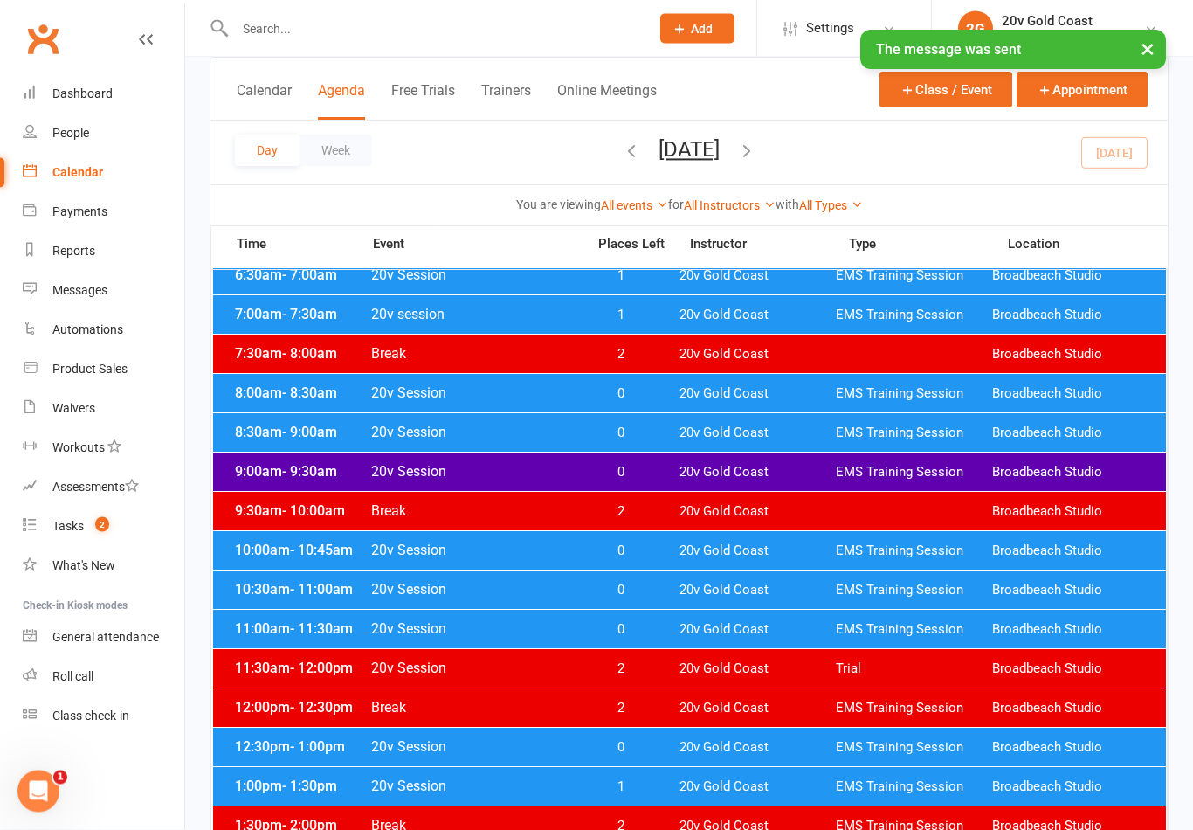
click at [792, 744] on span "20v Gold Coast" at bounding box center [758, 748] width 156 height 17
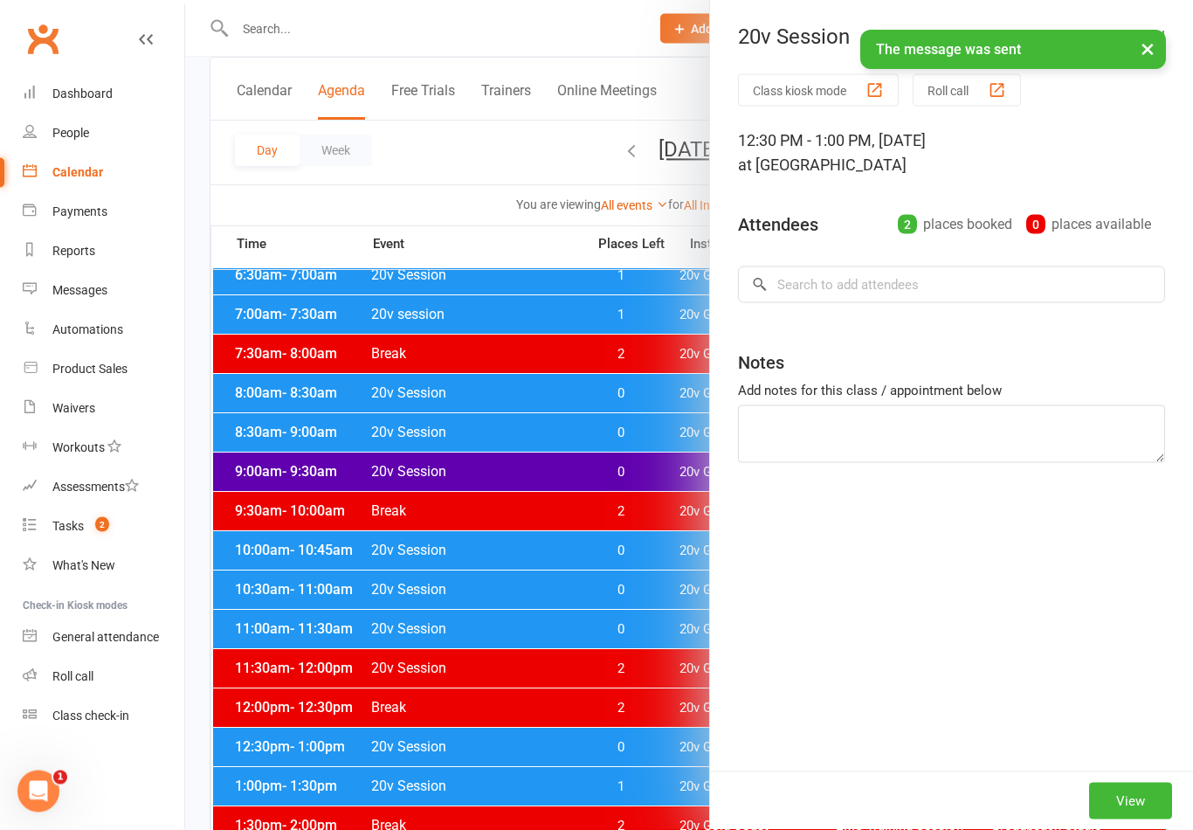
scroll to position [162, 0]
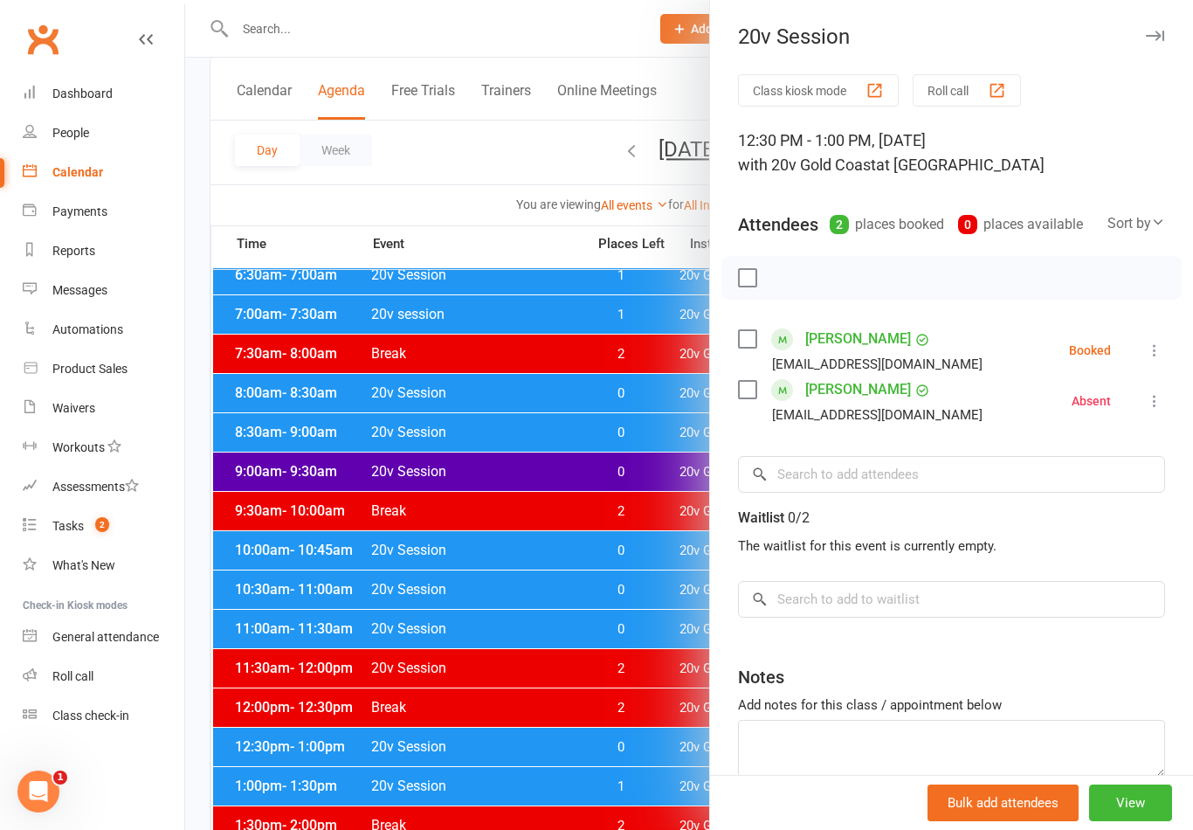
click at [864, 390] on link "[PERSON_NAME]" at bounding box center [858, 390] width 106 height 28
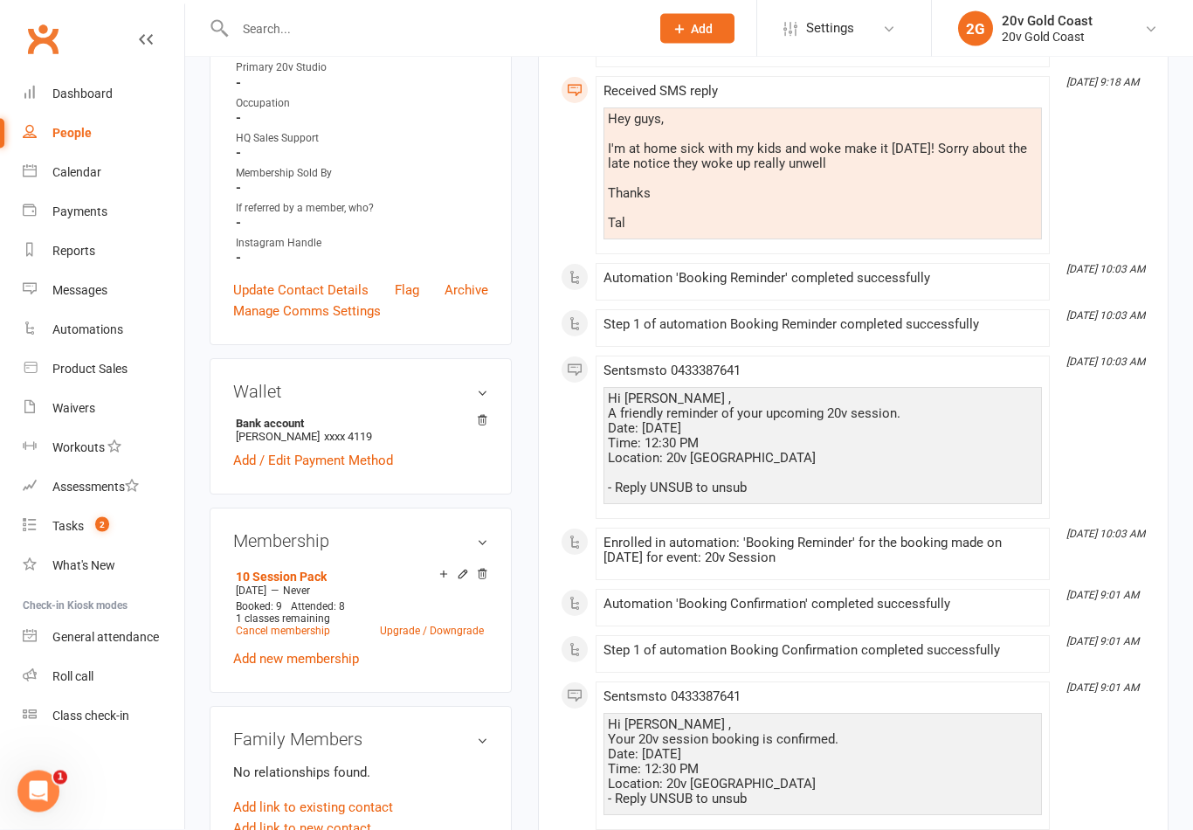
scroll to position [475, 0]
click at [438, 580] on icon at bounding box center [444, 574] width 12 height 12
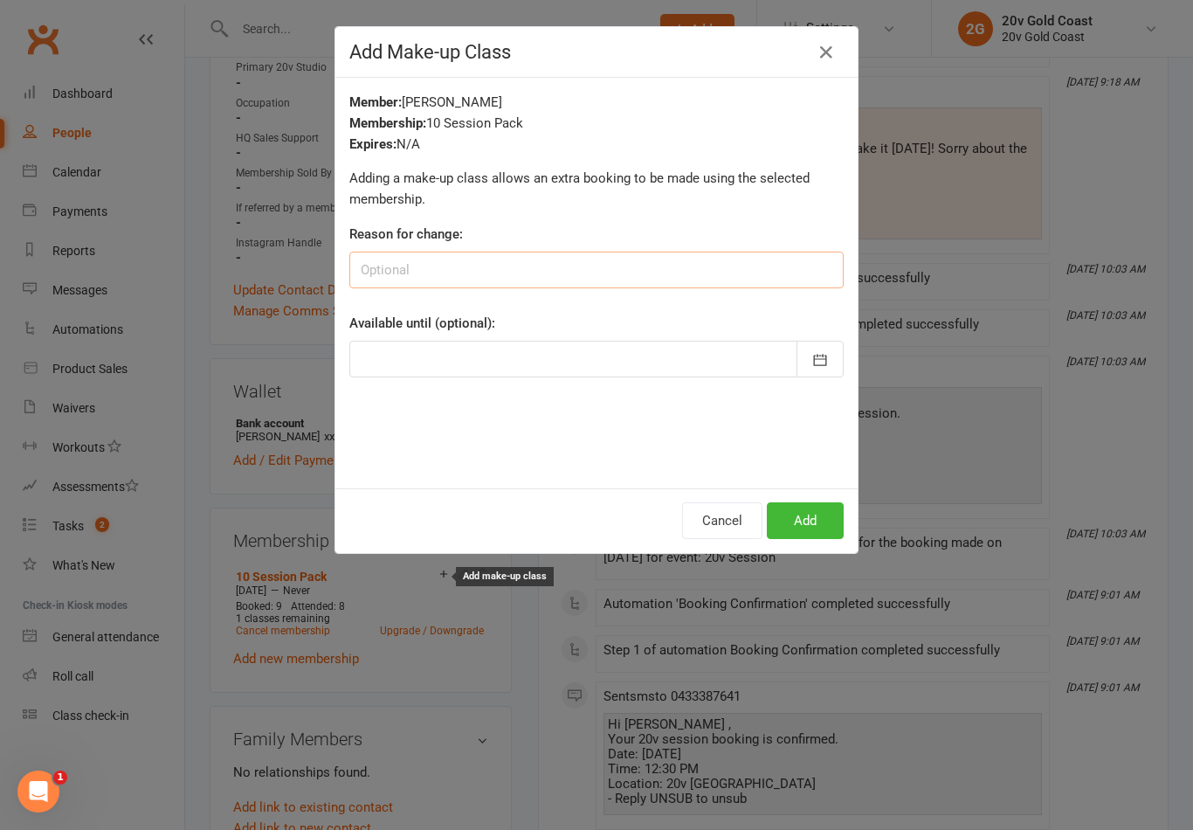
click at [681, 253] on input at bounding box center [596, 270] width 494 height 37
type input "Unwell"
click at [809, 218] on div "Member: Tal Ullrich Membership: 10 Session Pack Expires: N/A Adding a make-up c…" at bounding box center [596, 283] width 522 height 411
click at [820, 522] on button "Add" at bounding box center [805, 520] width 77 height 37
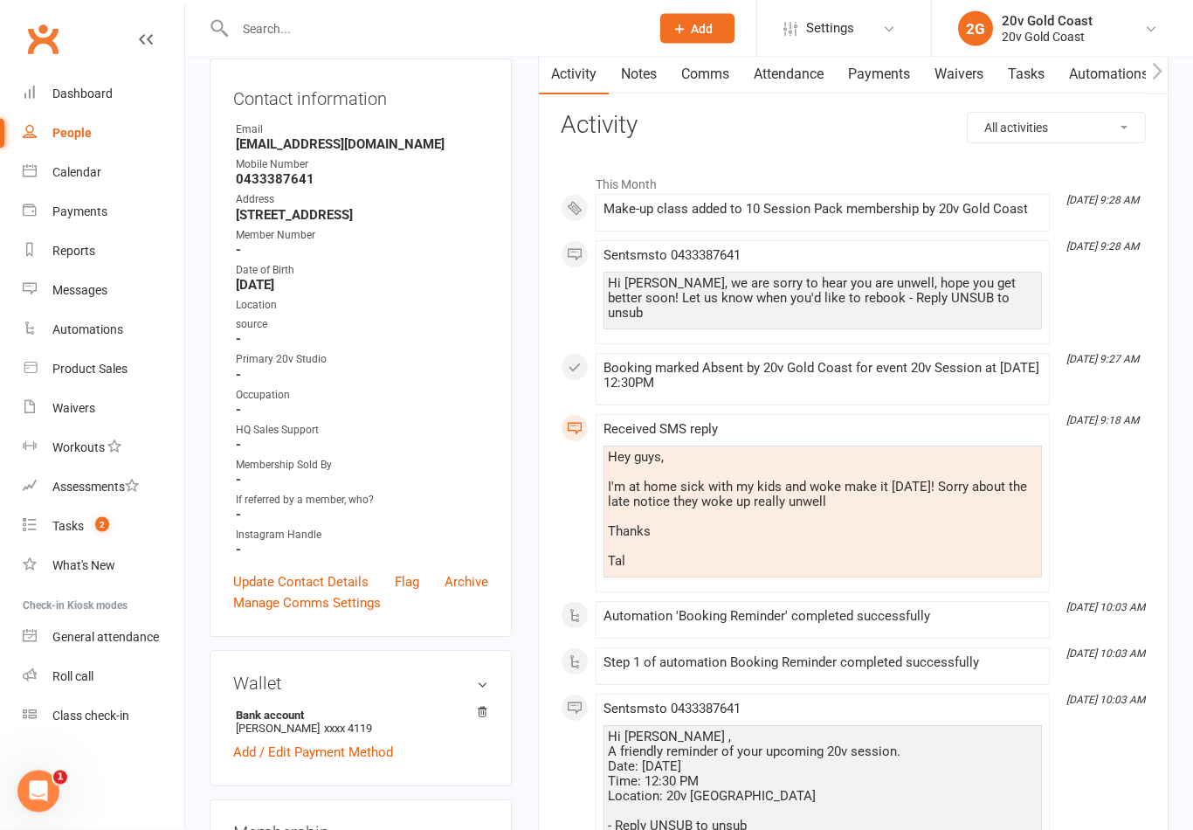
scroll to position [183, 0]
click at [90, 518] on link "Tasks 2" at bounding box center [104, 526] width 162 height 39
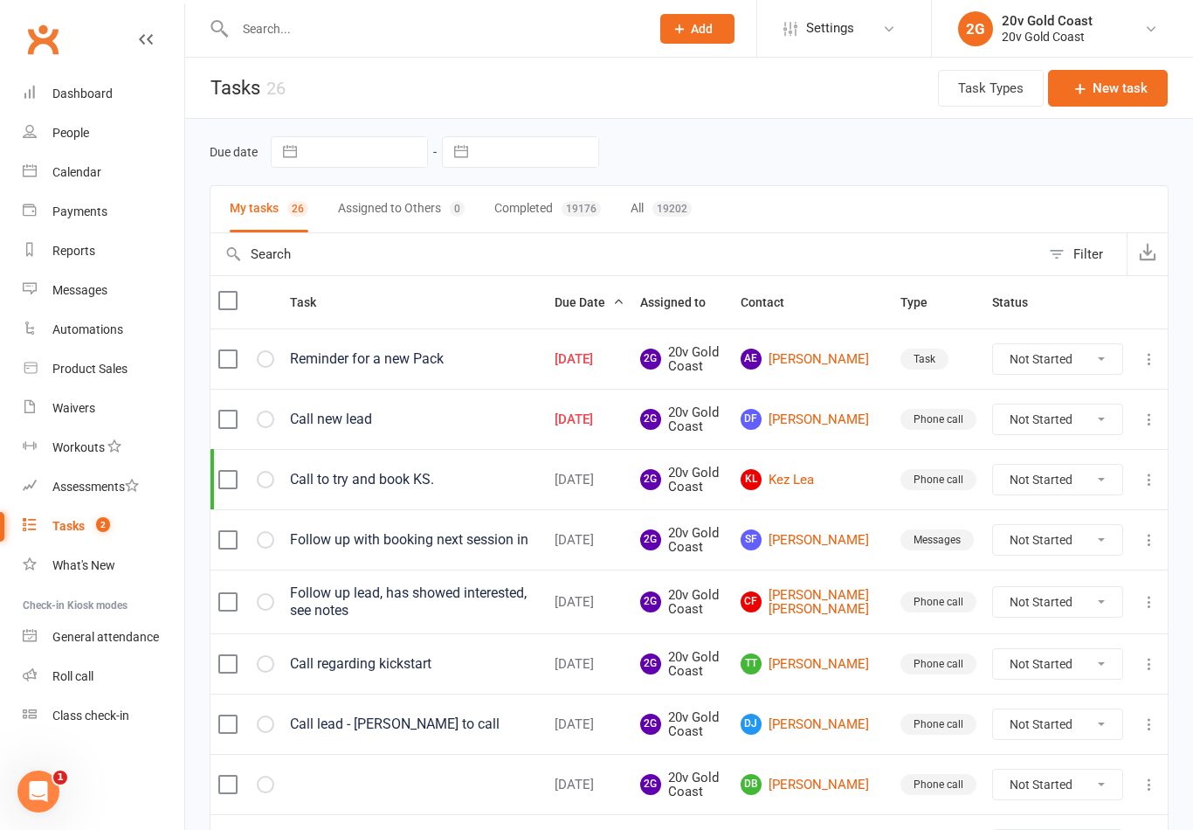
click at [854, 416] on link "DF David Foenander" at bounding box center [813, 419] width 144 height 21
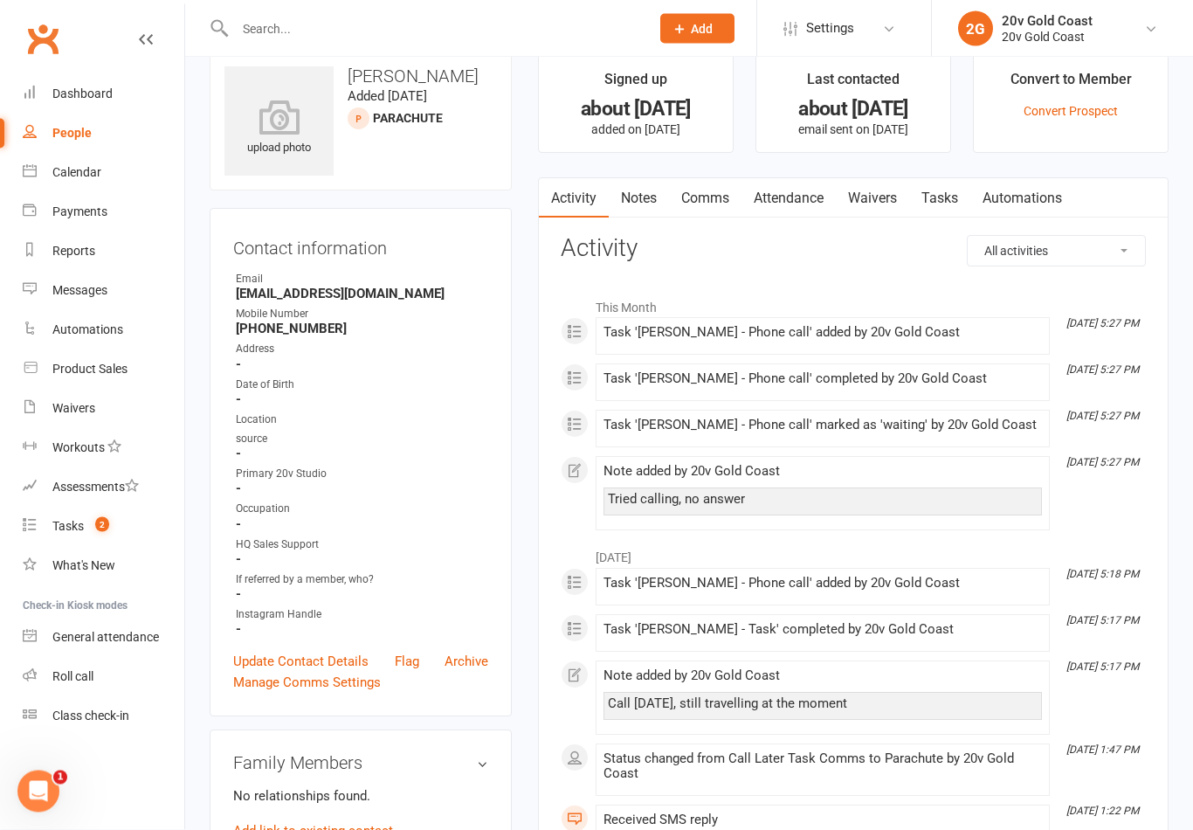
scroll to position [31, 0]
click at [87, 194] on link "Payments" at bounding box center [104, 211] width 162 height 39
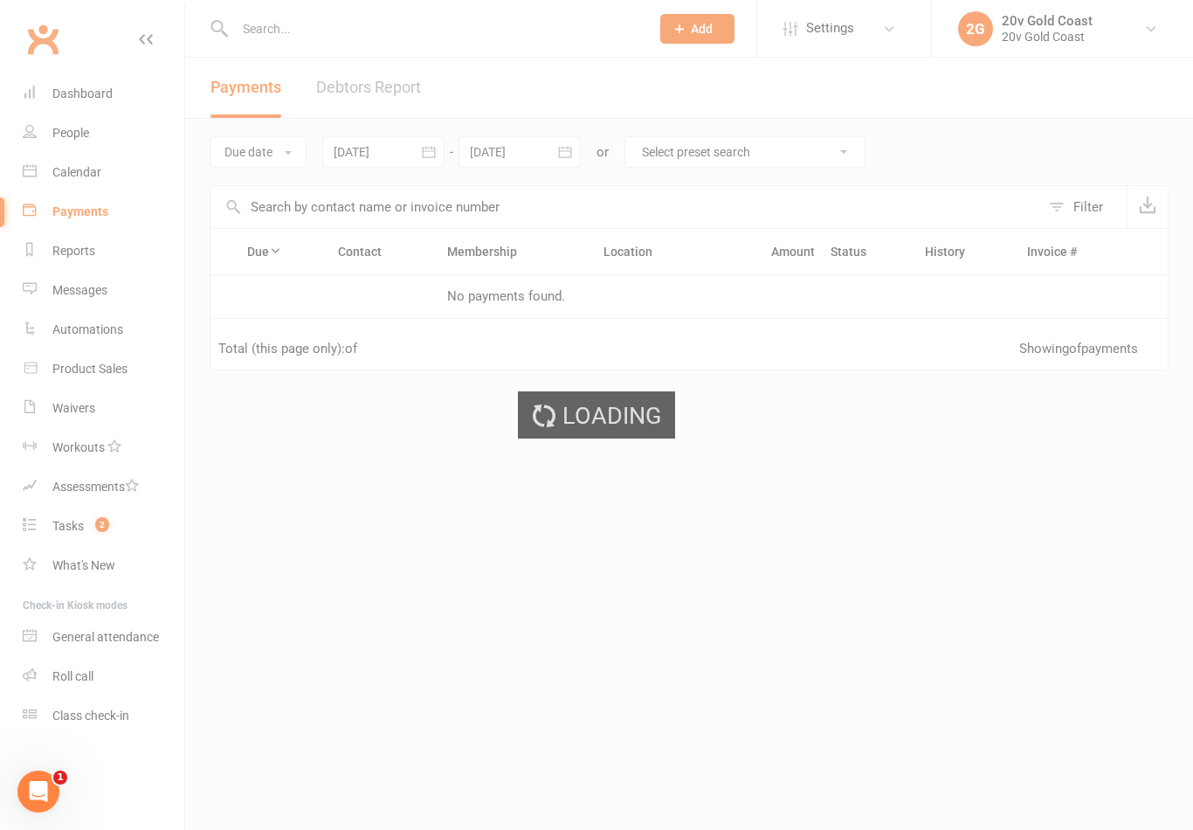
click at [80, 145] on div "Loading" at bounding box center [596, 415] width 1193 height 830
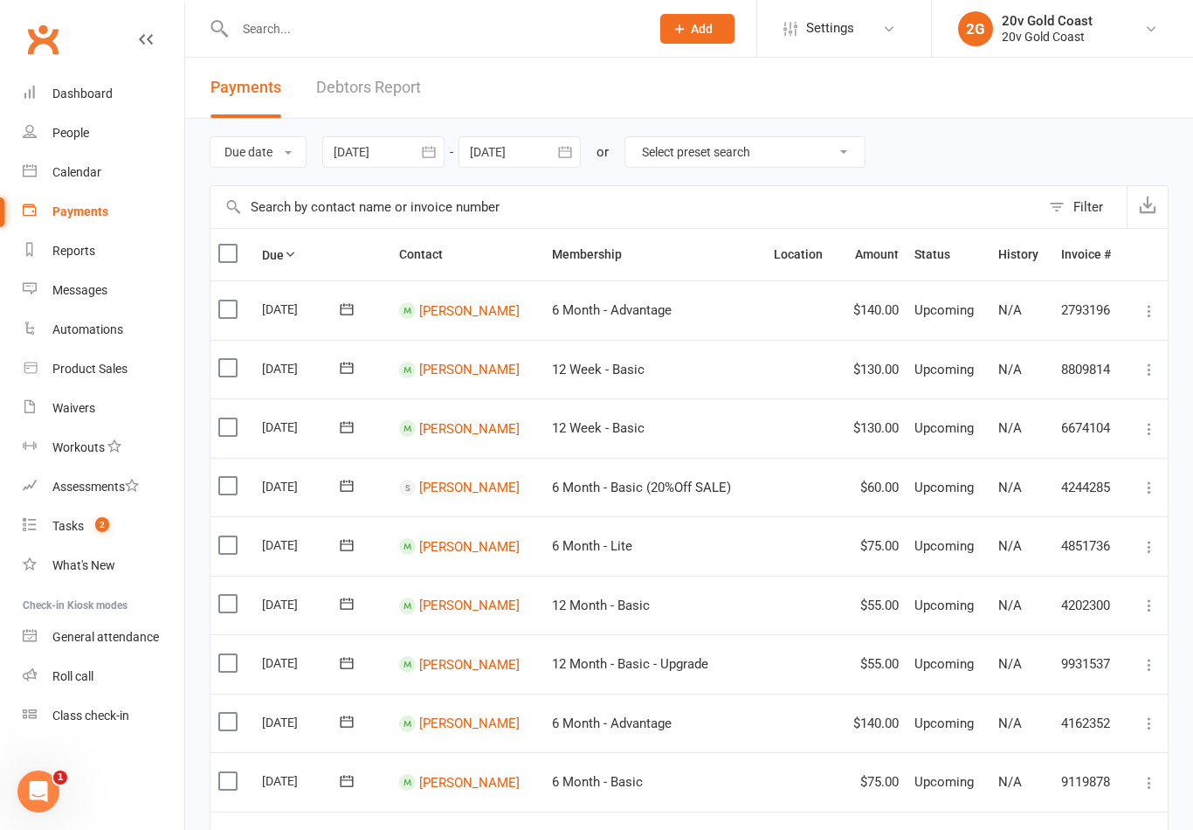
click at [78, 165] on div "Calendar" at bounding box center [76, 172] width 49 height 14
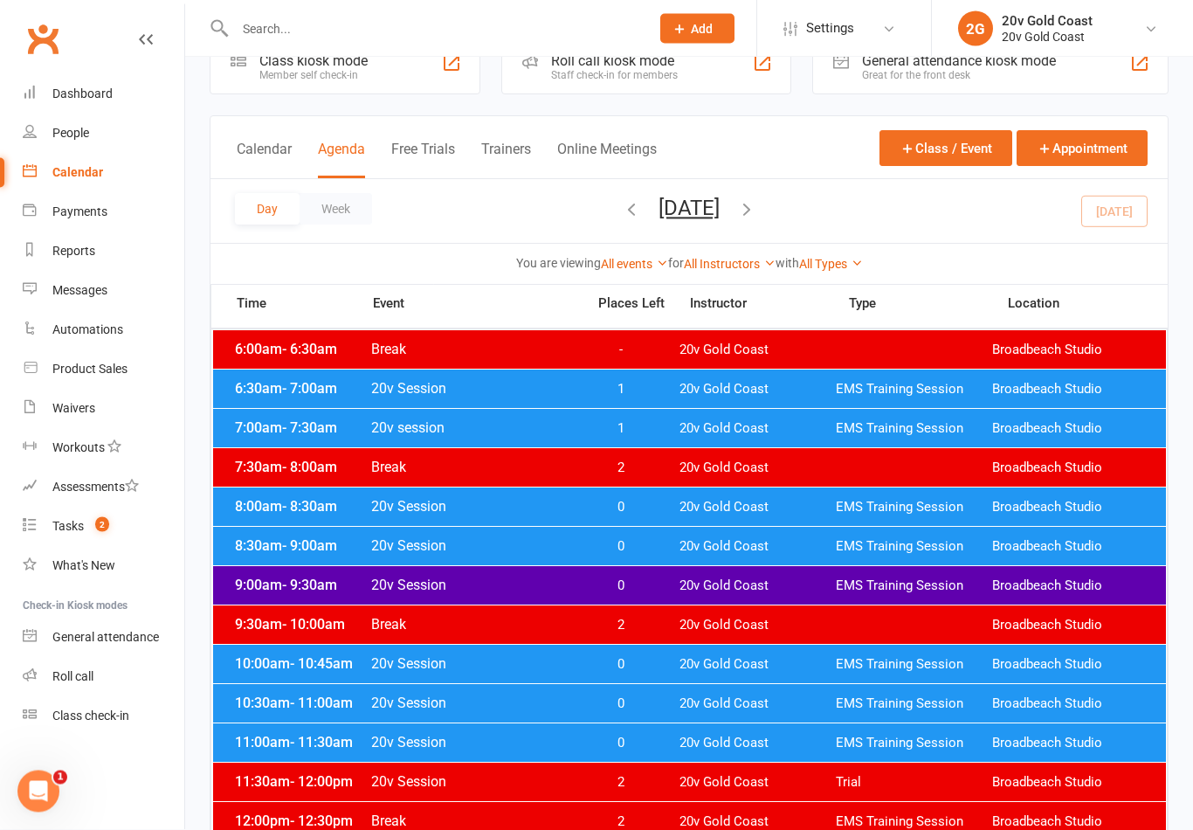
click at [790, 663] on span "20v Gold Coast" at bounding box center [758, 665] width 156 height 17
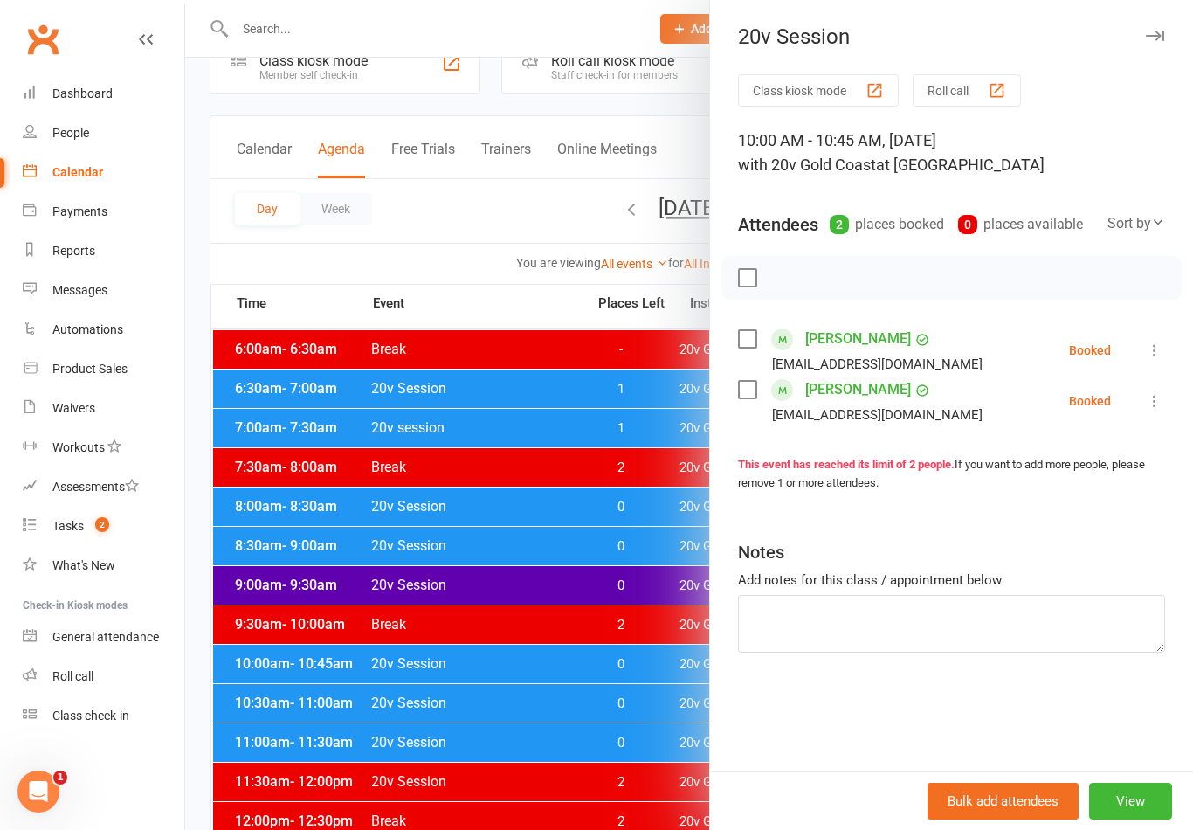
click at [132, 523] on link "Tasks 2" at bounding box center [104, 526] width 162 height 39
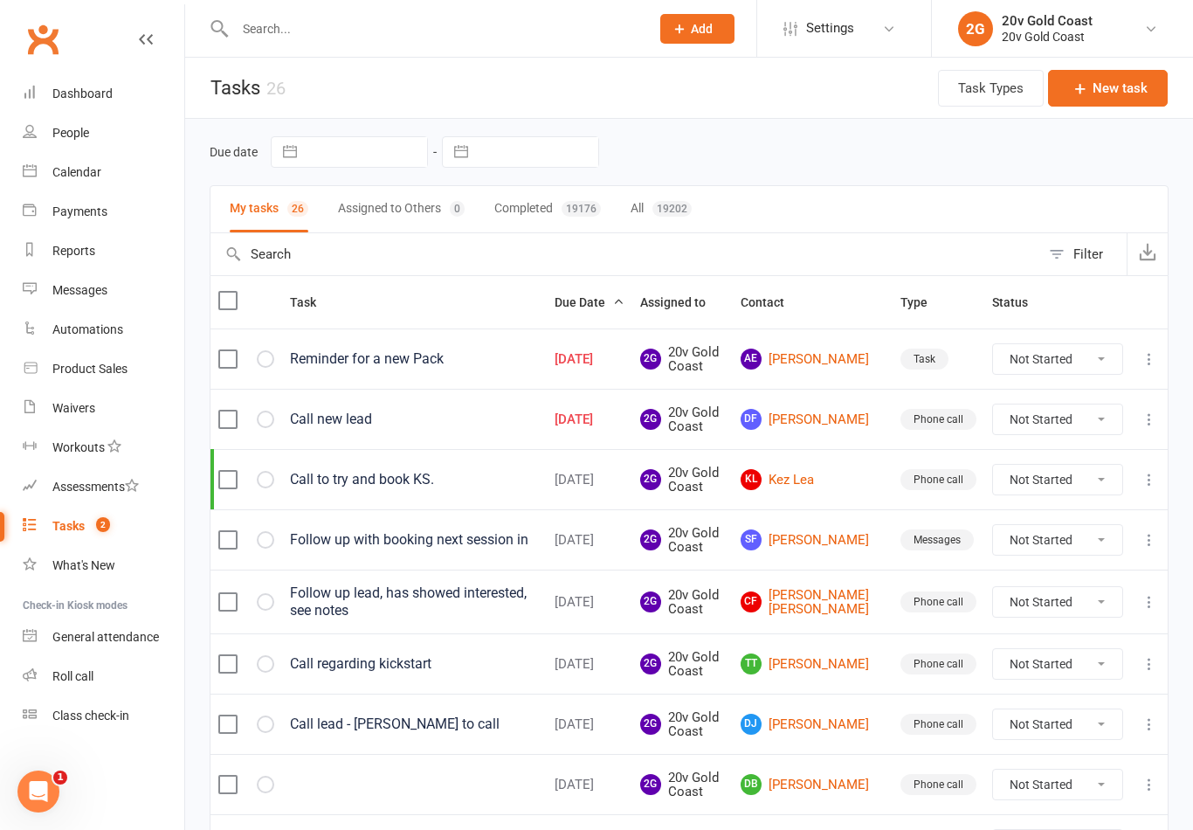
click at [863, 394] on td "DF David Foenander" at bounding box center [813, 419] width 160 height 60
click at [860, 418] on link "DF David Foenander" at bounding box center [813, 419] width 144 height 21
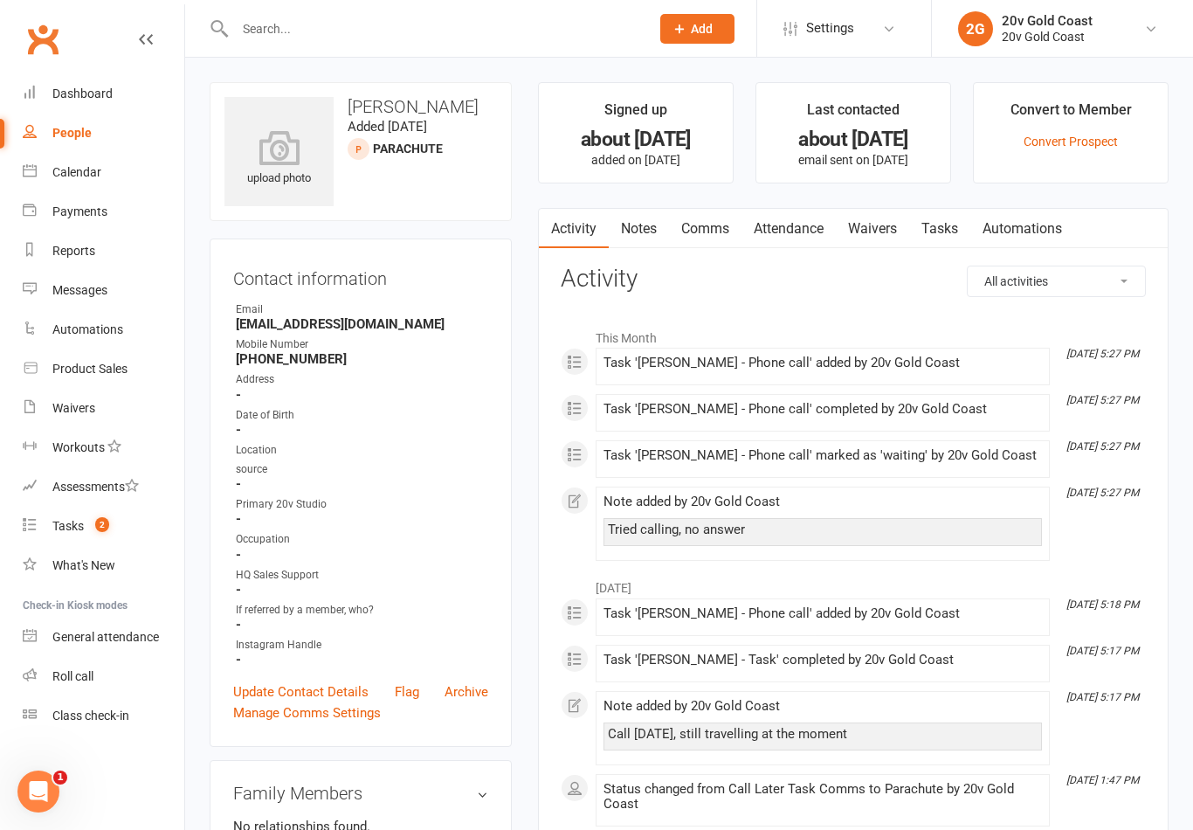
click at [639, 232] on link "Notes" at bounding box center [639, 229] width 60 height 40
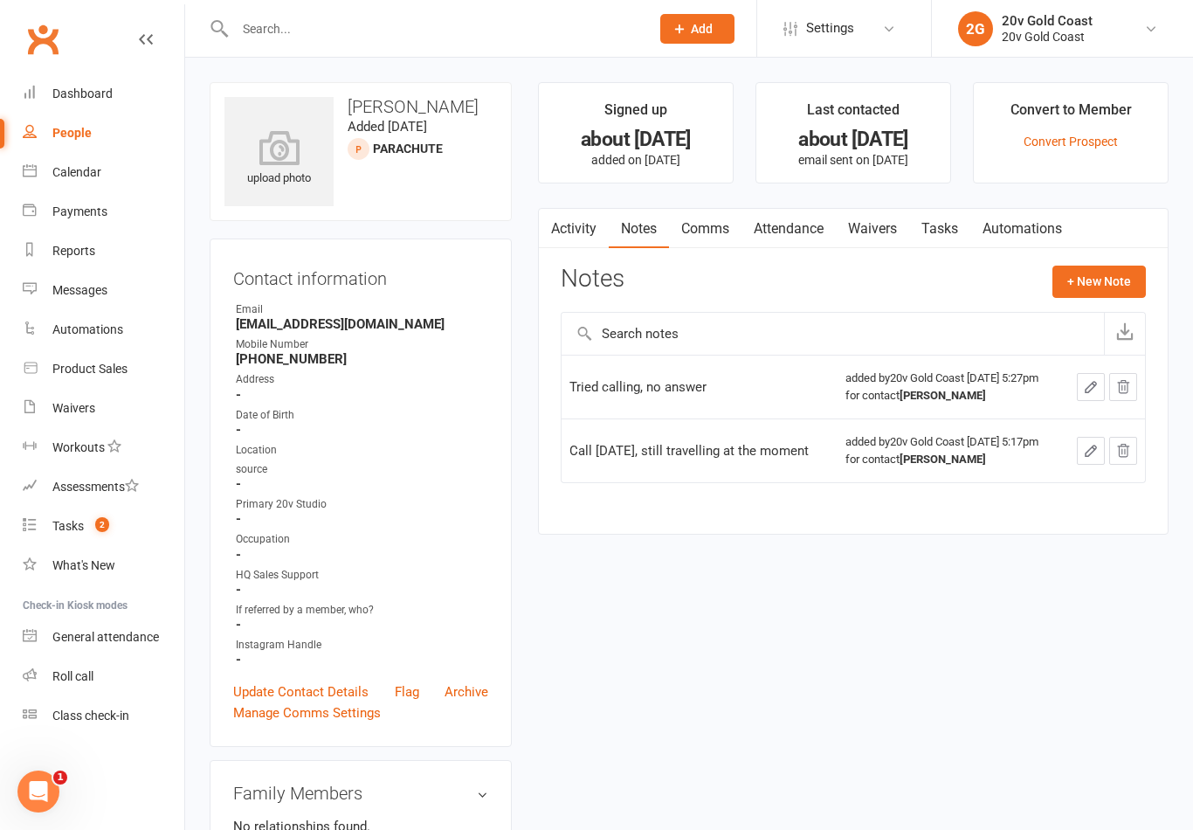
click at [1117, 274] on button "+ New Note" at bounding box center [1099, 281] width 93 height 31
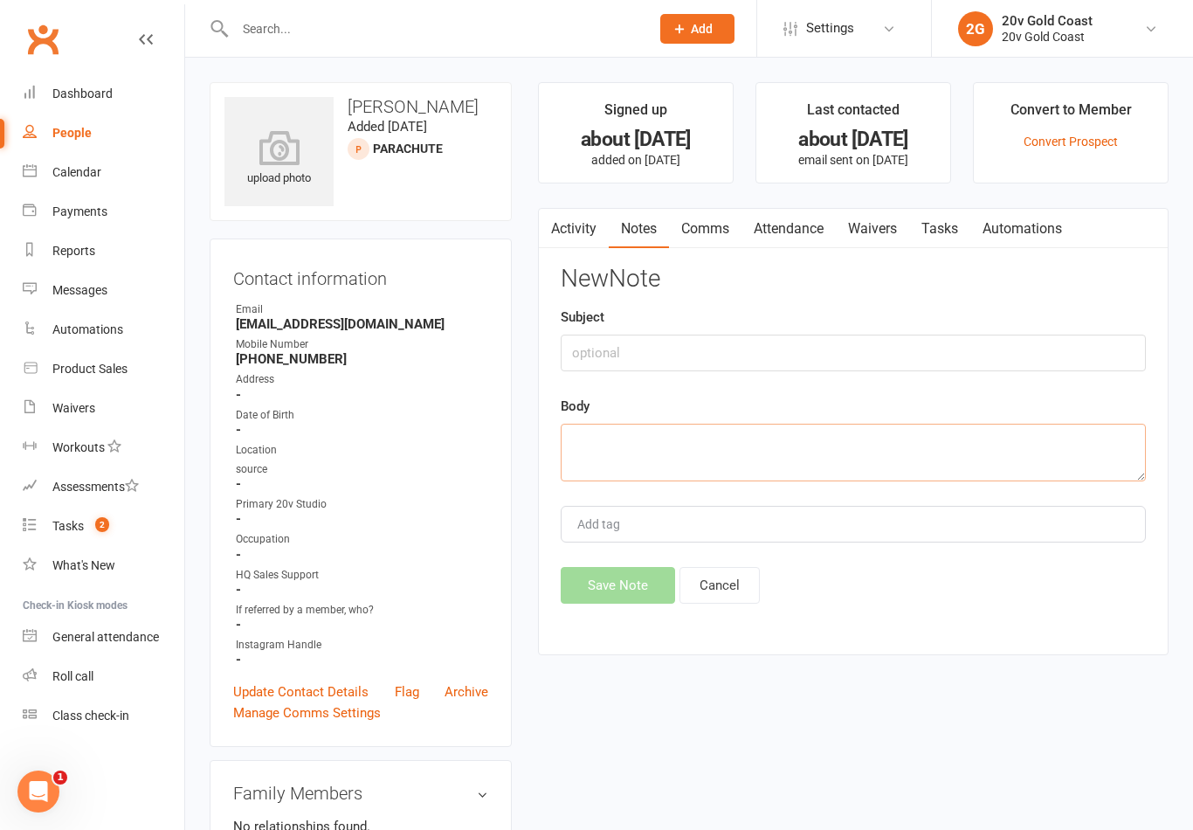
click at [861, 460] on textarea at bounding box center [853, 453] width 585 height 58
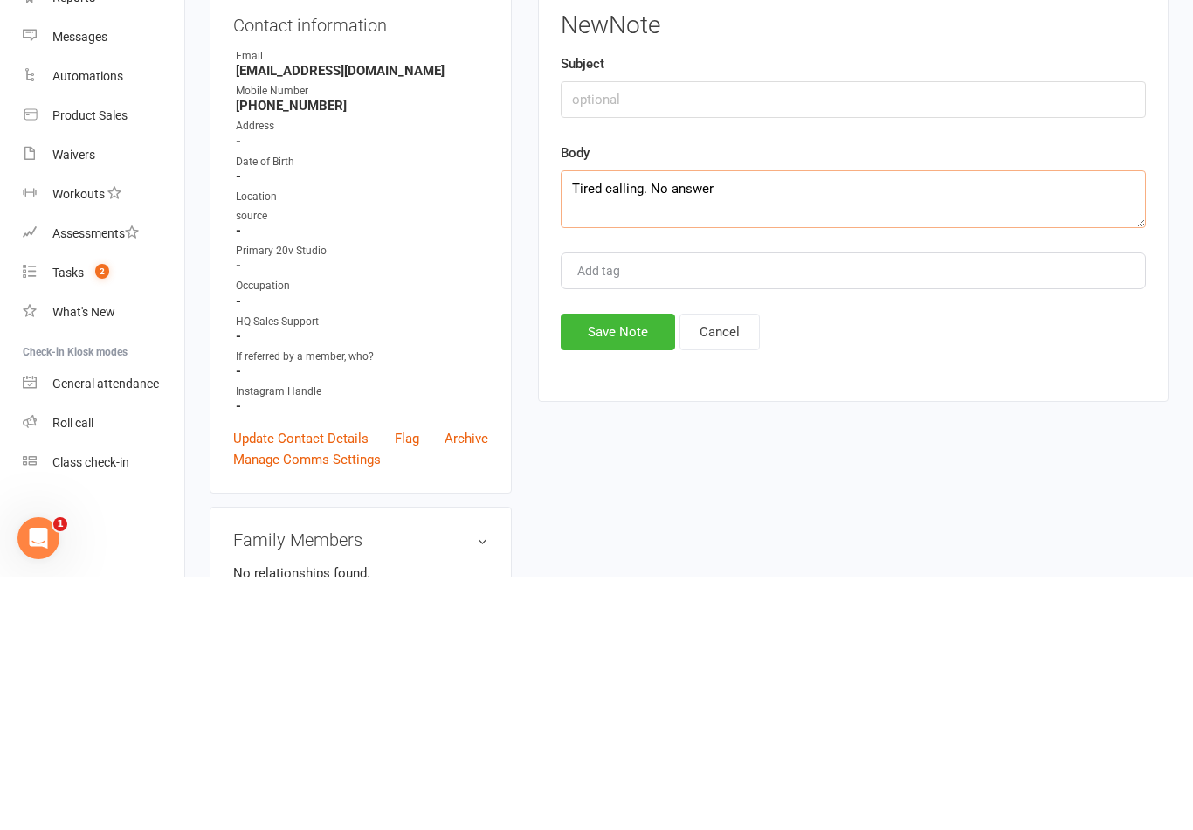
type textarea "Tired calling. No answer"
click at [653, 567] on button "Save Note" at bounding box center [618, 585] width 114 height 37
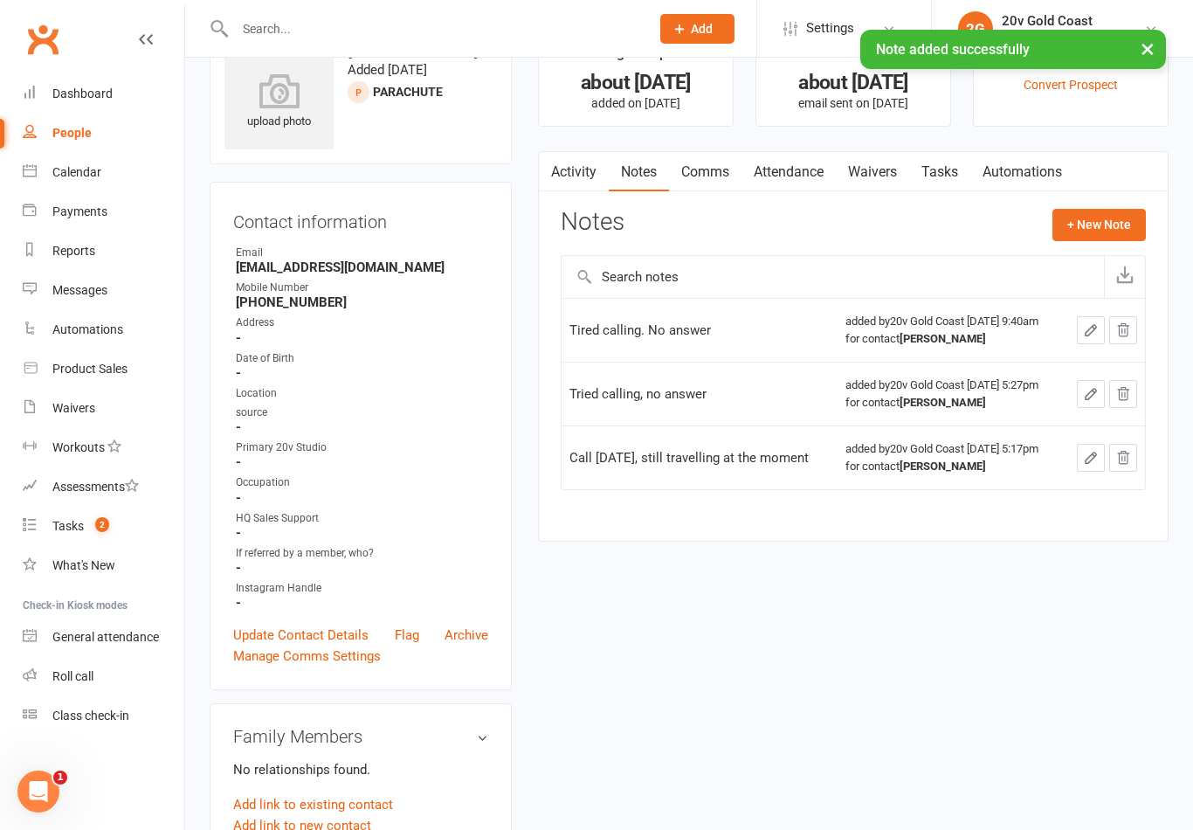
scroll to position [59, 0]
click at [940, 170] on link "Tasks" at bounding box center [939, 170] width 61 height 40
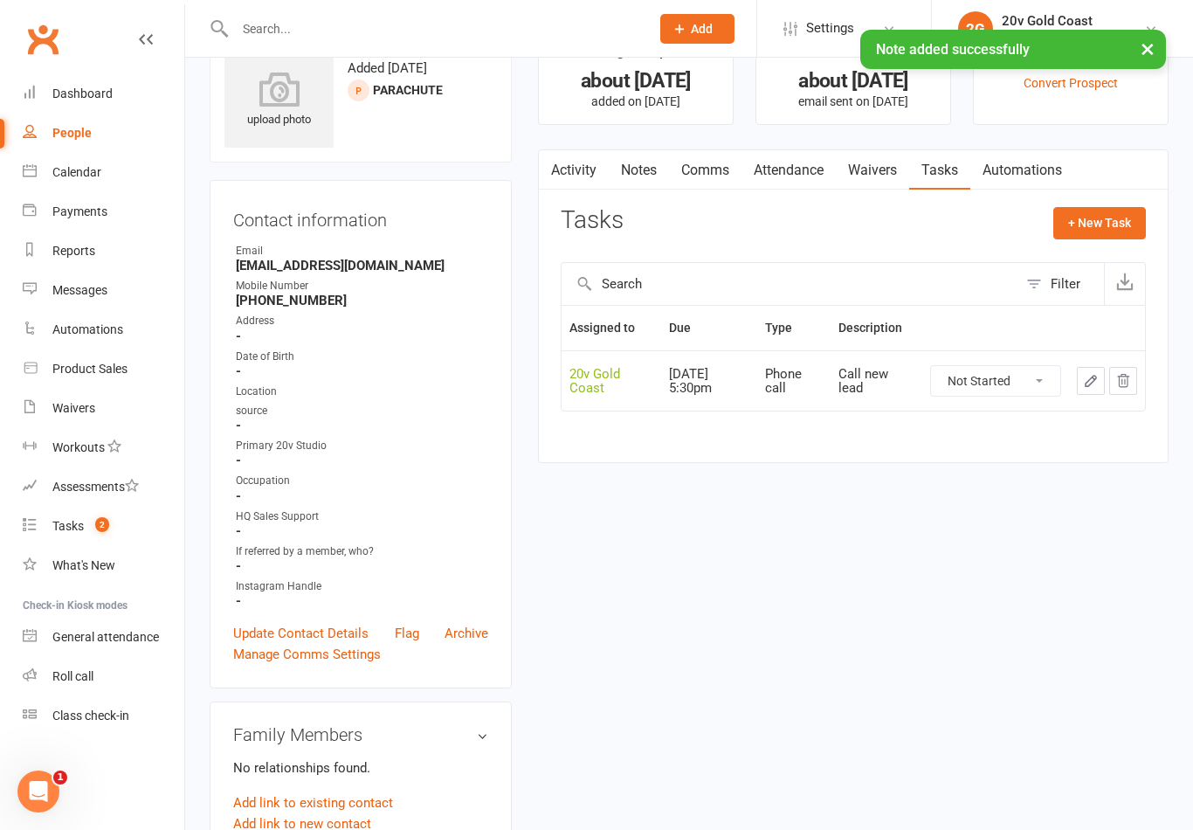
click at [1000, 390] on select "Not Started In Progress Waiting Complete" at bounding box center [995, 381] width 129 height 30
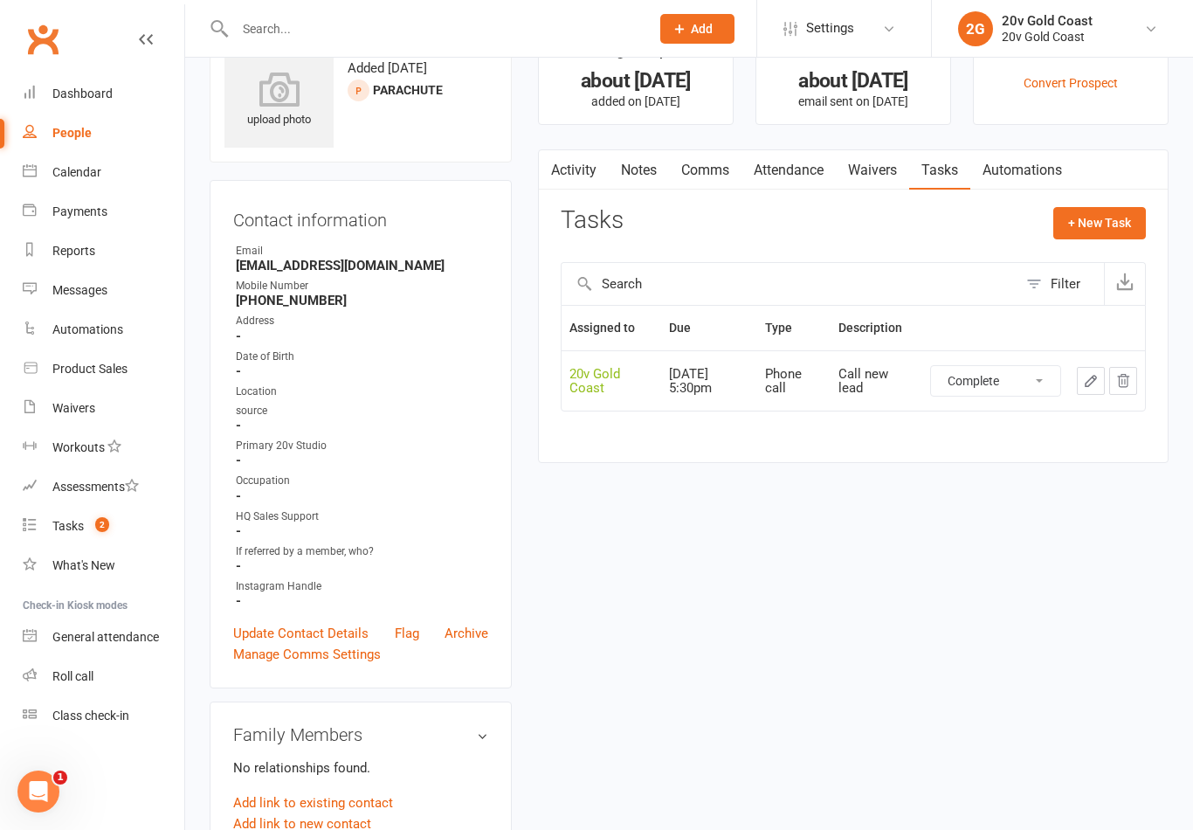
select select "unstarted"
click at [1110, 231] on button "+ New Task" at bounding box center [1099, 222] width 93 height 31
select select "45734"
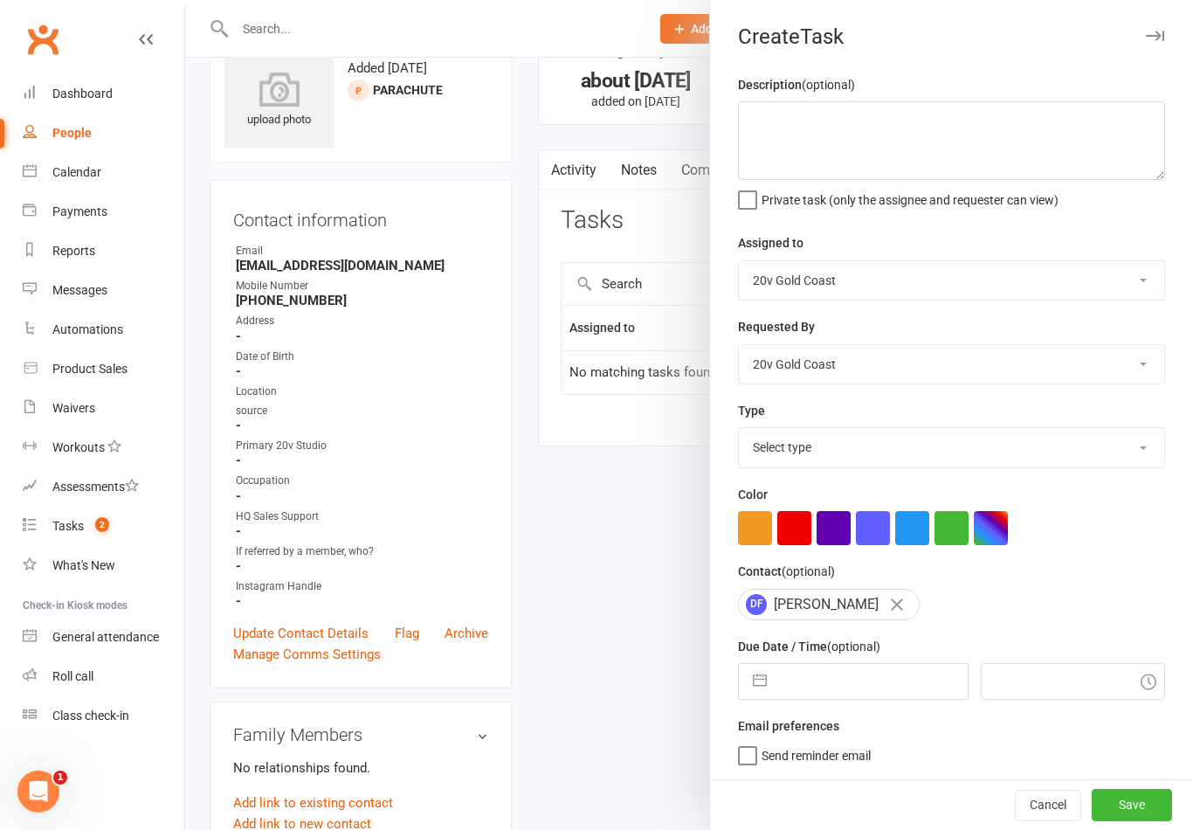
click at [658, 563] on div at bounding box center [689, 415] width 1008 height 830
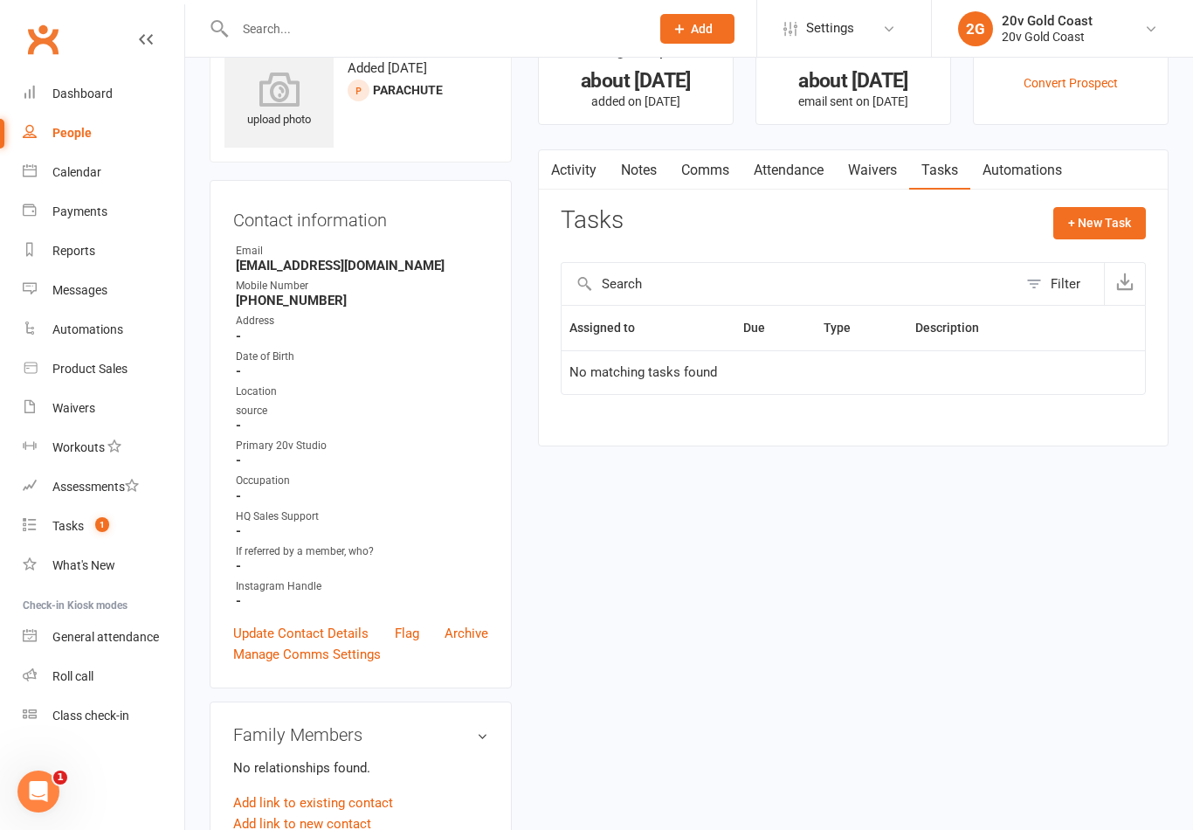
click at [580, 175] on link "Activity" at bounding box center [574, 170] width 70 height 40
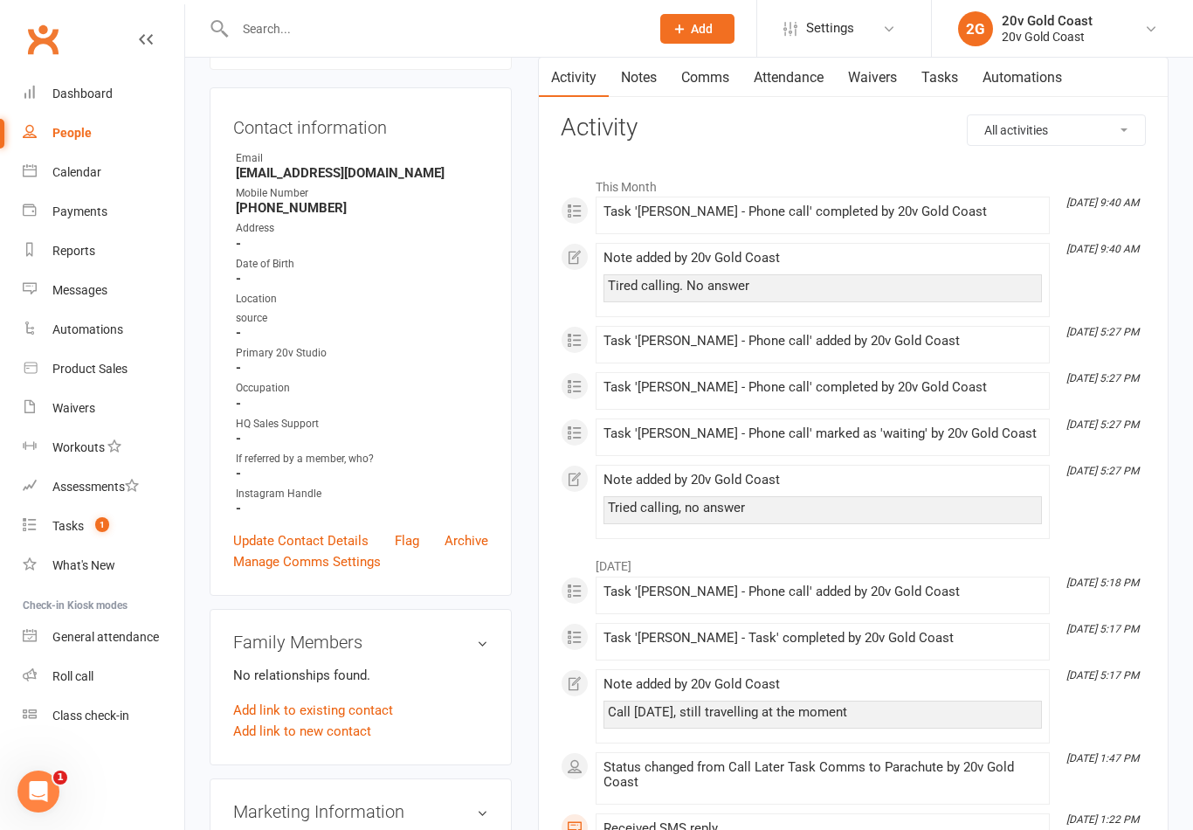
scroll to position [138, 0]
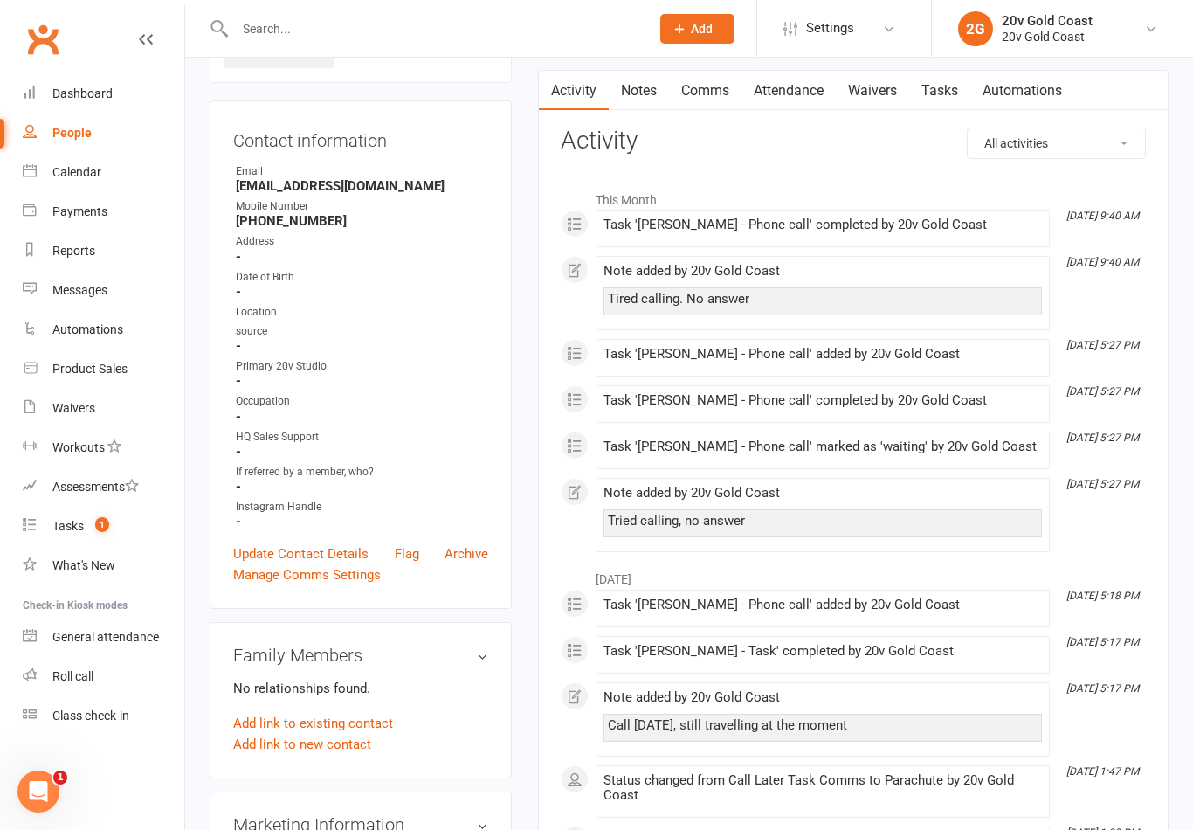
click at [121, 536] on link "Tasks 1" at bounding box center [104, 526] width 162 height 39
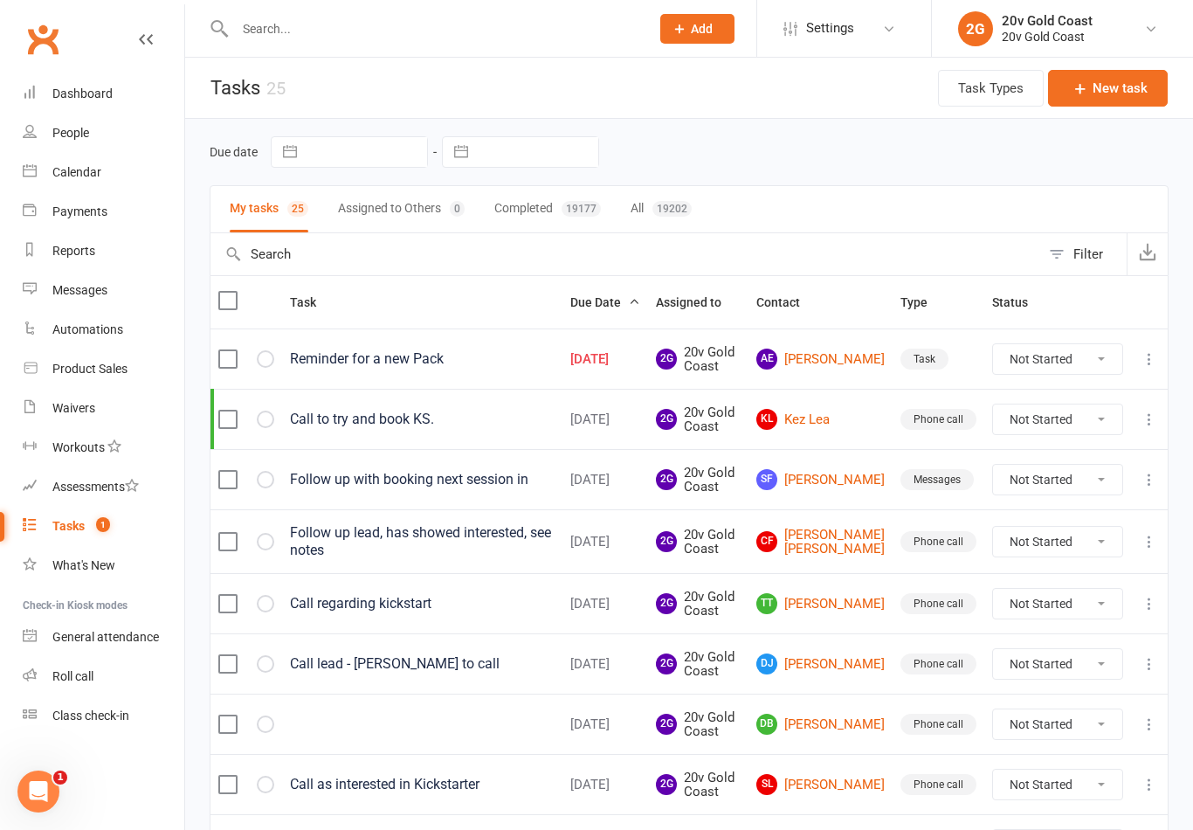
click at [89, 136] on div "People" at bounding box center [70, 133] width 37 height 14
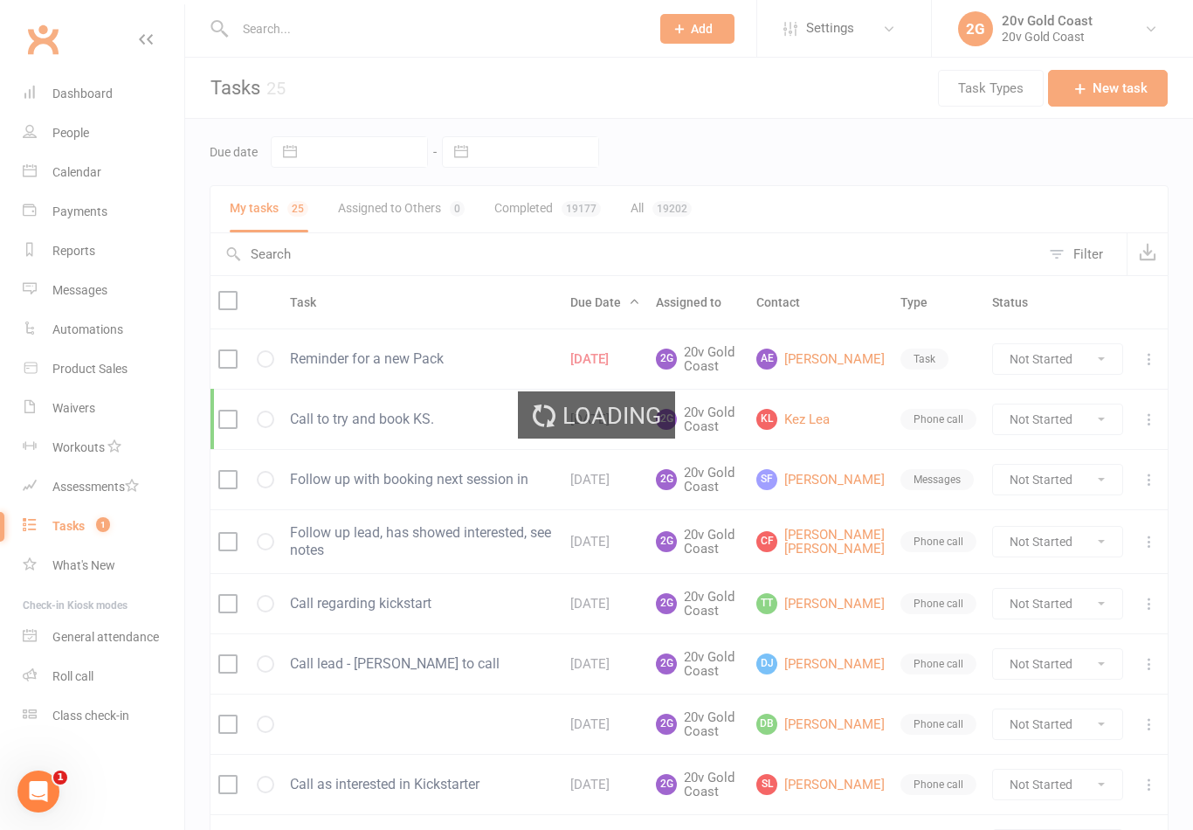
select select "100"
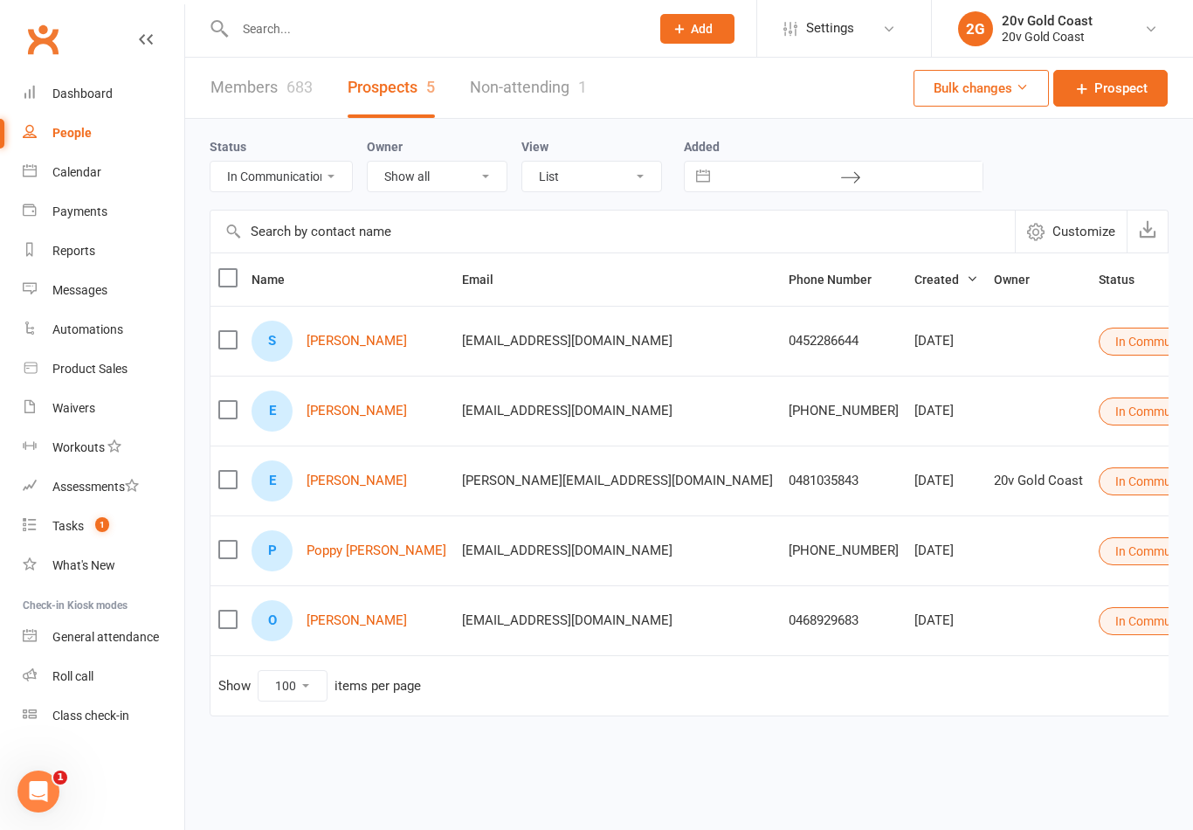
click at [278, 188] on select "All (No status set) (Invalid status) Parachute Referrals In Communication Call …" at bounding box center [282, 177] width 142 height 30
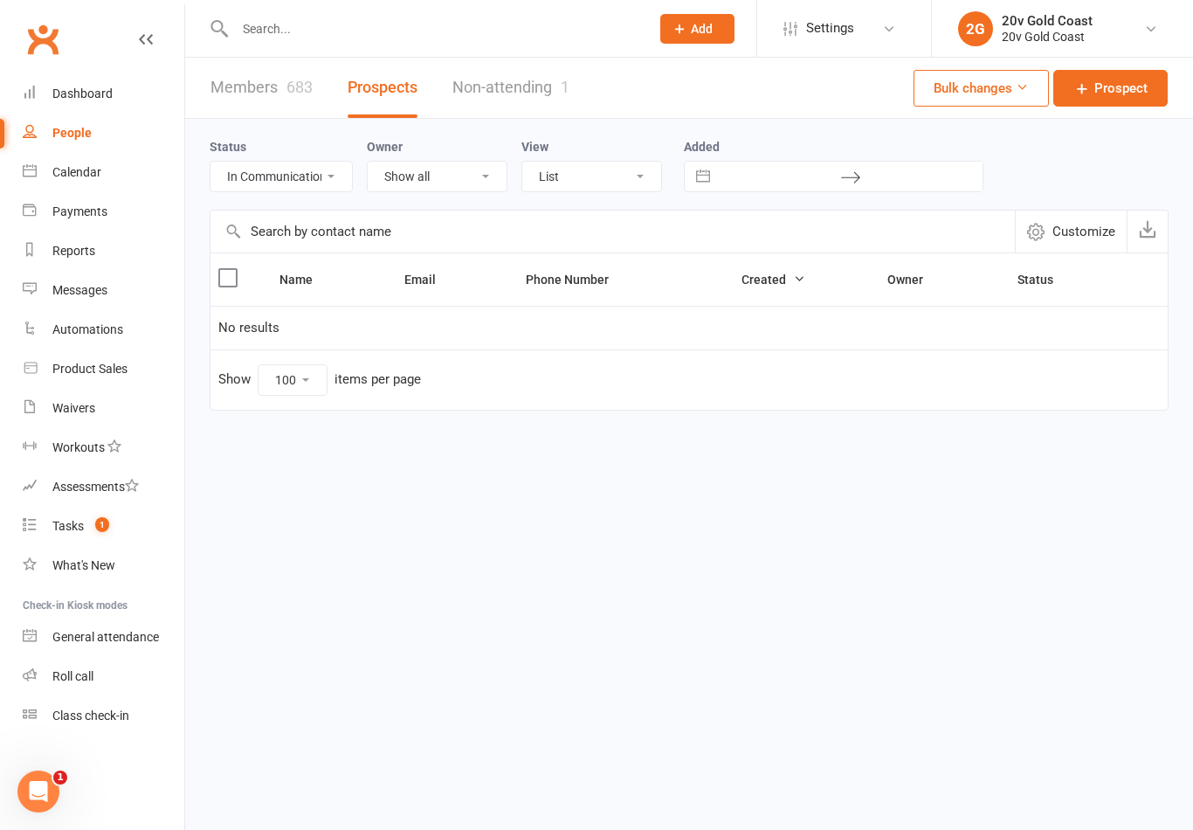
click at [262, 179] on select "All (No status set) (Invalid status) Parachute Referrals In Communication Call …" at bounding box center [282, 177] width 142 height 30
select select "14Aug25"
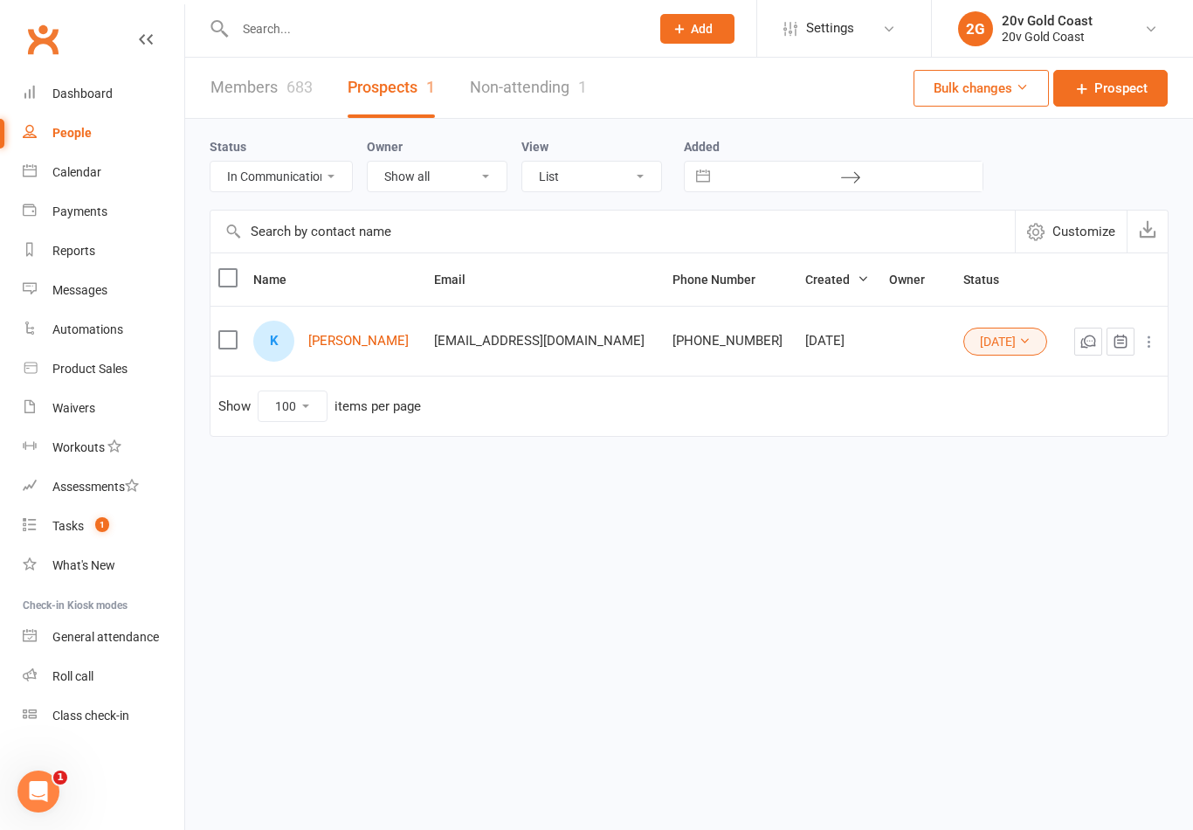
click at [338, 343] on link "Krista Drake" at bounding box center [358, 341] width 100 height 15
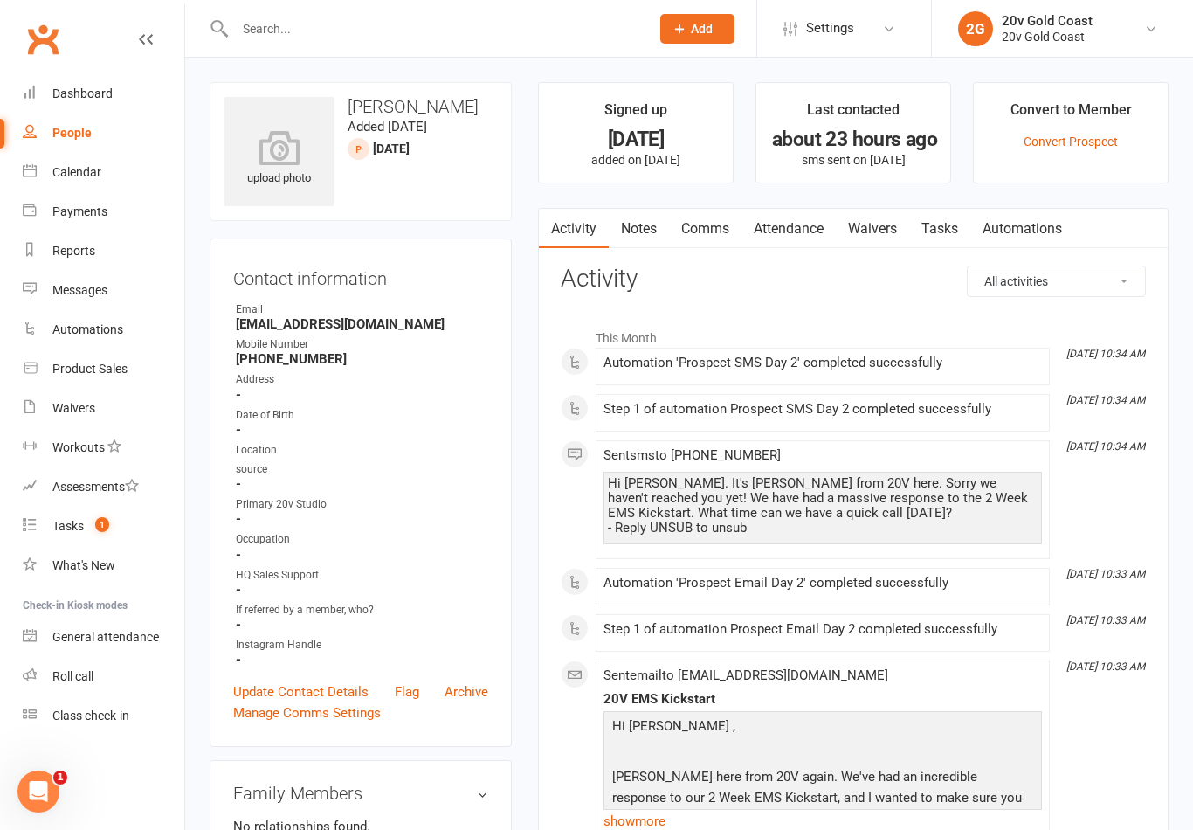
click at [91, 183] on link "Calendar" at bounding box center [104, 172] width 162 height 39
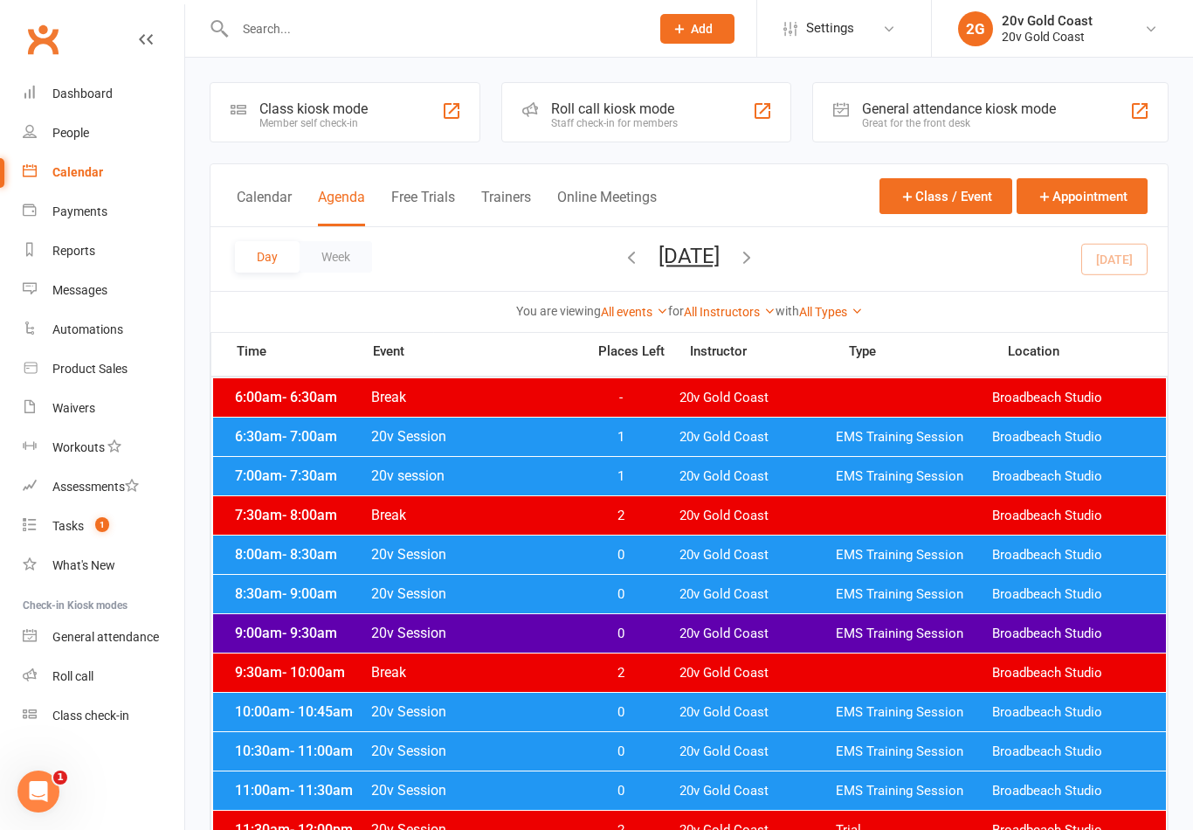
click at [874, 711] on span "EMS Training Session" at bounding box center [914, 712] width 156 height 17
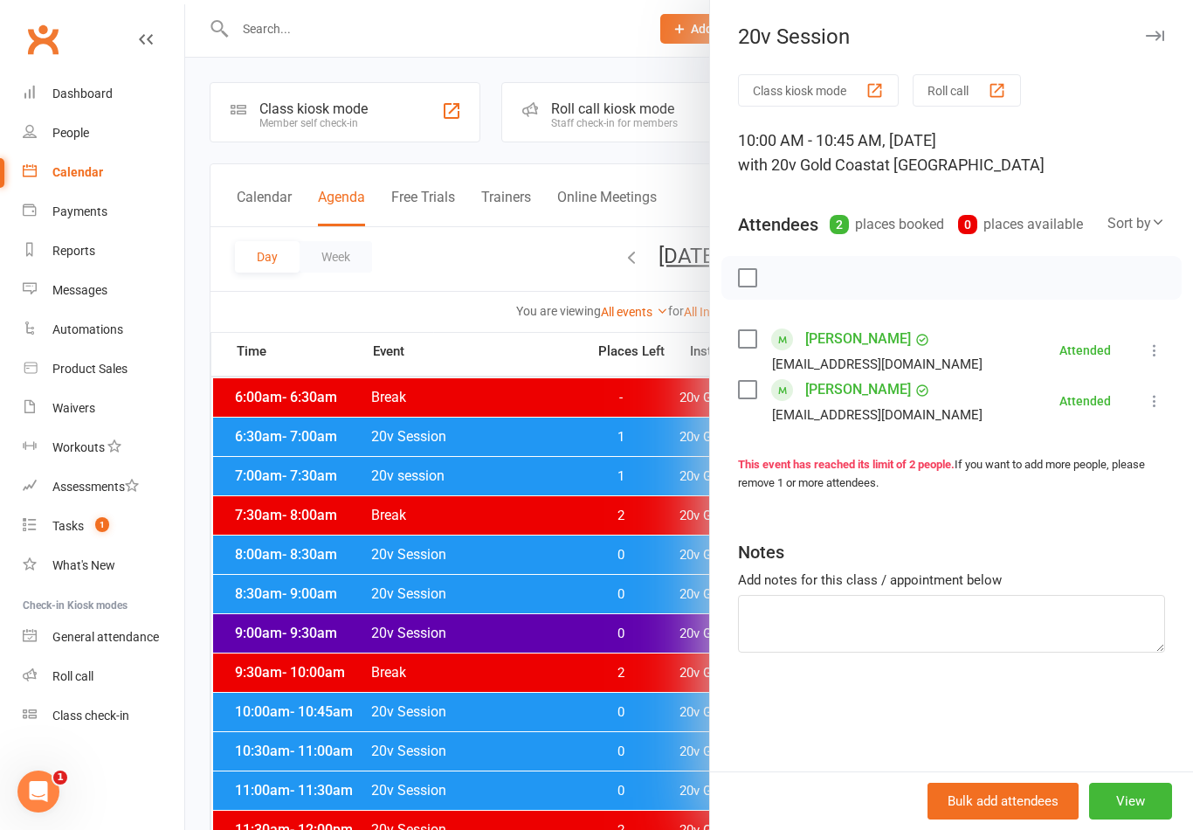
click at [629, 746] on div at bounding box center [689, 415] width 1008 height 830
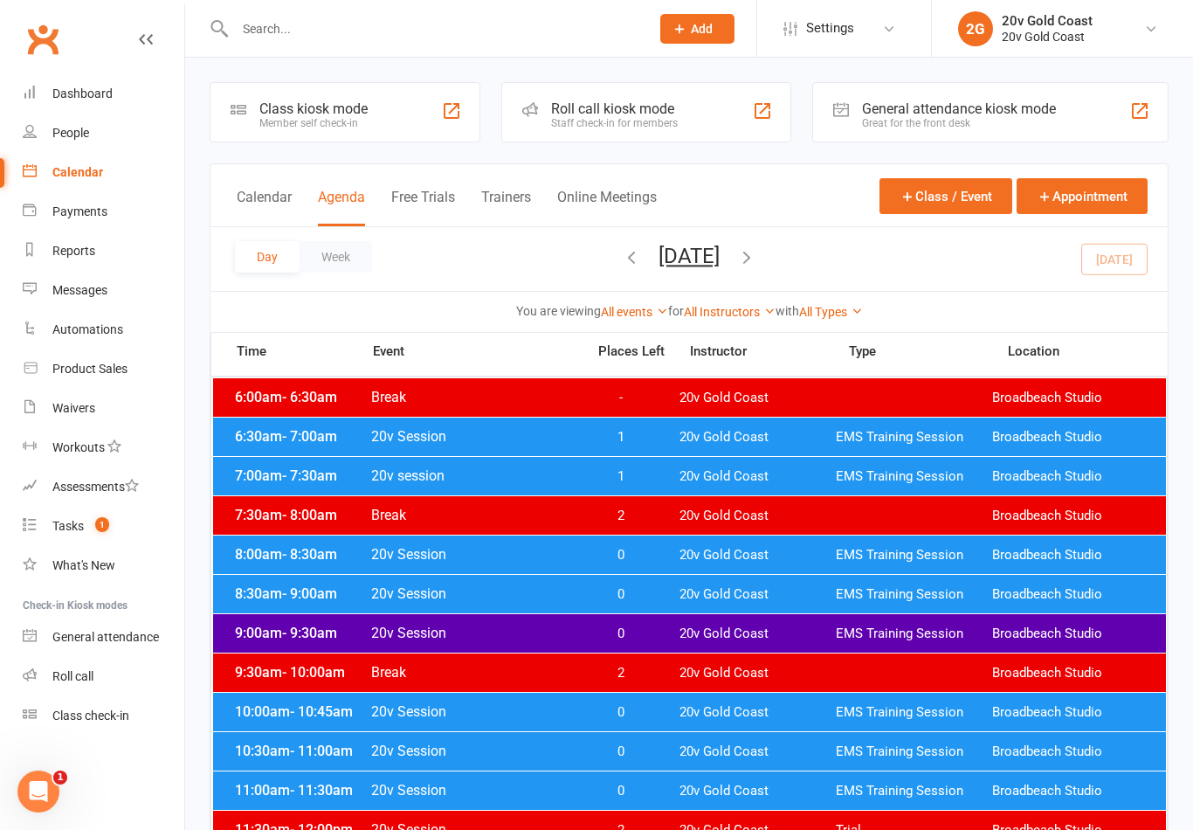
click at [724, 750] on span "20v Gold Coast" at bounding box center [758, 751] width 156 height 17
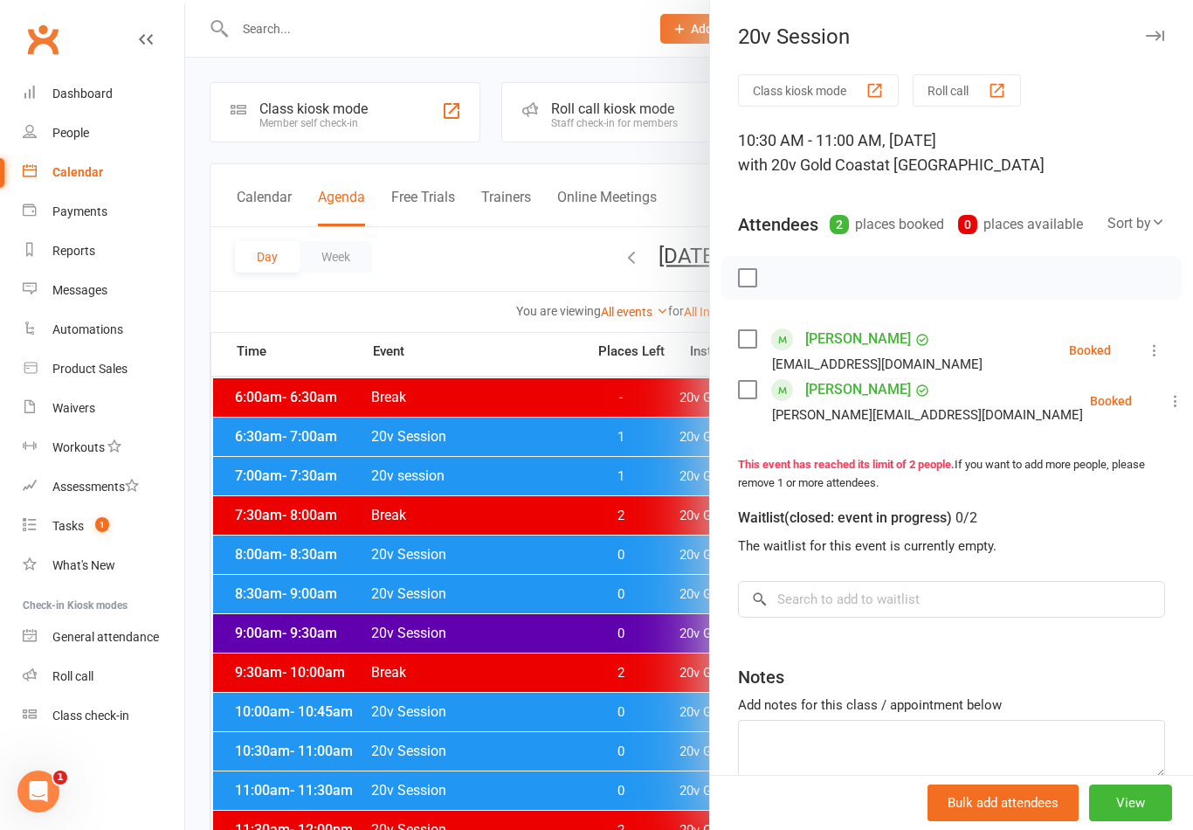
click at [1154, 344] on icon at bounding box center [1154, 350] width 17 height 17
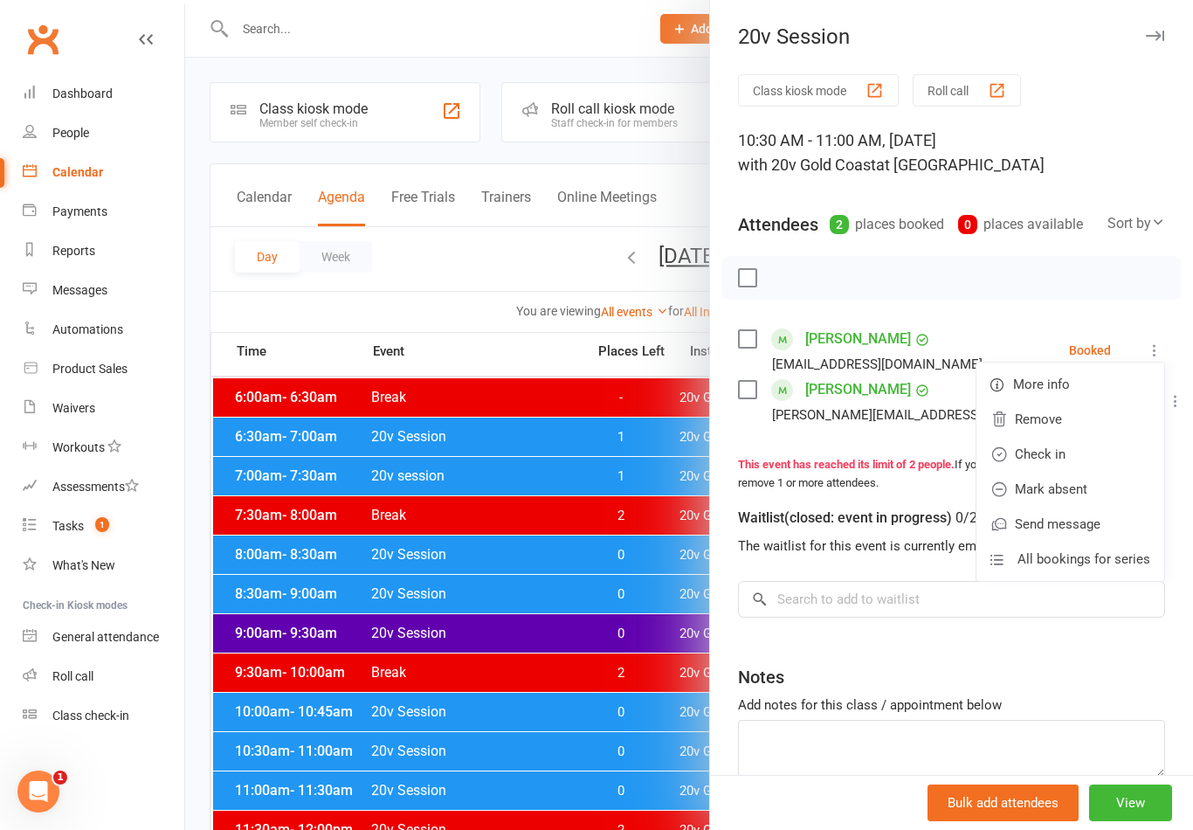
click at [1082, 454] on link "Check in" at bounding box center [1071, 454] width 188 height 35
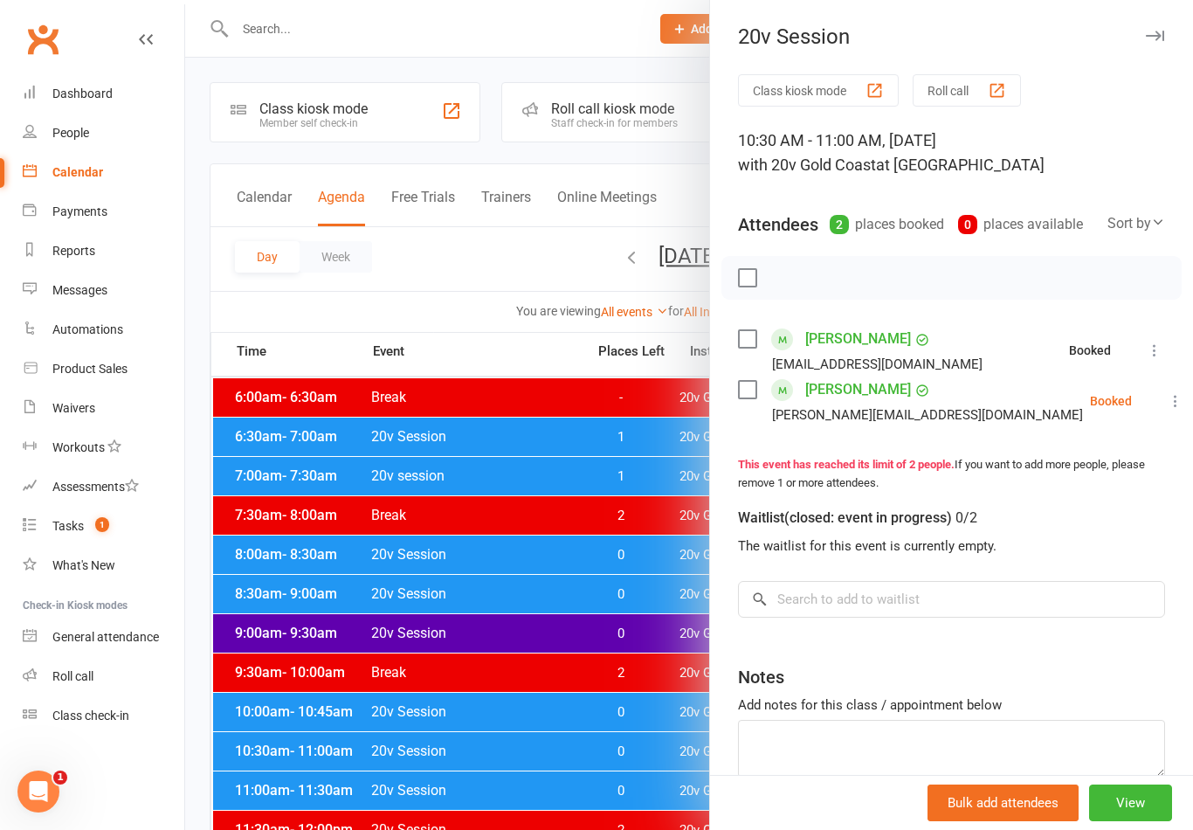
click at [1165, 411] on button at bounding box center [1175, 400] width 21 height 21
click at [1067, 504] on link "Check in" at bounding box center [1092, 504] width 188 height 35
click at [583, 728] on div at bounding box center [689, 415] width 1008 height 830
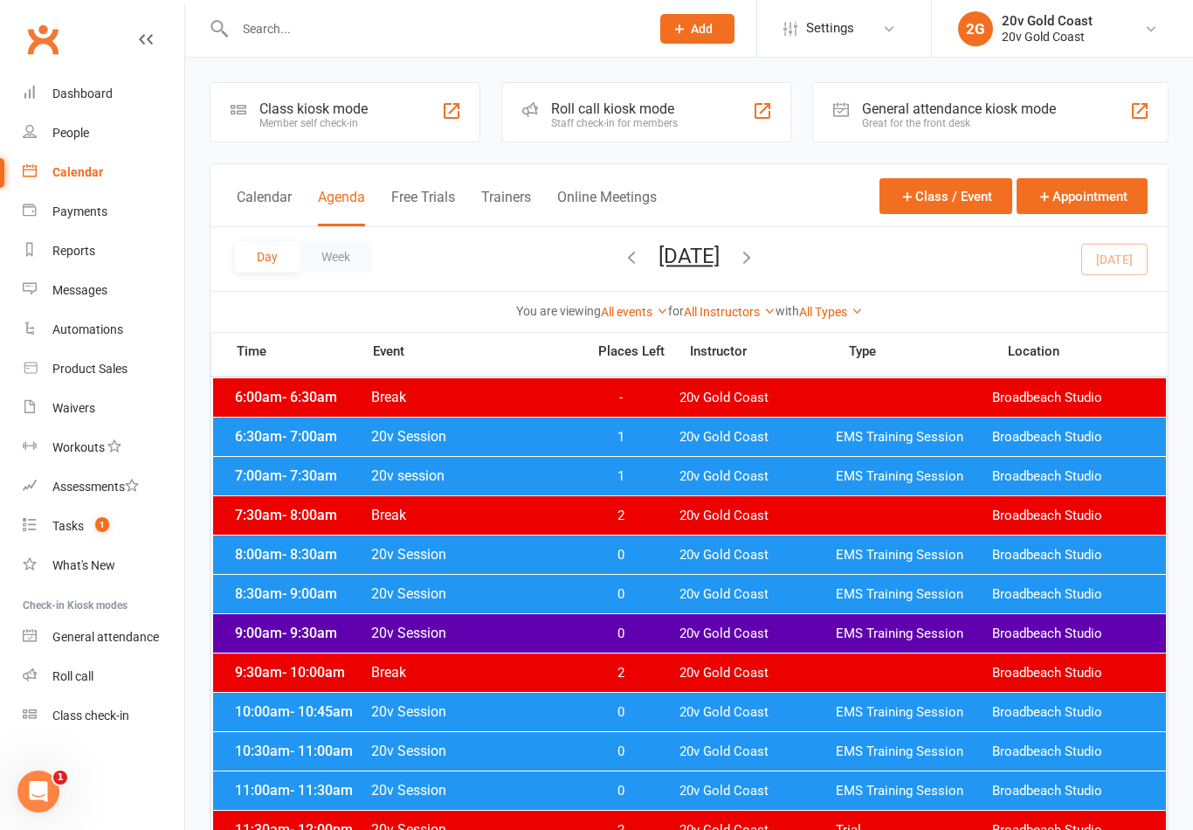
click at [661, 780] on div "11:00am - 11:30am 20v Session 0 20v Gold Coast EMS Training Session Broadbeach …" at bounding box center [689, 790] width 953 height 38
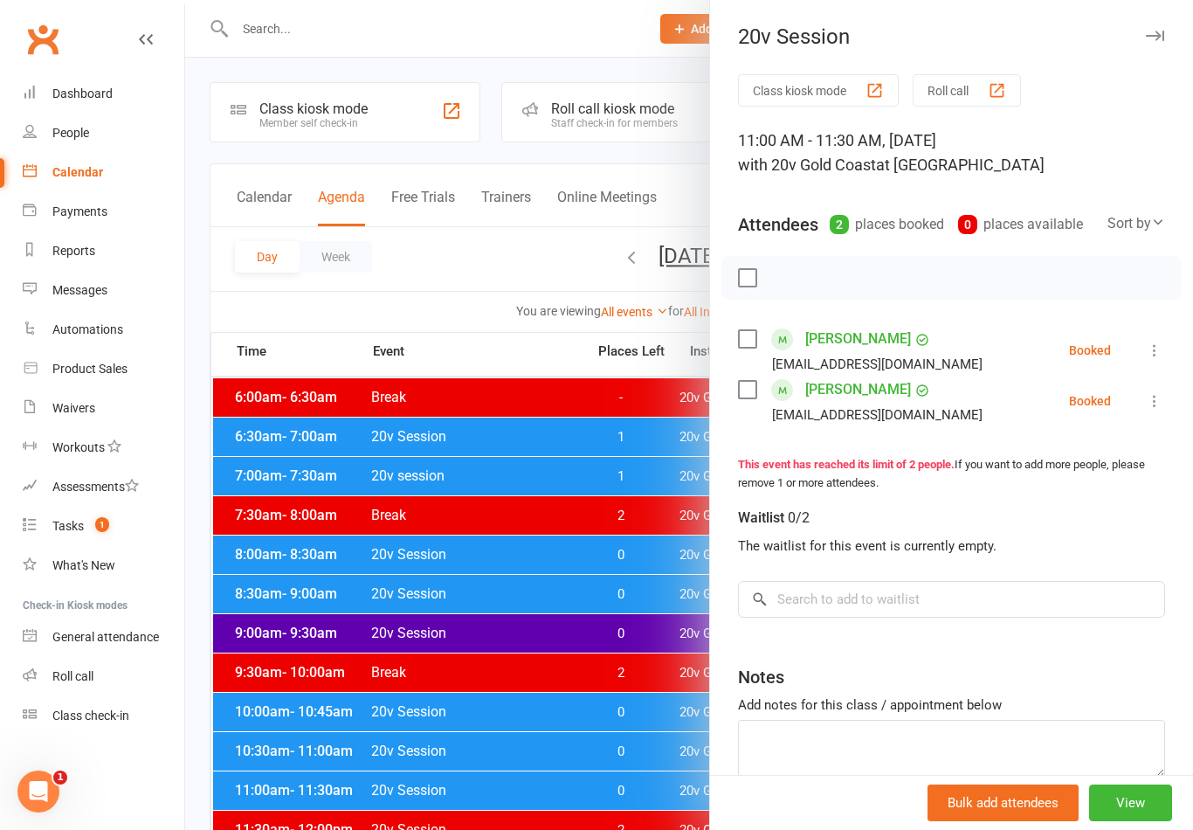
click at [86, 287] on div "Messages" at bounding box center [79, 290] width 55 height 14
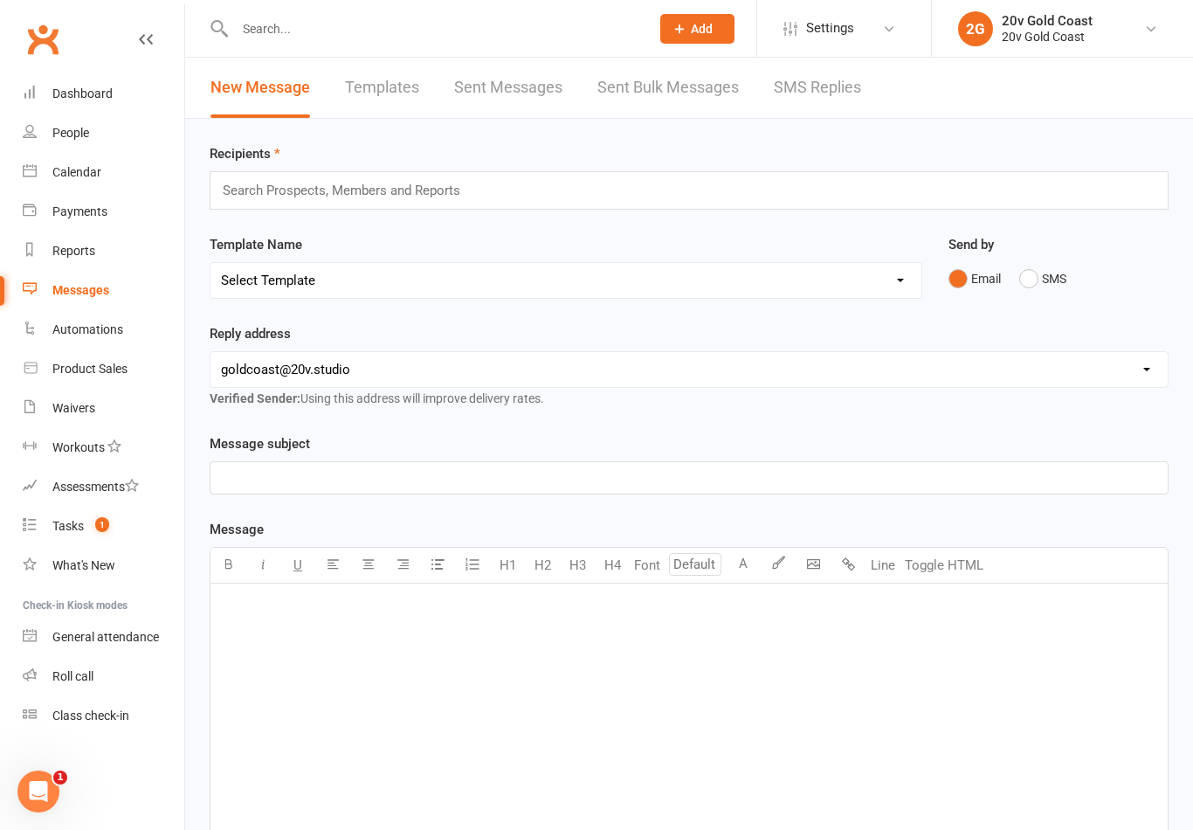
click at [805, 89] on link "SMS Replies" at bounding box center [817, 88] width 87 height 60
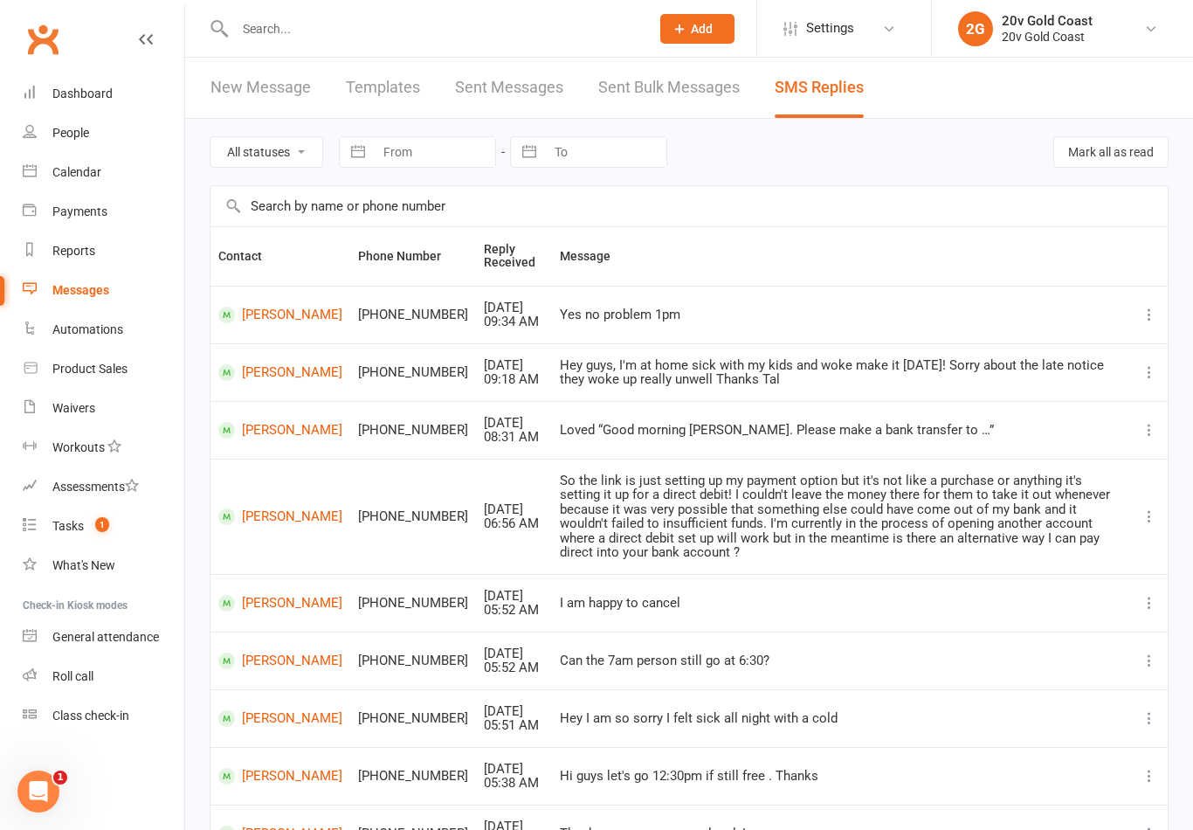
click at [101, 192] on link "Payments" at bounding box center [104, 211] width 162 height 39
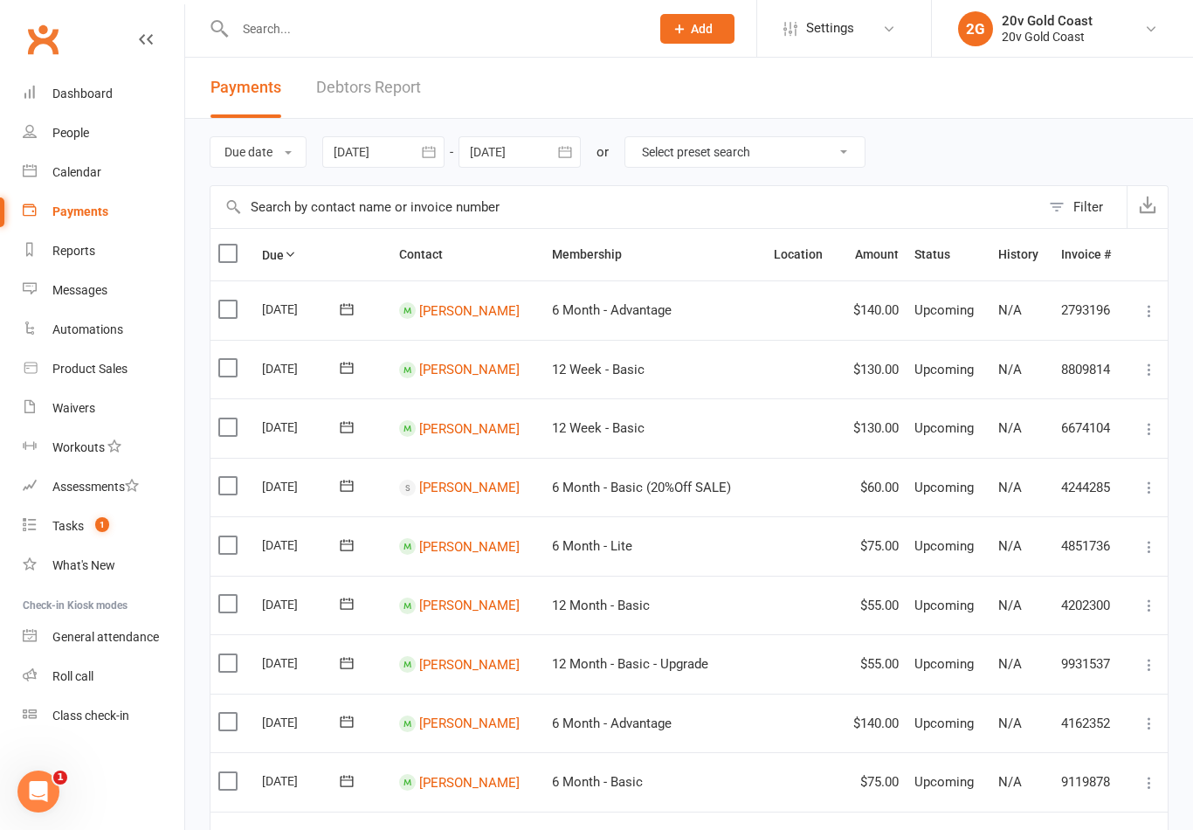
click at [123, 183] on link "Calendar" at bounding box center [104, 172] width 162 height 39
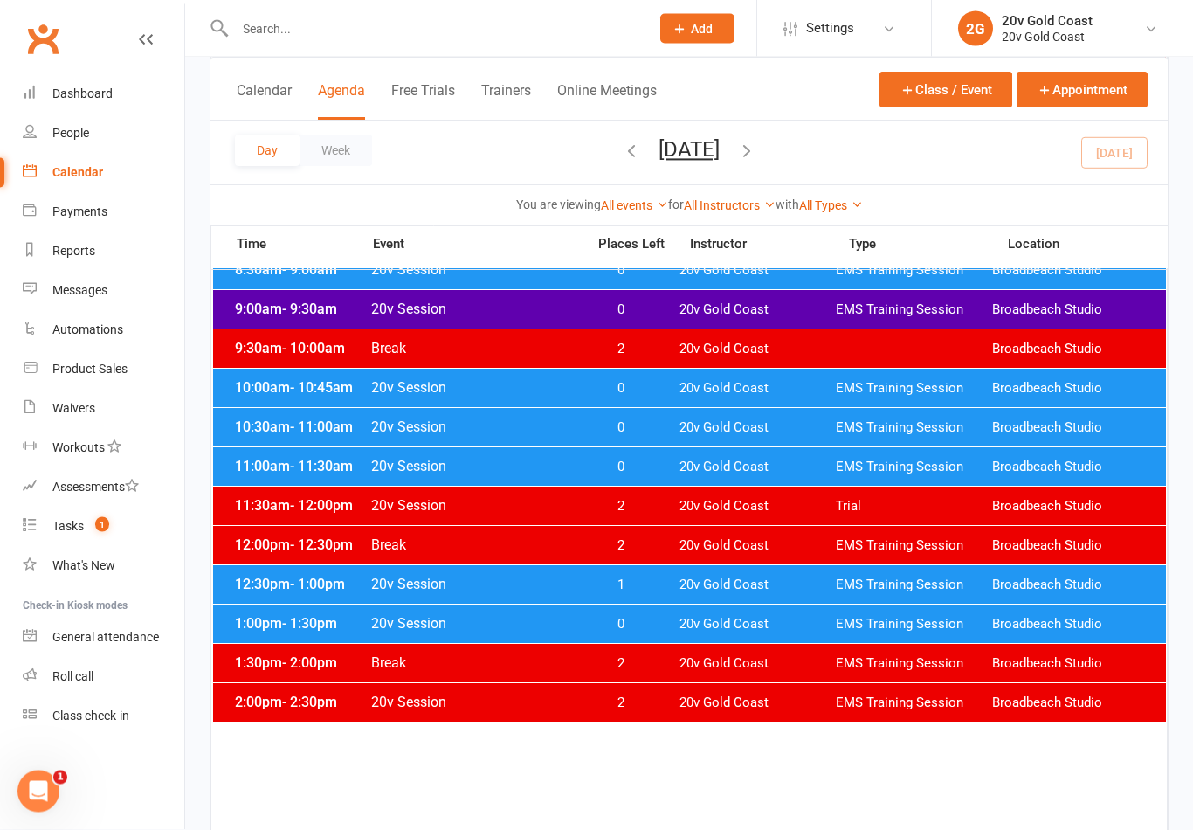
scroll to position [324, 0]
click at [874, 618] on span "EMS Training Session" at bounding box center [914, 624] width 156 height 17
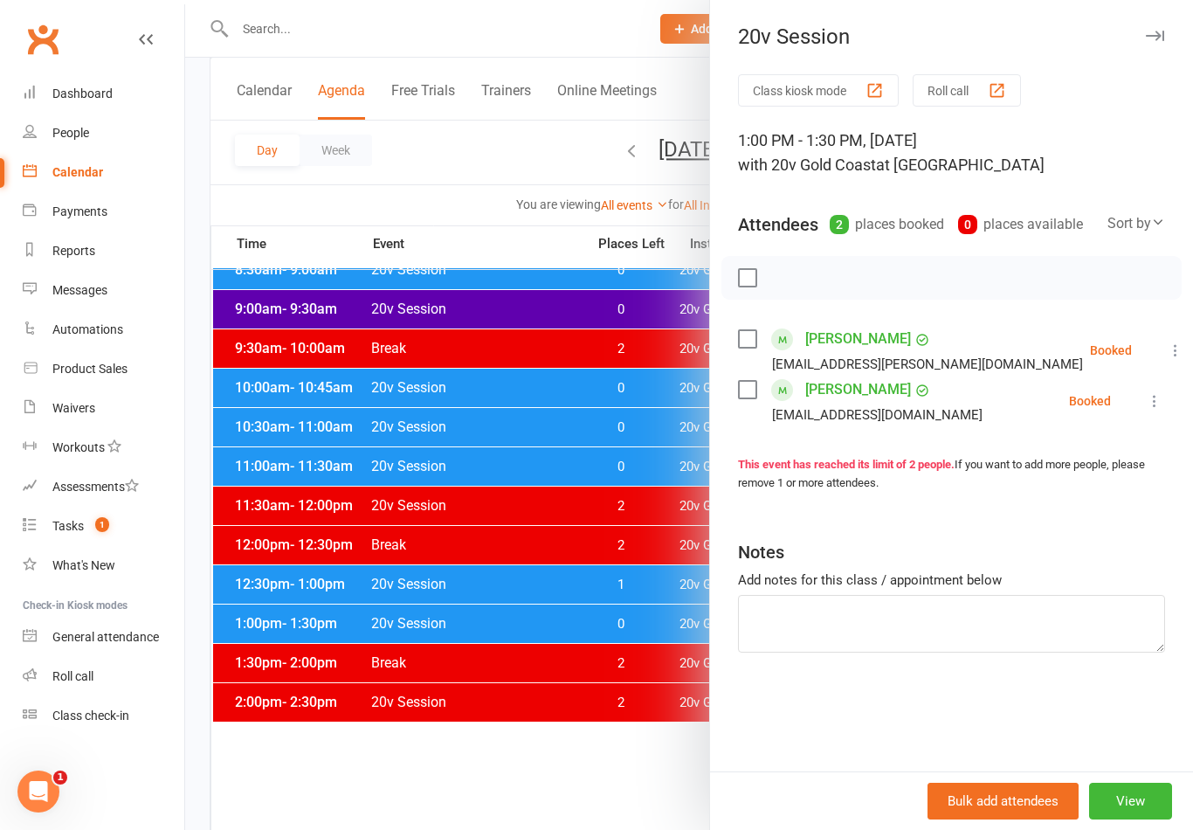
click at [632, 776] on div at bounding box center [689, 415] width 1008 height 830
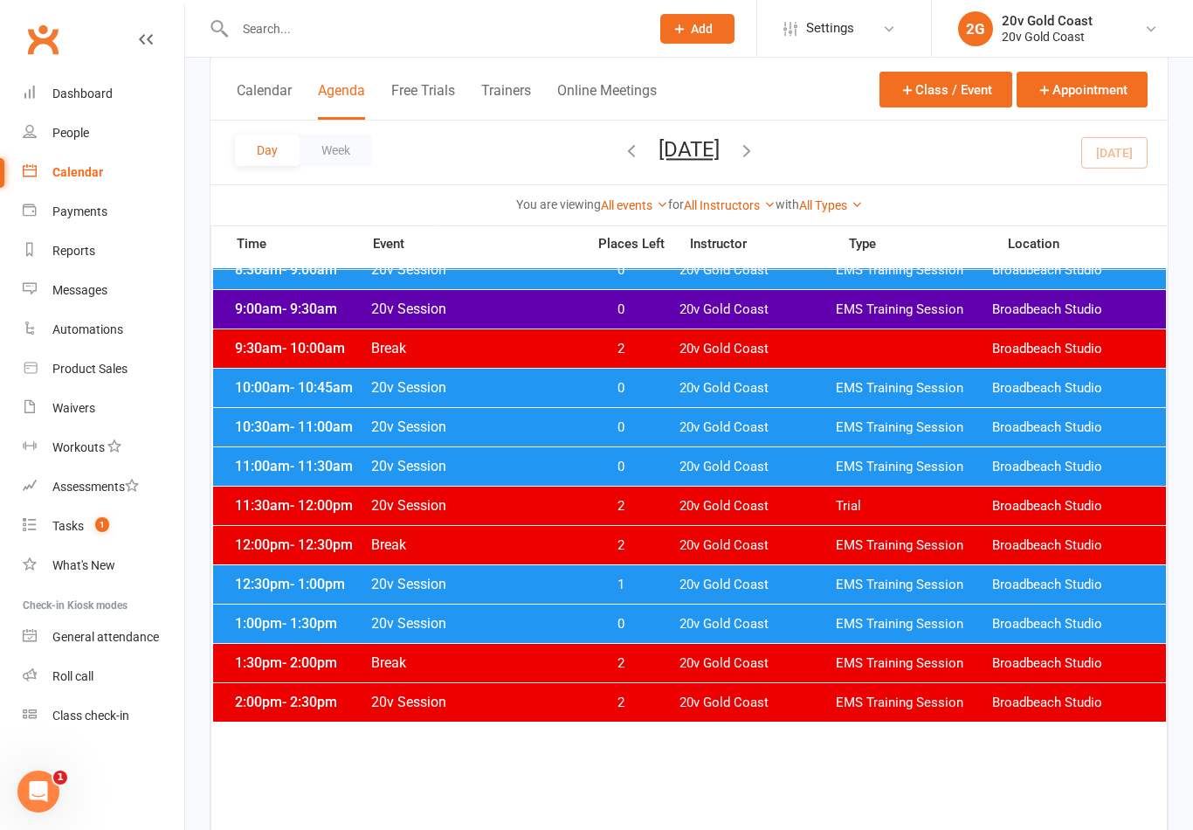
click at [723, 586] on span "20v Gold Coast" at bounding box center [758, 585] width 156 height 17
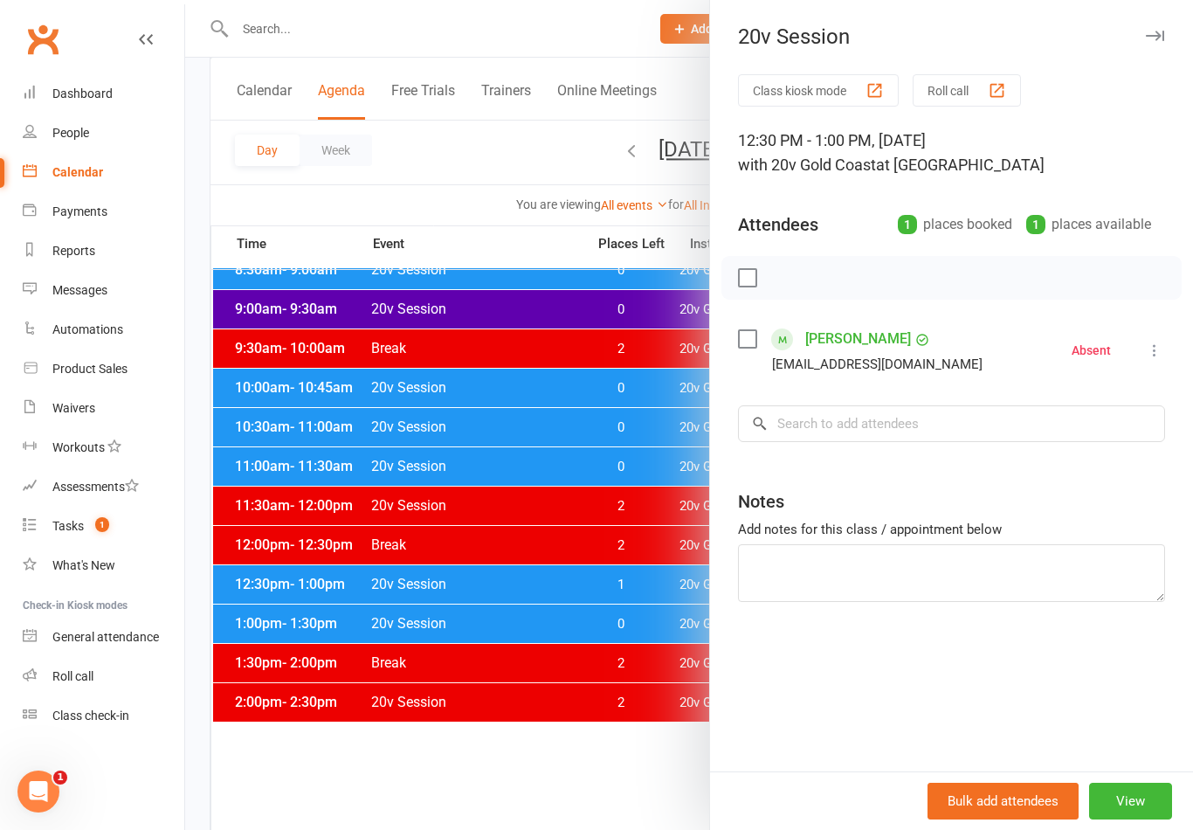
click at [652, 777] on div at bounding box center [689, 415] width 1008 height 830
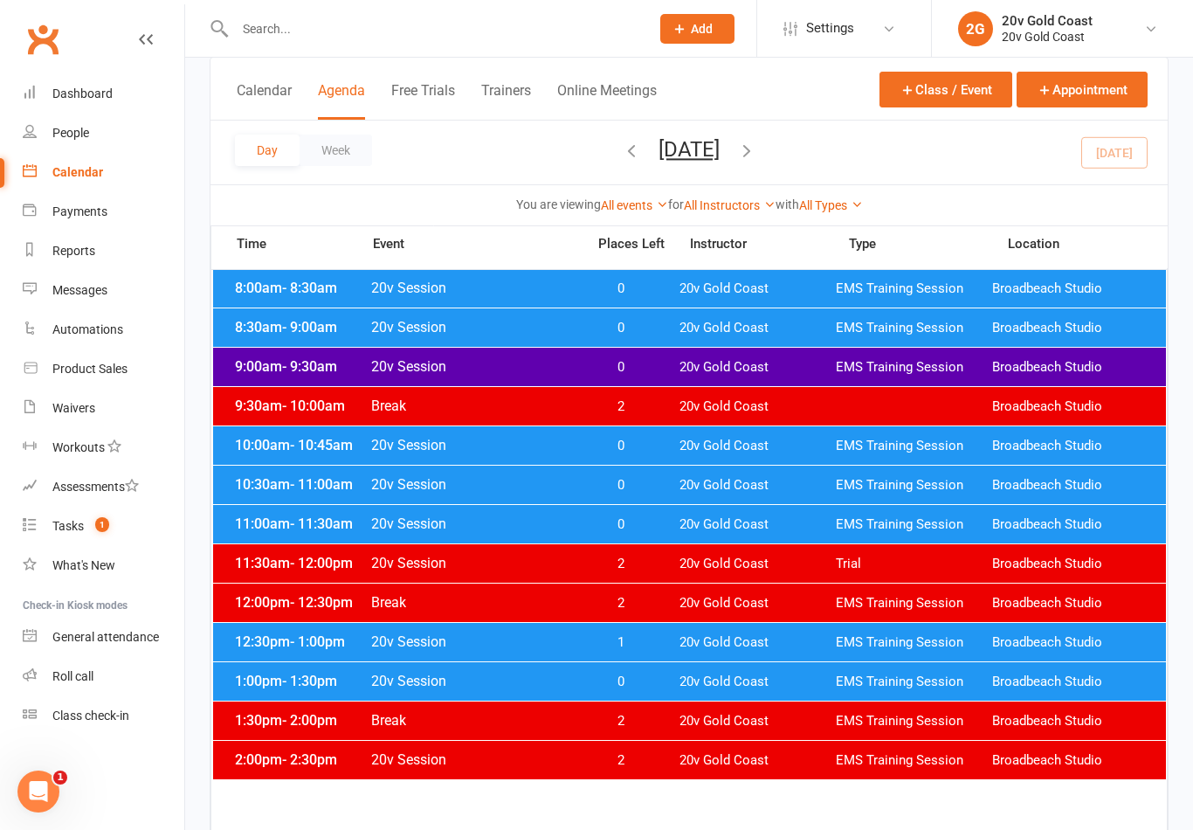
scroll to position [265, 0]
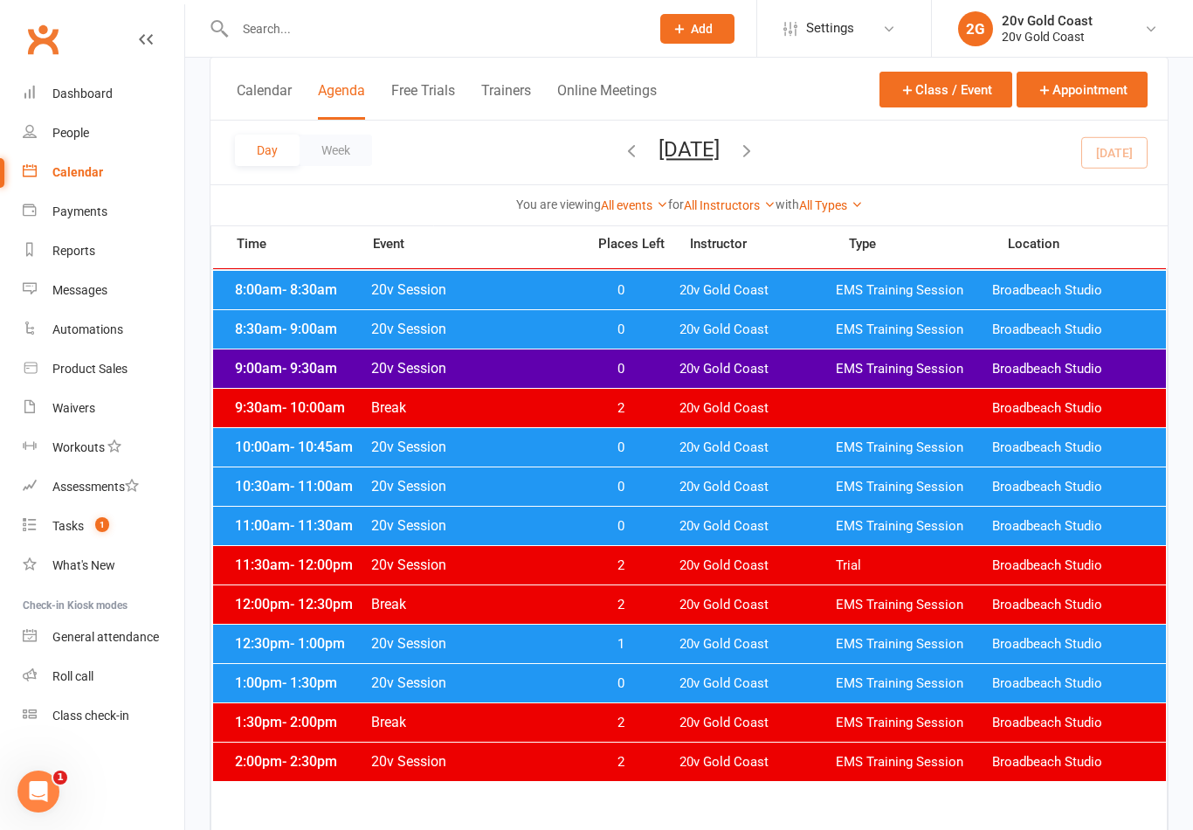
click at [778, 530] on span "20v Gold Coast" at bounding box center [758, 526] width 156 height 17
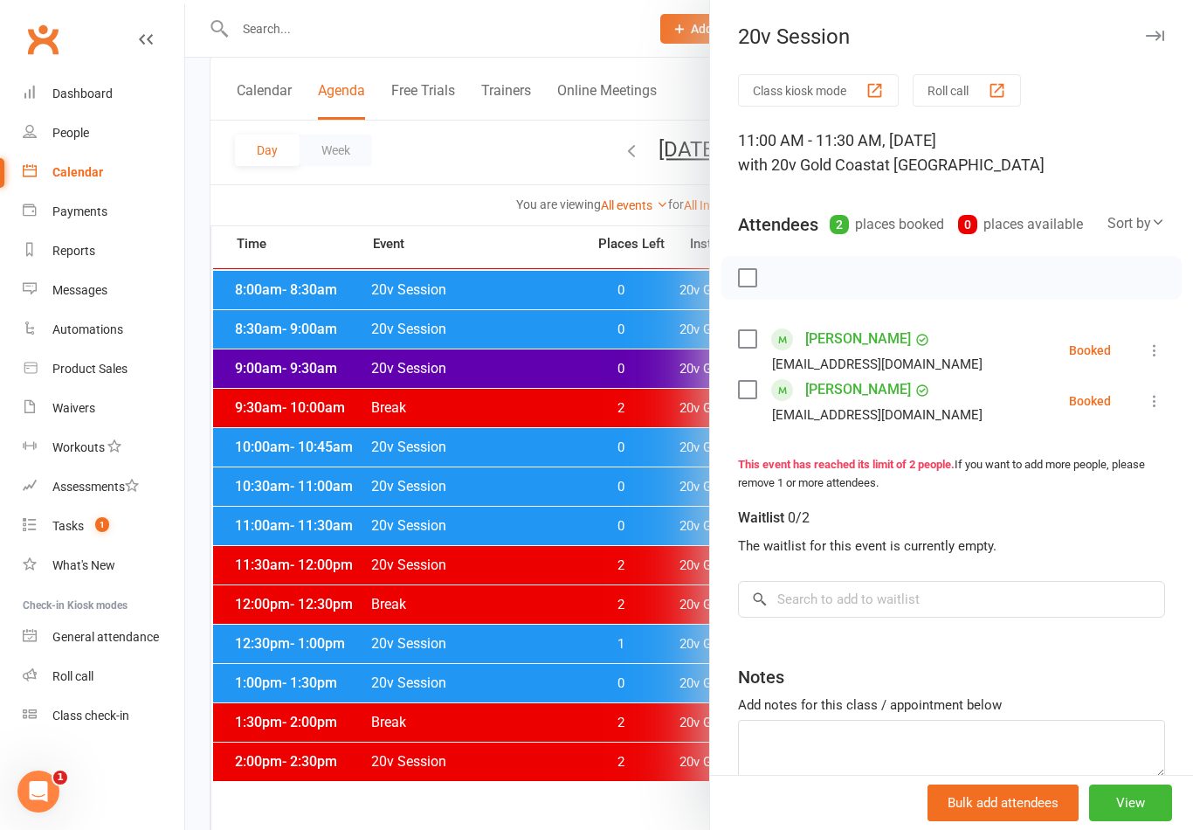
click at [122, 521] on link "Tasks 1" at bounding box center [104, 526] width 162 height 39
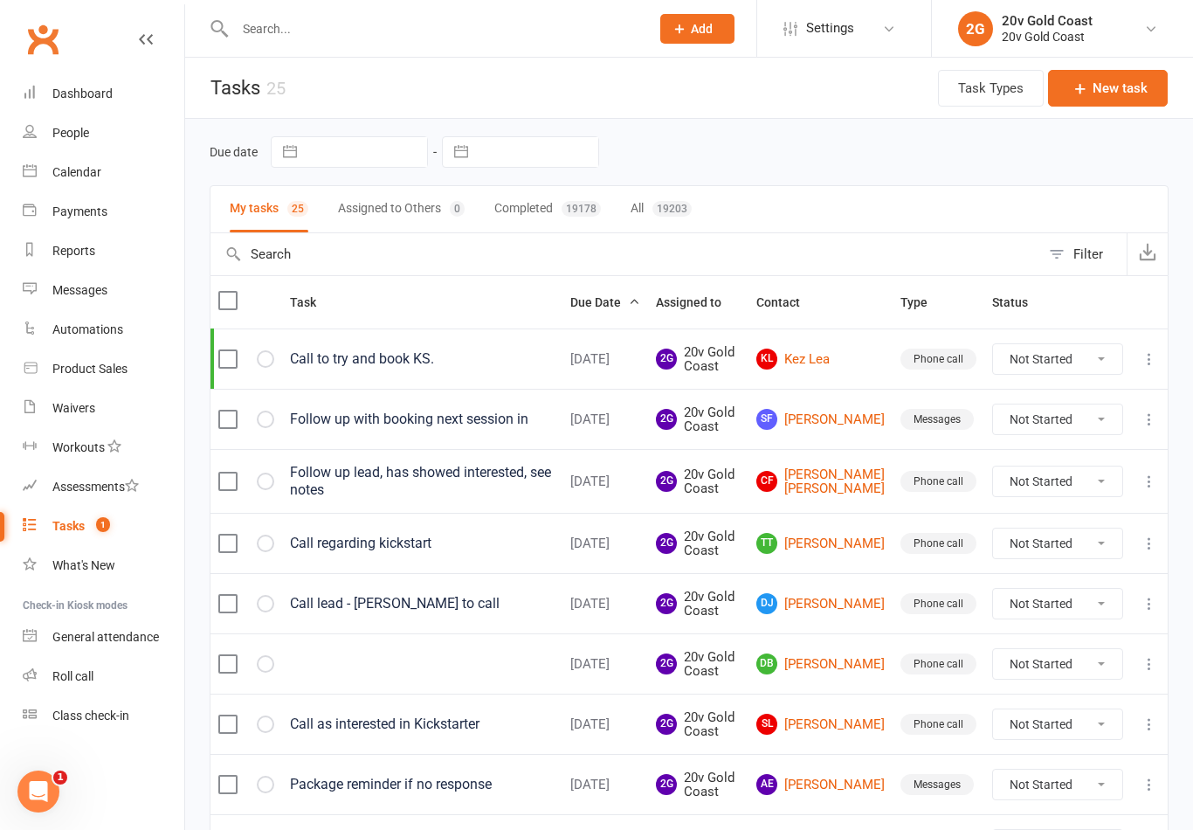
click at [91, 180] on link "Calendar" at bounding box center [104, 172] width 162 height 39
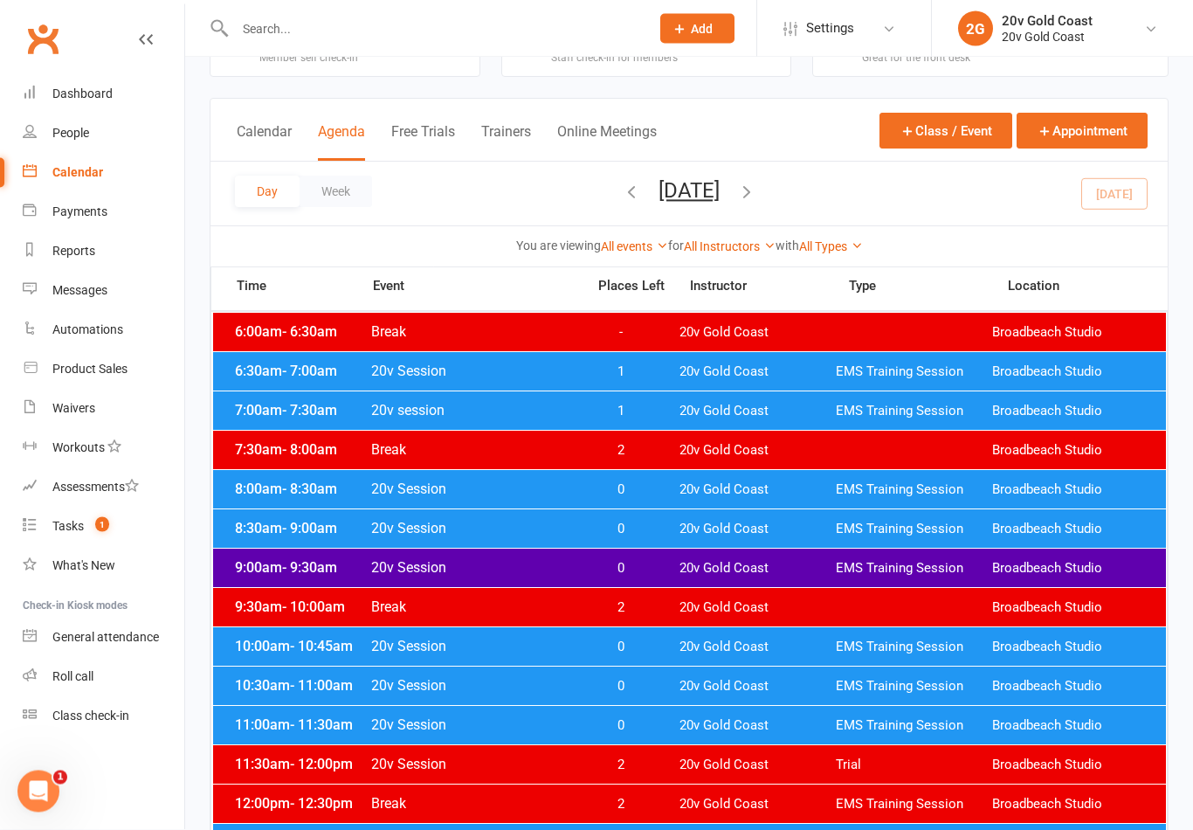
scroll to position [66, 0]
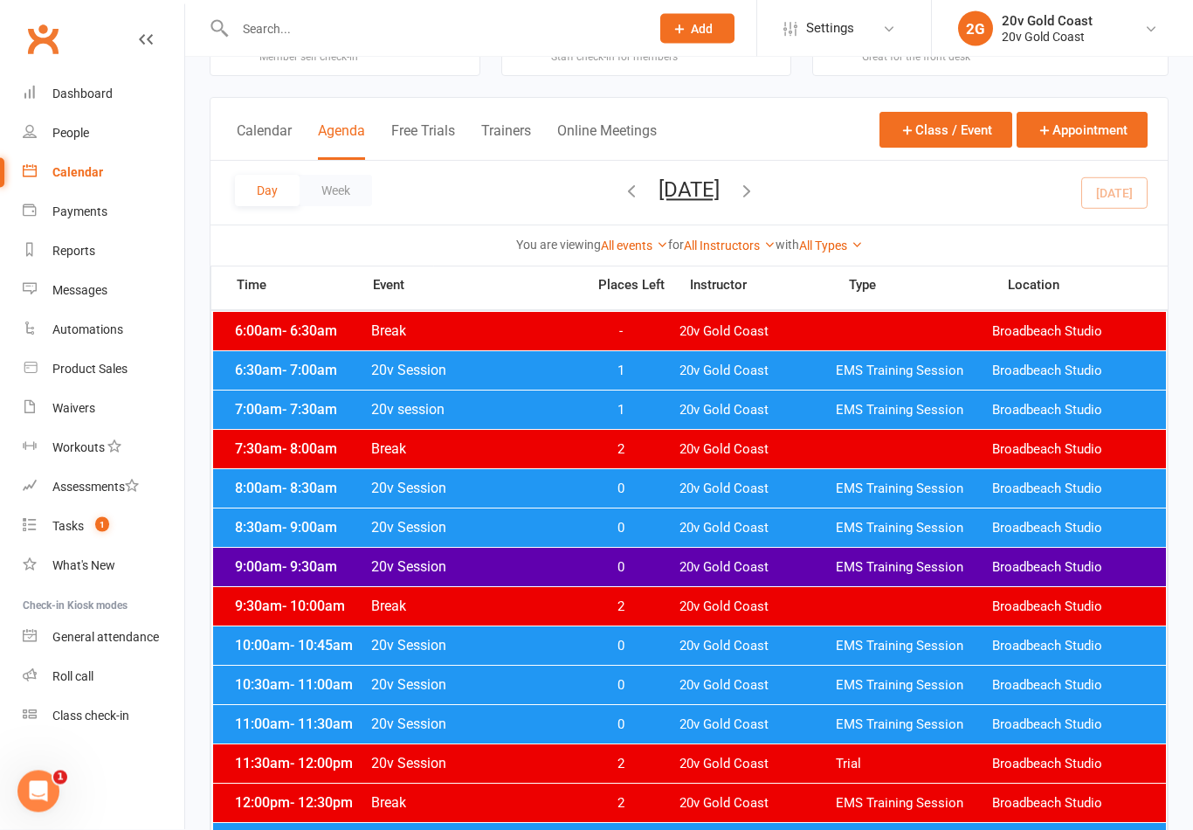
click at [173, 829] on nav "Clubworx Dashboard People Calendar Payments Reports Messages Automations Produc…" at bounding box center [92, 419] width 185 height 830
click at [724, 740] on div "11:00am - 11:30am 20v Session 0 20v Gold Coast EMS Training Session Broadbeach …" at bounding box center [689, 725] width 953 height 38
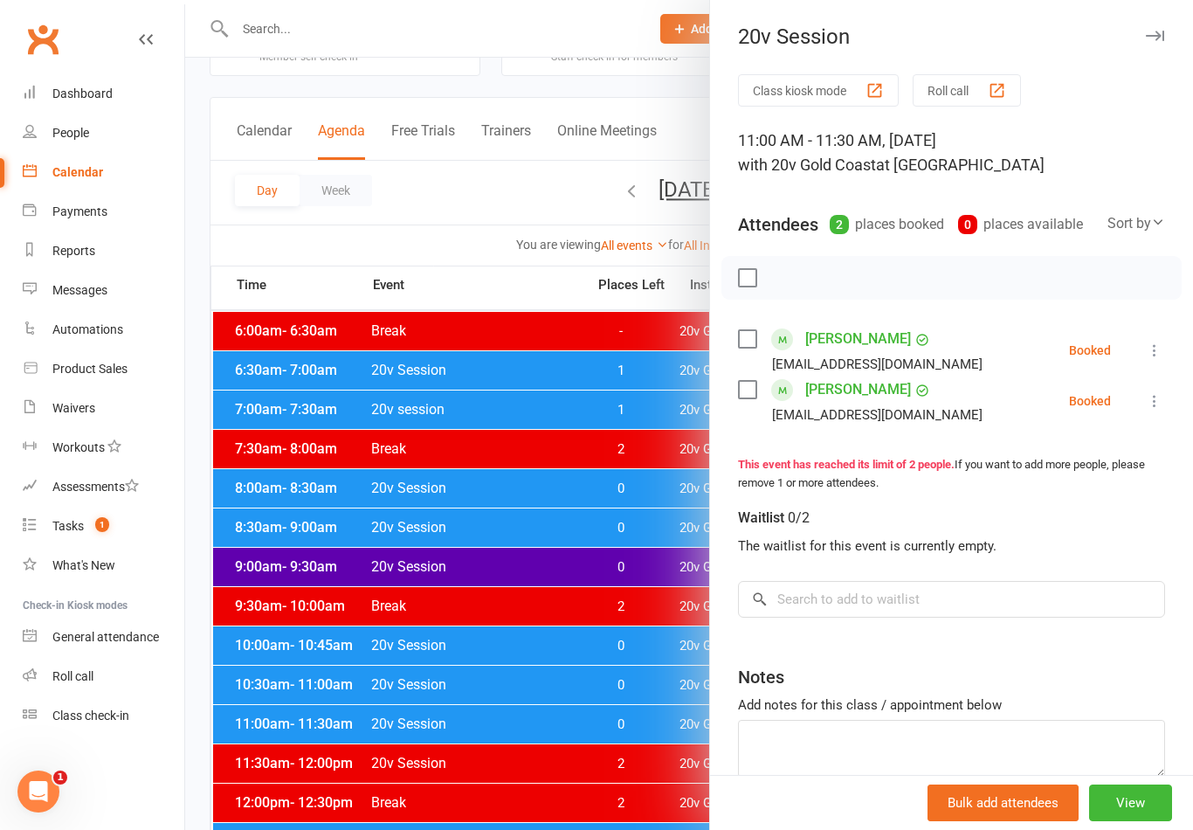
click at [897, 342] on link "[PERSON_NAME]" at bounding box center [858, 339] width 106 height 28
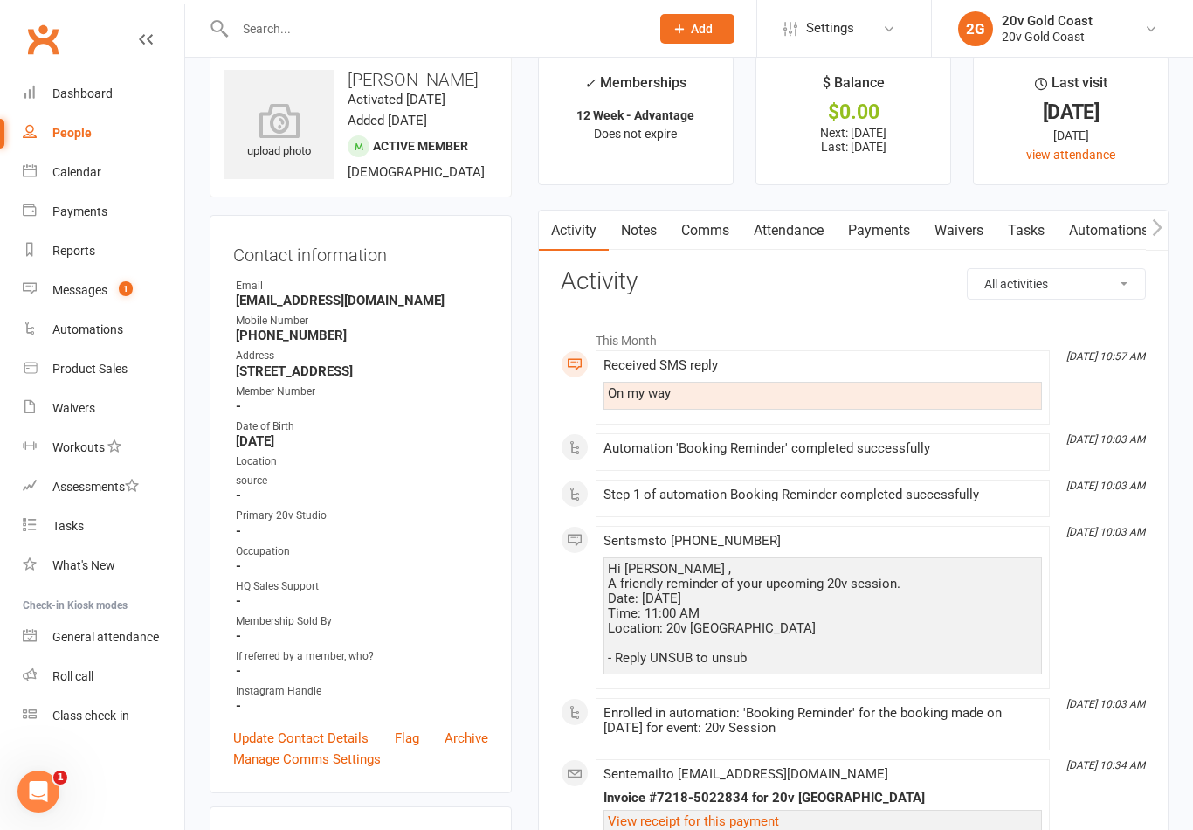
click at [104, 295] on div "Messages" at bounding box center [79, 290] width 55 height 14
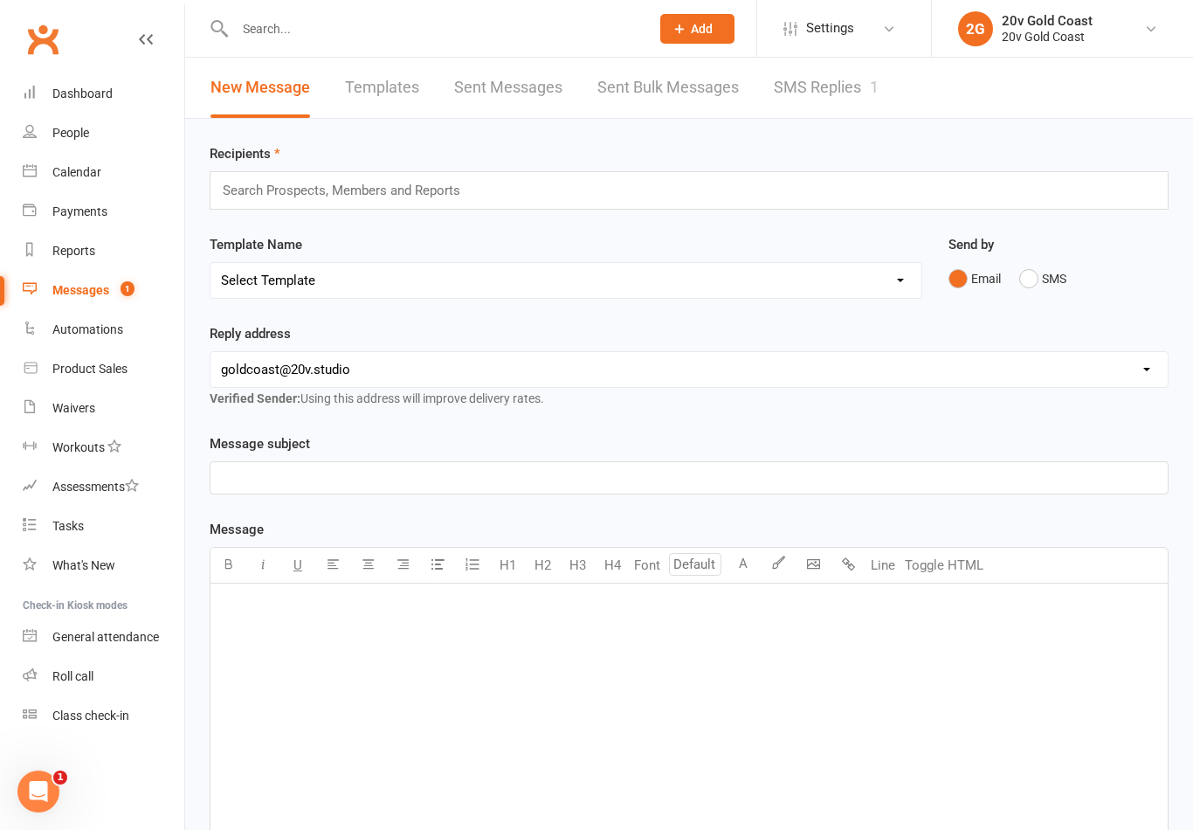
click at [835, 95] on link "SMS Replies 1" at bounding box center [826, 88] width 105 height 60
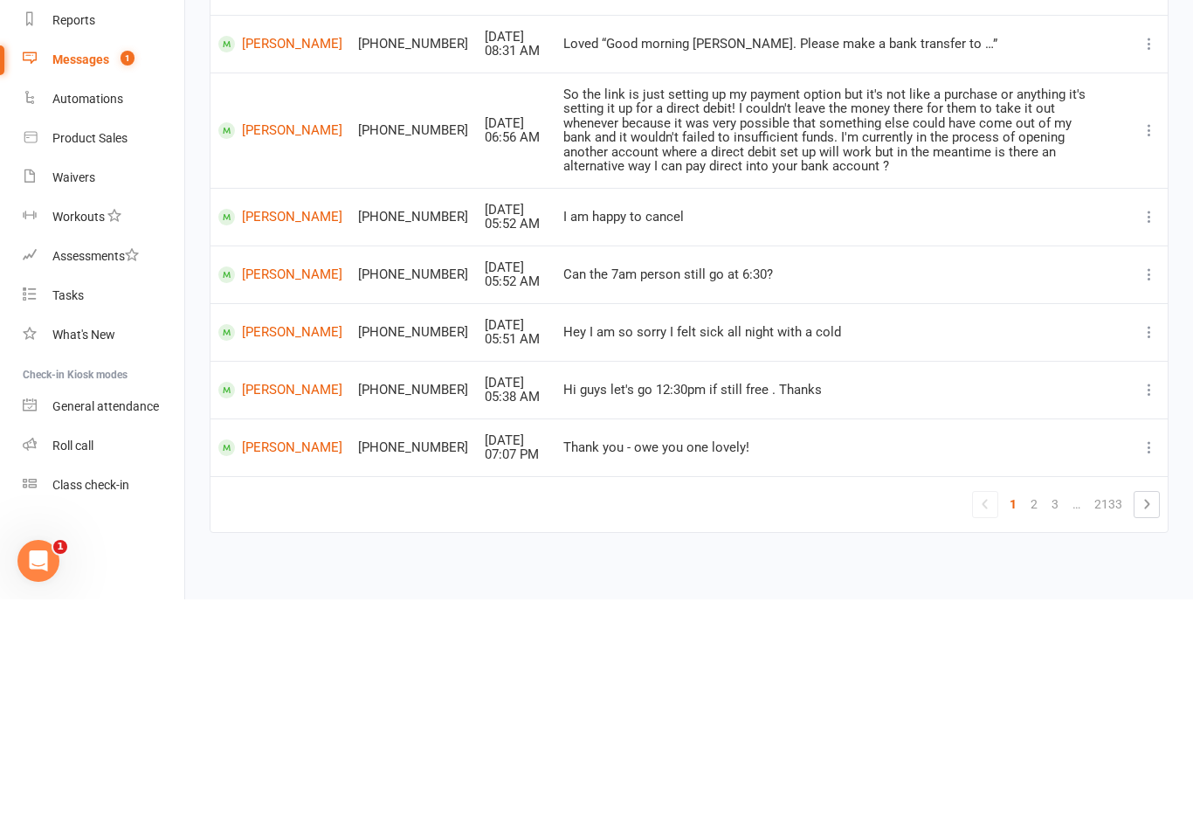
scroll to position [211, 0]
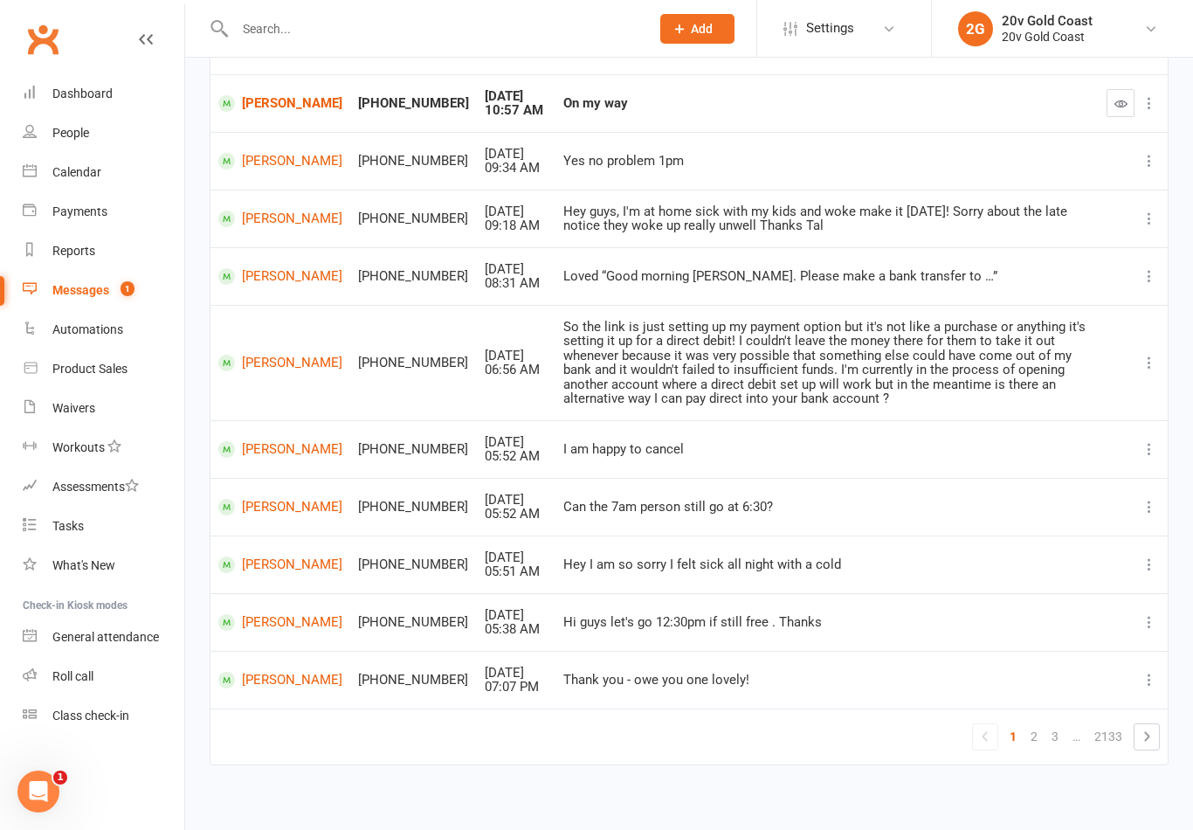
click at [94, 161] on link "Calendar" at bounding box center [104, 172] width 162 height 39
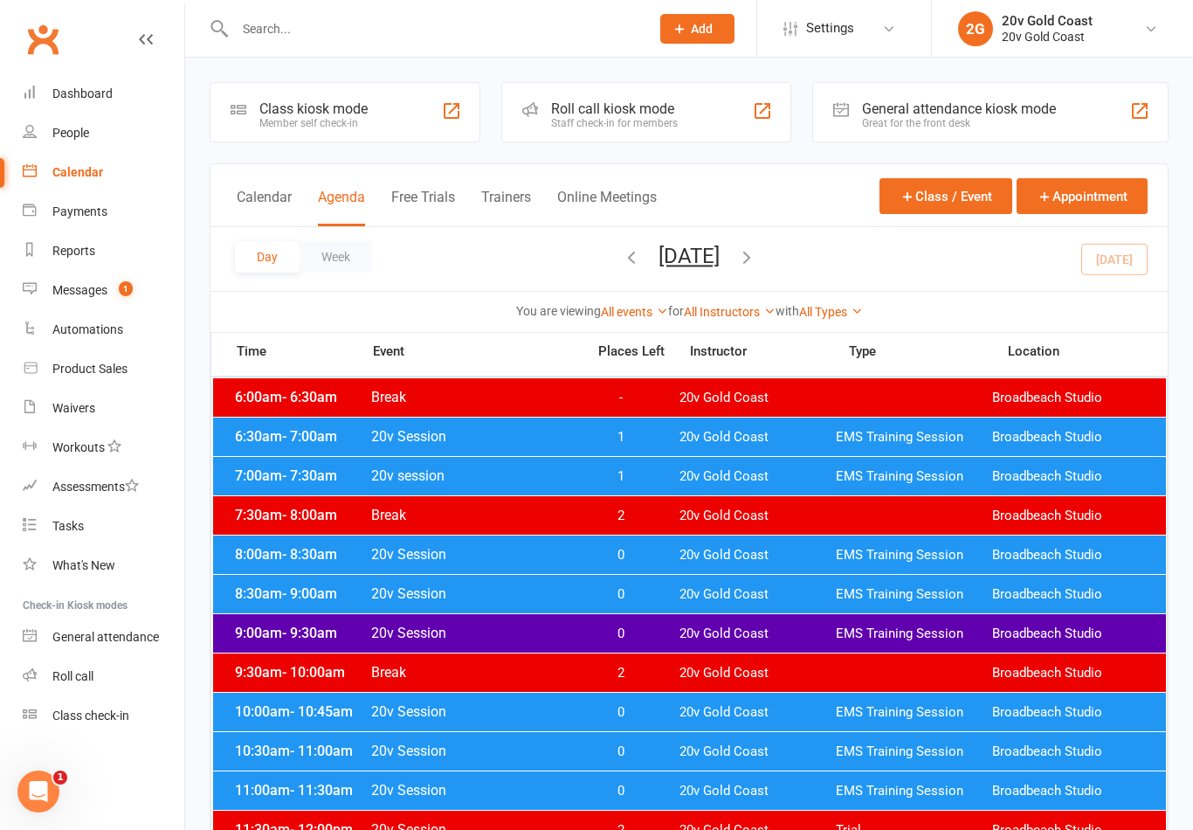
click at [1120, 259] on div "Day Week [DATE] [DATE] Sun Mon Tue Wed Thu Fri Sat 27 28 29 30 31 01 02 03 04 0…" at bounding box center [689, 259] width 957 height 64
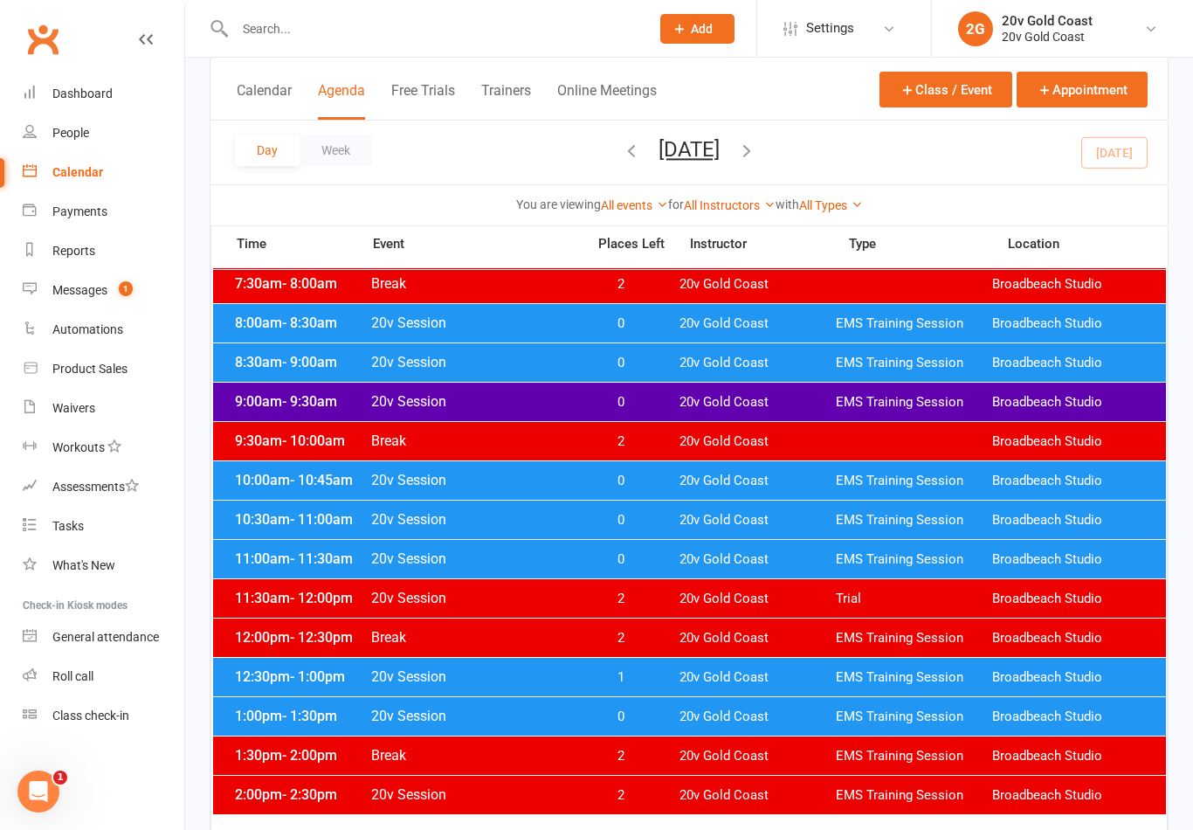
scroll to position [238, 0]
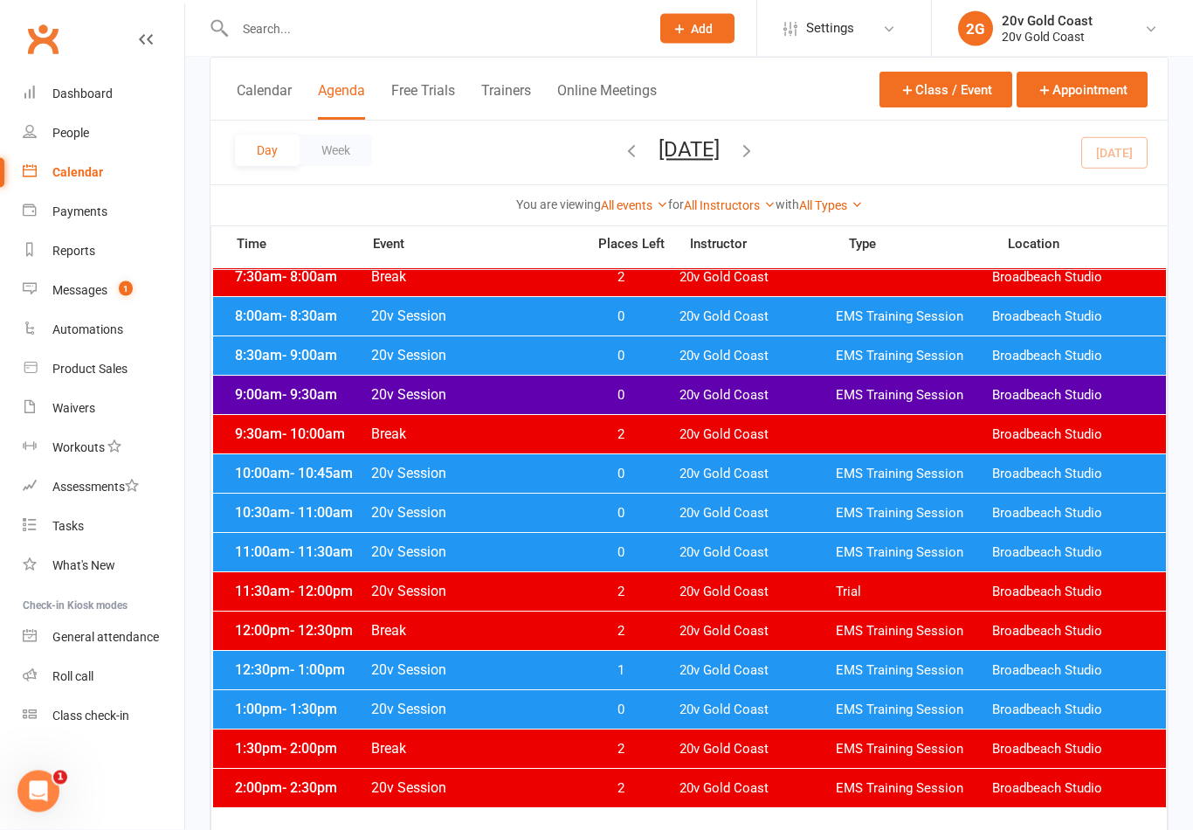
click at [639, 548] on span "0" at bounding box center [621, 553] width 92 height 17
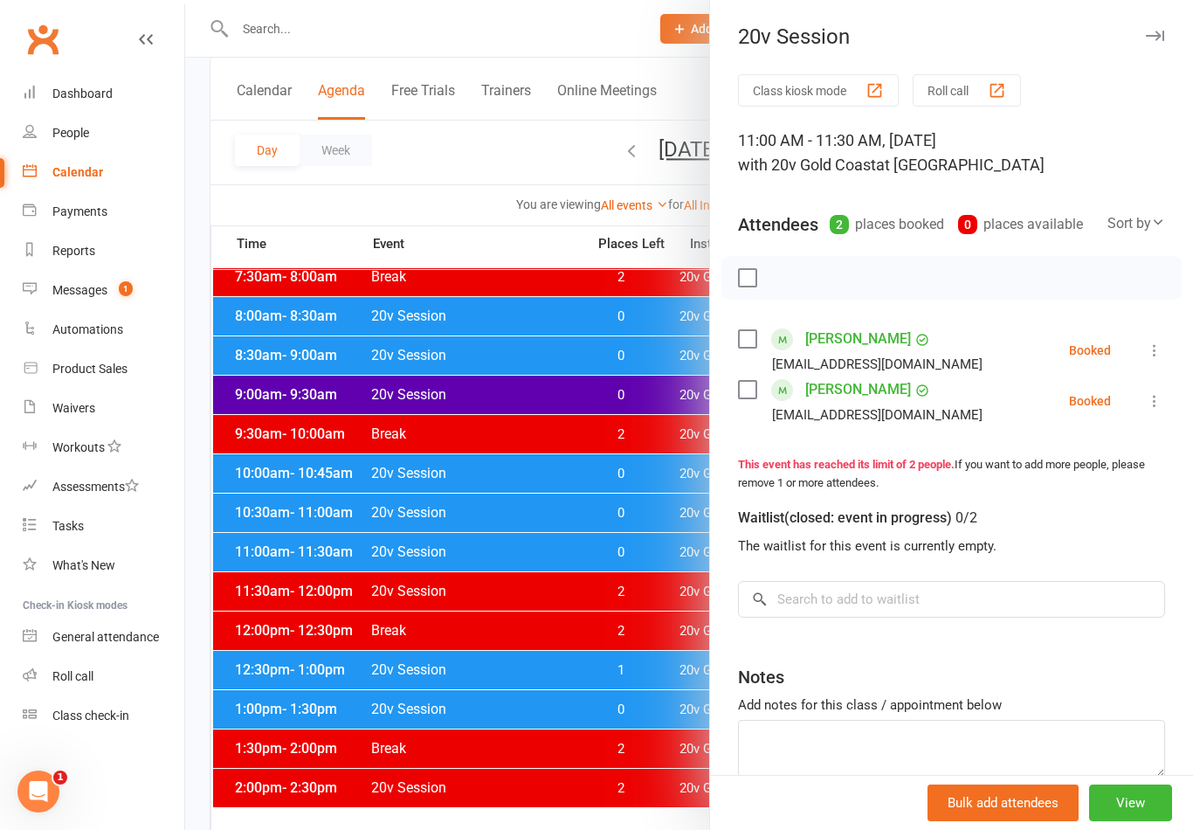
click at [1149, 404] on icon at bounding box center [1154, 400] width 17 height 17
click at [1066, 503] on link "Check in" at bounding box center [1071, 504] width 188 height 35
click at [584, 625] on div at bounding box center [689, 415] width 1008 height 830
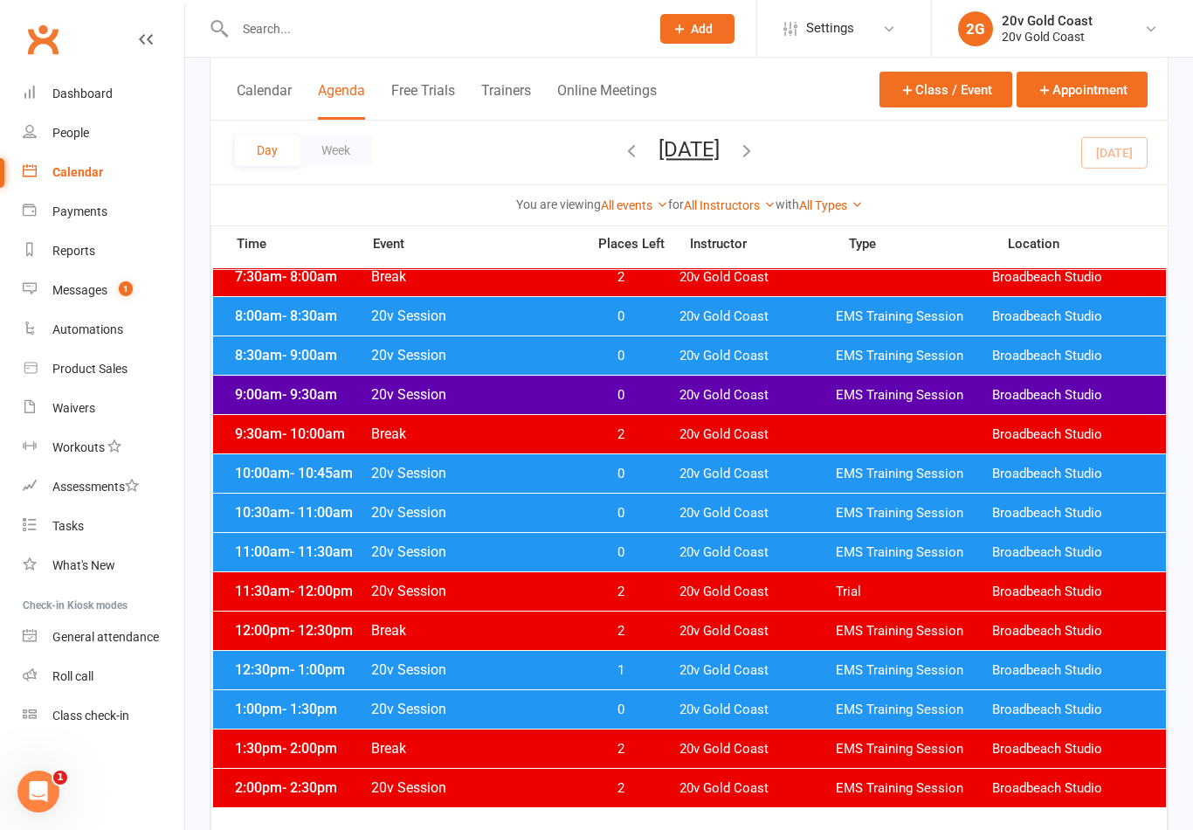
click at [633, 520] on span "0" at bounding box center [621, 513] width 92 height 17
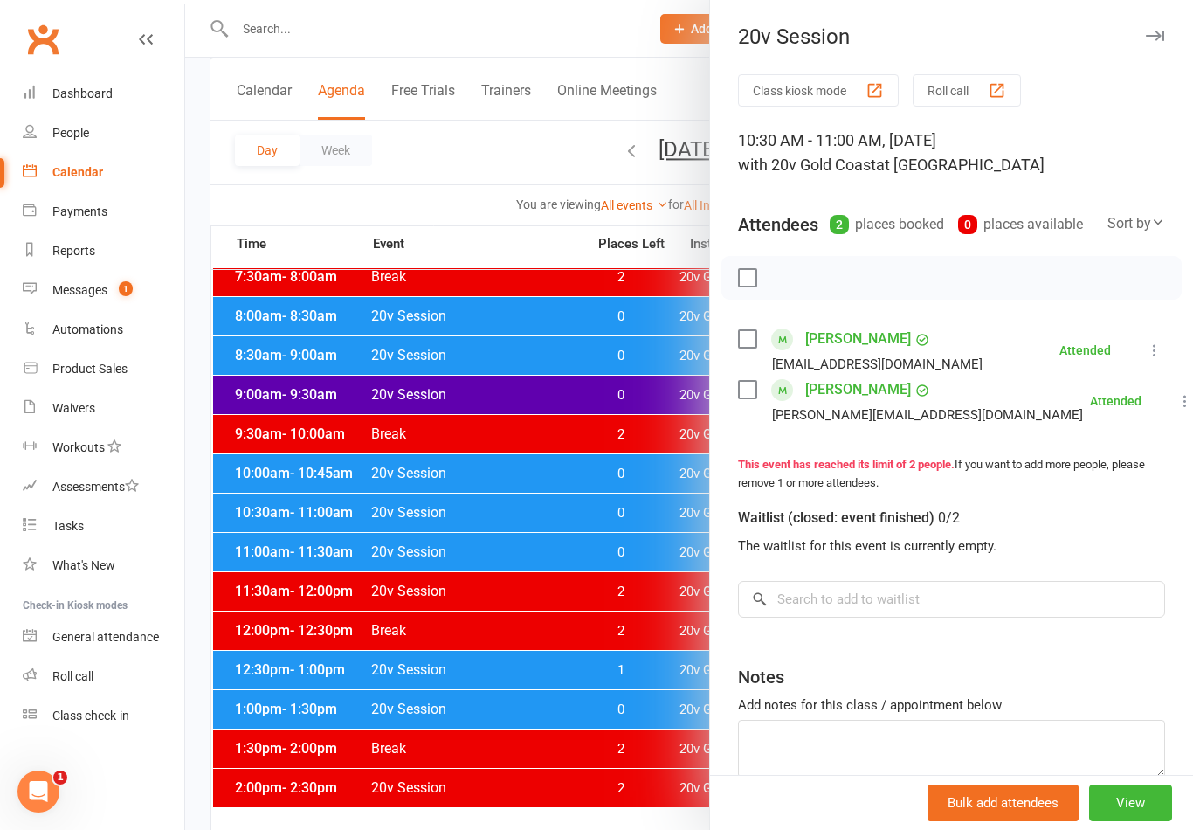
click at [637, 513] on div at bounding box center [689, 415] width 1008 height 830
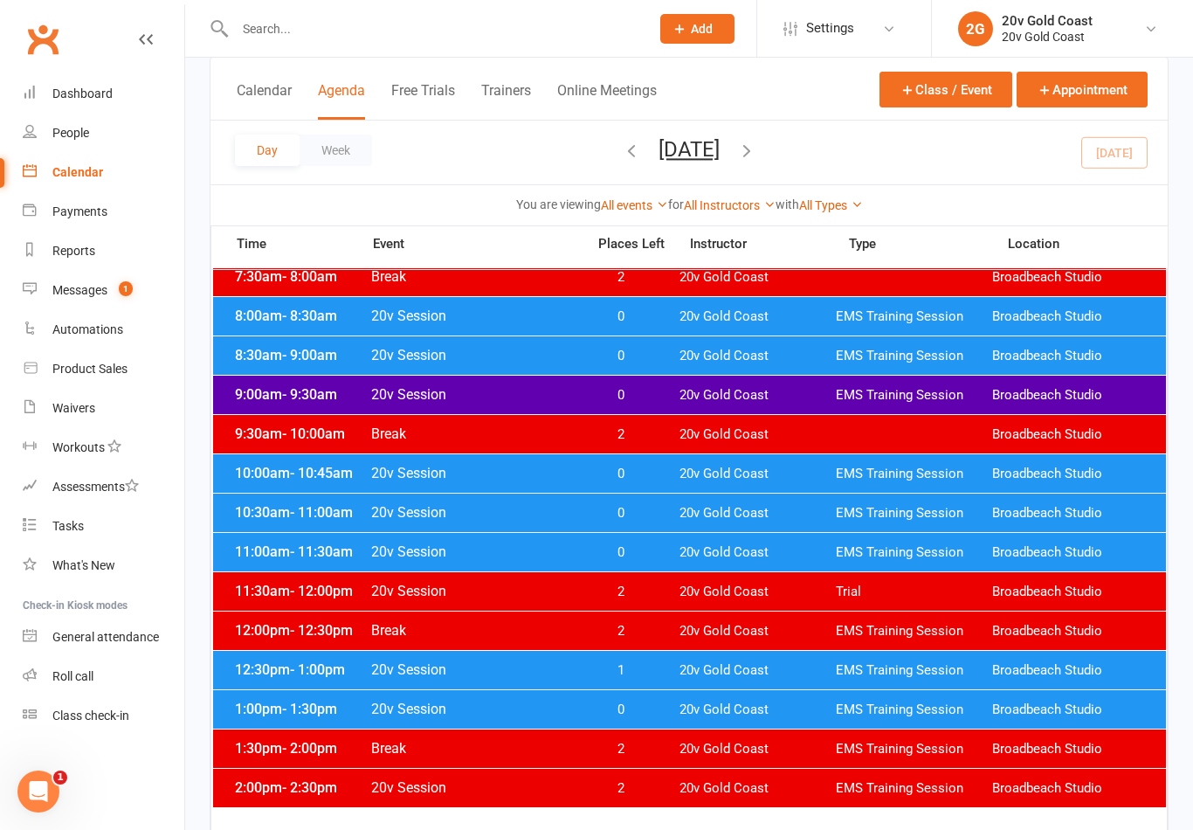
click at [640, 667] on span "1" at bounding box center [621, 670] width 92 height 17
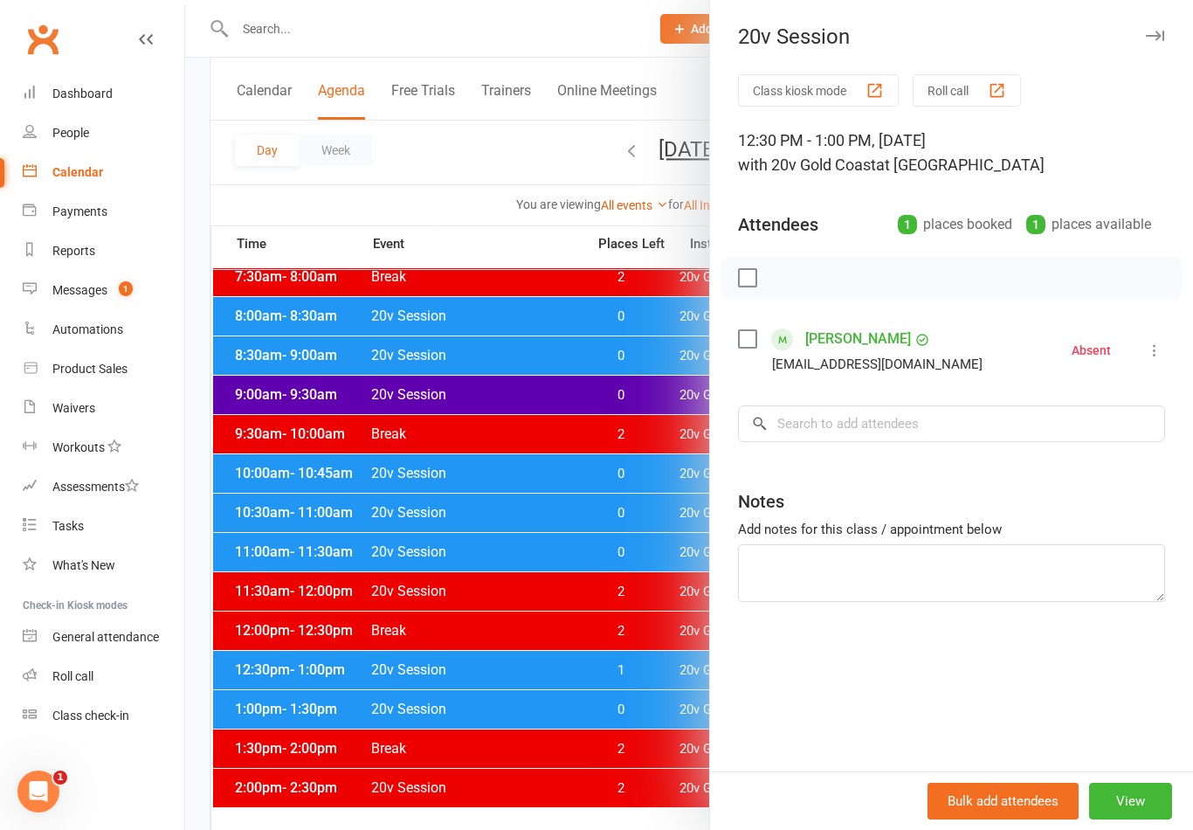
click at [653, 667] on div at bounding box center [689, 415] width 1008 height 830
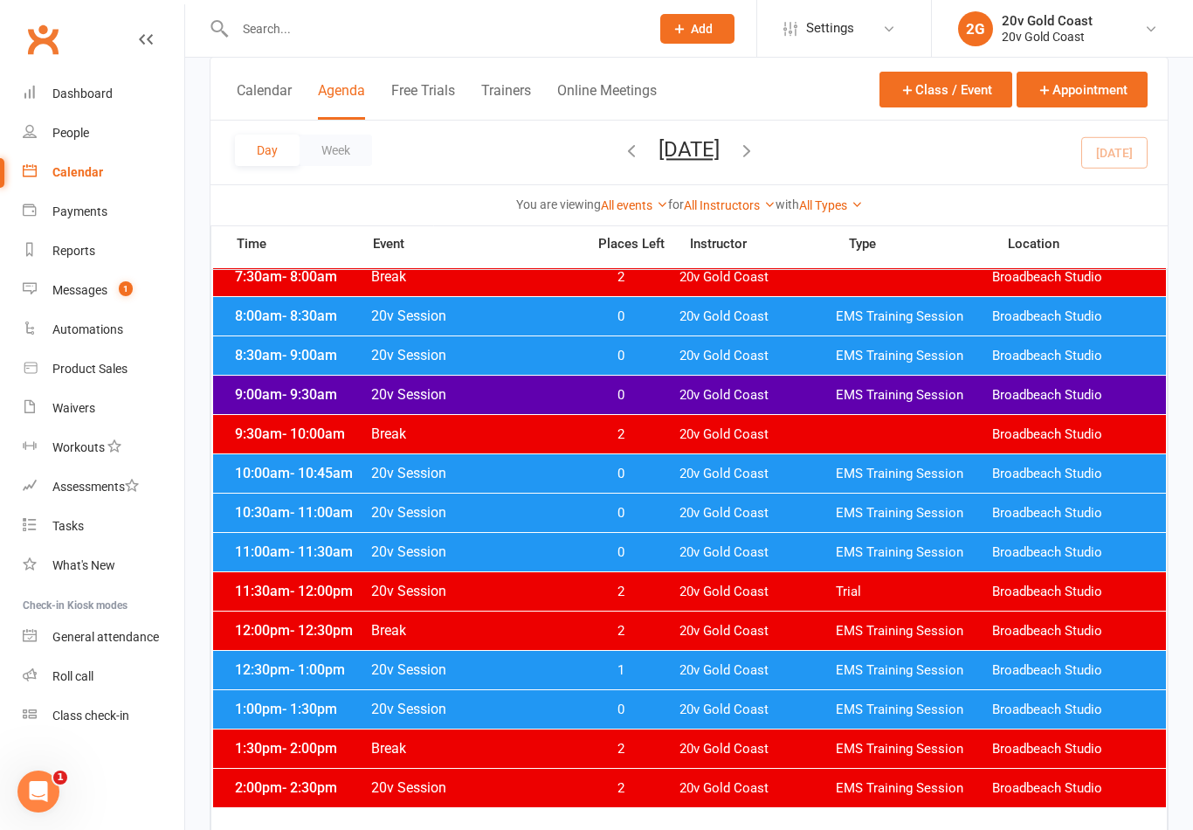
click at [652, 704] on span "0" at bounding box center [621, 709] width 92 height 17
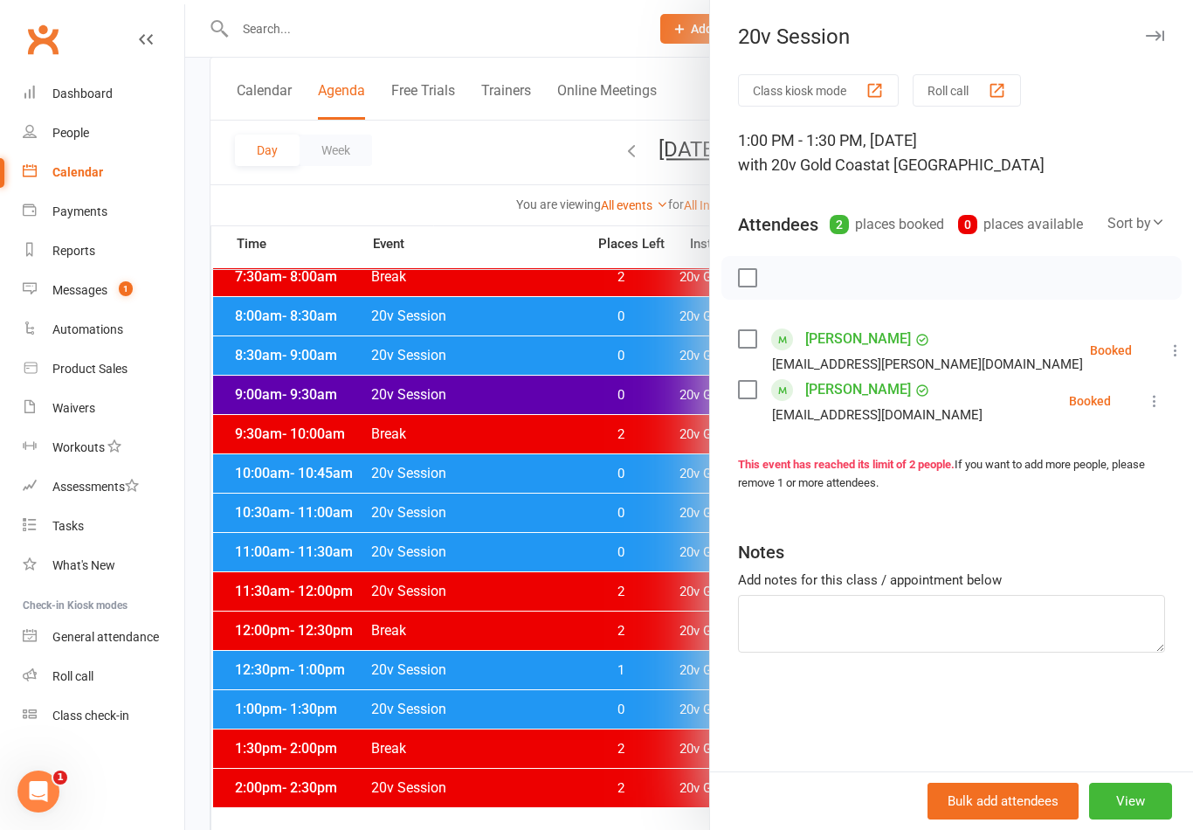
click at [647, 713] on div at bounding box center [689, 415] width 1008 height 830
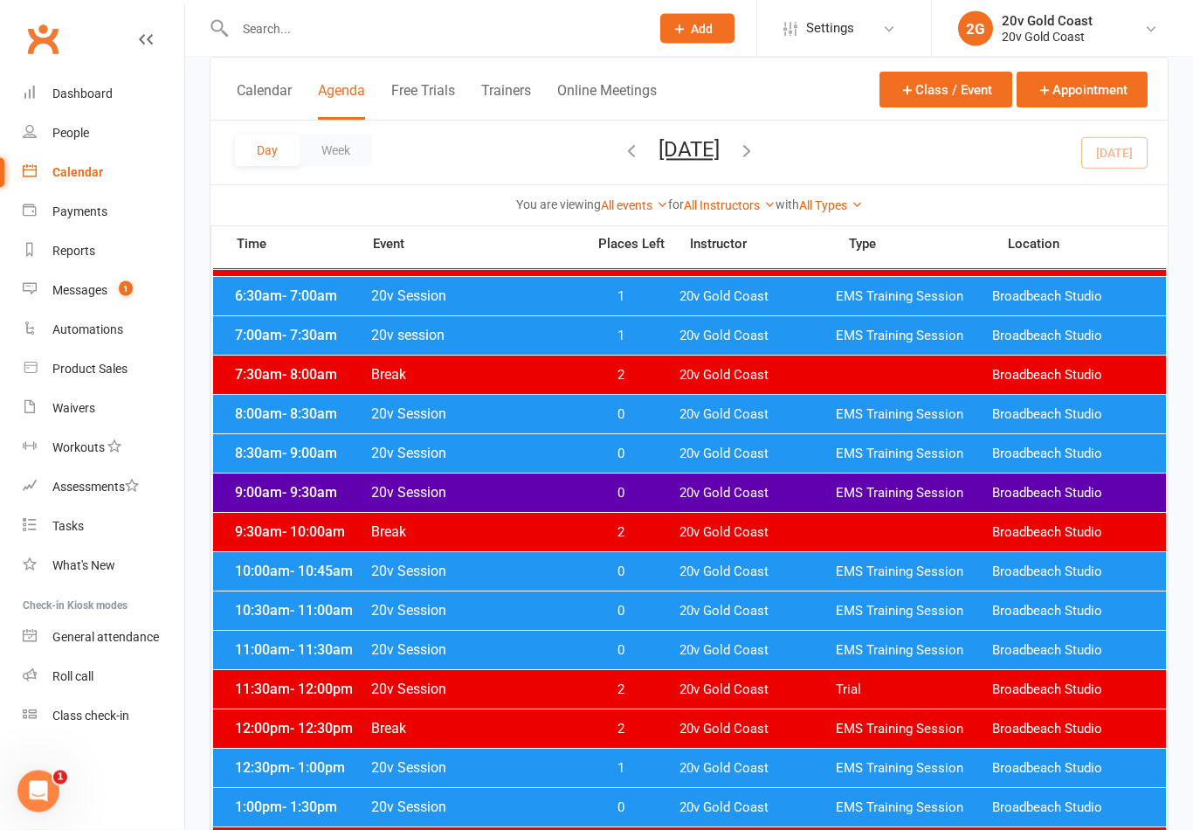
click at [633, 452] on span "0" at bounding box center [621, 454] width 92 height 17
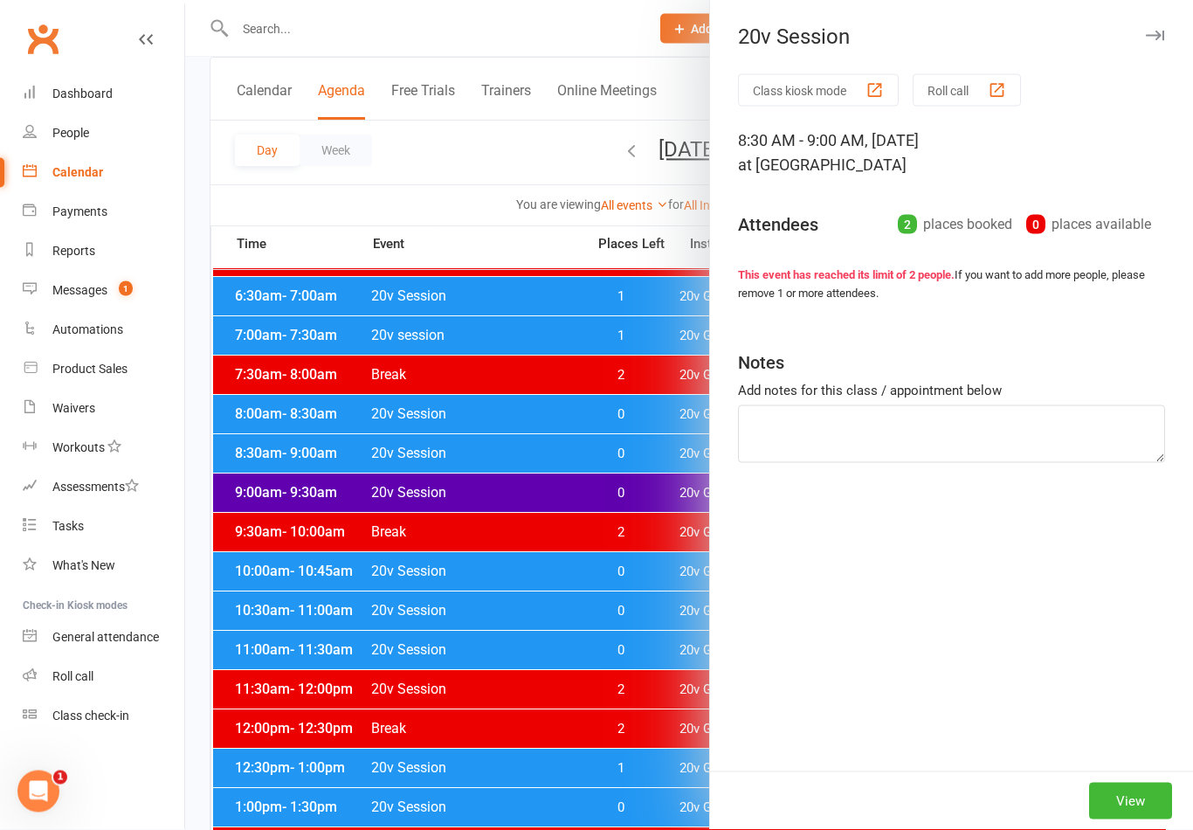
scroll to position [141, 0]
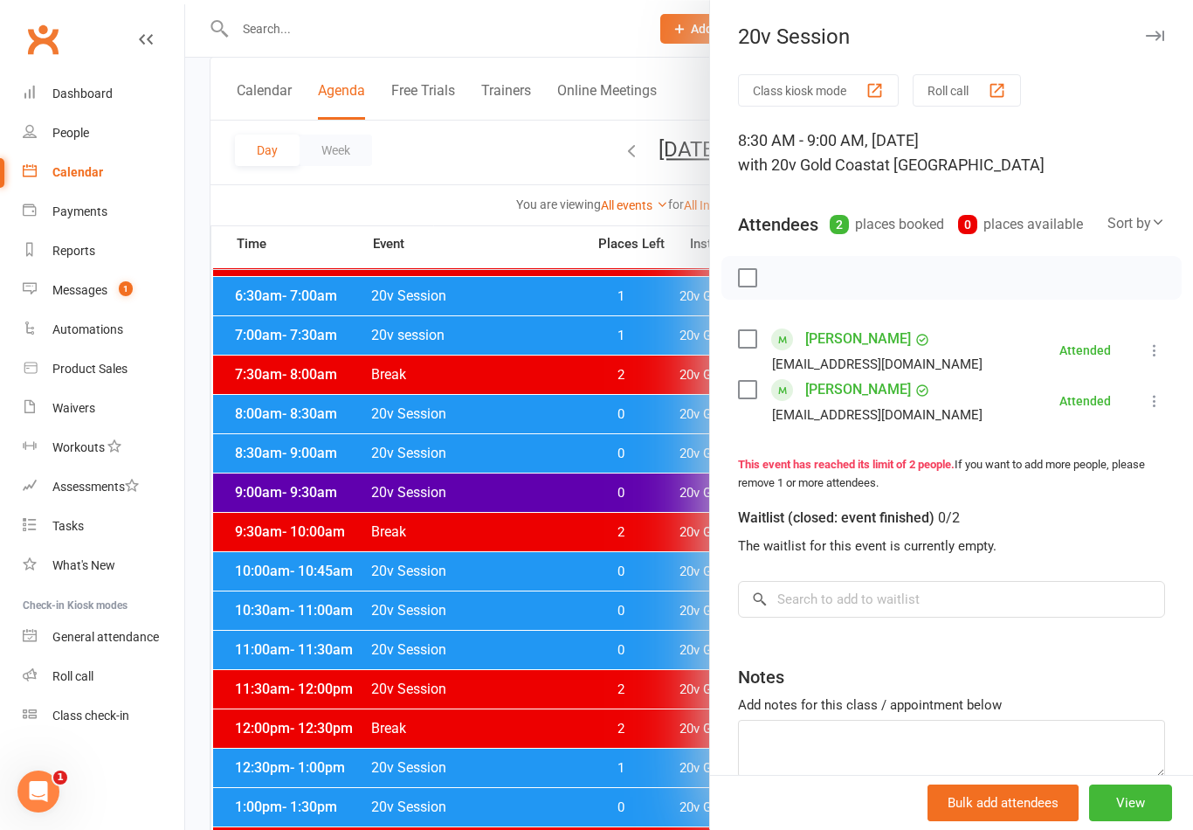
click at [643, 458] on div at bounding box center [689, 415] width 1008 height 830
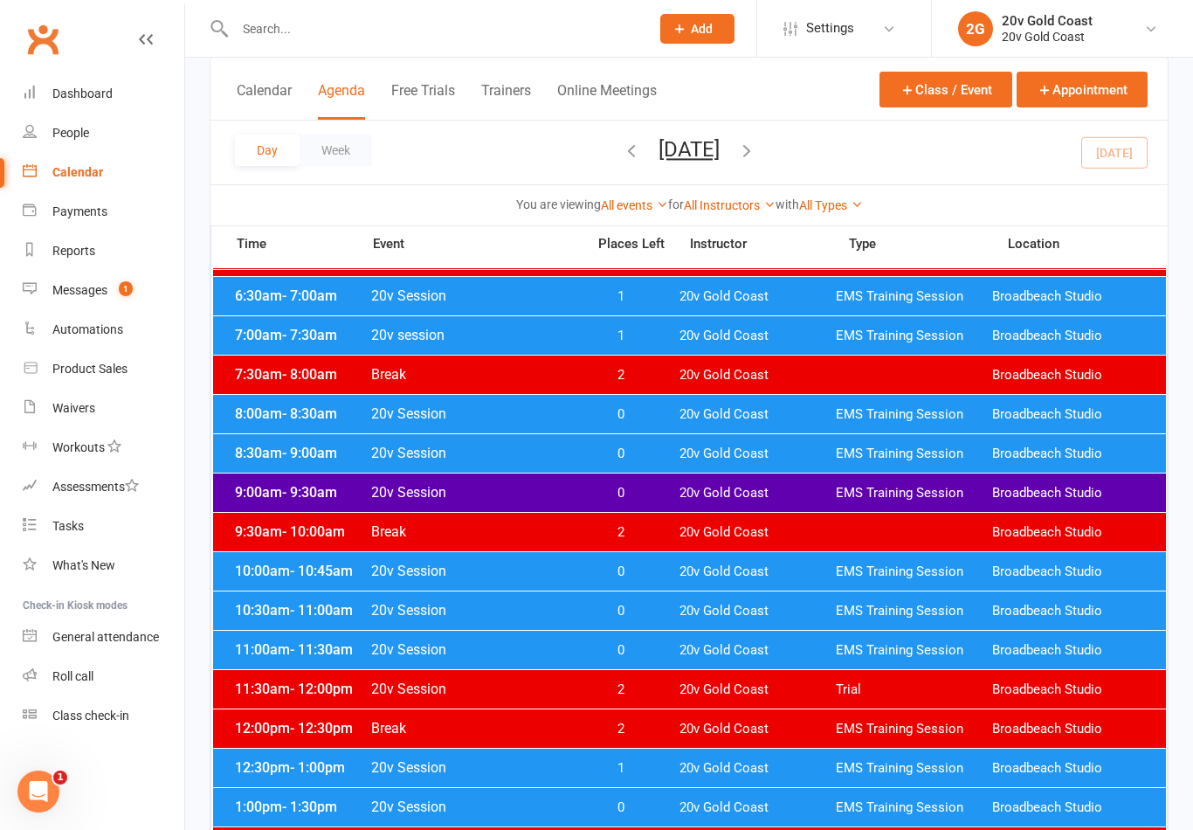
click at [653, 415] on span "0" at bounding box center [621, 414] width 92 height 17
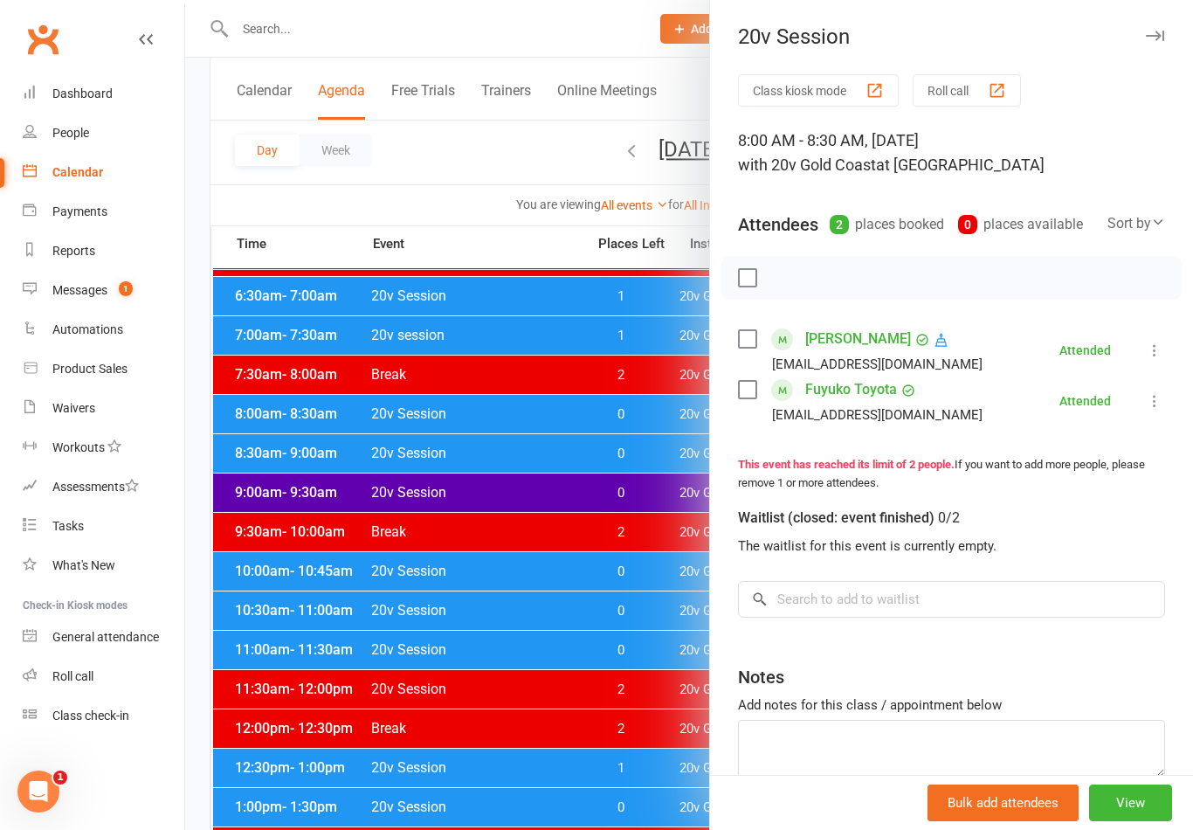
click at [644, 410] on div at bounding box center [689, 415] width 1008 height 830
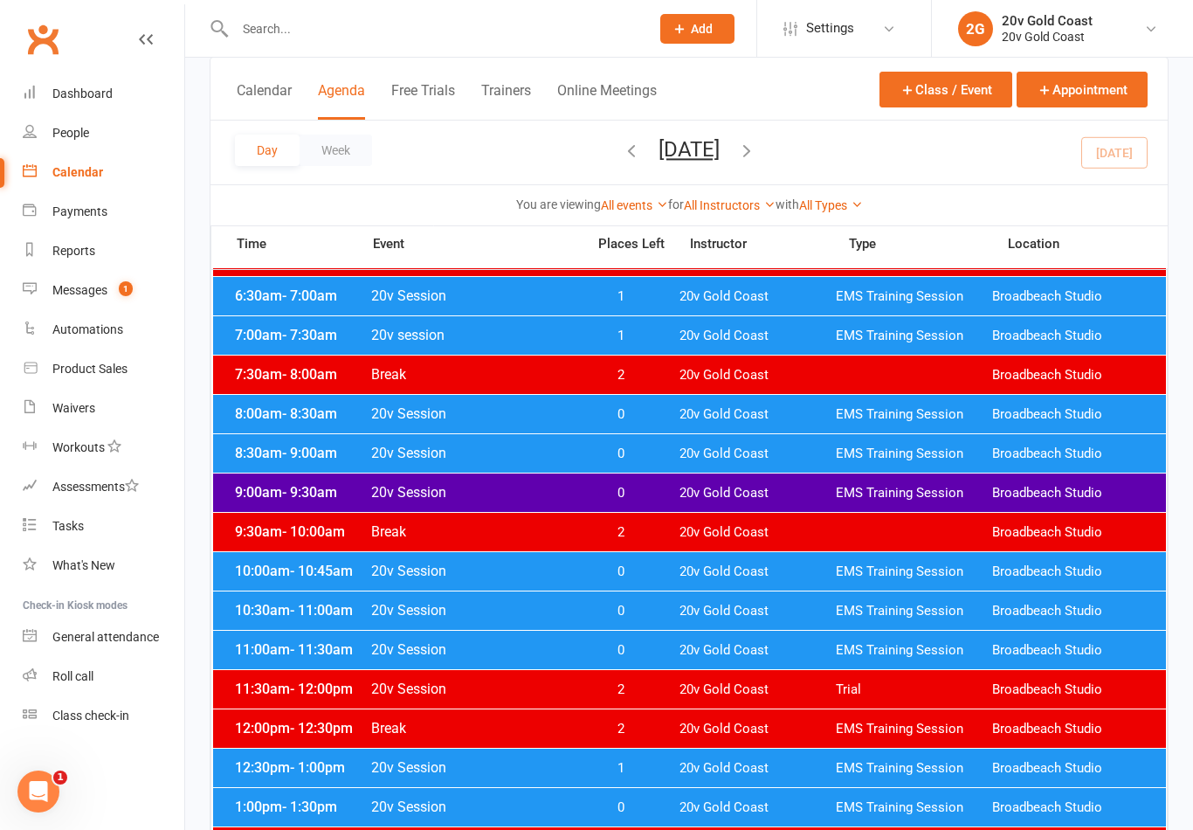
click at [87, 280] on link "Messages 1" at bounding box center [104, 290] width 162 height 39
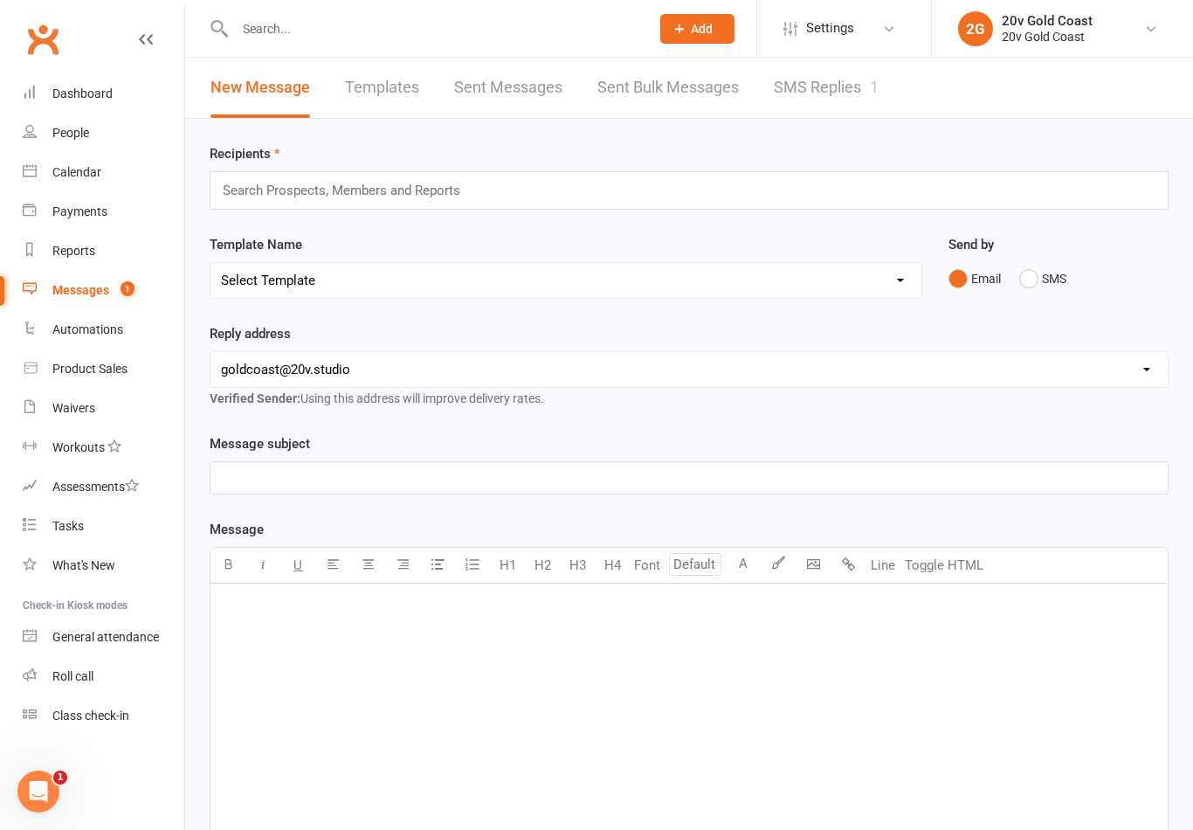
click at [821, 92] on link "SMS Replies 1" at bounding box center [826, 88] width 105 height 60
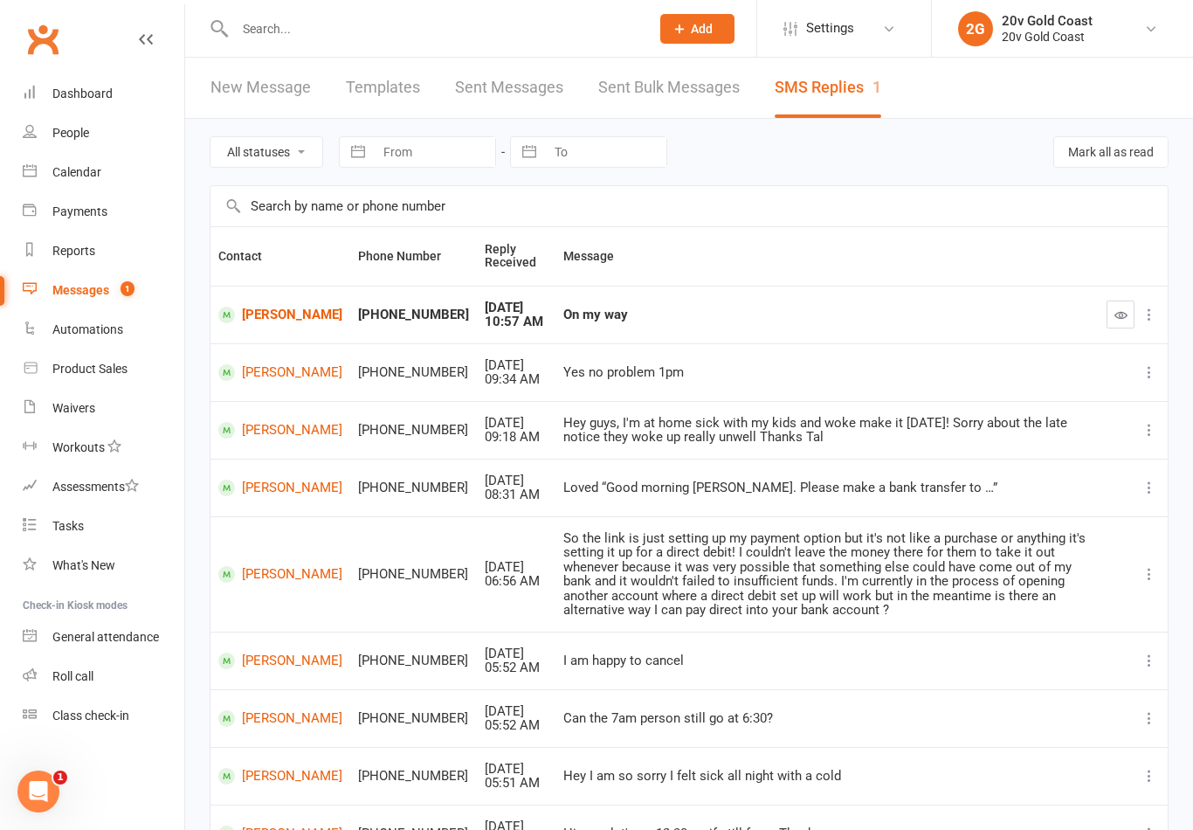
click at [1120, 321] on icon "button" at bounding box center [1121, 314] width 13 height 13
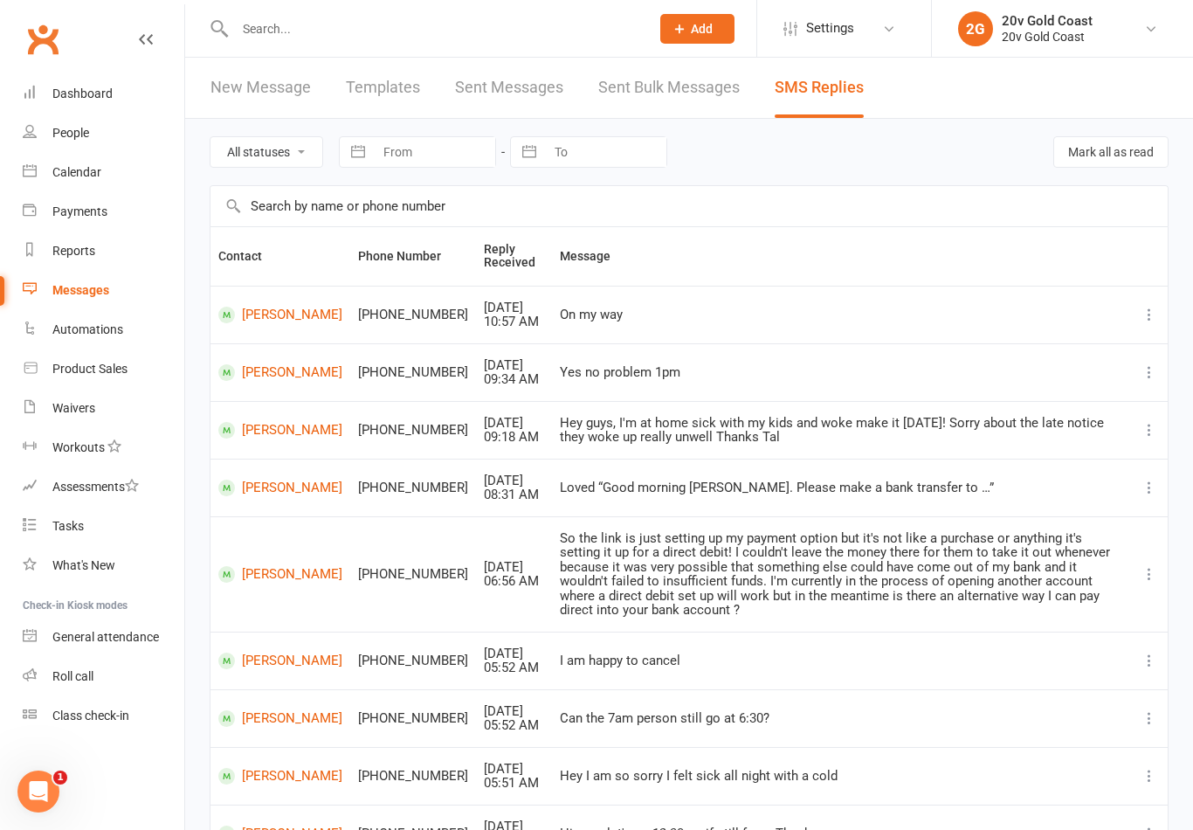
click at [267, 323] on link "[PERSON_NAME]" at bounding box center [280, 315] width 124 height 17
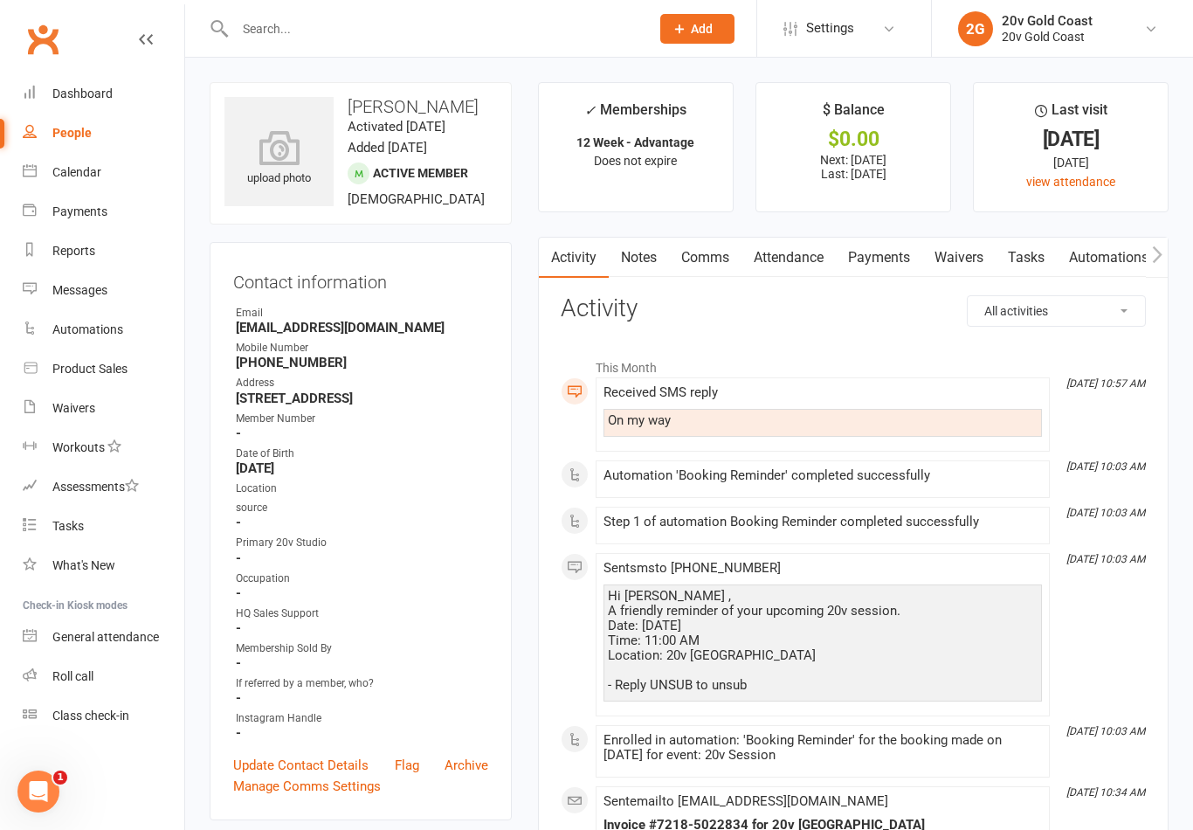
click at [80, 163] on link "Calendar" at bounding box center [104, 172] width 162 height 39
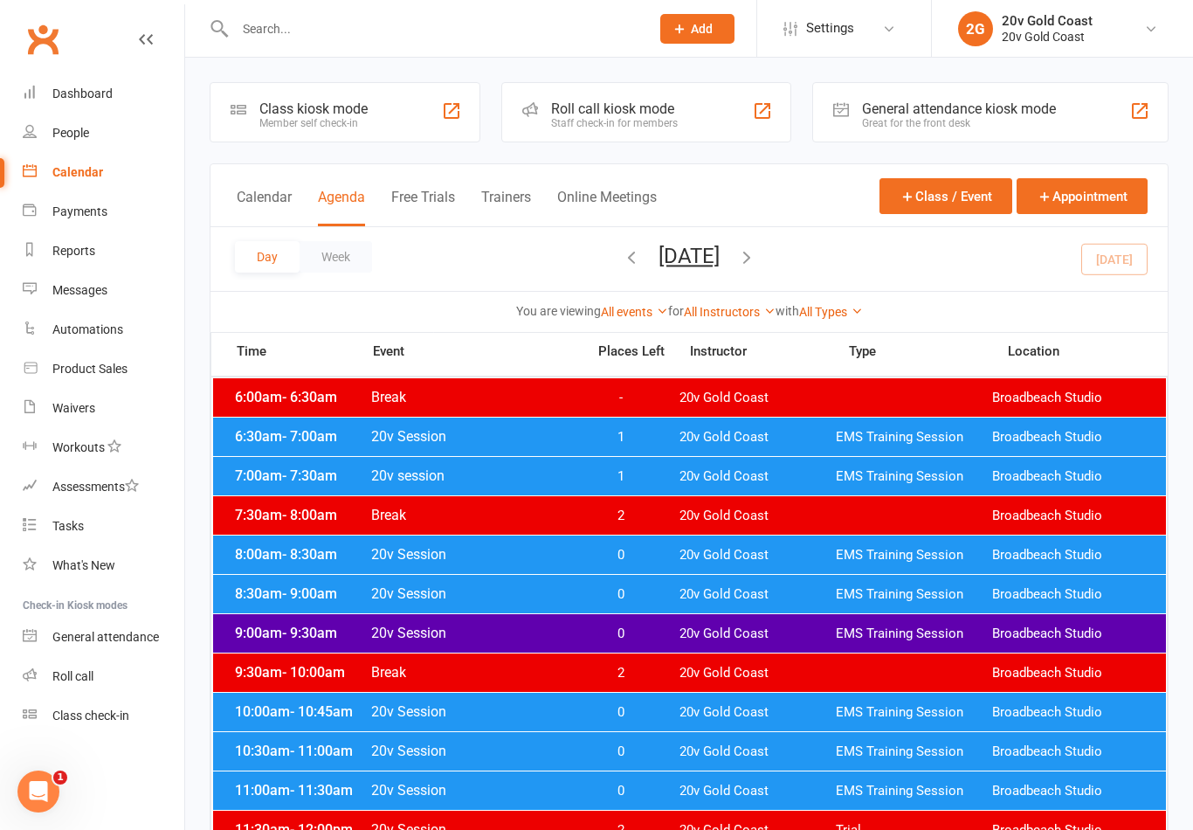
click at [1123, 271] on div "Day Week Friday, Aug 15, 2025 August 2025 Sun Mon Tue Wed Thu Fri Sat 27 28 29 …" at bounding box center [689, 259] width 957 height 64
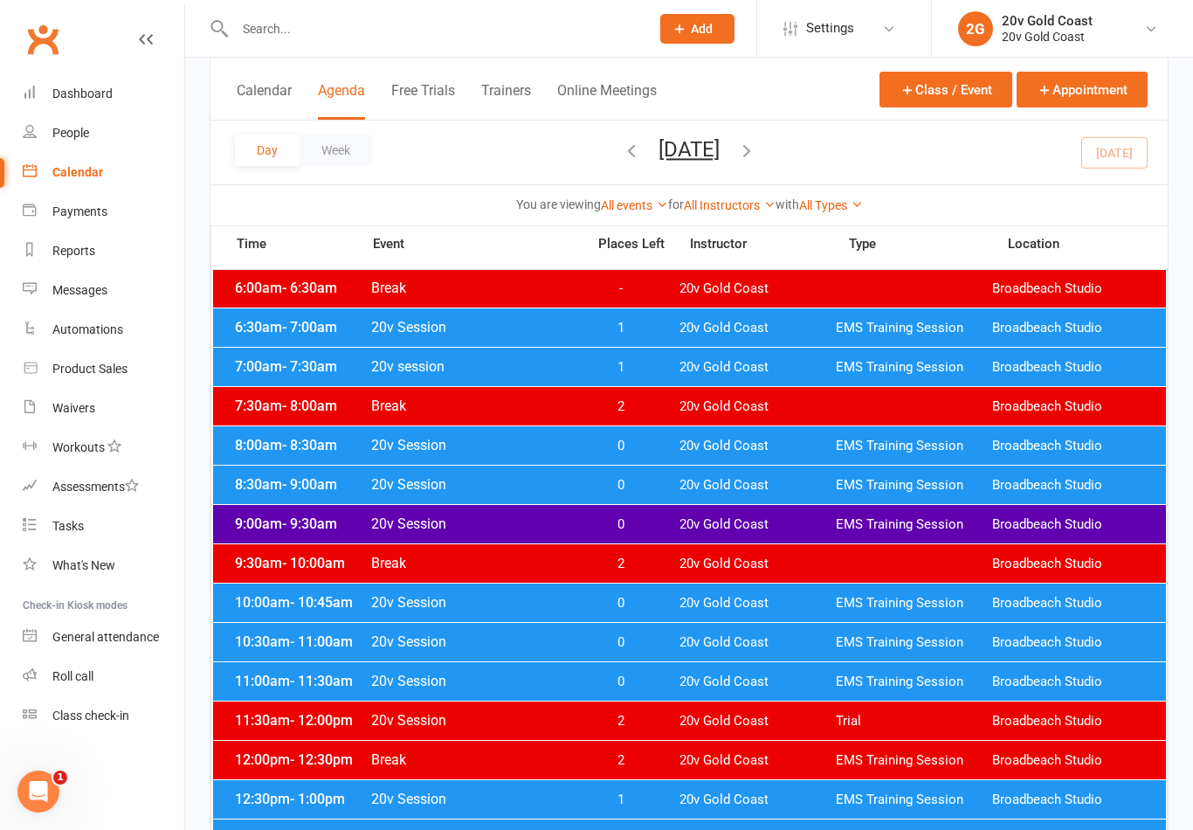
scroll to position [210, 0]
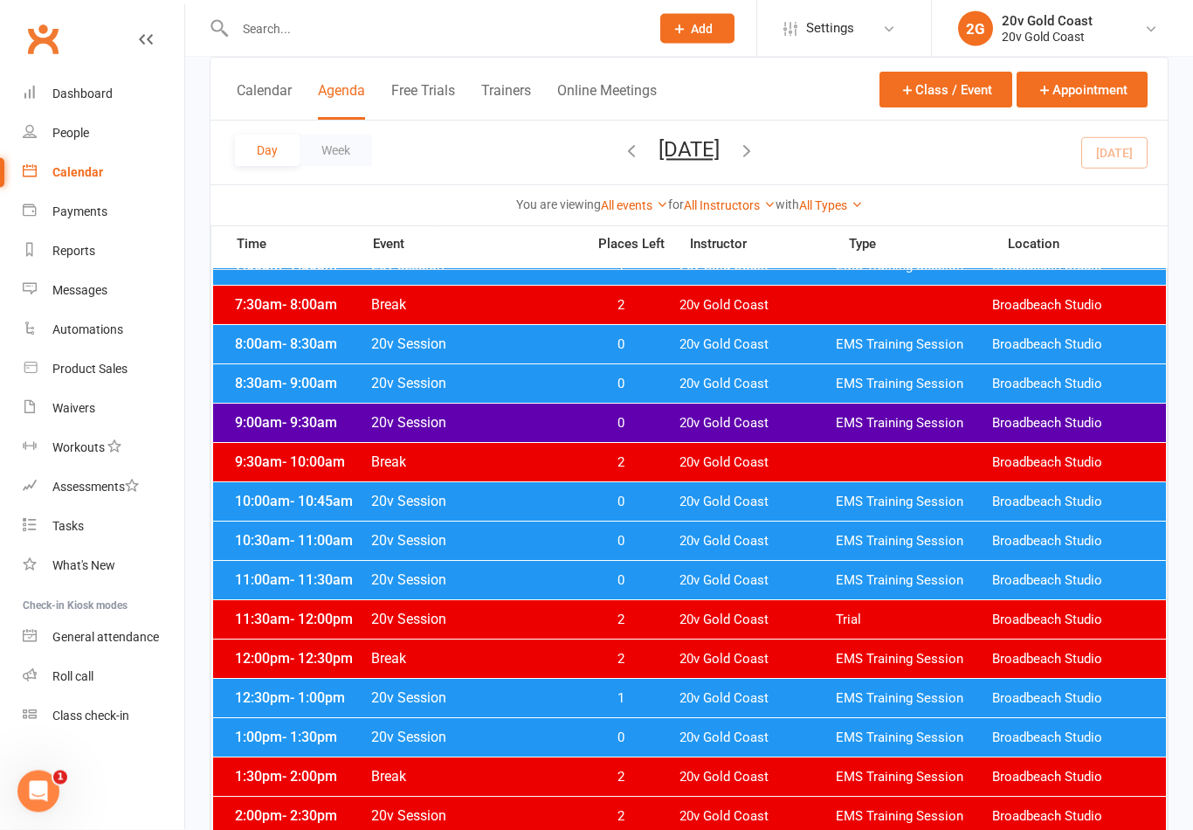
click at [639, 506] on span "0" at bounding box center [621, 502] width 92 height 17
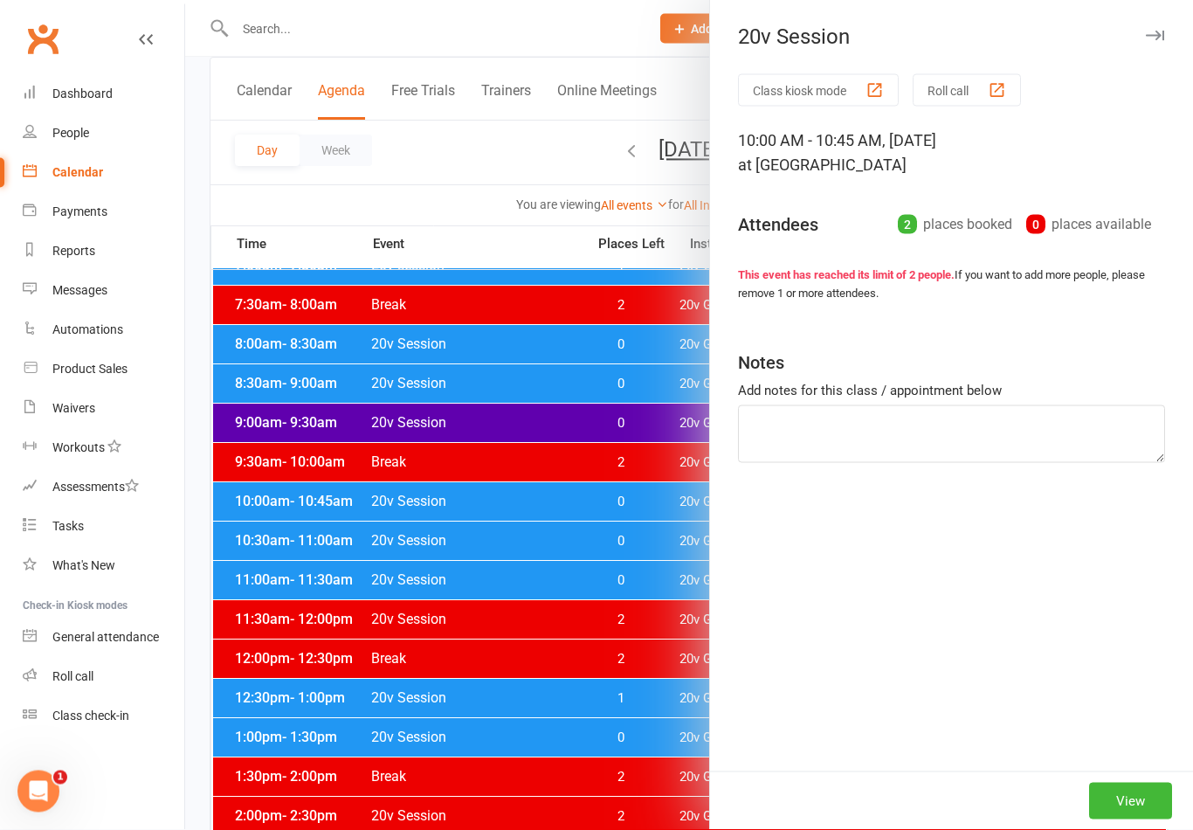
scroll to position [211, 0]
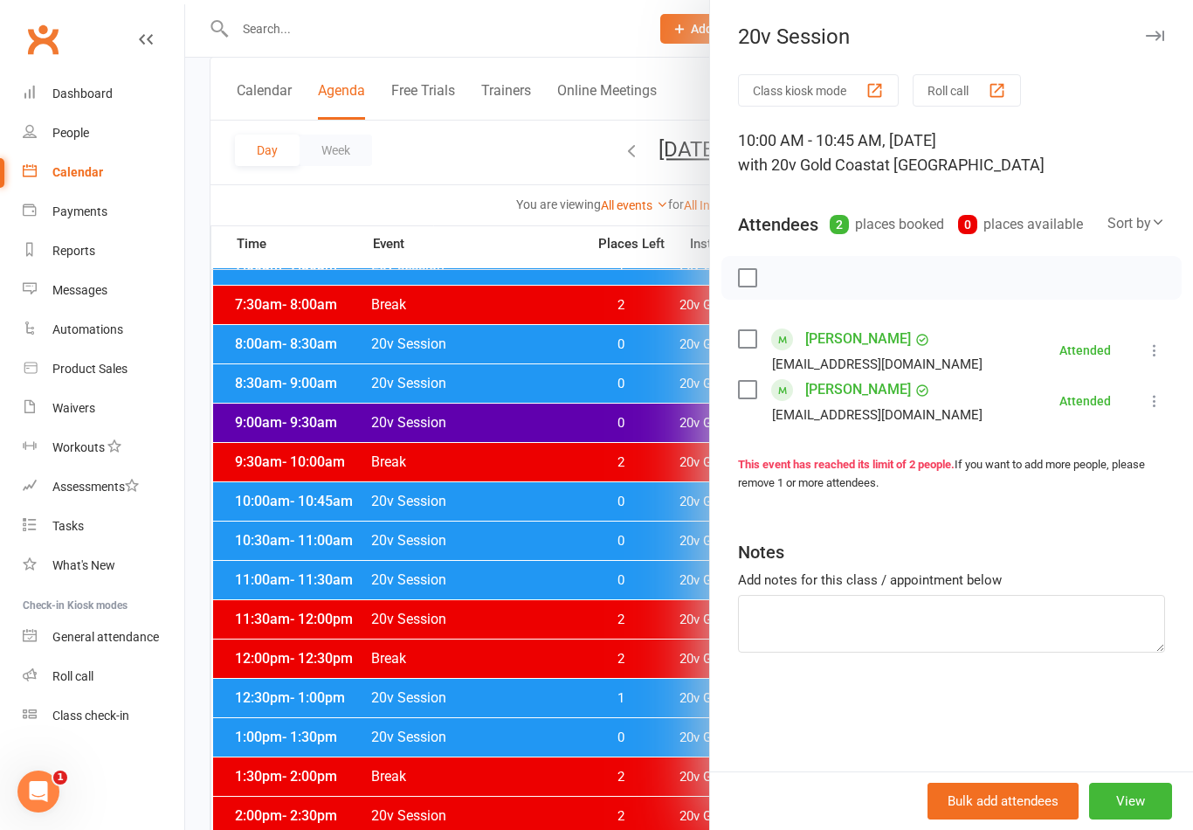
click at [624, 496] on div at bounding box center [689, 415] width 1008 height 830
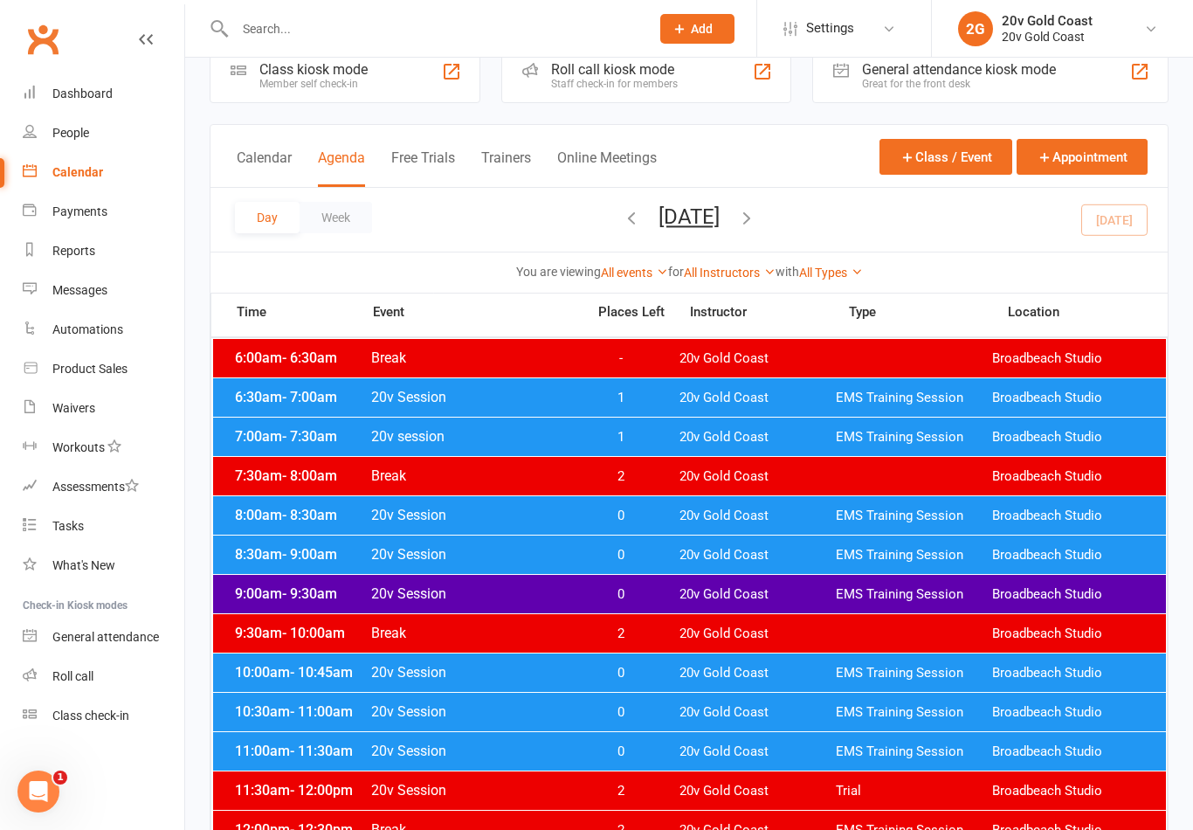
scroll to position [45, 0]
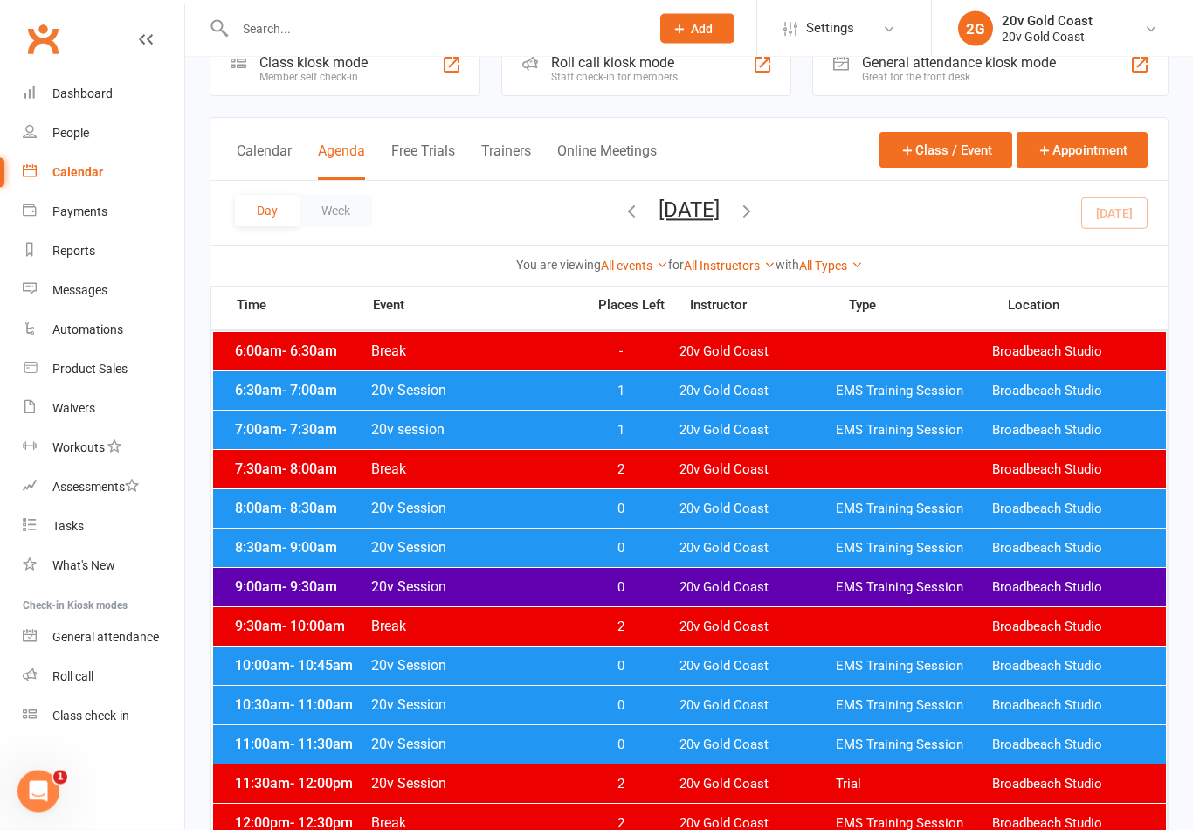
click at [720, 208] on button "[DATE]" at bounding box center [689, 210] width 61 height 24
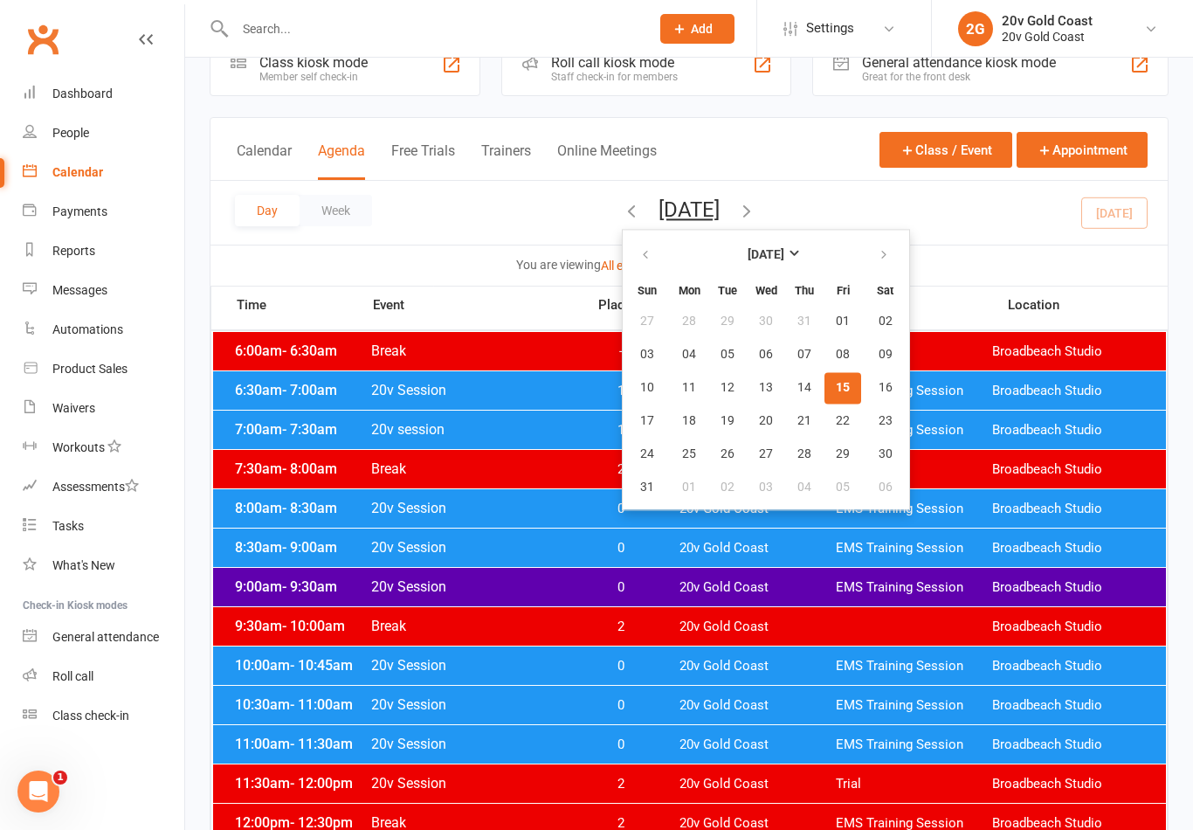
click at [671, 411] on button "18" at bounding box center [689, 420] width 37 height 31
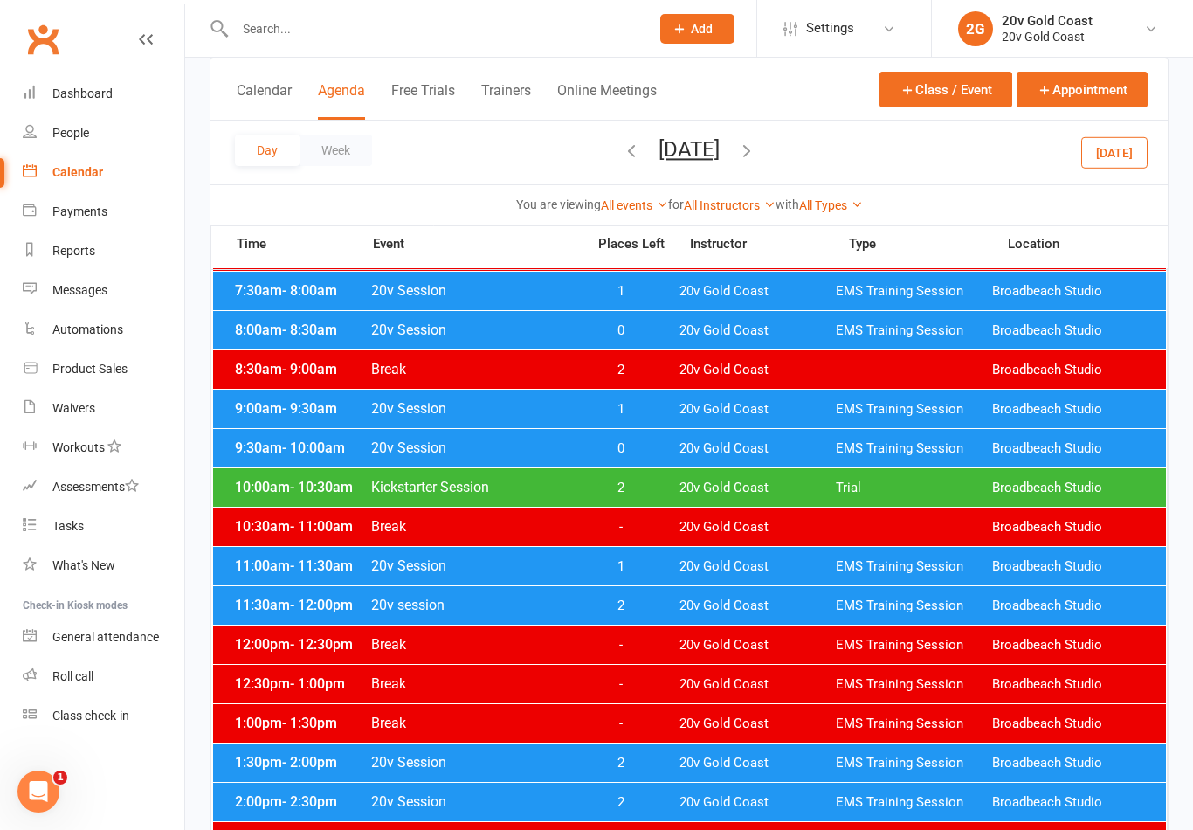
scroll to position [224, 0]
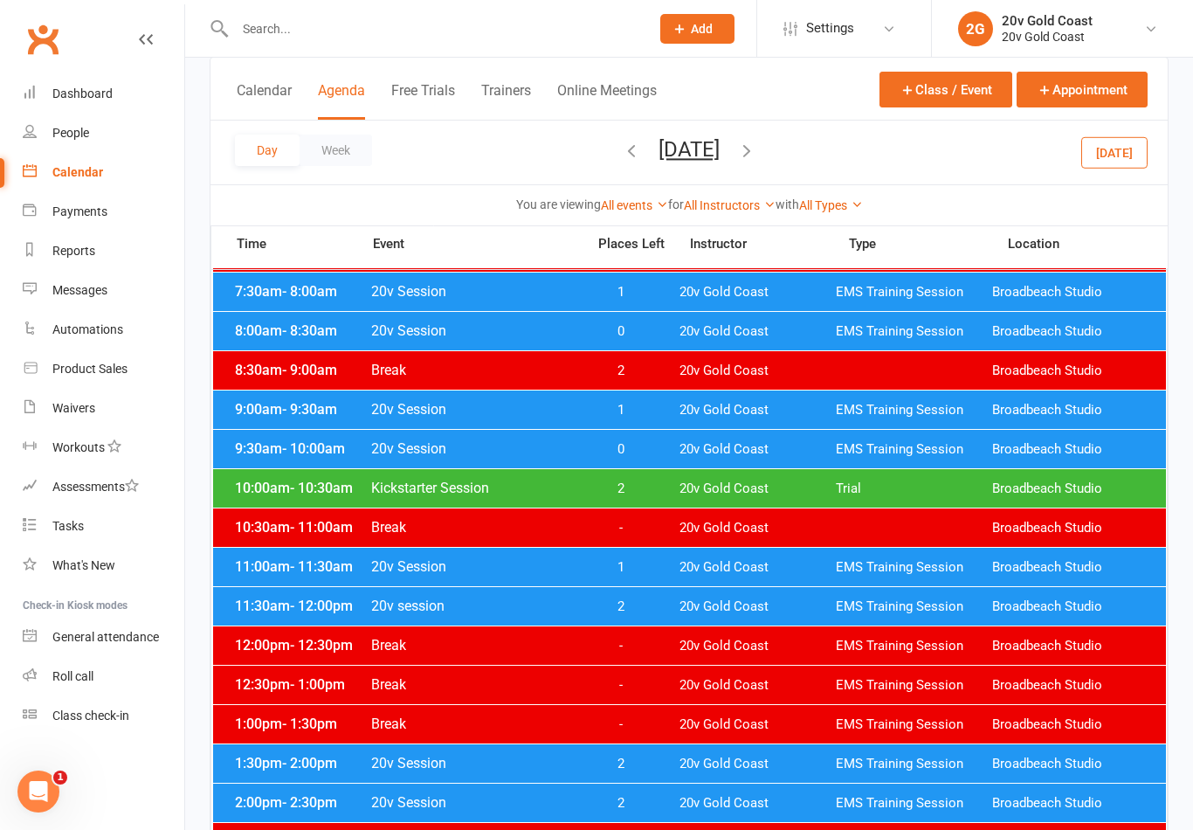
click at [639, 560] on span "1" at bounding box center [621, 567] width 92 height 17
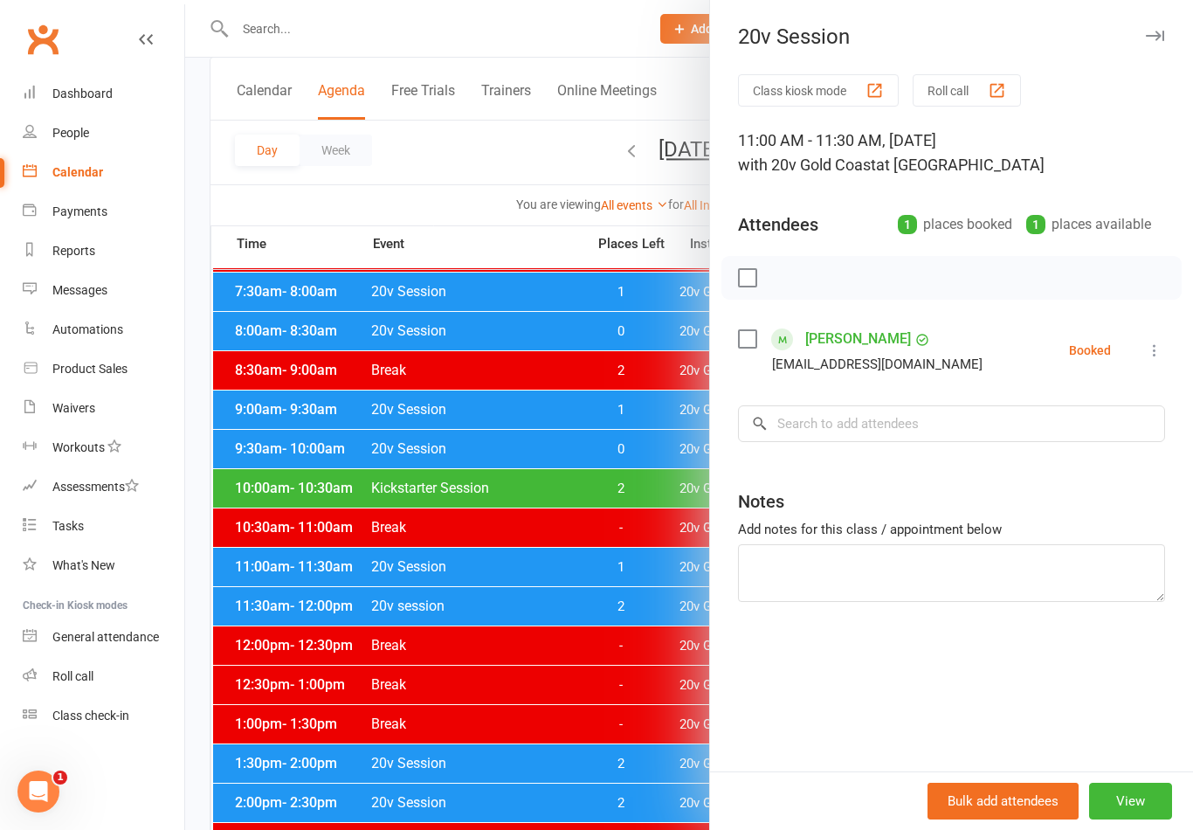
click at [644, 564] on div at bounding box center [689, 415] width 1008 height 830
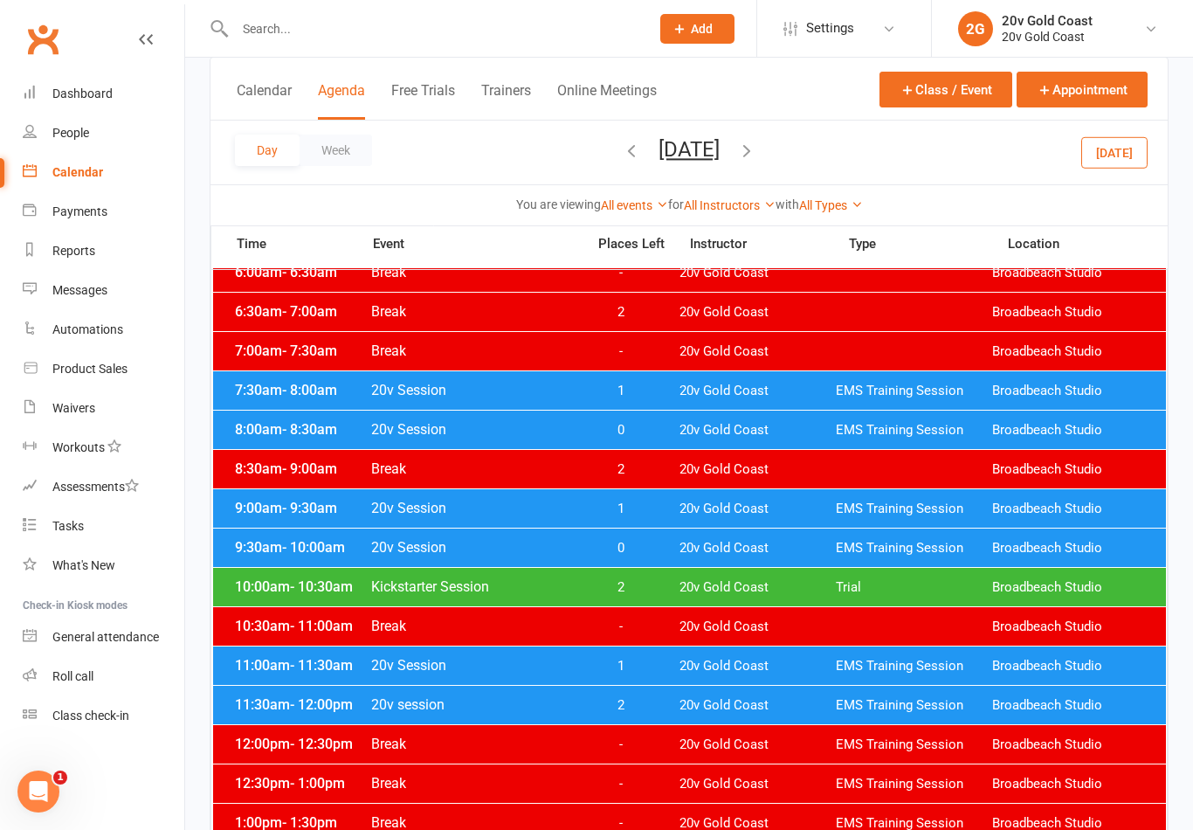
scroll to position [124, 0]
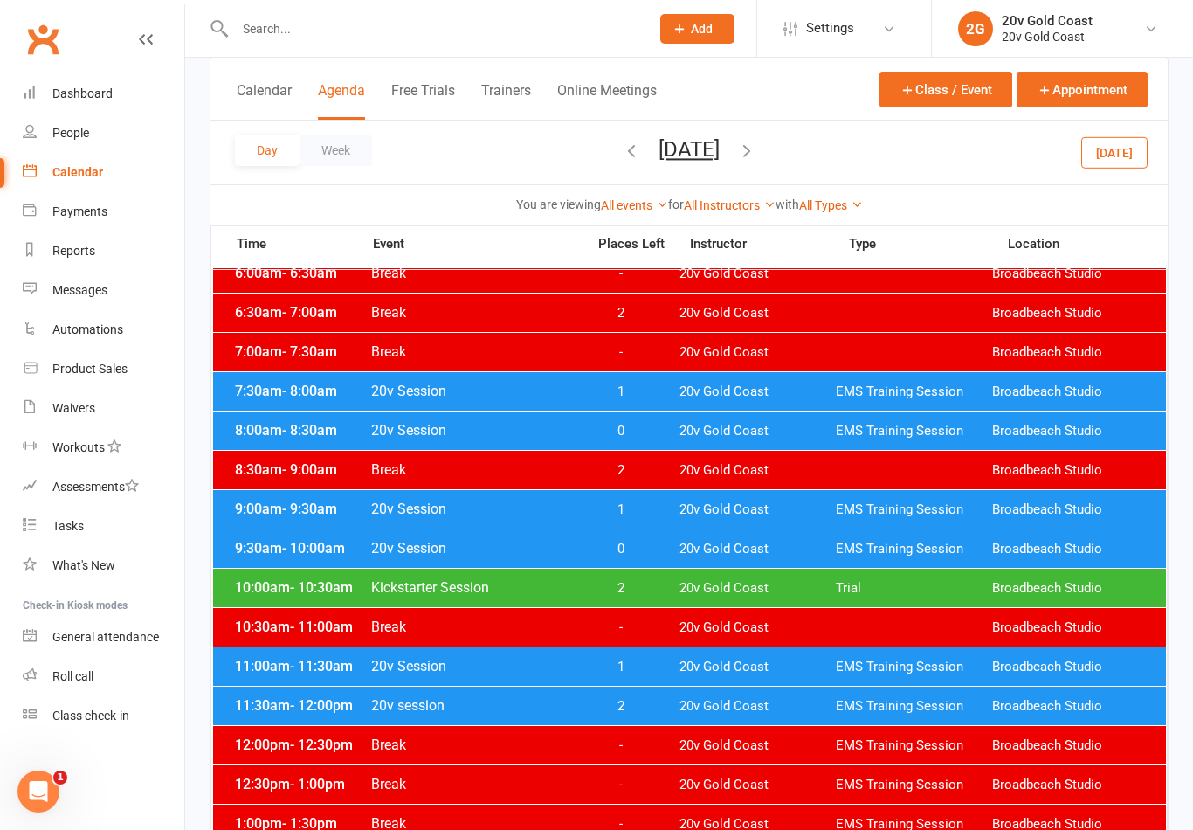
click at [655, 508] on span "1" at bounding box center [621, 509] width 92 height 17
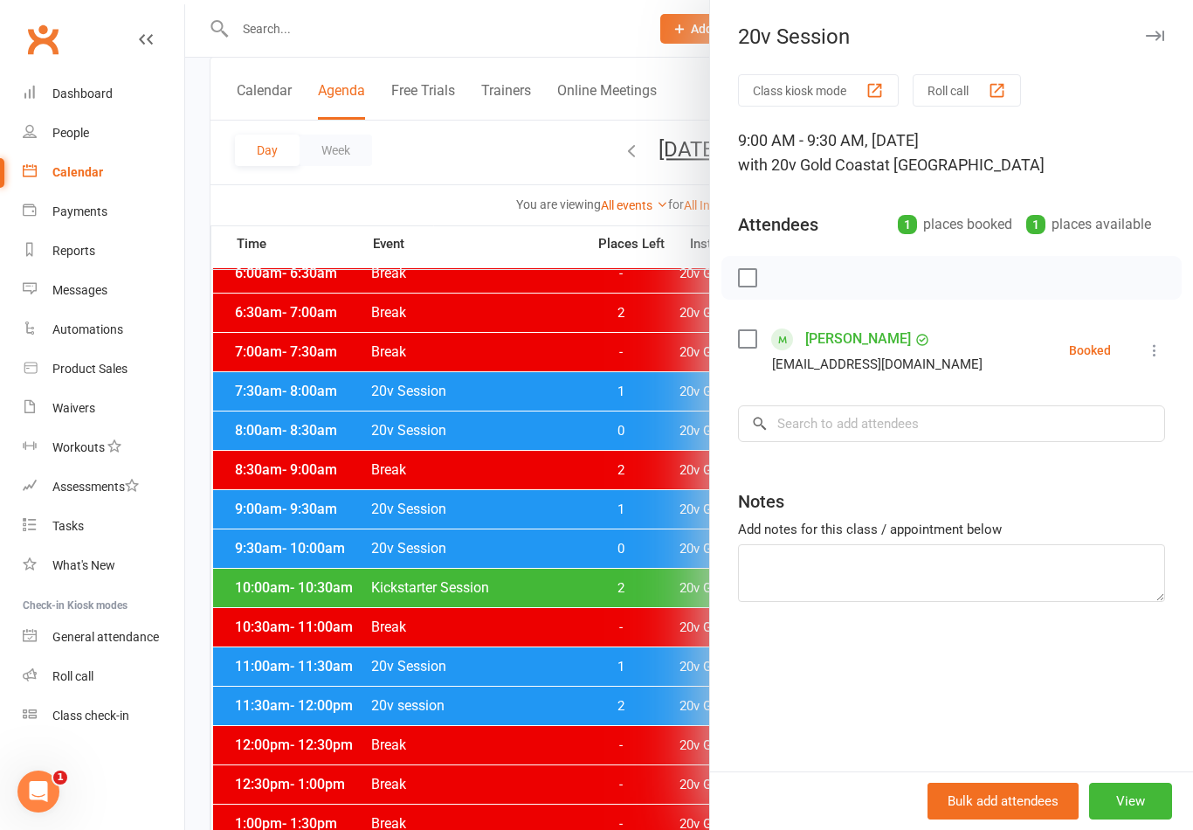
click at [657, 512] on div at bounding box center [689, 415] width 1008 height 830
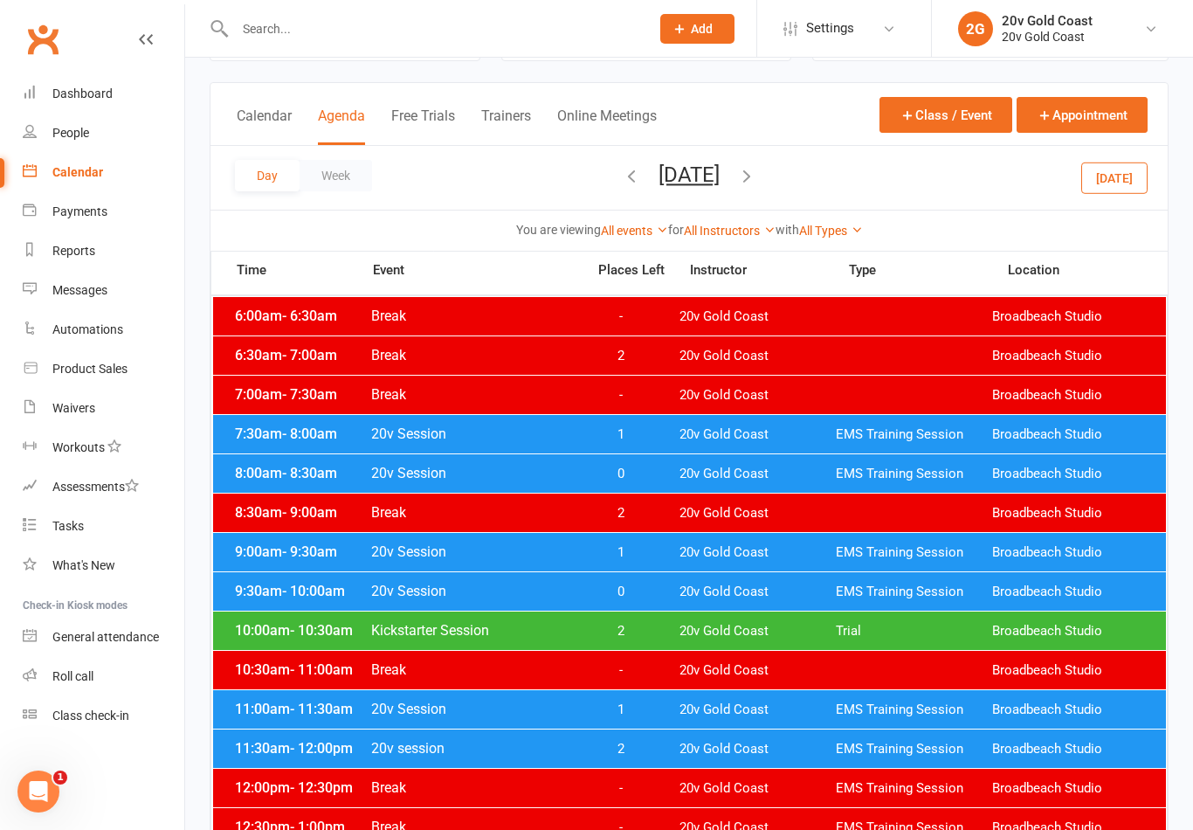
scroll to position [80, 0]
click at [643, 591] on span "0" at bounding box center [621, 592] width 92 height 17
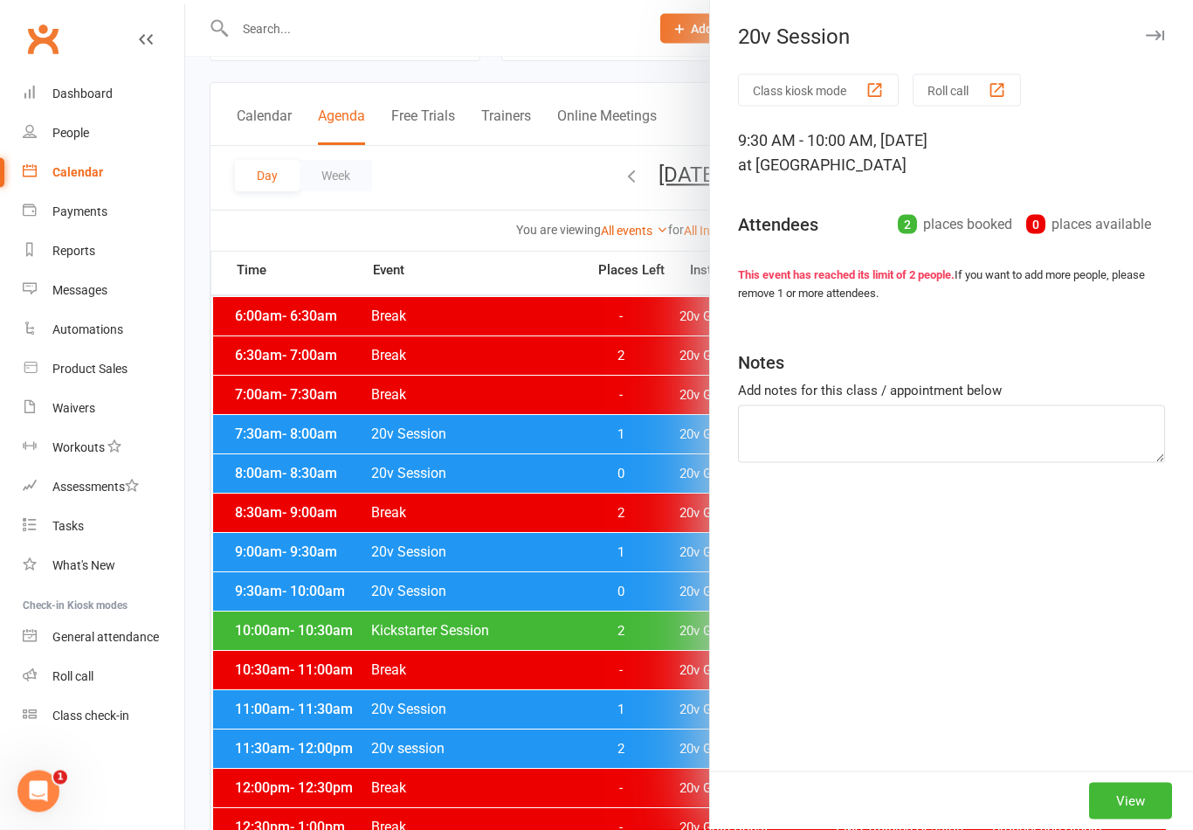
scroll to position [81, 0]
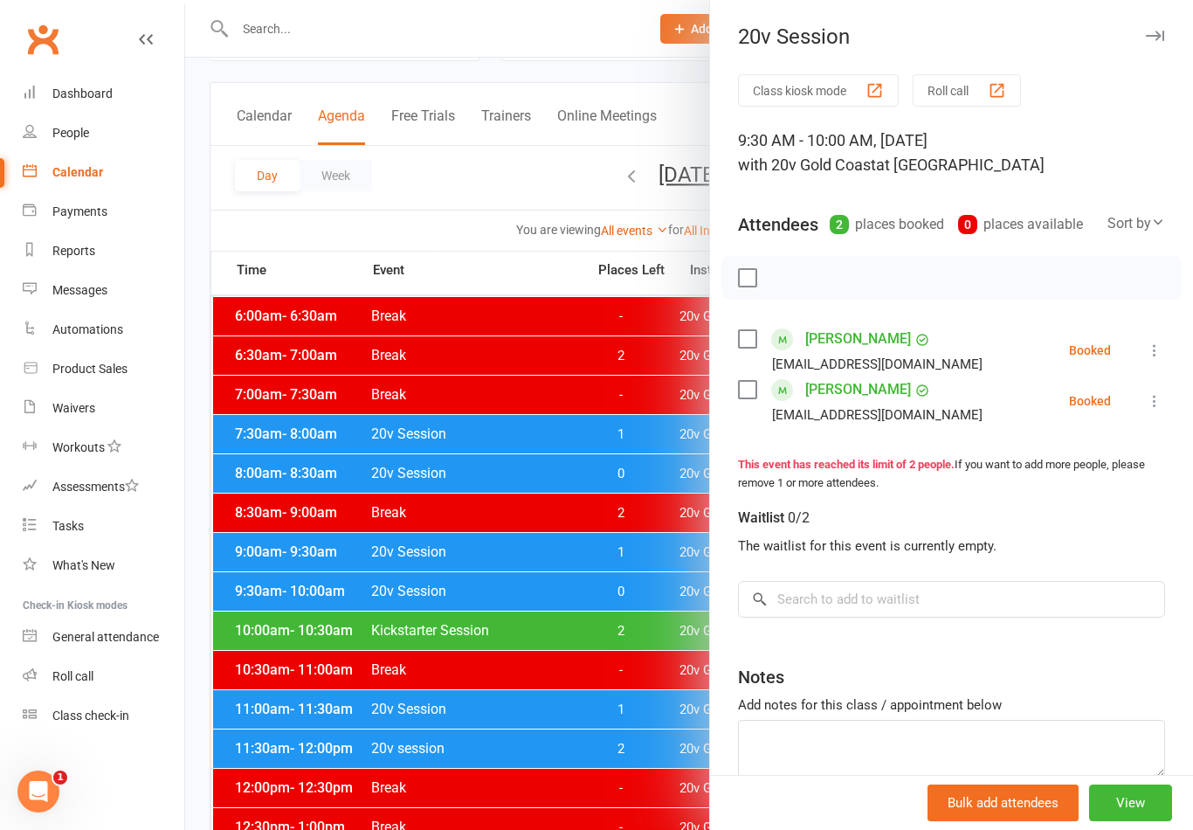
click at [641, 594] on div at bounding box center [689, 415] width 1008 height 830
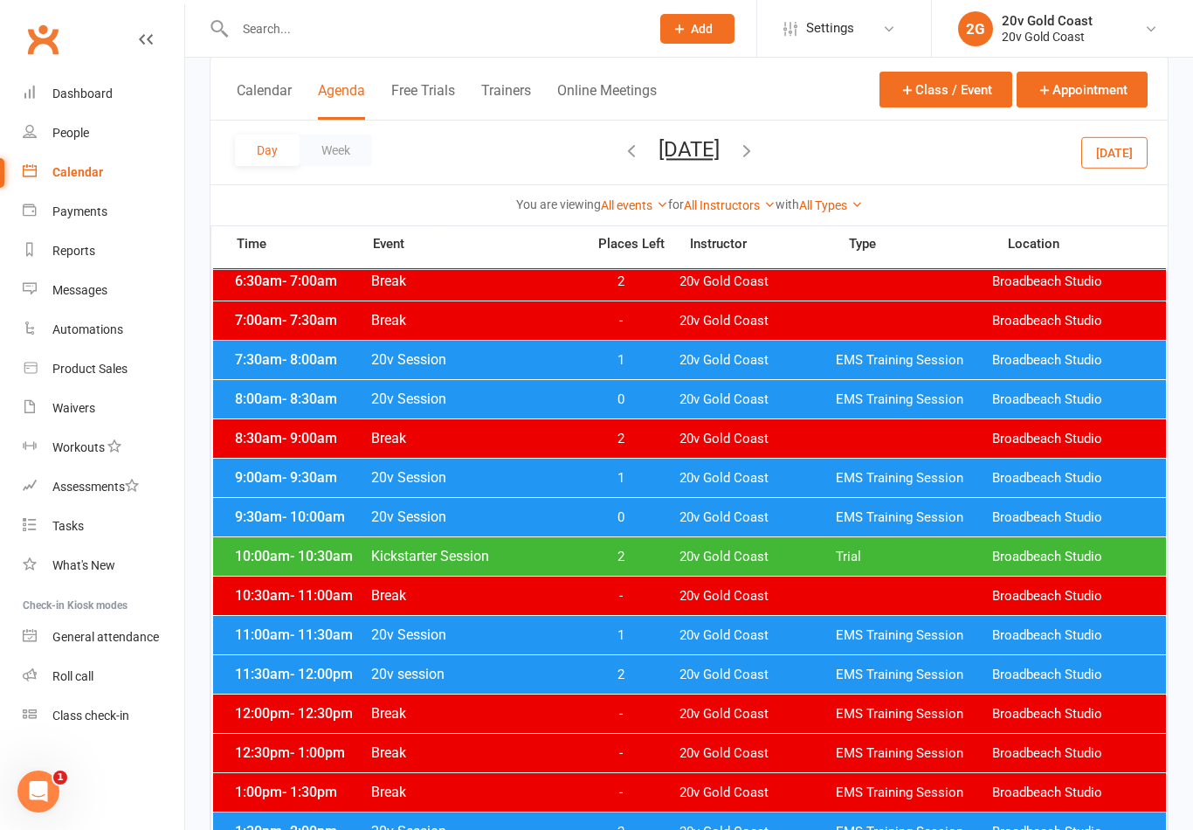
scroll to position [154, 0]
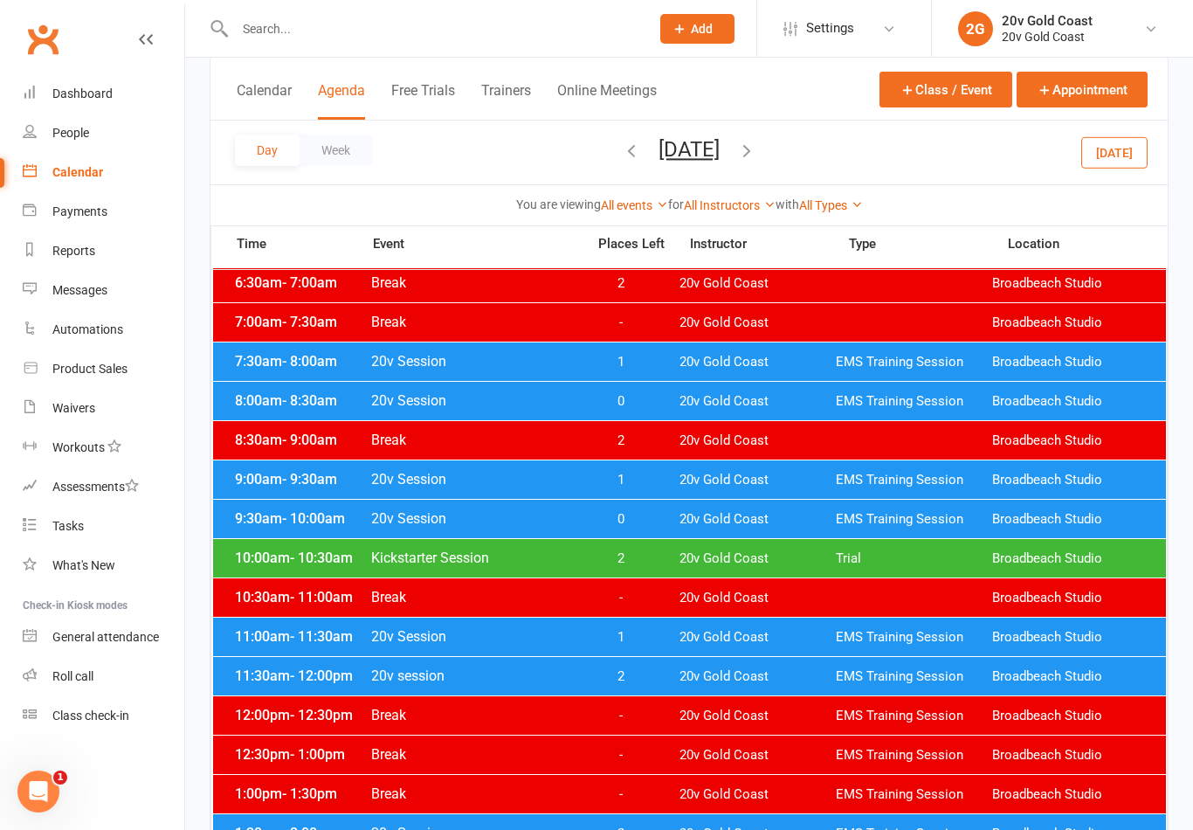
click at [644, 478] on span "1" at bounding box center [621, 480] width 92 height 17
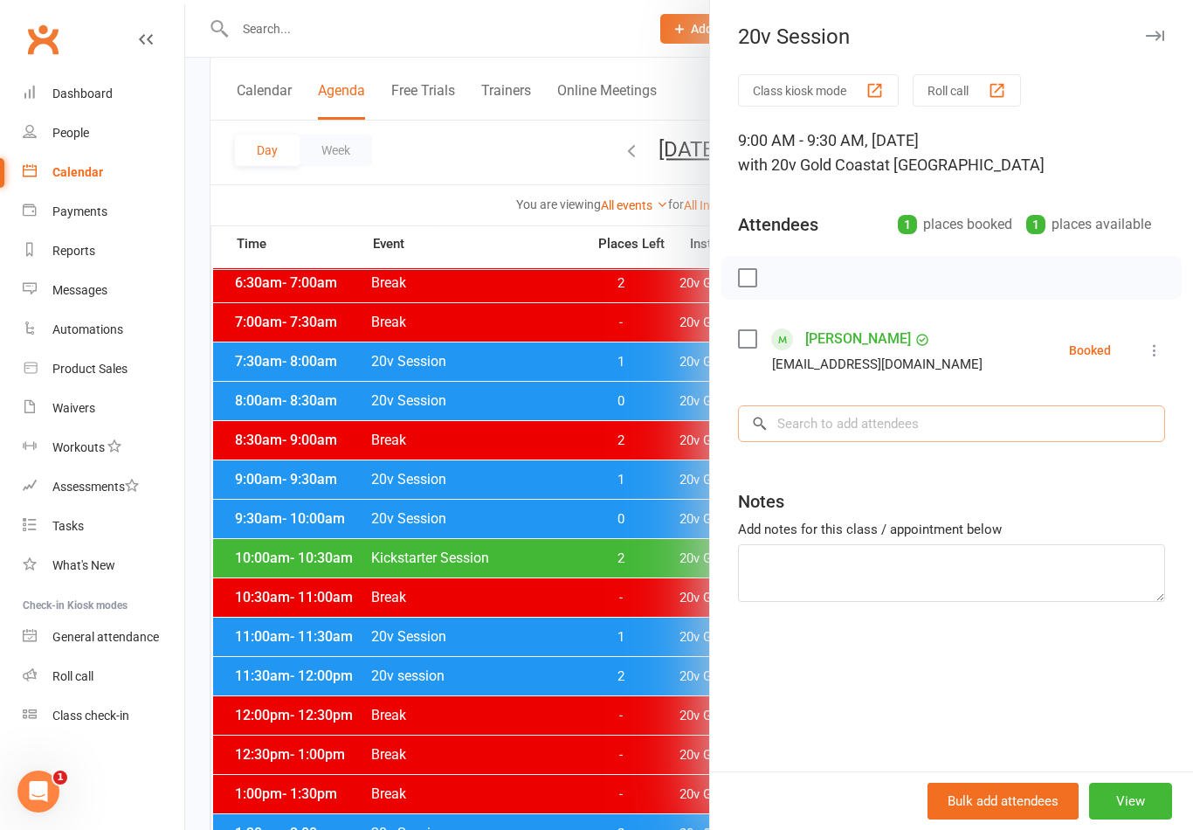
click at [884, 408] on input "search" at bounding box center [951, 423] width 427 height 37
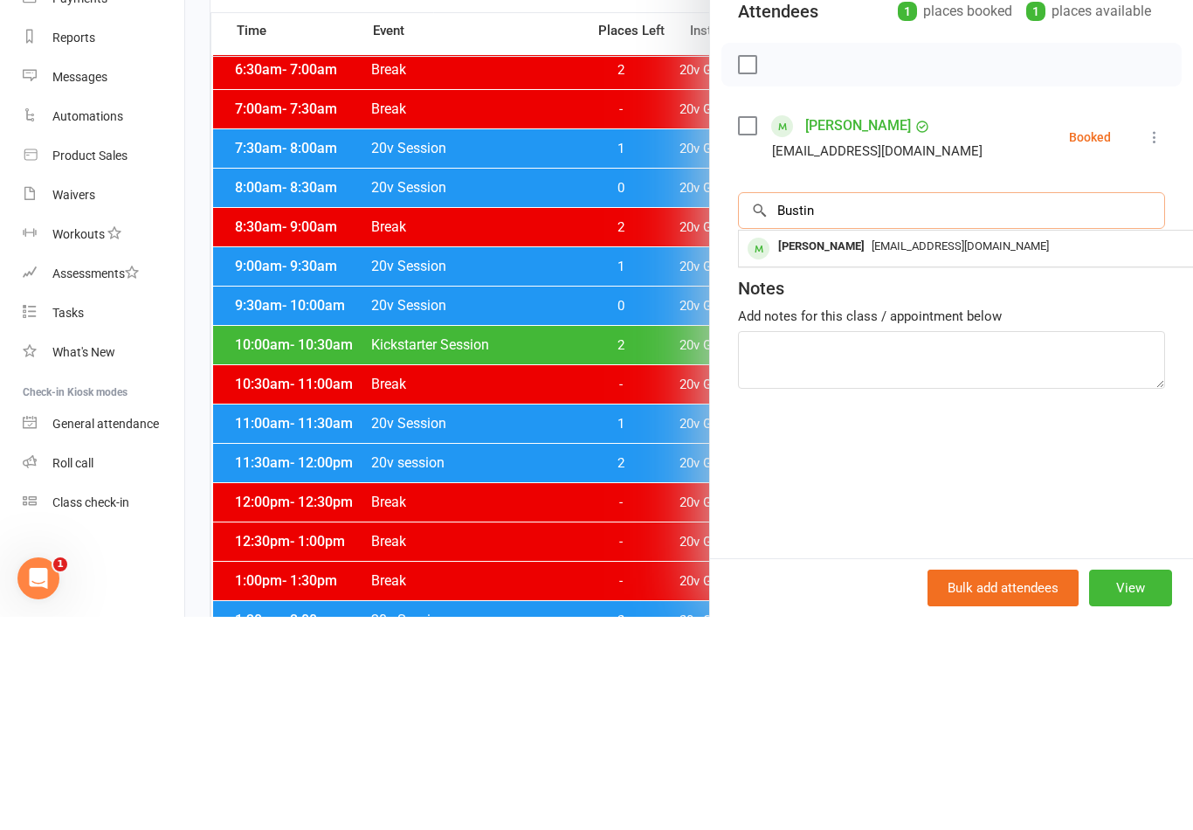
type input "Bustin"
click at [860, 447] on div "[PERSON_NAME]" at bounding box center [821, 459] width 100 height 25
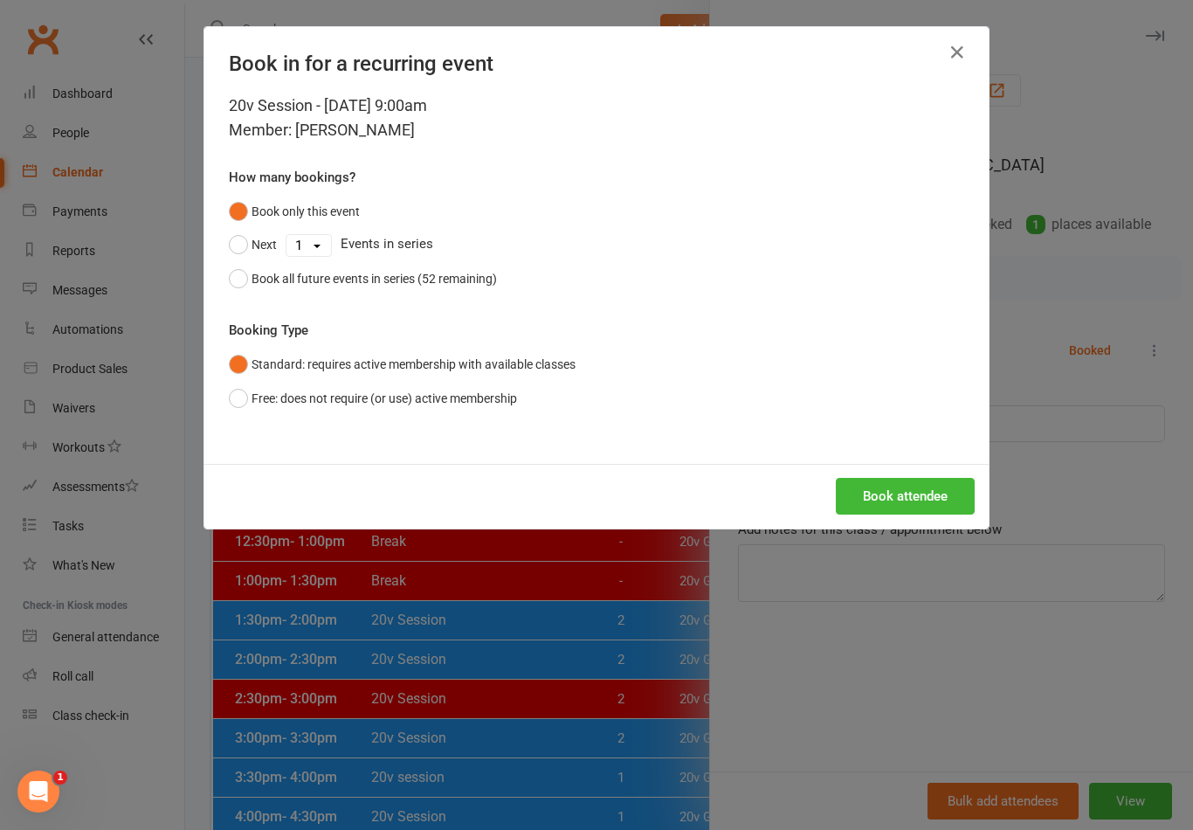
click at [922, 505] on button "Book attendee" at bounding box center [905, 496] width 139 height 37
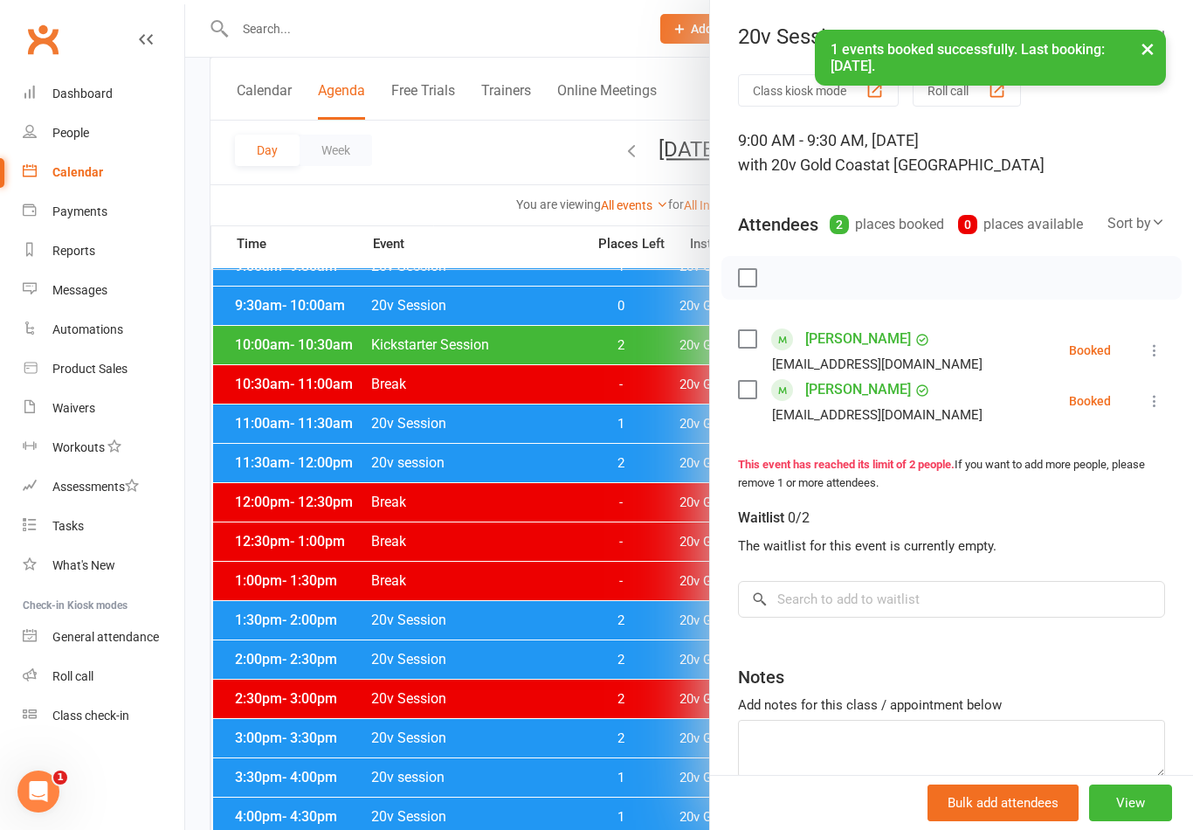
click at [597, 708] on div at bounding box center [689, 415] width 1008 height 830
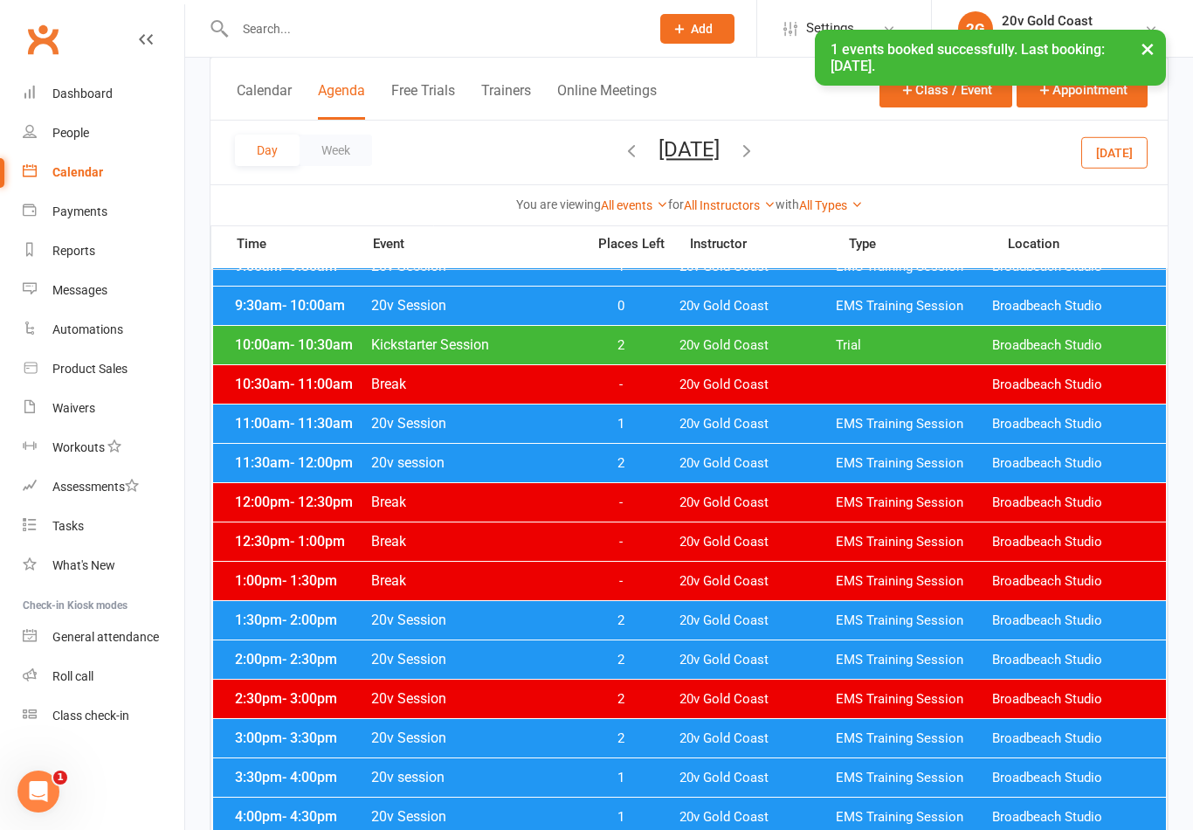
click at [720, 143] on button "Monday, Aug 18, 2025" at bounding box center [689, 149] width 61 height 24
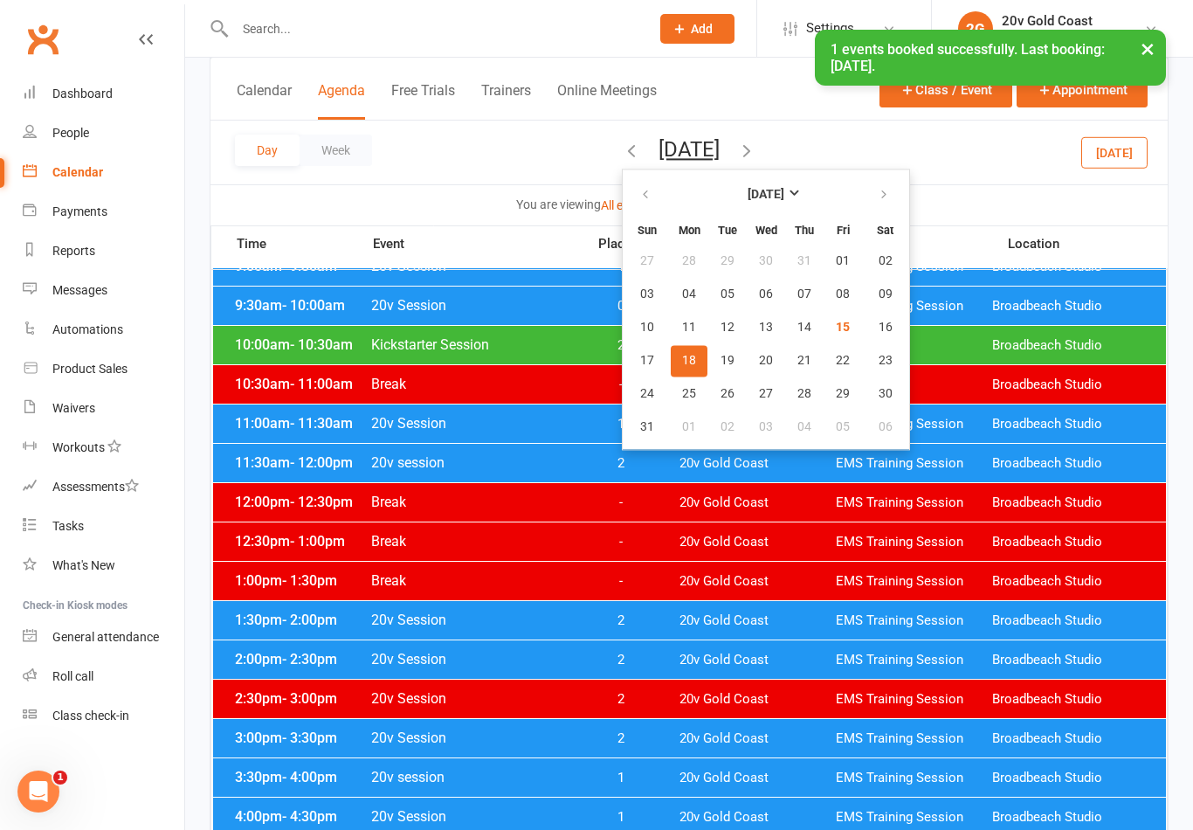
click at [759, 367] on span "20" at bounding box center [766, 361] width 14 height 14
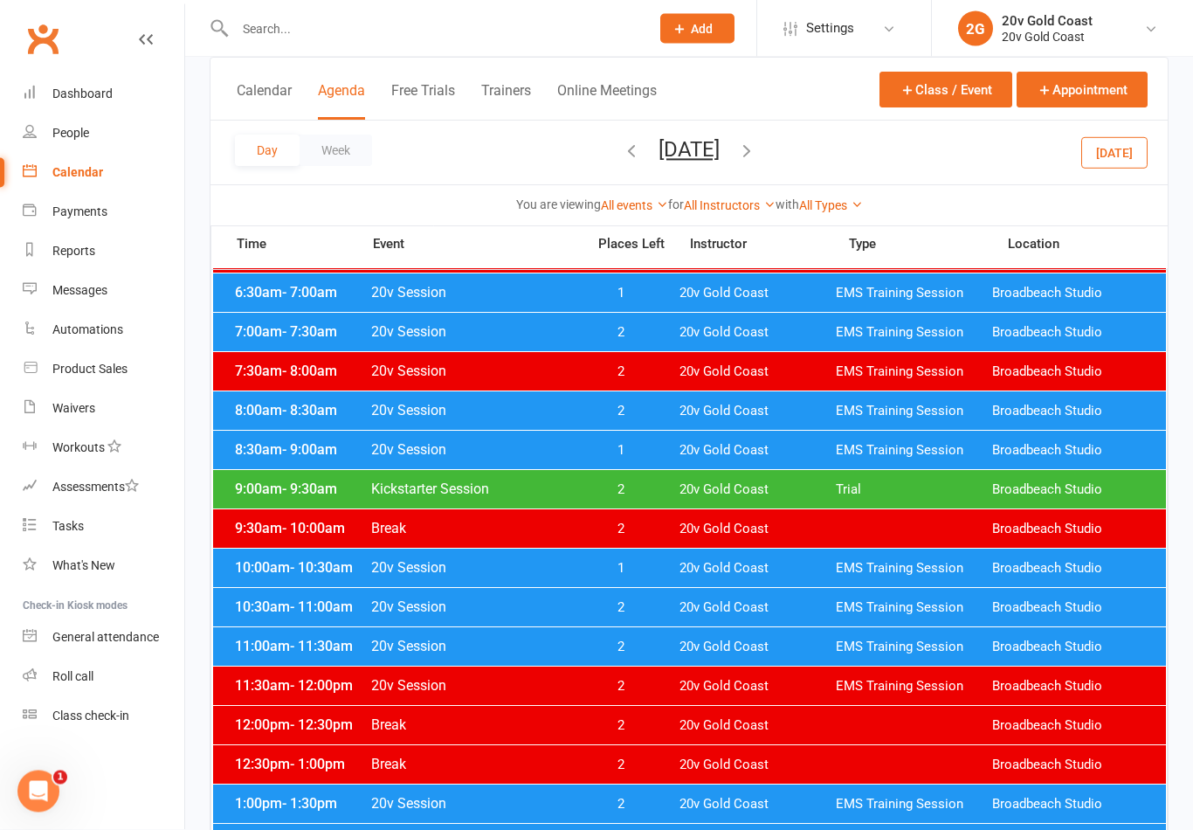
scroll to position [113, 0]
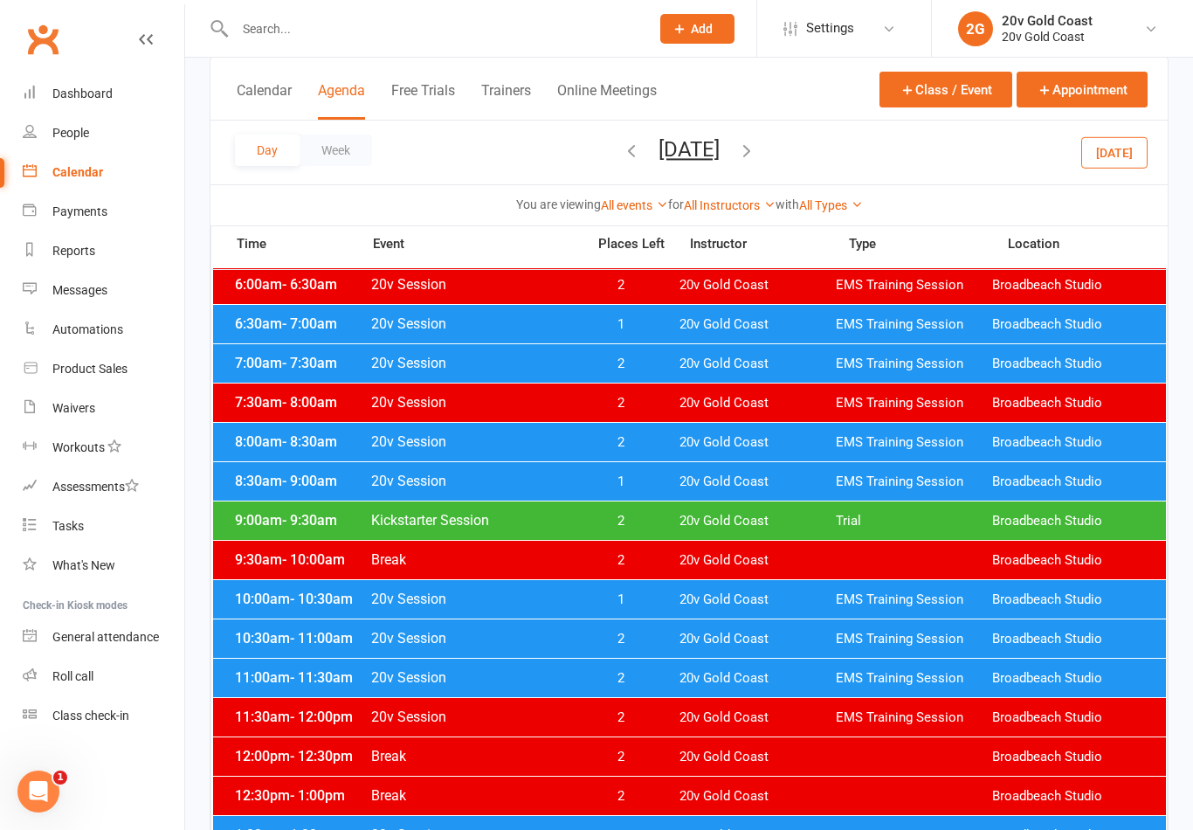
click at [641, 590] on div "10:00am - 10:30am 20v Session 1 20v Gold Coast EMS Training Session Broadbeach …" at bounding box center [689, 599] width 953 height 38
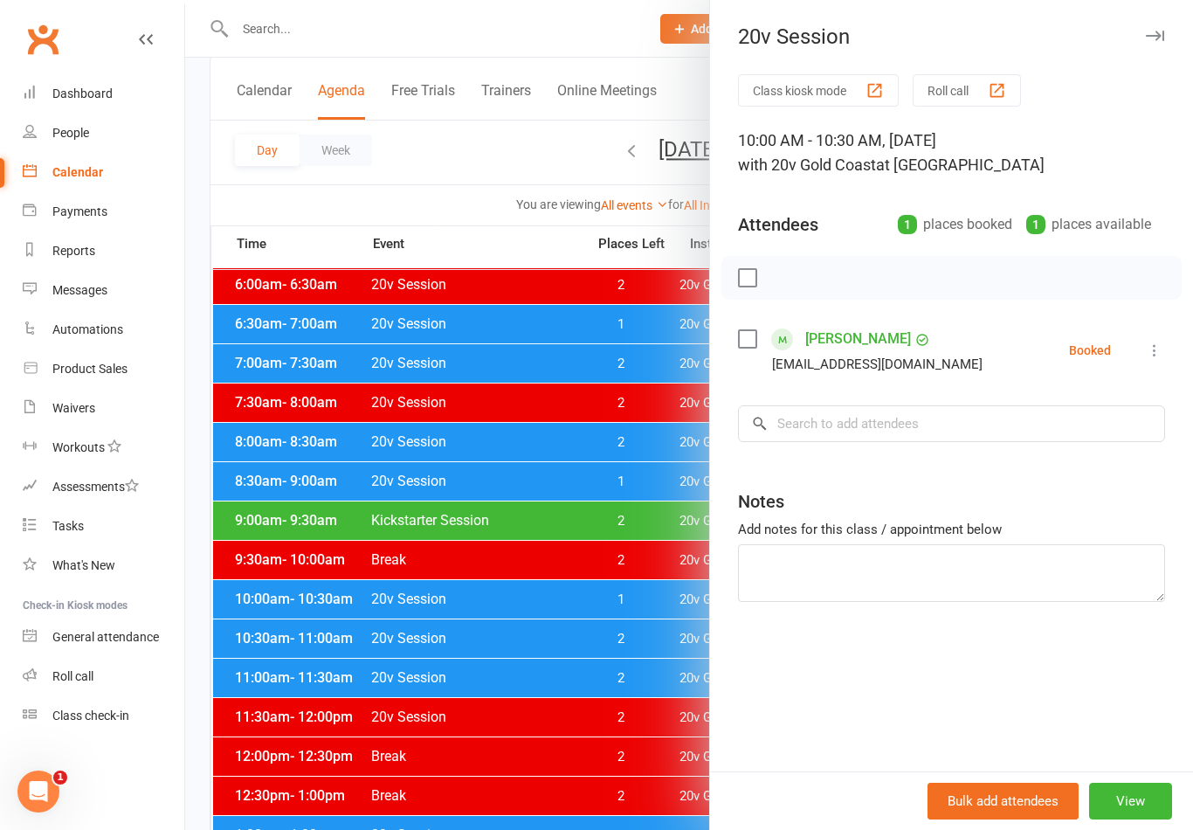
click at [648, 595] on div at bounding box center [689, 415] width 1008 height 830
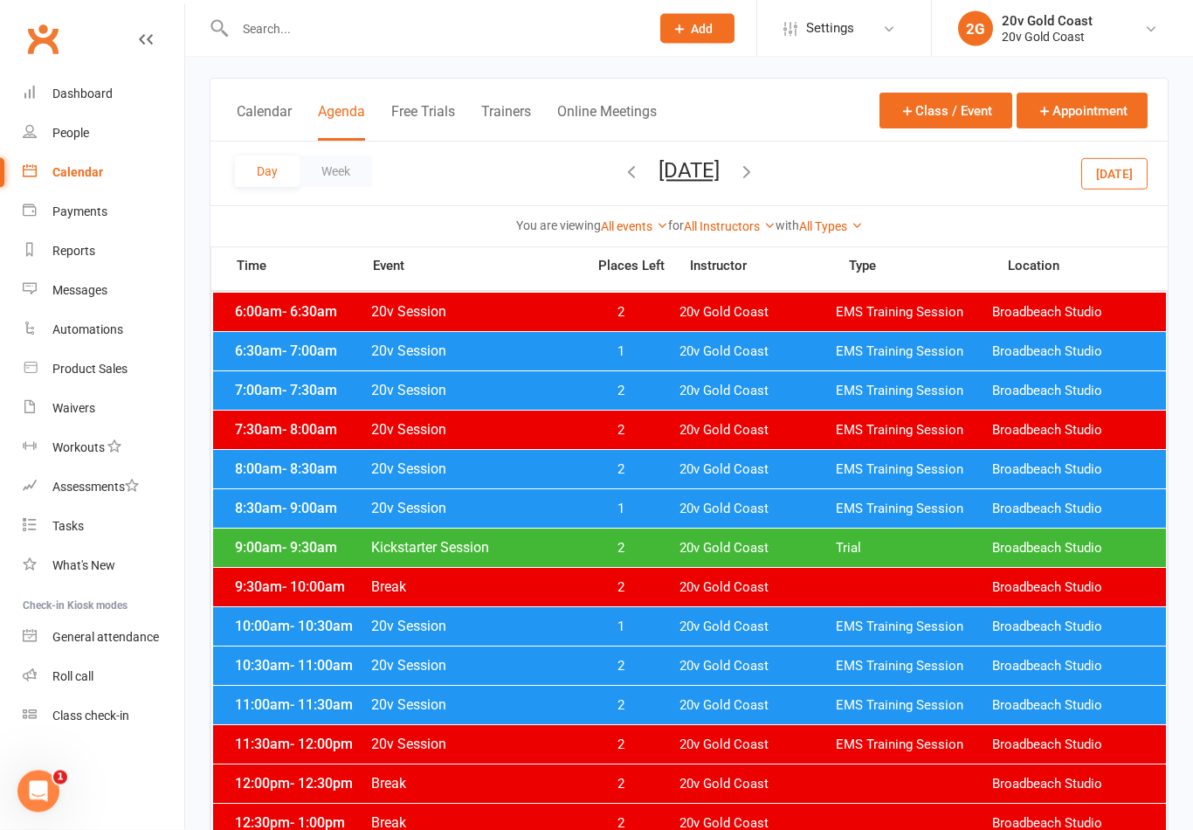
scroll to position [86, 0]
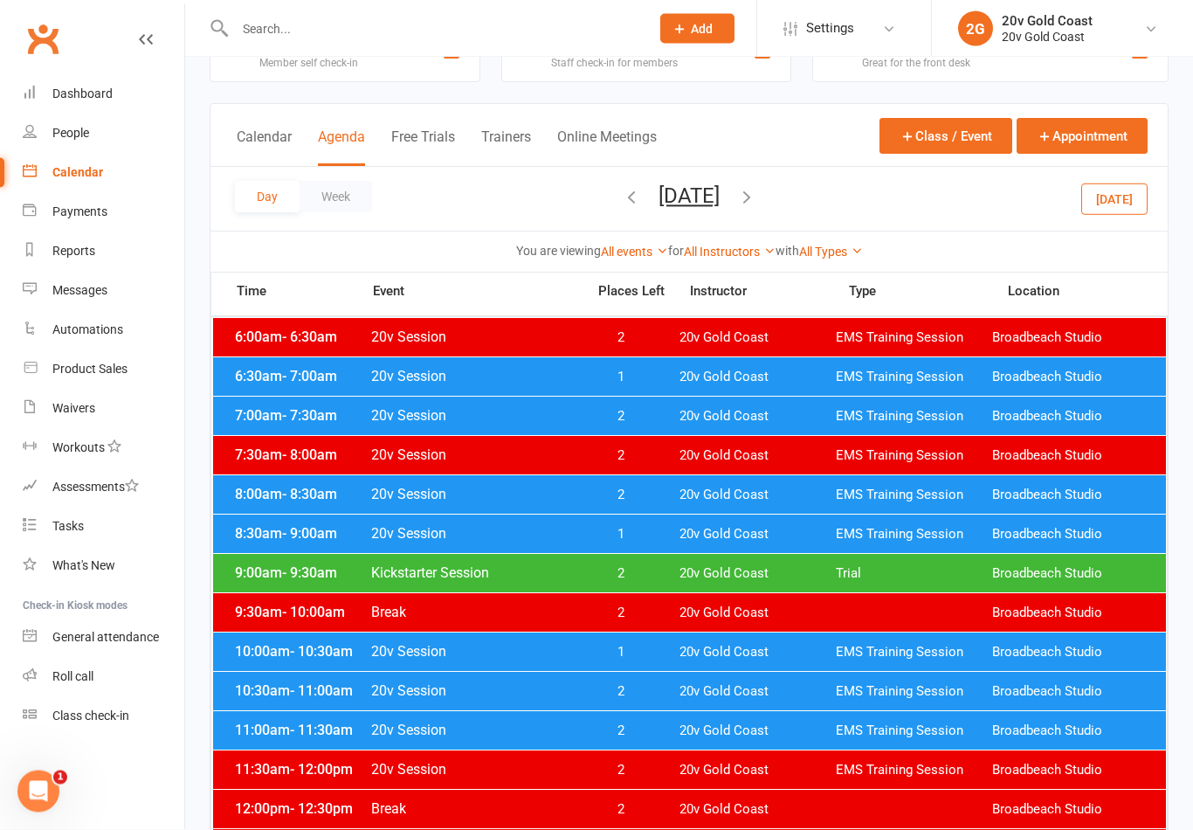
click at [643, 529] on span "1" at bounding box center [621, 535] width 92 height 17
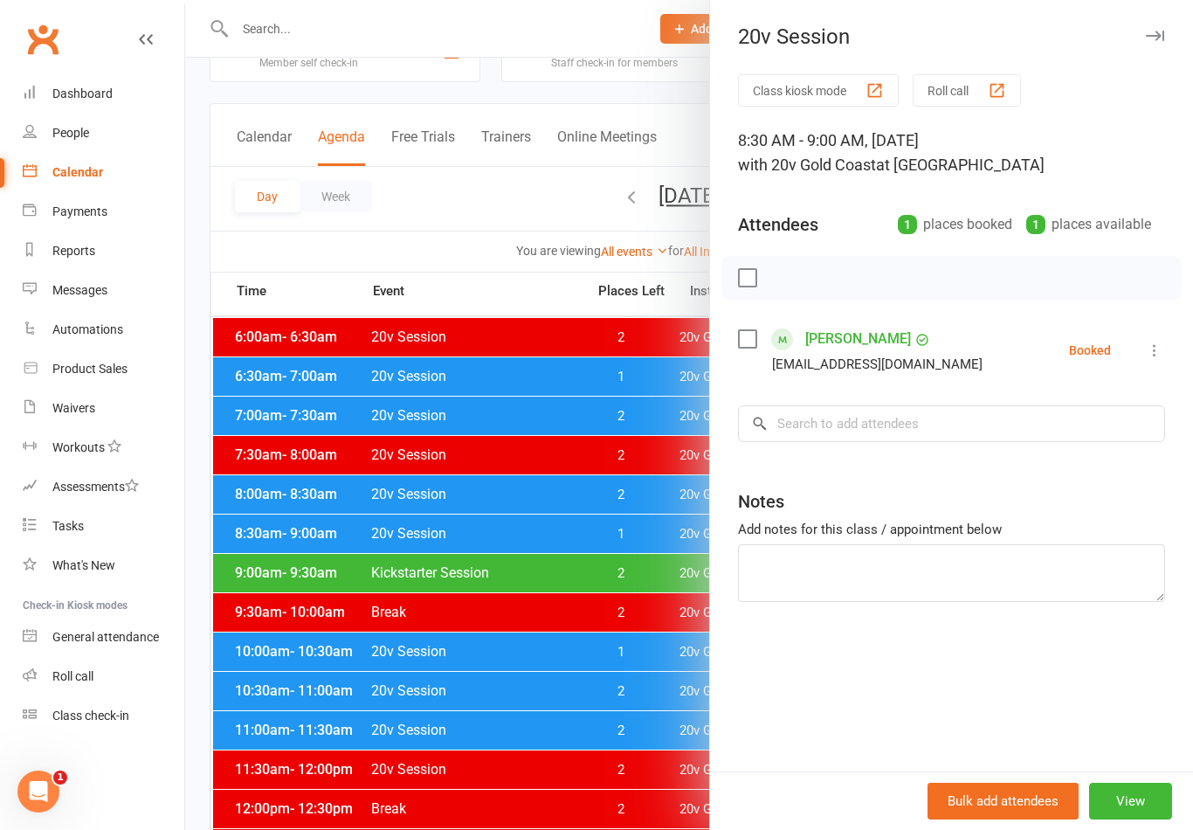
click at [653, 533] on div at bounding box center [689, 415] width 1008 height 830
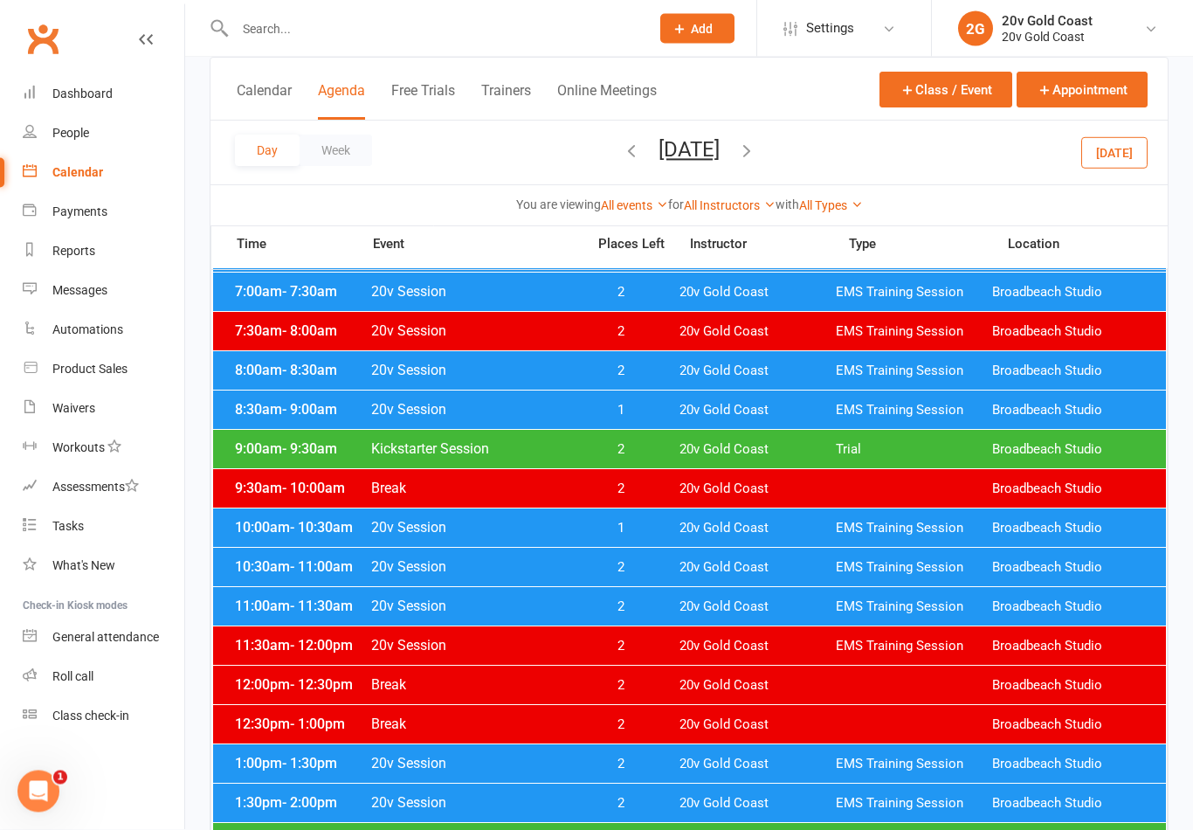
scroll to position [202, 0]
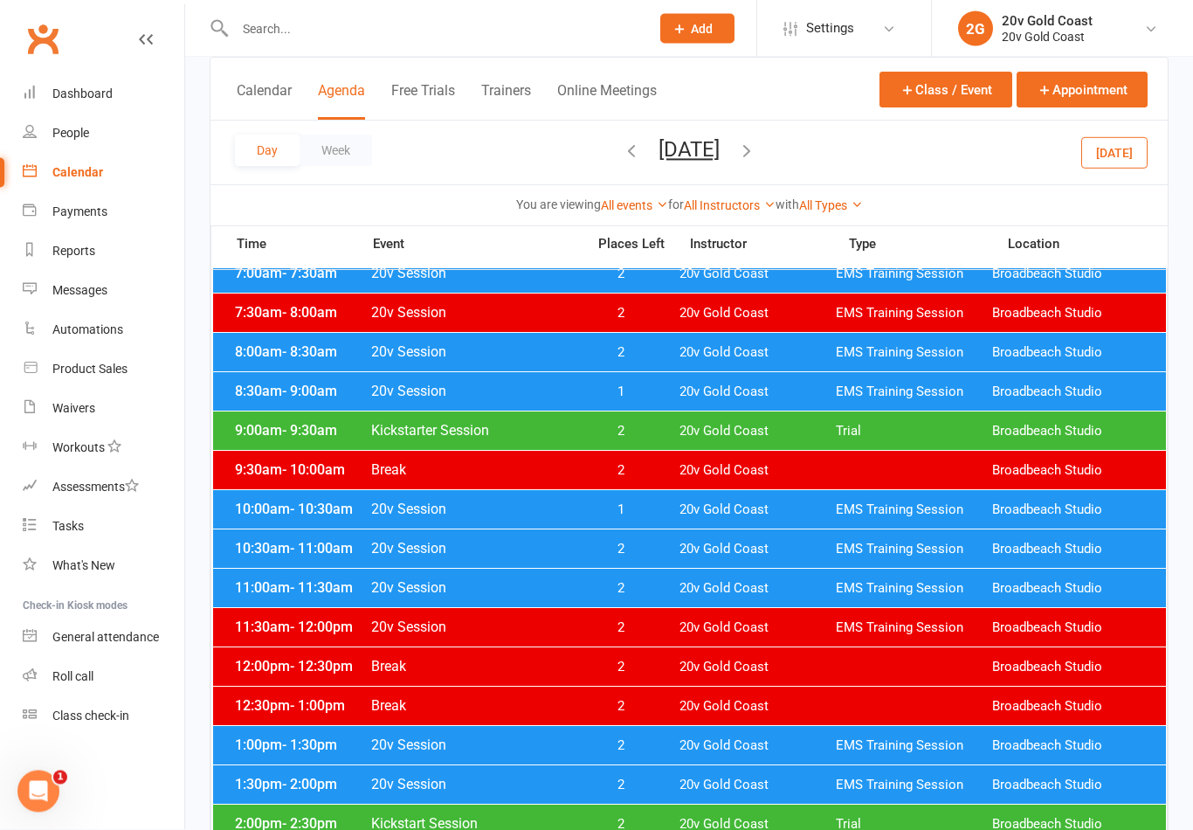
click at [647, 505] on span "1" at bounding box center [621, 510] width 92 height 17
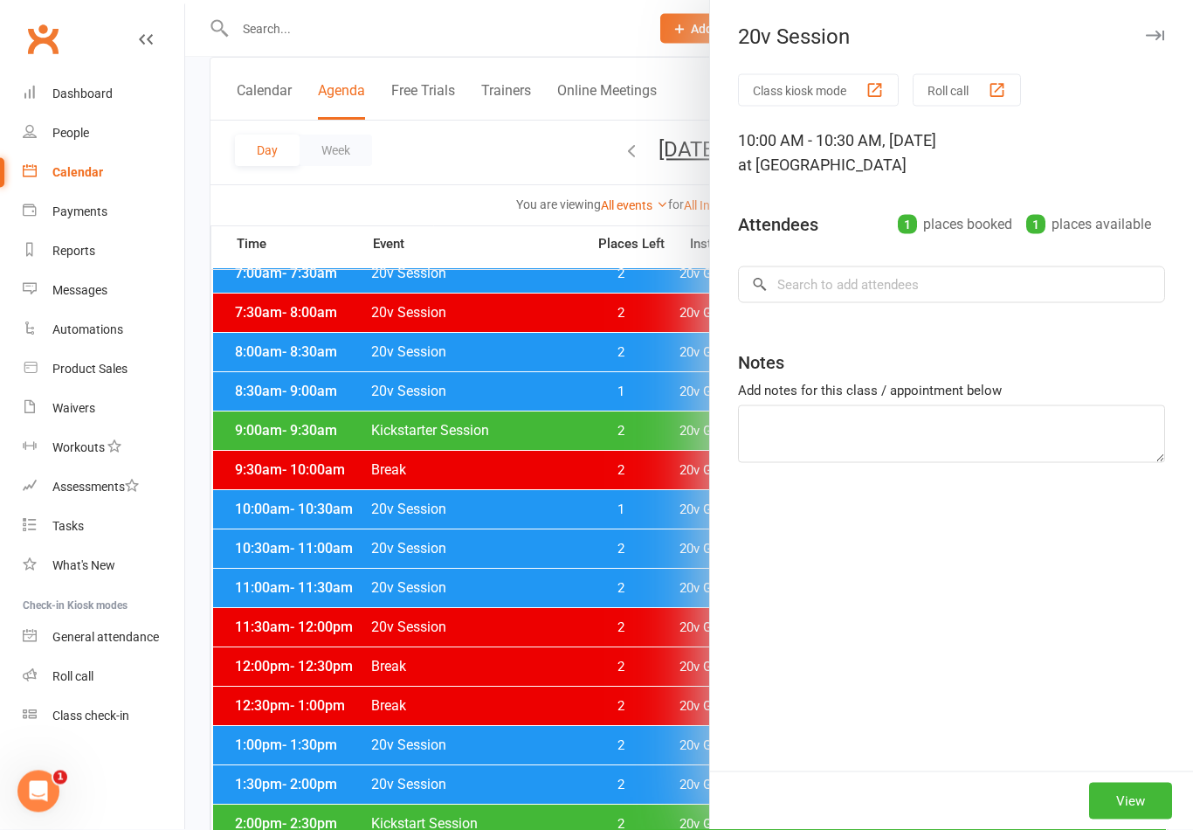
scroll to position [203, 0]
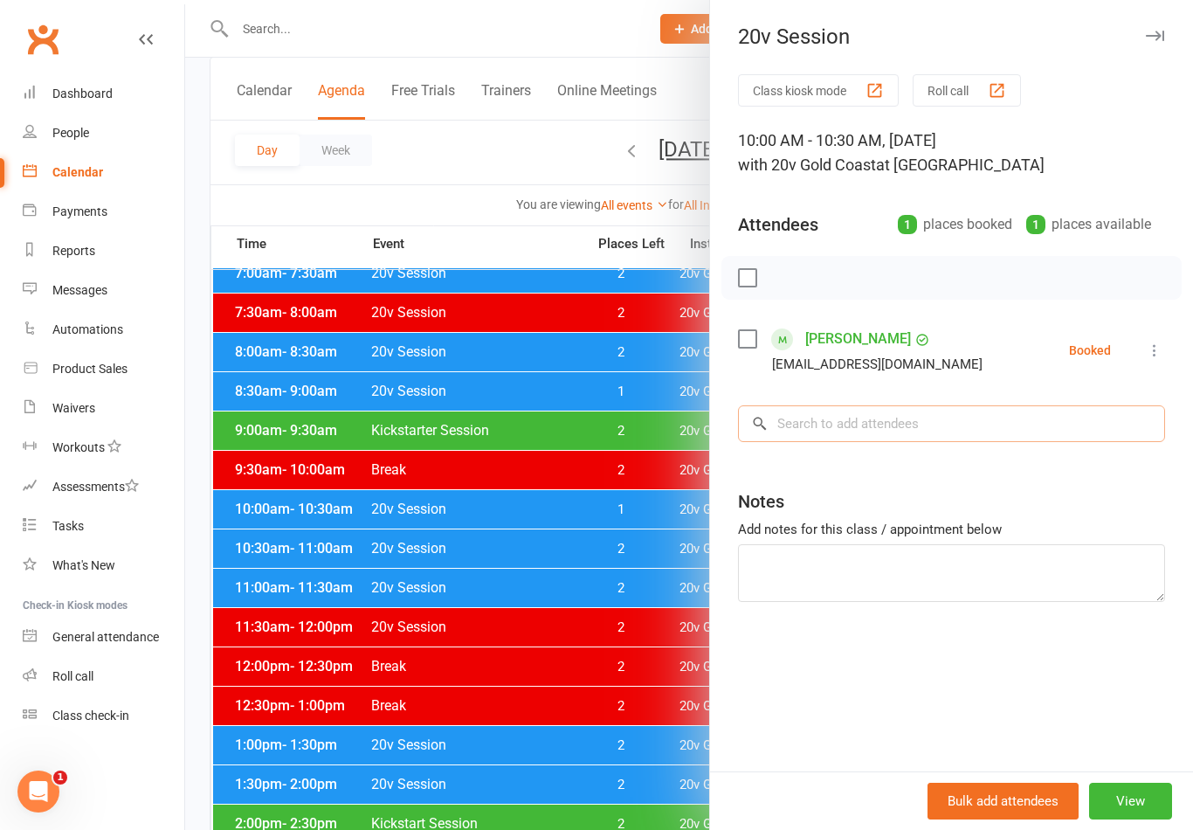
click at [889, 434] on input "search" at bounding box center [951, 423] width 427 height 37
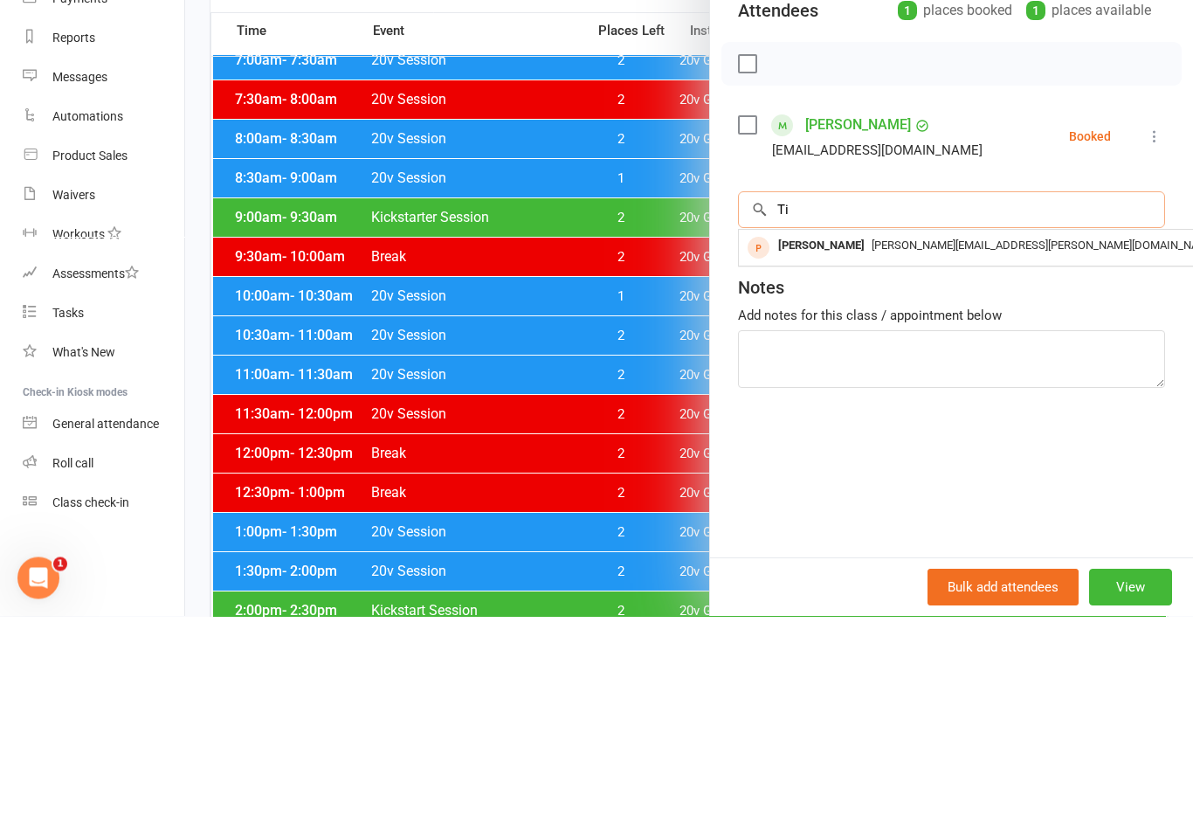
type input "T"
type input "Bustin"
click at [872, 447] on div "[PERSON_NAME]" at bounding box center [821, 459] width 100 height 25
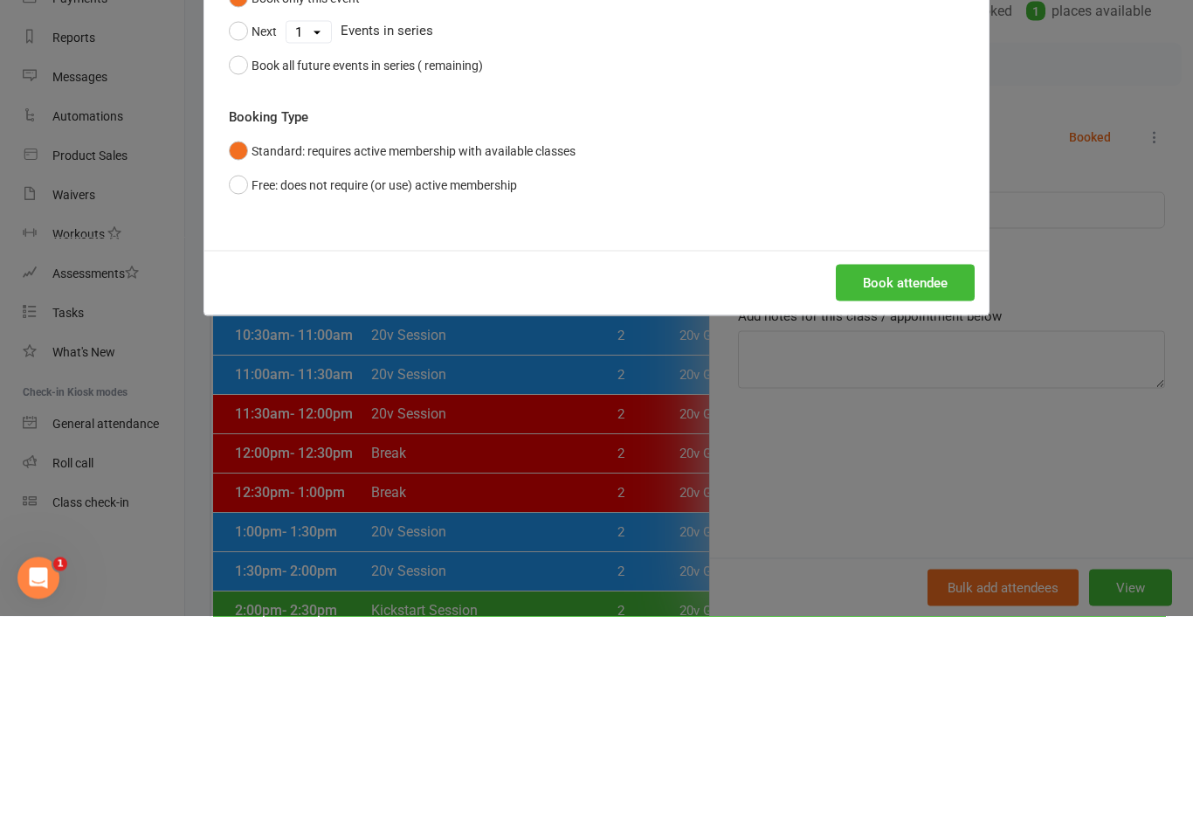
scroll to position [416, 0]
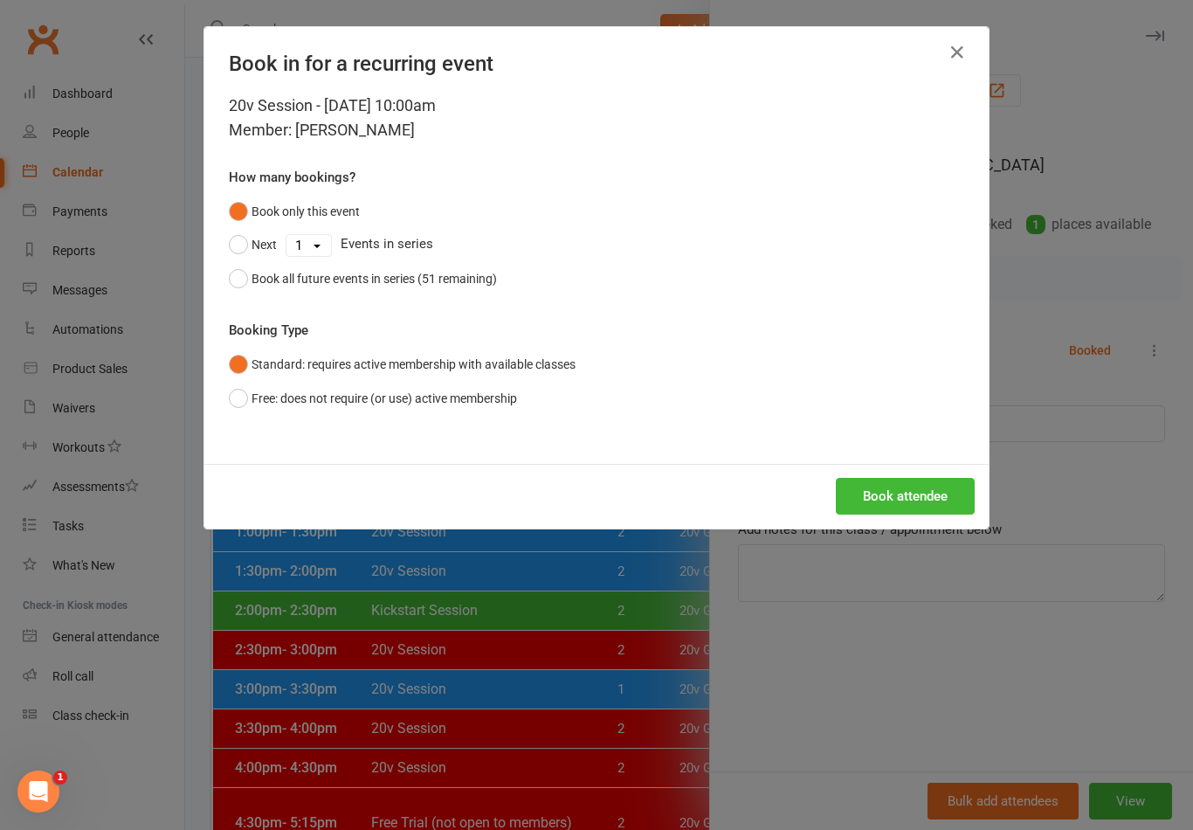
click at [915, 490] on button "Book attendee" at bounding box center [905, 496] width 139 height 37
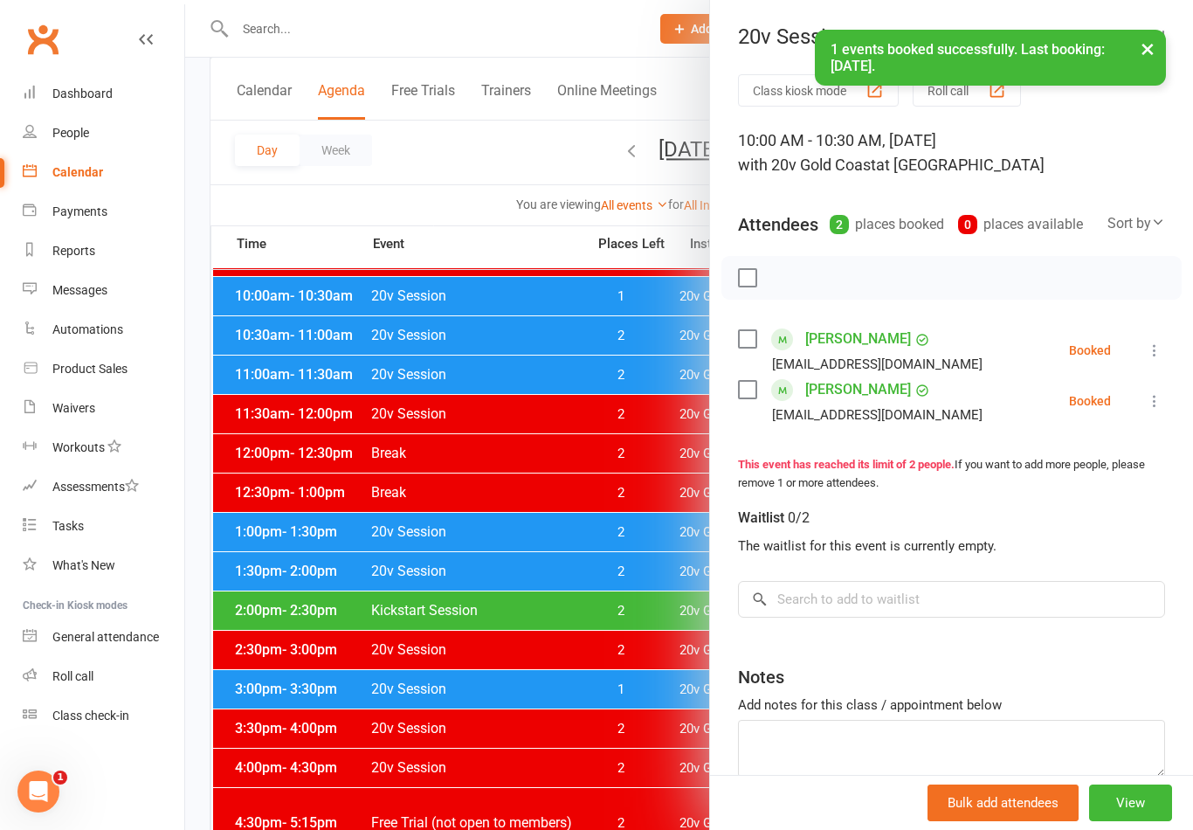
click at [601, 632] on div at bounding box center [689, 415] width 1008 height 830
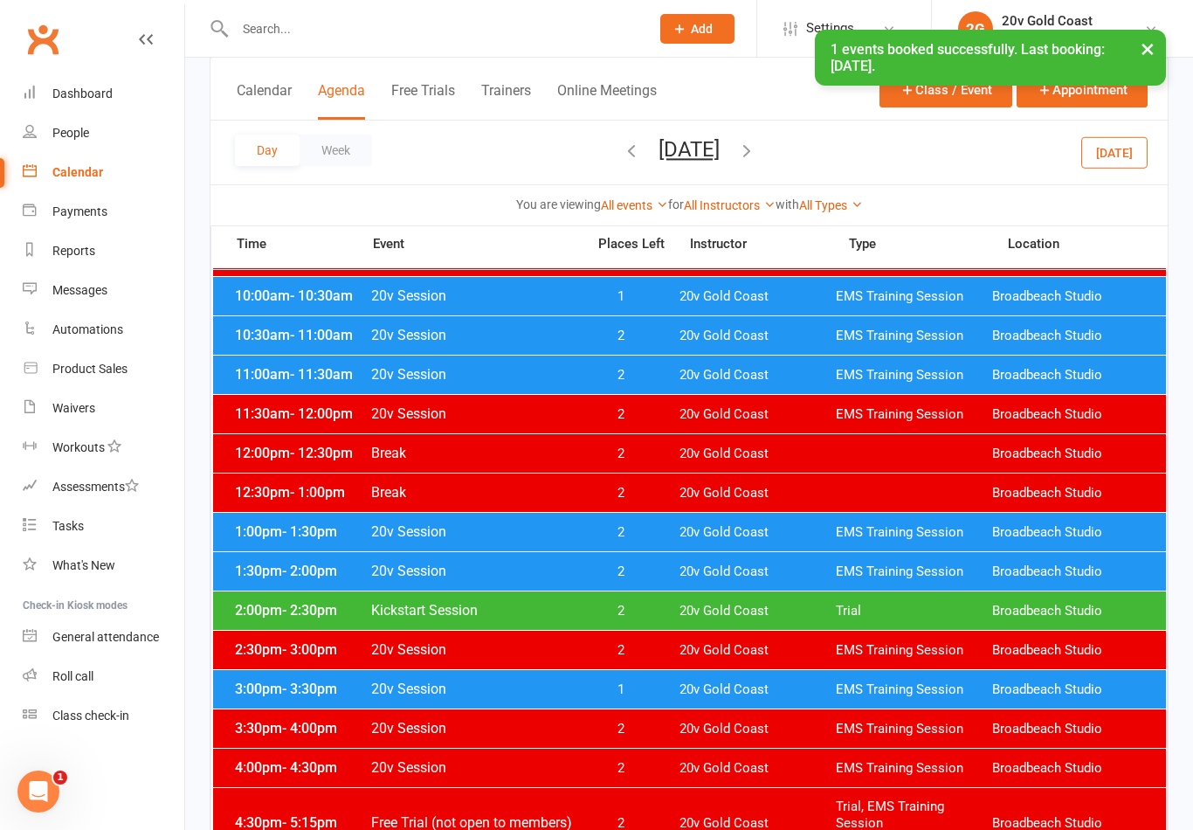
click at [720, 149] on button "Wednesday, Aug 20, 2025" at bounding box center [689, 149] width 61 height 24
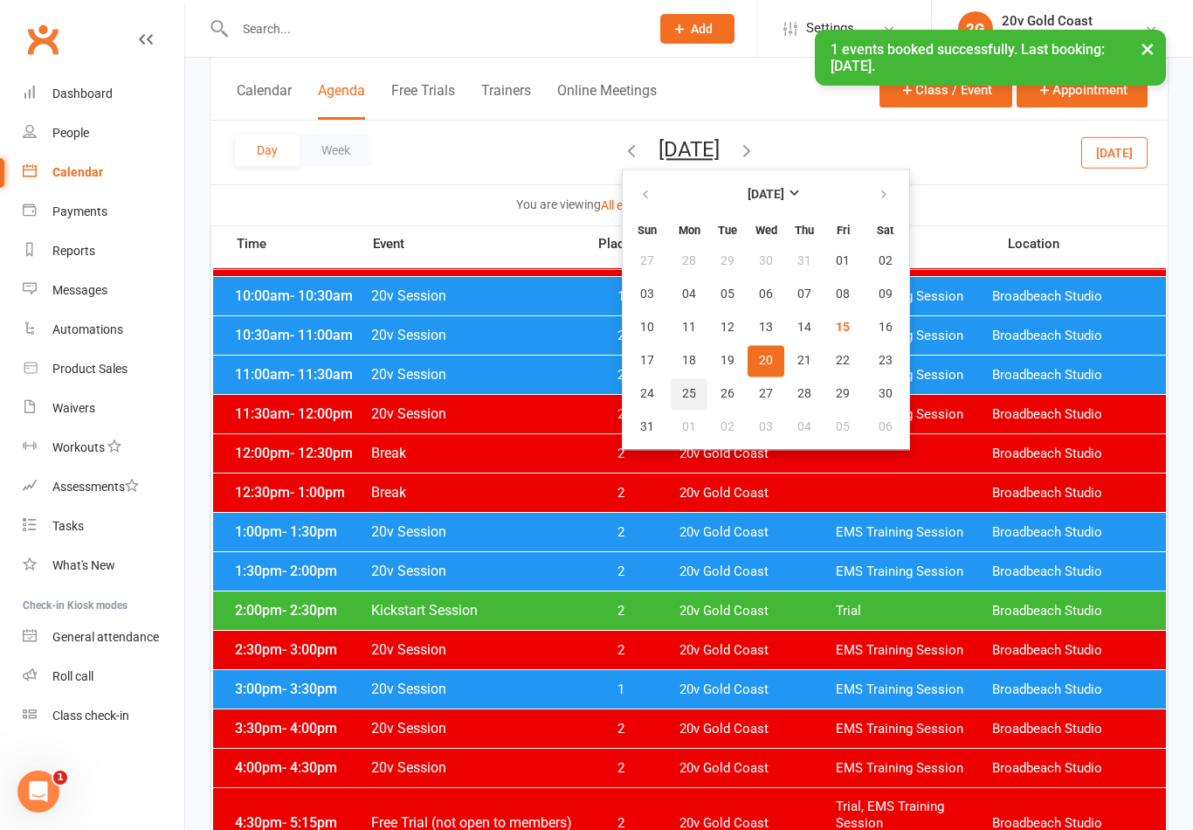
click at [682, 390] on span "25" at bounding box center [689, 394] width 14 height 14
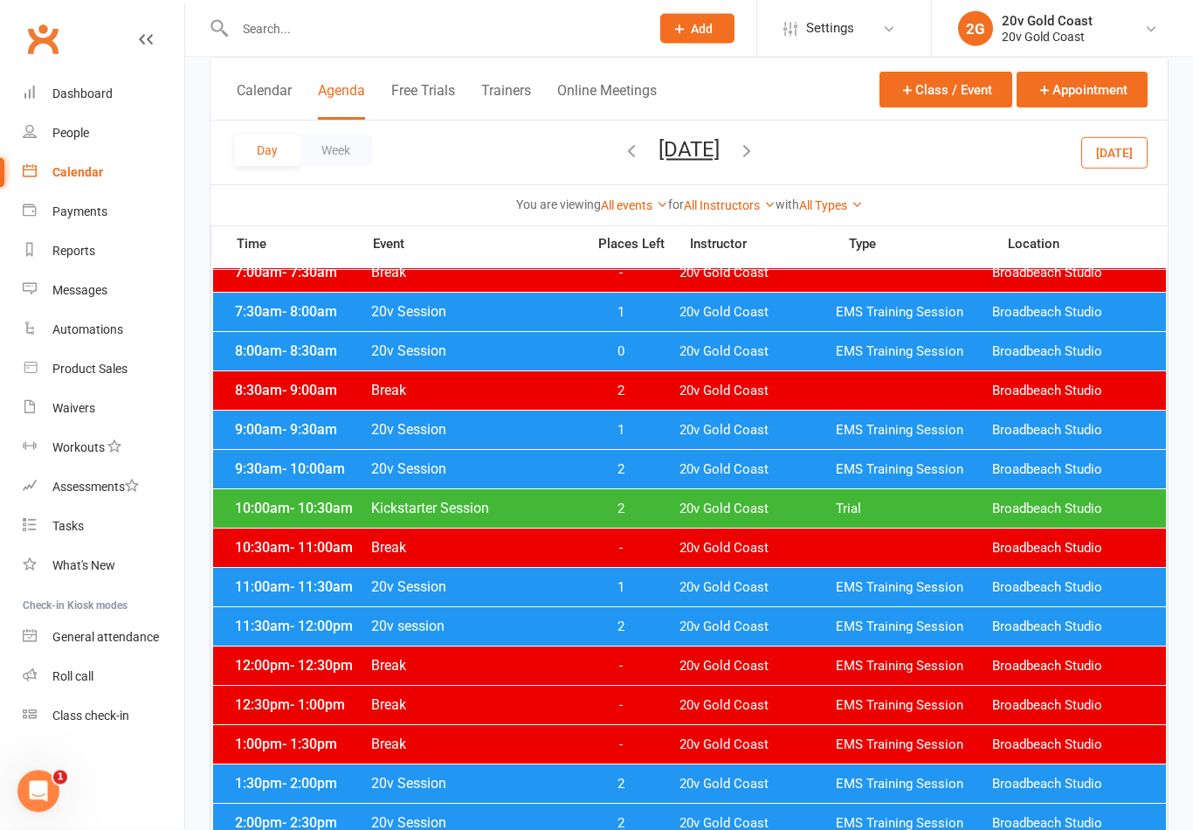
scroll to position [204, 0]
click at [643, 429] on span "1" at bounding box center [621, 430] width 92 height 17
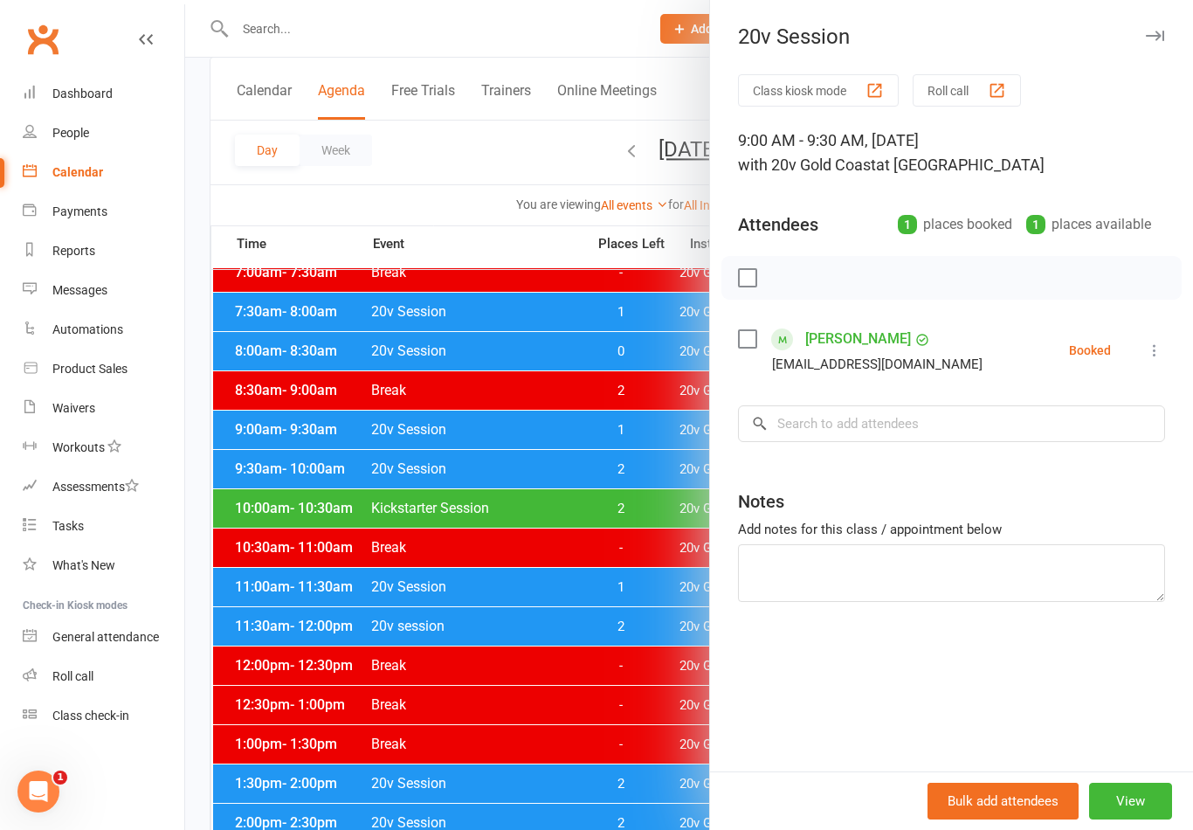
click at [657, 413] on div at bounding box center [689, 415] width 1008 height 830
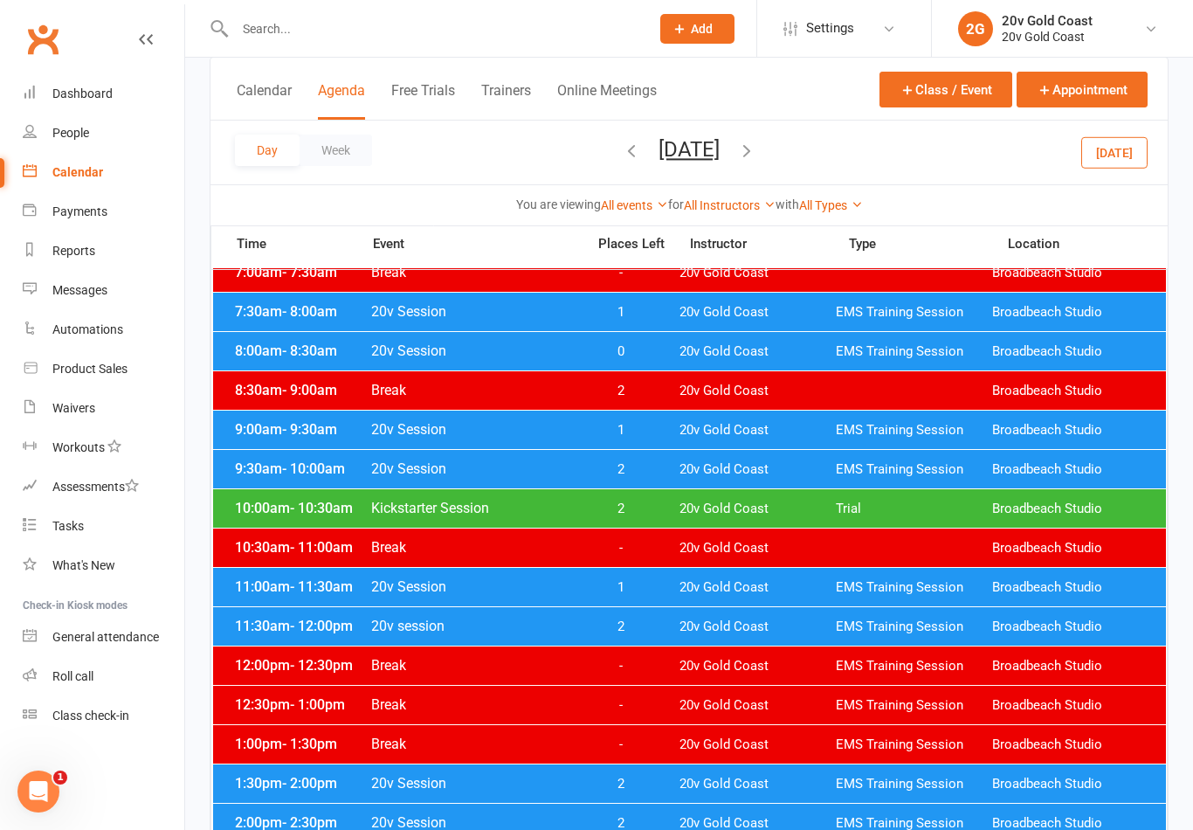
click at [652, 473] on span "2" at bounding box center [621, 469] width 92 height 17
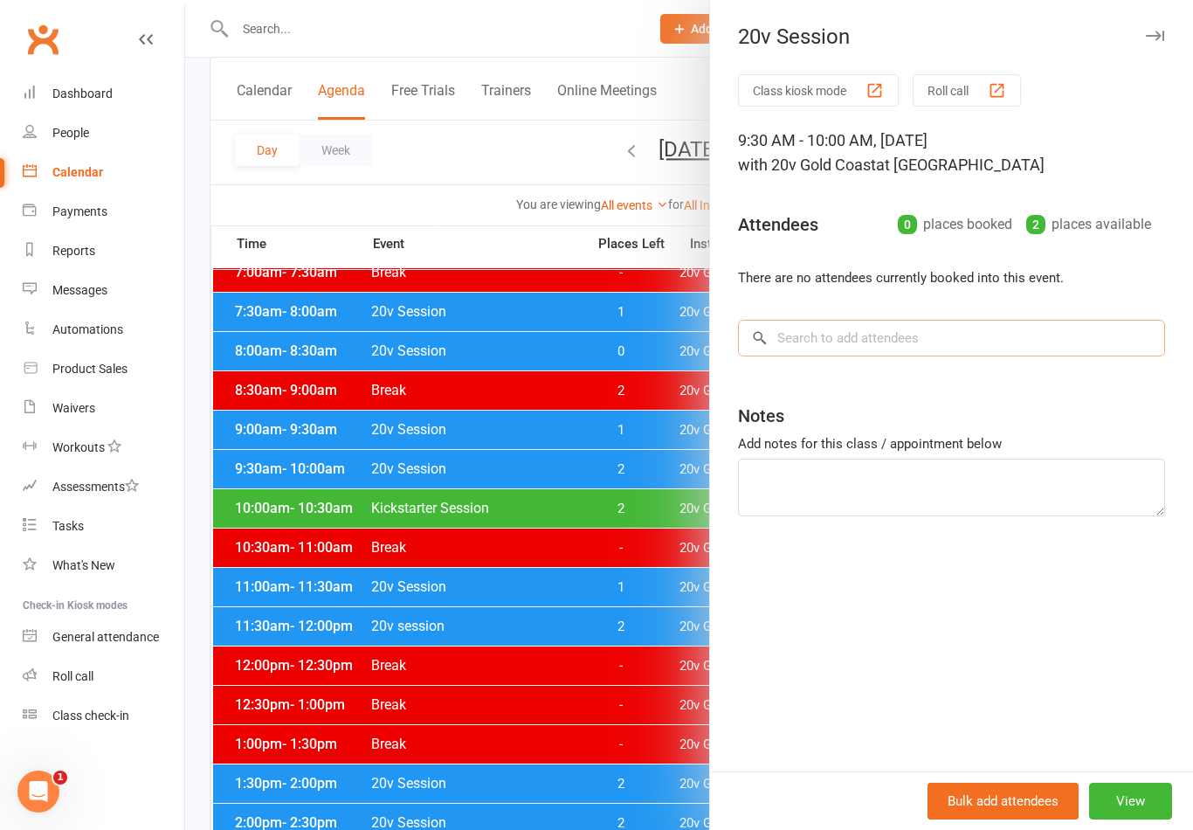
click at [883, 344] on input "search" at bounding box center [951, 338] width 427 height 37
type input "Bustin"
click at [860, 375] on div "[PERSON_NAME]" at bounding box center [821, 374] width 100 height 25
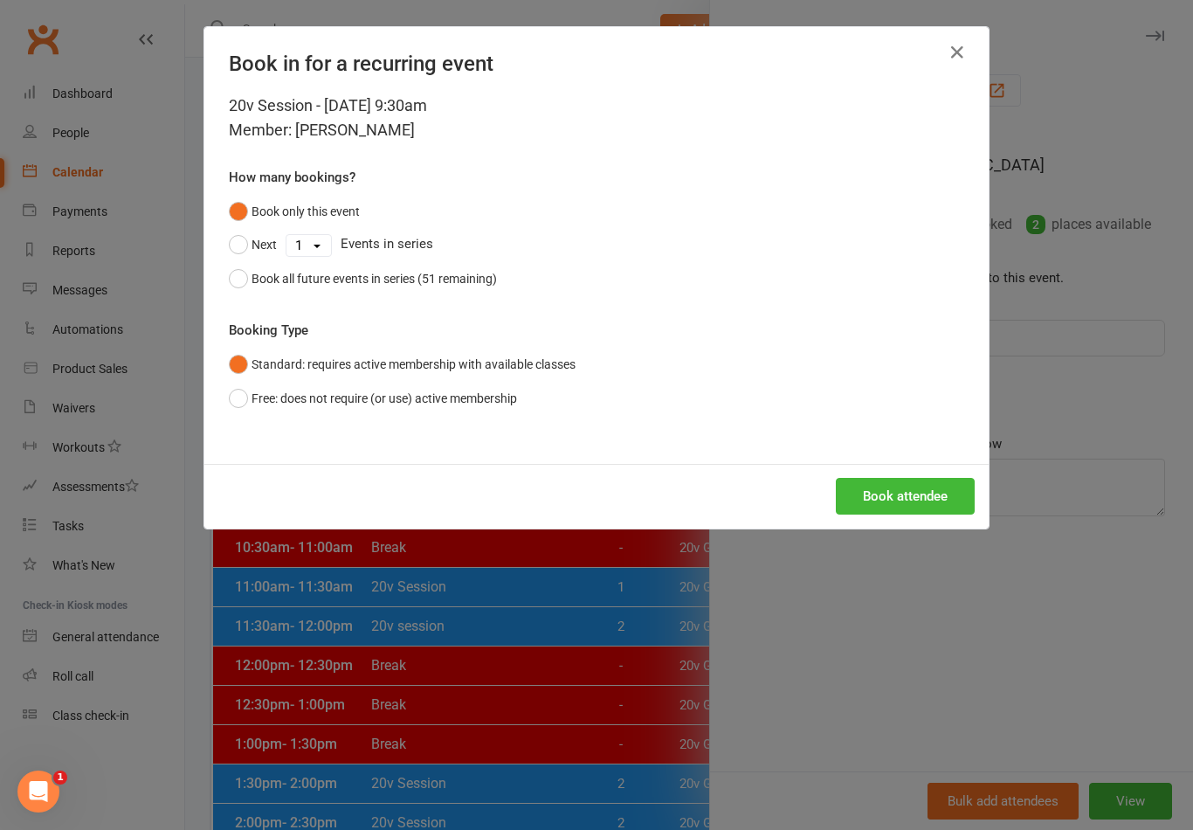
click at [944, 507] on button "Book attendee" at bounding box center [905, 496] width 139 height 37
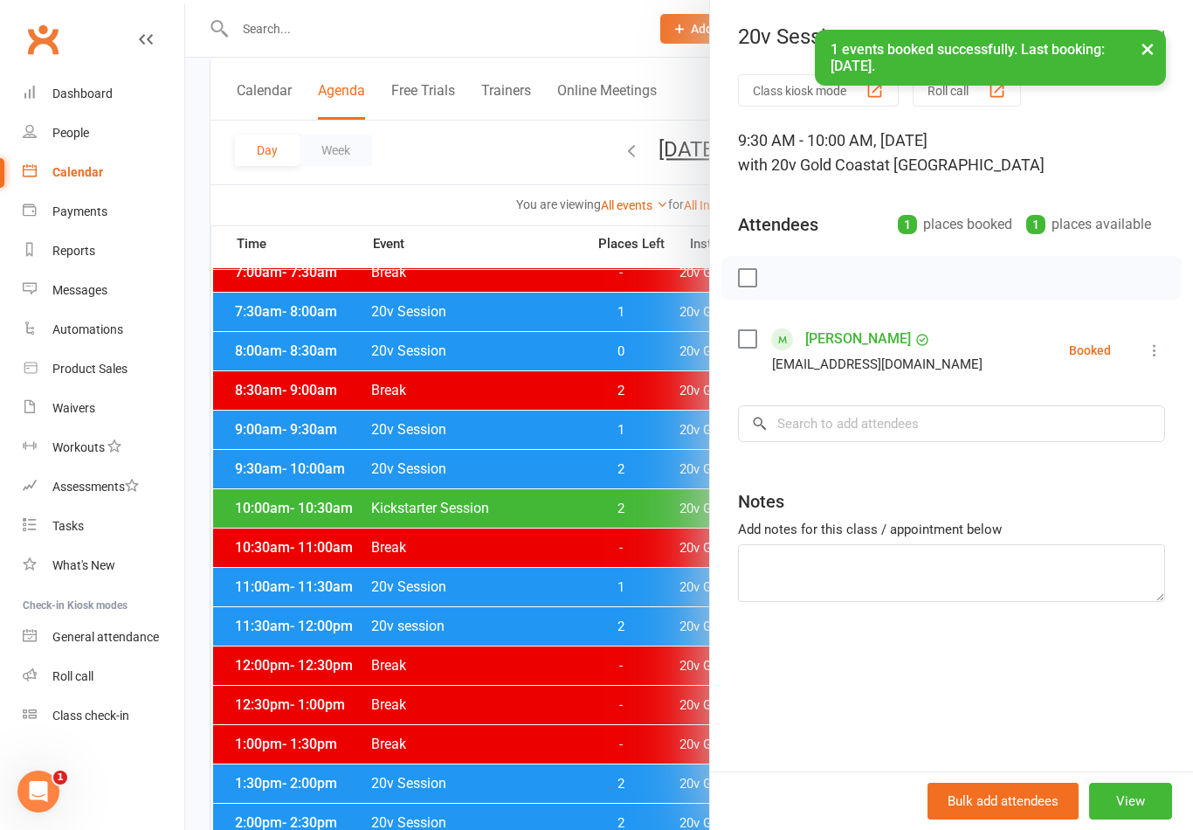
click at [589, 548] on div at bounding box center [689, 415] width 1008 height 830
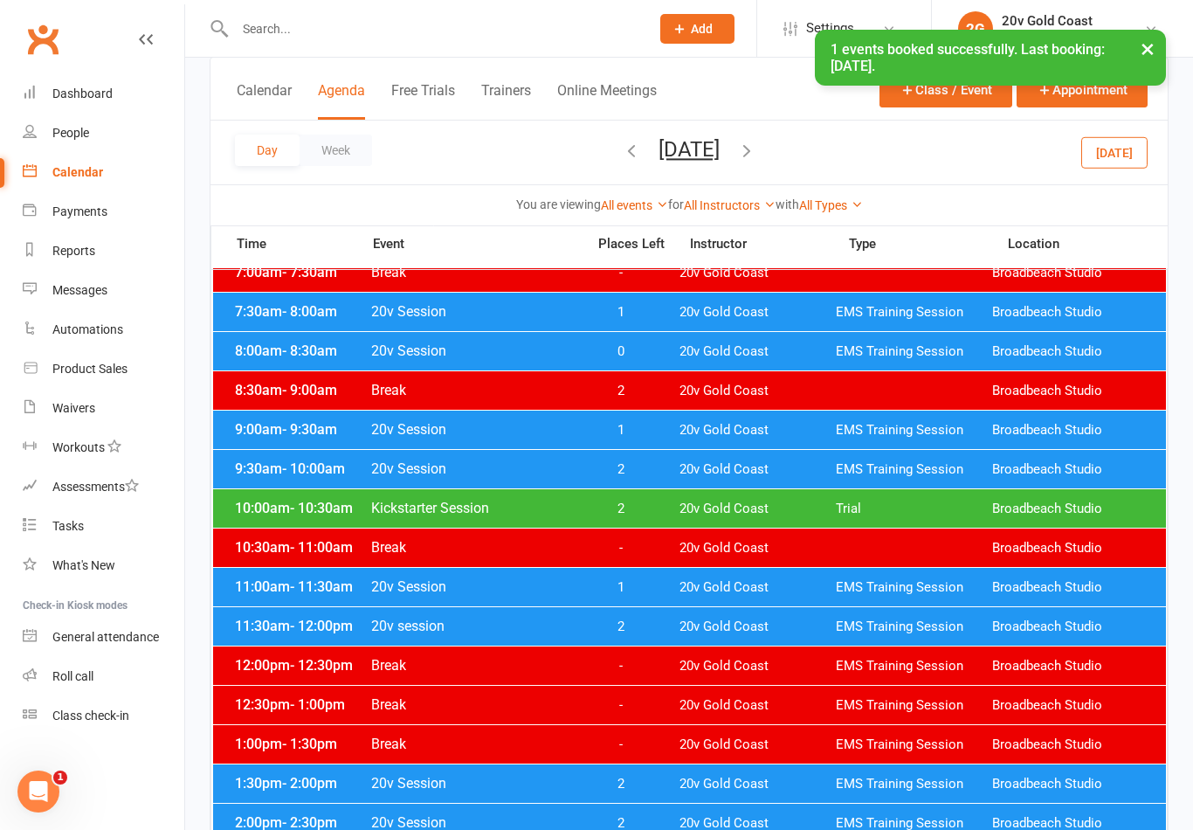
click at [720, 140] on button "Monday, Aug 25, 2025" at bounding box center [689, 149] width 61 height 24
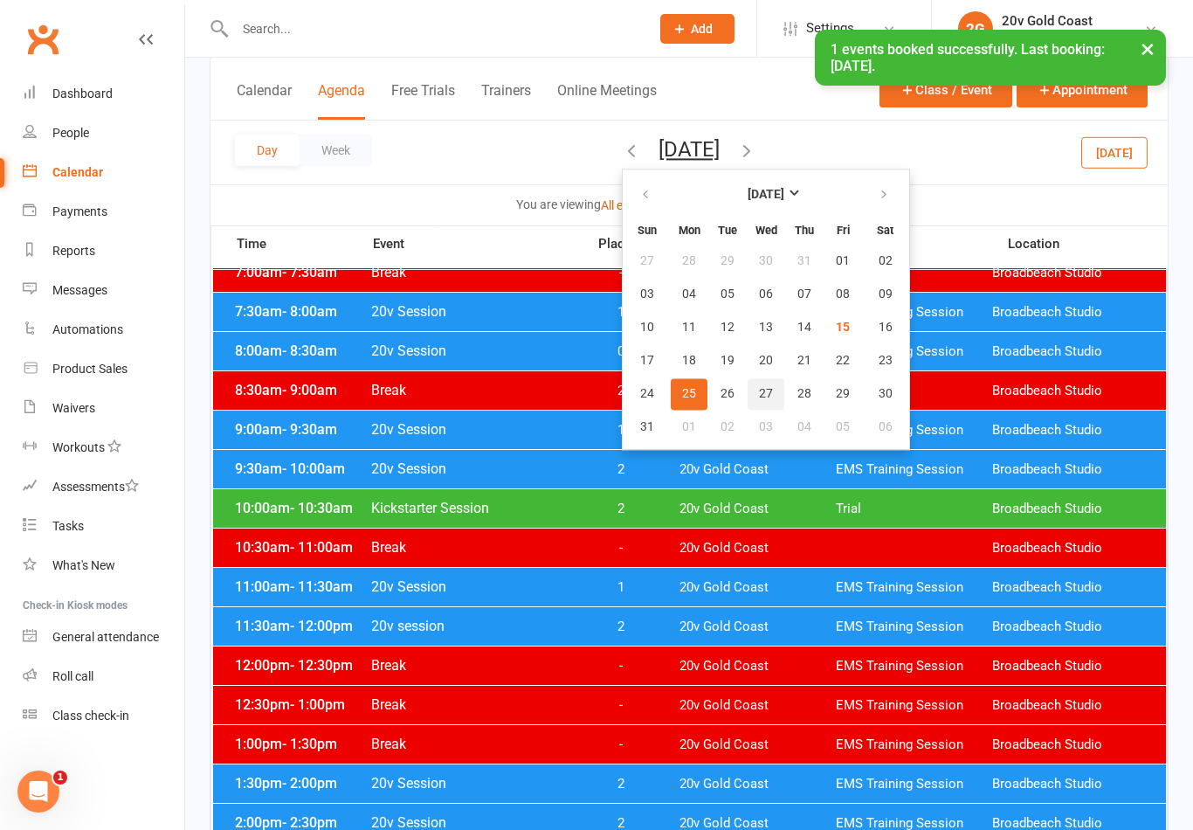
click at [748, 402] on button "27" at bounding box center [766, 393] width 37 height 31
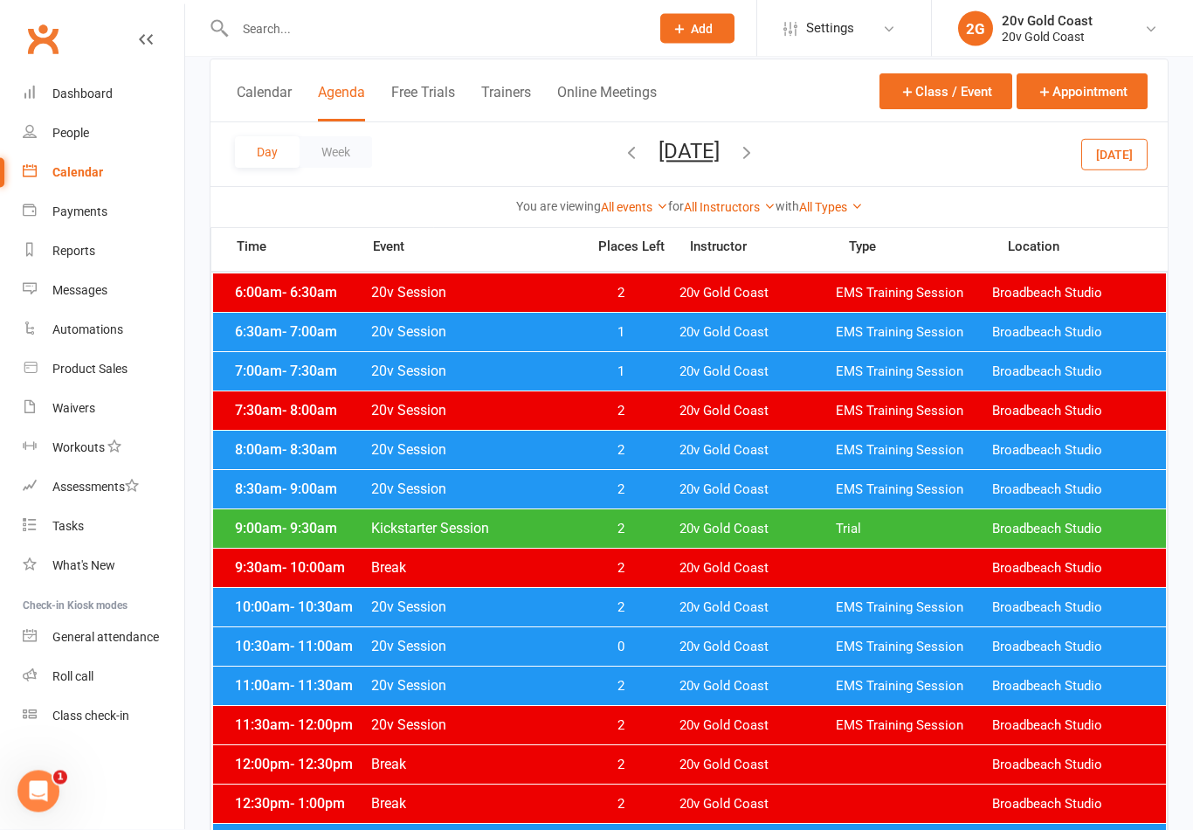
click at [632, 613] on span "2" at bounding box center [621, 608] width 92 height 17
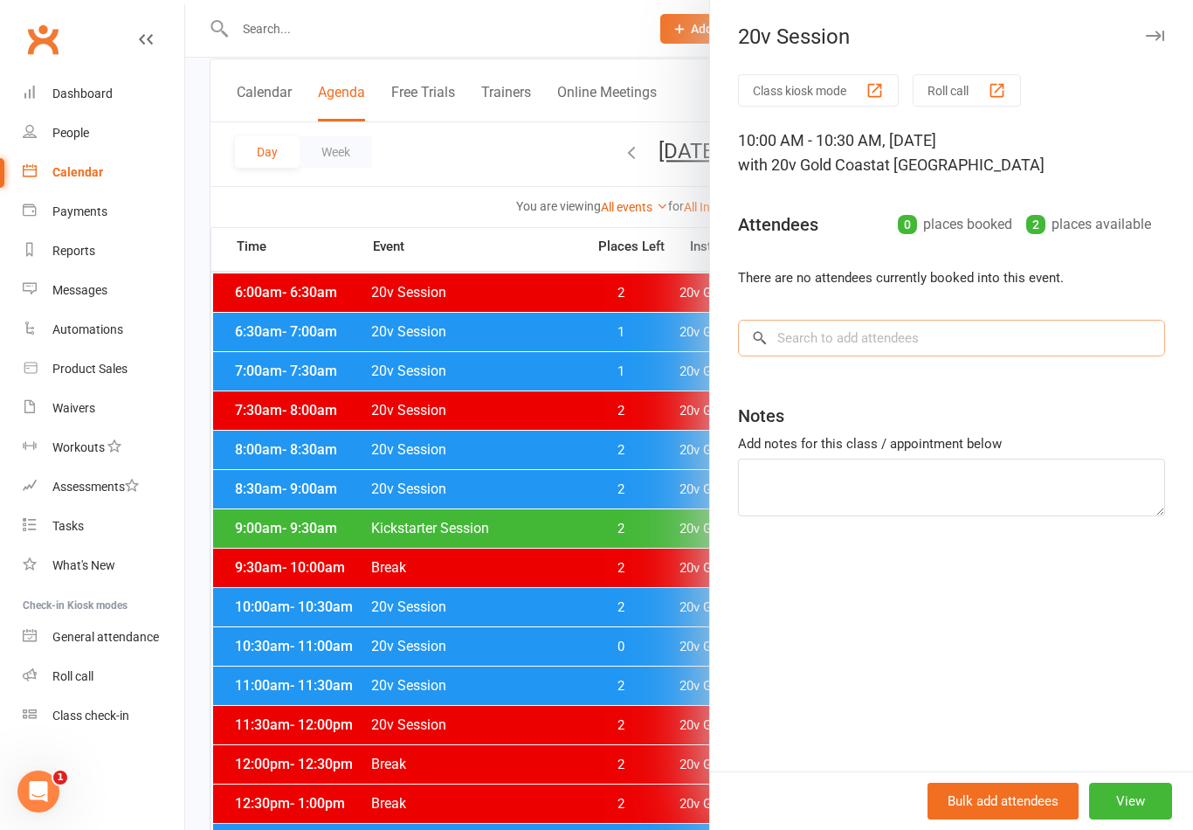
click at [915, 345] on input "search" at bounding box center [951, 338] width 427 height 37
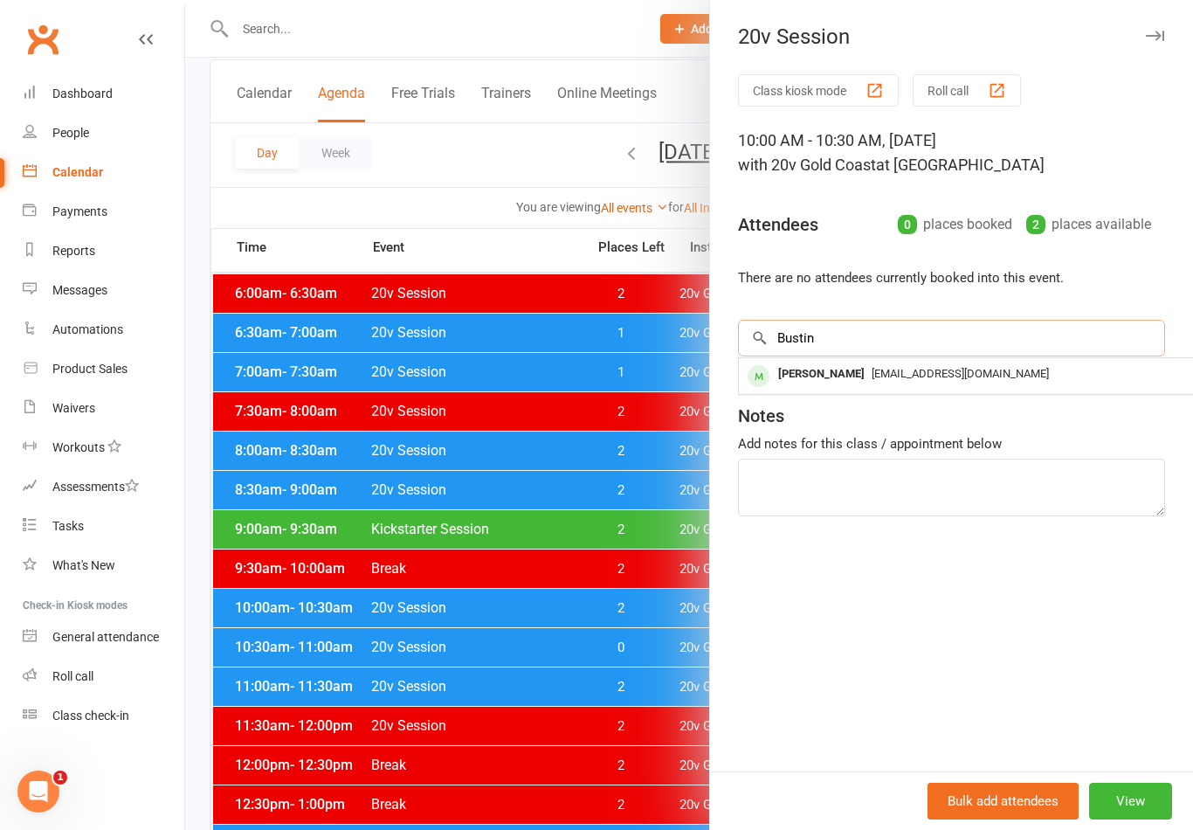
type input "Bustin"
click at [872, 375] on div "[PERSON_NAME]" at bounding box center [821, 374] width 100 height 25
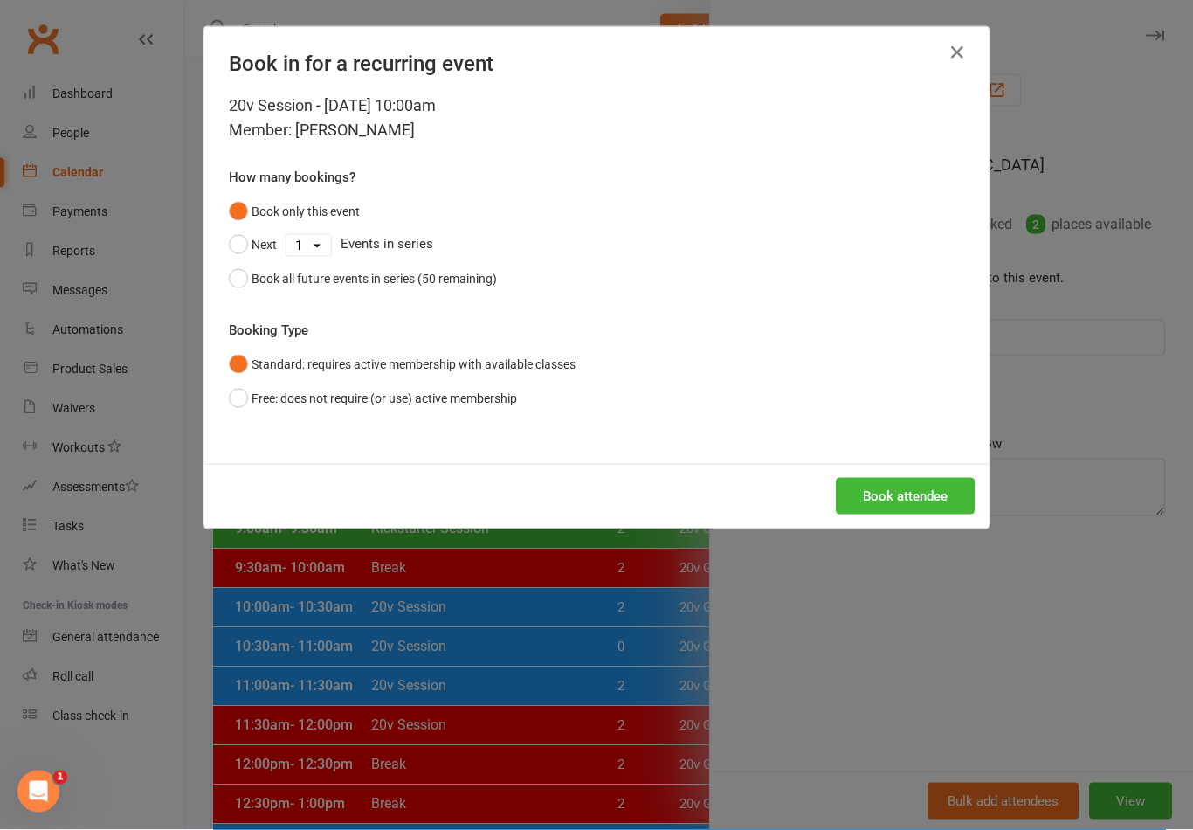
scroll to position [105, 0]
click at [955, 480] on button "Book attendee" at bounding box center [905, 496] width 139 height 37
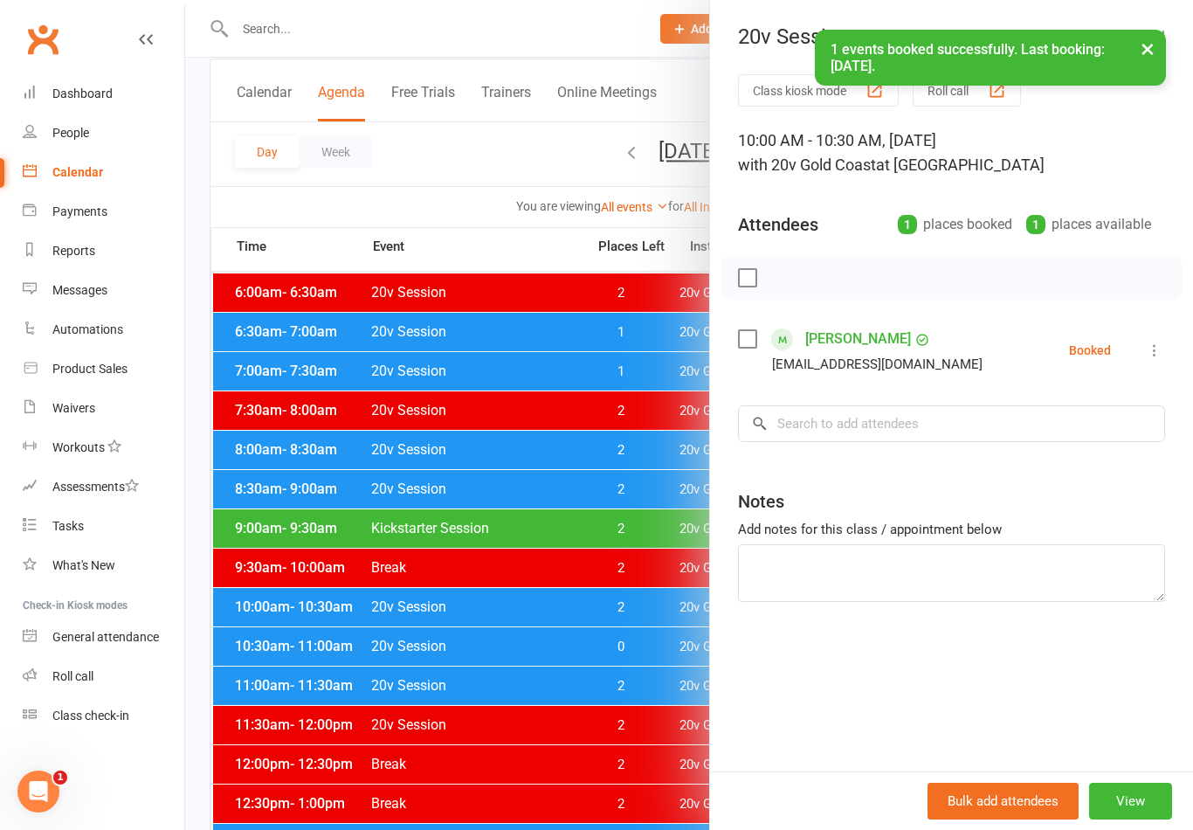
click at [908, 335] on link "[PERSON_NAME]" at bounding box center [858, 339] width 106 height 28
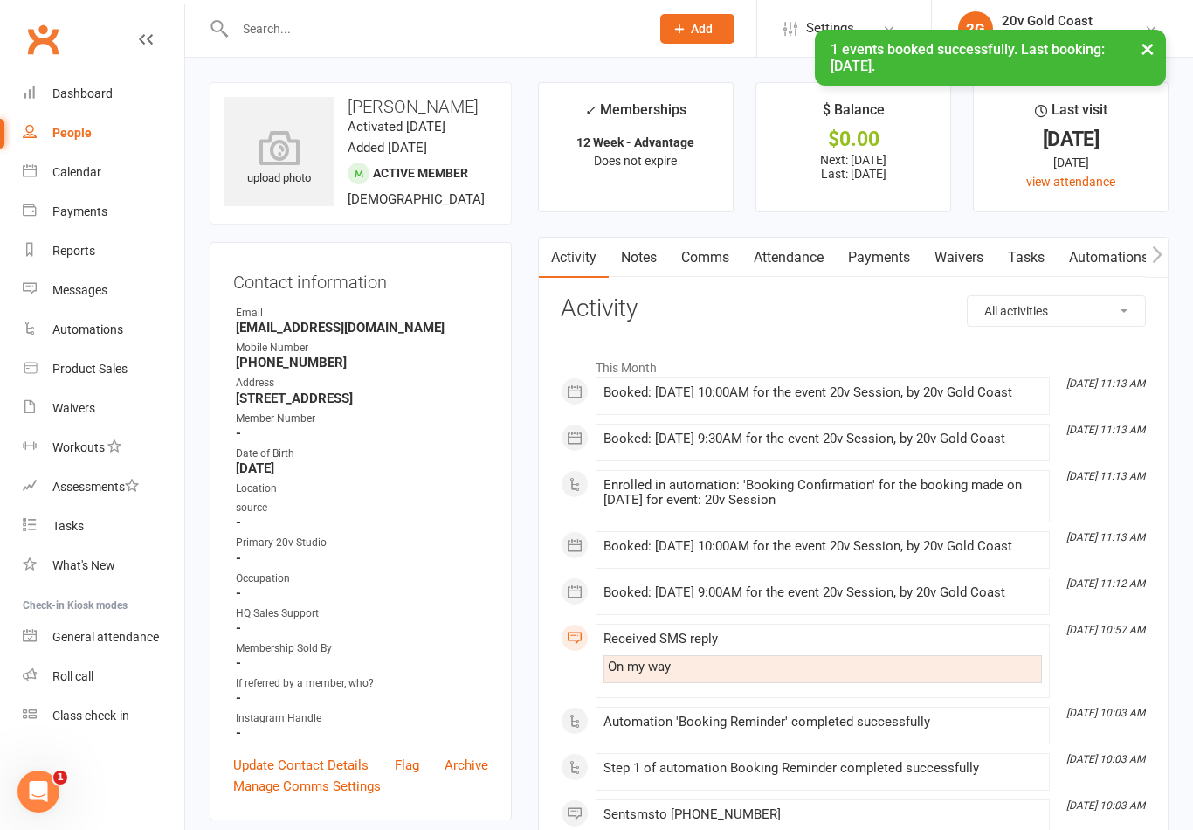
click at [805, 252] on link "Attendance" at bounding box center [789, 258] width 94 height 40
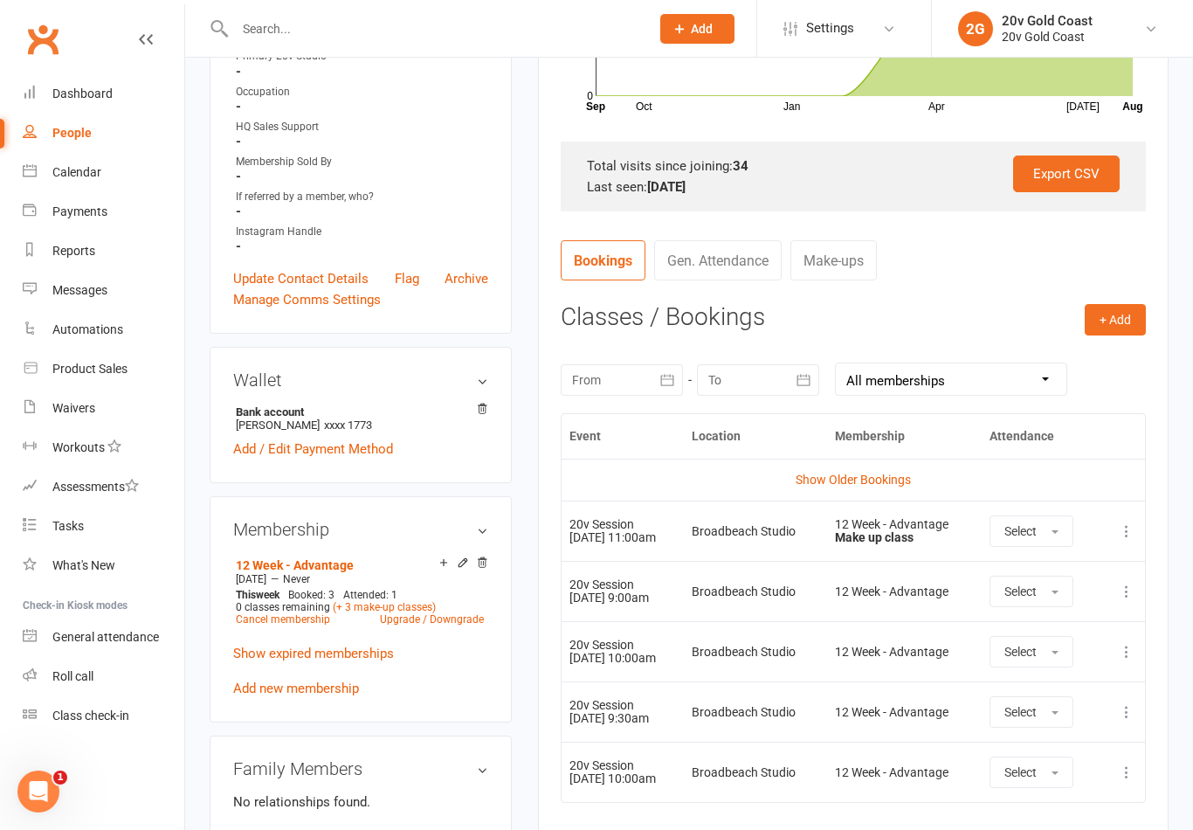
scroll to position [486, 0]
